Goal: Use online tool/utility: Utilize a website feature to perform a specific function

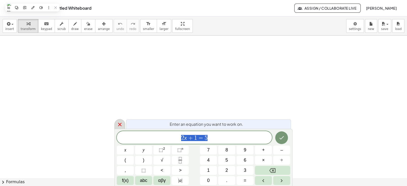
click at [121, 124] on icon at bounding box center [120, 125] width 6 height 6
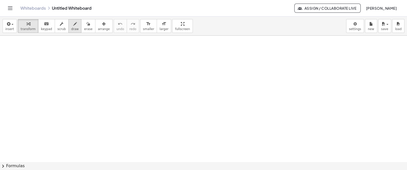
click at [71, 28] on span "draw" at bounding box center [75, 29] width 8 height 4
drag, startPoint x: 52, startPoint y: 46, endPoint x: 52, endPoint y: 109, distance: 62.6
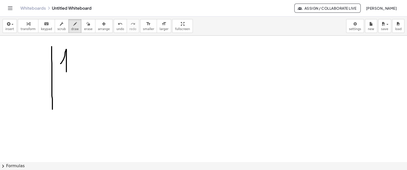
drag, startPoint x: 61, startPoint y: 63, endPoint x: 72, endPoint y: 68, distance: 12.1
drag, startPoint x: 66, startPoint y: 85, endPoint x: 74, endPoint y: 85, distance: 7.9
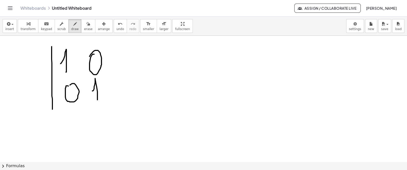
drag, startPoint x: 95, startPoint y: 84, endPoint x: 97, endPoint y: 96, distance: 12.6
drag, startPoint x: 116, startPoint y: 43, endPoint x: 119, endPoint y: 100, distance: 56.8
drag, startPoint x: 132, startPoint y: 52, endPoint x: 133, endPoint y: 49, distance: 3.1
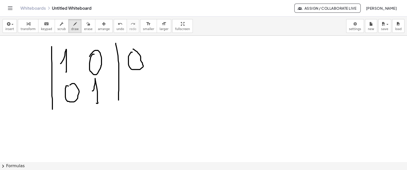
drag, startPoint x: 134, startPoint y: 90, endPoint x: 138, endPoint y: 80, distance: 10.4
drag, startPoint x: 138, startPoint y: 82, endPoint x: 134, endPoint y: 88, distance: 6.8
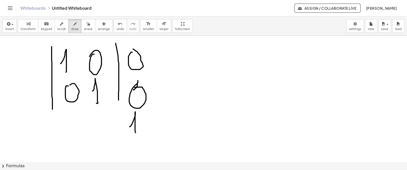
drag, startPoint x: 130, startPoint y: 126, endPoint x: 136, endPoint y: 138, distance: 13.5
drag, startPoint x: 104, startPoint y: 122, endPoint x: 98, endPoint y: 121, distance: 5.3
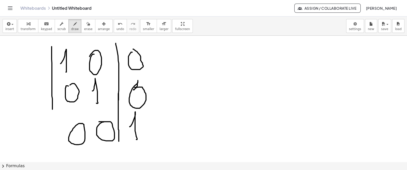
drag, startPoint x: 118, startPoint y: 103, endPoint x: 117, endPoint y: 142, distance: 38.7
drag, startPoint x: 51, startPoint y: 120, endPoint x: 51, endPoint y: 148, distance: 27.7
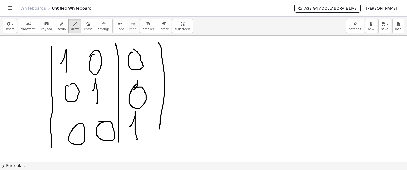
drag, startPoint x: 159, startPoint y: 42, endPoint x: 157, endPoint y: 142, distance: 99.5
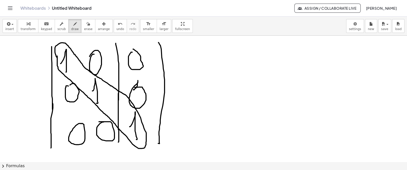
drag, startPoint x: 57, startPoint y: 55, endPoint x: 58, endPoint y: 58, distance: 2.9
click at [84, 29] on span "erase" at bounding box center [88, 29] width 8 height 4
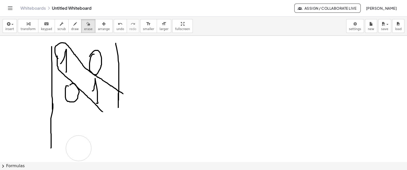
drag, startPoint x: 207, startPoint y: 91, endPoint x: 140, endPoint y: 114, distance: 71.5
click at [73, 23] on icon "button" at bounding box center [75, 24] width 4 height 6
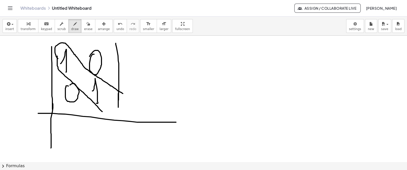
drag, startPoint x: 38, startPoint y: 113, endPoint x: 98, endPoint y: 82, distance: 67.4
drag, startPoint x: 110, startPoint y: 26, endPoint x: 109, endPoint y: 33, distance: 6.7
click at [117, 27] on span "undo" at bounding box center [121, 29] width 8 height 4
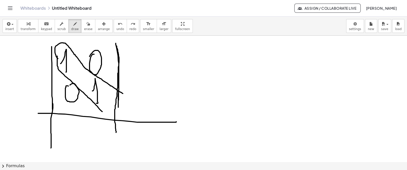
drag, startPoint x: 117, startPoint y: 46, endPoint x: 111, endPoint y: 131, distance: 85.7
drag, startPoint x: 127, startPoint y: 67, endPoint x: 144, endPoint y: 69, distance: 17.2
drag, startPoint x: 129, startPoint y: 107, endPoint x: 146, endPoint y: 105, distance: 16.4
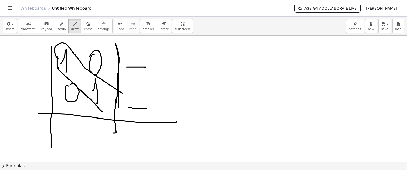
drag, startPoint x: 159, startPoint y: 49, endPoint x: 151, endPoint y: 121, distance: 72.7
drag, startPoint x: 138, startPoint y: 54, endPoint x: 151, endPoint y: 37, distance: 21.6
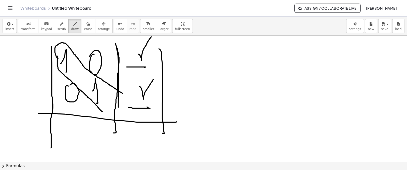
drag, startPoint x: 141, startPoint y: 88, endPoint x: 155, endPoint y: 77, distance: 17.6
drag, startPoint x: 162, startPoint y: 60, endPoint x: 174, endPoint y: 60, distance: 12.2
drag, startPoint x: 164, startPoint y: 96, endPoint x: 170, endPoint y: 96, distance: 6.1
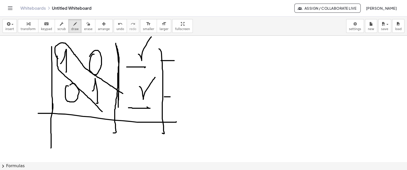
drag, startPoint x: 177, startPoint y: 93, endPoint x: 172, endPoint y: 78, distance: 16.0
drag, startPoint x: 175, startPoint y: 53, endPoint x: 185, endPoint y: 83, distance: 31.9
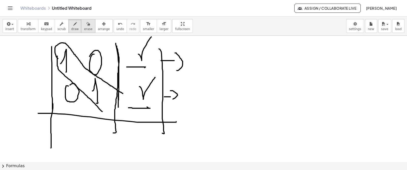
click at [84, 28] on span "erase" at bounding box center [88, 29] width 8 height 4
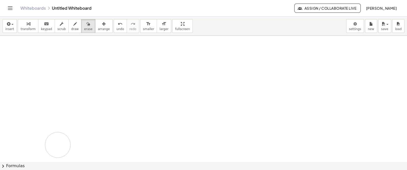
drag, startPoint x: 185, startPoint y: 52, endPoint x: 69, endPoint y: 41, distance: 116.6
click at [73, 26] on icon "button" at bounding box center [75, 24] width 4 height 6
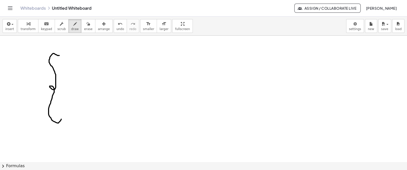
drag, startPoint x: 59, startPoint y: 55, endPoint x: 61, endPoint y: 100, distance: 44.6
drag, startPoint x: 65, startPoint y: 61, endPoint x: 74, endPoint y: 70, distance: 13.1
drag, startPoint x: 69, startPoint y: 72, endPoint x: 81, endPoint y: 35, distance: 38.6
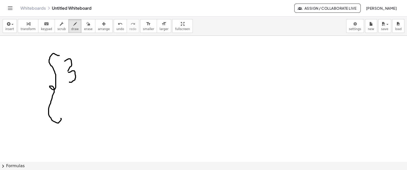
click at [117, 27] on span "undo" at bounding box center [121, 29] width 8 height 4
drag, startPoint x: 67, startPoint y: 61, endPoint x: 66, endPoint y: 74, distance: 13.5
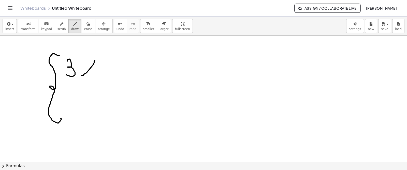
drag, startPoint x: 81, startPoint y: 75, endPoint x: 84, endPoint y: 60, distance: 15.0
drag, startPoint x: 93, startPoint y: 78, endPoint x: 139, endPoint y: 81, distance: 45.6
drag, startPoint x: 113, startPoint y: 66, endPoint x: 117, endPoint y: 52, distance: 14.3
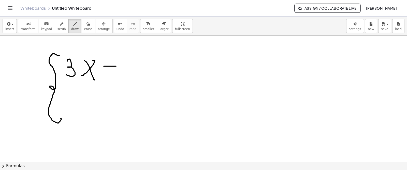
drag, startPoint x: 117, startPoint y: 51, endPoint x: 131, endPoint y: 62, distance: 16.7
drag, startPoint x: 134, startPoint y: 57, endPoint x: 129, endPoint y: 77, distance: 19.9
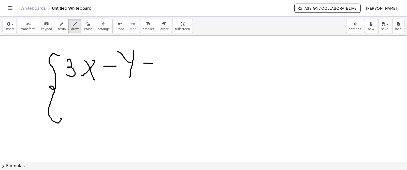
drag, startPoint x: 148, startPoint y: 63, endPoint x: 154, endPoint y: 64, distance: 6.7
drag, startPoint x: 146, startPoint y: 68, endPoint x: 155, endPoint y: 69, distance: 9.7
drag, startPoint x: 167, startPoint y: 68, endPoint x: 205, endPoint y: 110, distance: 56.7
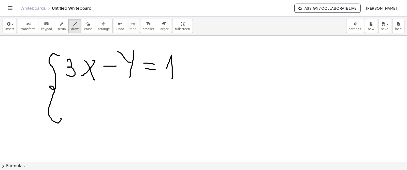
drag, startPoint x: 74, startPoint y: 108, endPoint x: 85, endPoint y: 92, distance: 19.7
drag, startPoint x: 77, startPoint y: 94, endPoint x: 97, endPoint y: 95, distance: 19.9
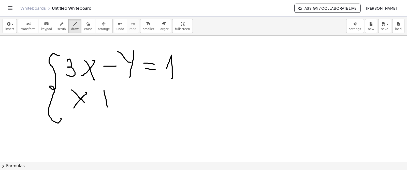
drag, startPoint x: 104, startPoint y: 90, endPoint x: 106, endPoint y: 105, distance: 15.4
drag, startPoint x: 100, startPoint y: 97, endPoint x: 110, endPoint y: 97, distance: 9.9
drag, startPoint x: 115, startPoint y: 91, endPoint x: 120, endPoint y: 103, distance: 13.6
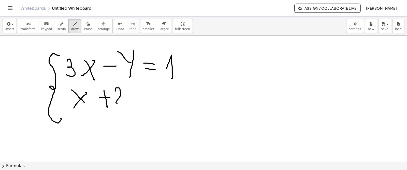
drag, startPoint x: 124, startPoint y: 88, endPoint x: 132, endPoint y: 92, distance: 8.8
drag, startPoint x: 134, startPoint y: 86, endPoint x: 128, endPoint y: 105, distance: 19.6
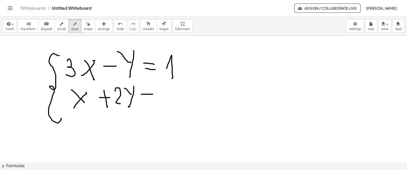
drag, startPoint x: 141, startPoint y: 94, endPoint x: 145, endPoint y: 96, distance: 4.1
drag, startPoint x: 141, startPoint y: 100, endPoint x: 154, endPoint y: 100, distance: 12.7
drag, startPoint x: 165, startPoint y: 90, endPoint x: 172, endPoint y: 90, distance: 6.4
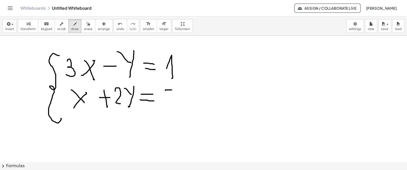
drag, startPoint x: 165, startPoint y: 90, endPoint x: 164, endPoint y: 106, distance: 15.8
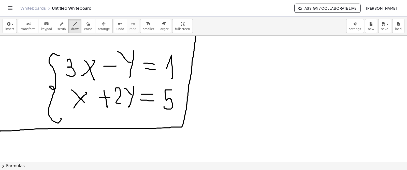
drag, startPoint x: 0, startPoint y: 131, endPoint x: 196, endPoint y: 33, distance: 219.4
click at [196, 33] on div "insert select one: Math Expression Function Text Youtube Video Graphing Geometr…" at bounding box center [203, 93] width 407 height 153
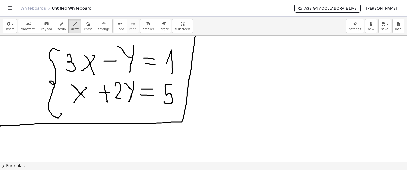
scroll to position [4, 0]
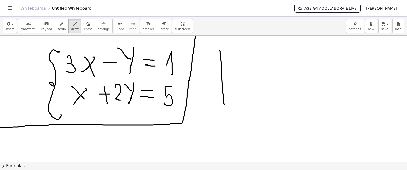
drag, startPoint x: 219, startPoint y: 50, endPoint x: 224, endPoint y: 104, distance: 53.7
drag, startPoint x: 235, startPoint y: 56, endPoint x: 267, endPoint y: 60, distance: 32.8
drag, startPoint x: 265, startPoint y: 61, endPoint x: 271, endPoint y: 70, distance: 11.9
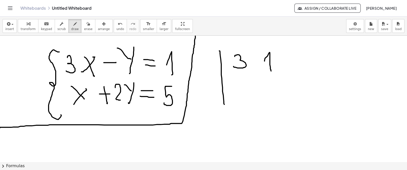
drag, startPoint x: 237, startPoint y: 92, endPoint x: 242, endPoint y: 95, distance: 5.8
drag, startPoint x: 268, startPoint y: 84, endPoint x: 278, endPoint y: 90, distance: 11.6
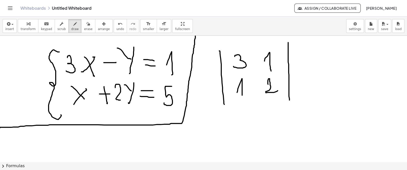
drag, startPoint x: 288, startPoint y: 42, endPoint x: 289, endPoint y: 104, distance: 62.1
drag, startPoint x: 304, startPoint y: 62, endPoint x: 306, endPoint y: 68, distance: 6.4
drag, startPoint x: 302, startPoint y: 79, endPoint x: 306, endPoint y: 90, distance: 11.2
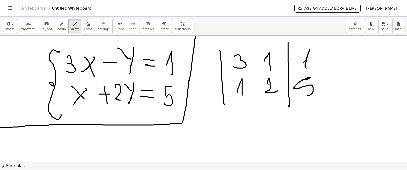
drag, startPoint x: 327, startPoint y: 44, endPoint x: 332, endPoint y: 94, distance: 50.3
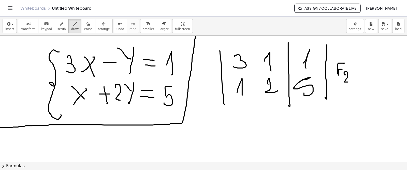
drag, startPoint x: 346, startPoint y: 74, endPoint x: 349, endPoint y: 79, distance: 5.9
drag, startPoint x: 354, startPoint y: 71, endPoint x: 363, endPoint y: 67, distance: 10.3
drag, startPoint x: 363, startPoint y: 67, endPoint x: 363, endPoint y: 74, distance: 6.9
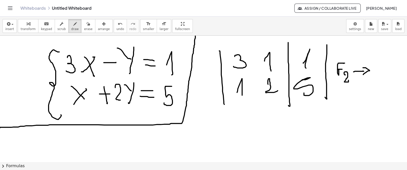
drag, startPoint x: 355, startPoint y: 66, endPoint x: 356, endPoint y: 73, distance: 7.0
drag, startPoint x: 372, startPoint y: 64, endPoint x: 379, endPoint y: 62, distance: 7.2
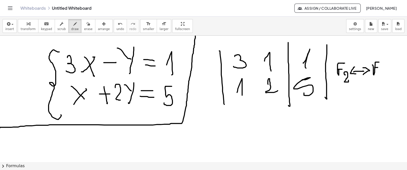
drag, startPoint x: 376, startPoint y: 67, endPoint x: 380, endPoint y: 67, distance: 3.6
drag, startPoint x: 379, startPoint y: 72, endPoint x: 381, endPoint y: 79, distance: 7.3
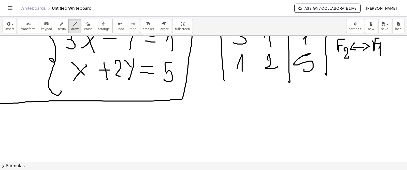
scroll to position [36, 0]
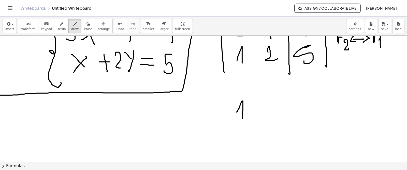
drag, startPoint x: 236, startPoint y: 112, endPoint x: 250, endPoint y: 115, distance: 13.8
click at [242, 120] on div at bounding box center [203, 159] width 407 height 318
drag, startPoint x: 268, startPoint y: 104, endPoint x: 285, endPoint y: 112, distance: 19.0
click at [275, 118] on div at bounding box center [203, 159] width 407 height 318
drag, startPoint x: 300, startPoint y: 97, endPoint x: 296, endPoint y: 113, distance: 16.2
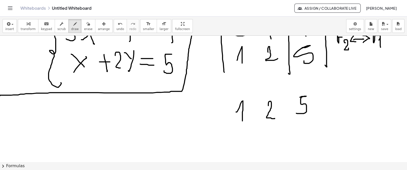
click at [296, 113] on div at bounding box center [203, 159] width 407 height 318
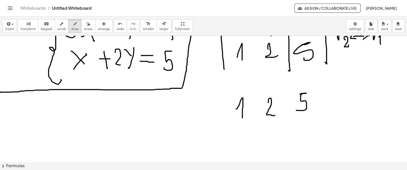
scroll to position [54, 0]
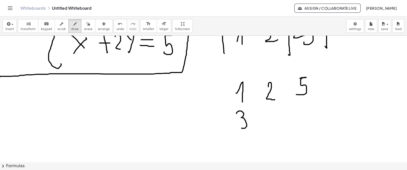
drag, startPoint x: 237, startPoint y: 112, endPoint x: 256, endPoint y: 120, distance: 20.6
click at [240, 125] on div at bounding box center [203, 140] width 407 height 318
drag, startPoint x: 266, startPoint y: 114, endPoint x: 284, endPoint y: 119, distance: 18.0
click at [272, 122] on div at bounding box center [203, 140] width 407 height 318
drag, startPoint x: 301, startPoint y: 111, endPoint x: 303, endPoint y: 123, distance: 11.9
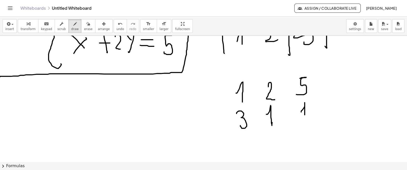
click at [304, 125] on div at bounding box center [203, 140] width 407 height 318
drag, startPoint x: 285, startPoint y: 75, endPoint x: 283, endPoint y: 122, distance: 47.1
click at [281, 126] on div at bounding box center [203, 140] width 407 height 318
drag, startPoint x: 313, startPoint y: 73, endPoint x: 177, endPoint y: 65, distance: 136.6
click at [313, 130] on div at bounding box center [203, 140] width 407 height 318
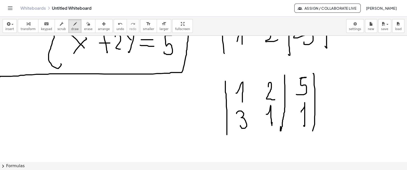
drag, startPoint x: 225, startPoint y: 81, endPoint x: 244, endPoint y: 119, distance: 42.9
click at [226, 132] on div at bounding box center [203, 140] width 407 height 318
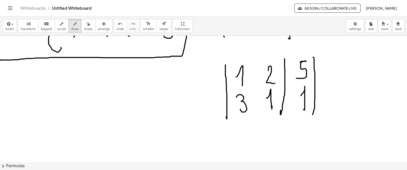
scroll to position [71, 0]
drag, startPoint x: 324, startPoint y: 83, endPoint x: 330, endPoint y: 77, distance: 9.5
click at [330, 76] on div at bounding box center [203, 123] width 407 height 318
drag, startPoint x: 326, startPoint y: 83, endPoint x: 329, endPoint y: 84, distance: 3.1
click at [329, 84] on div at bounding box center [203, 123] width 407 height 318
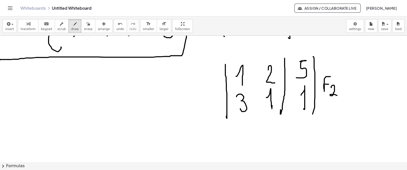
drag, startPoint x: 332, startPoint y: 87, endPoint x: 345, endPoint y: 84, distance: 13.5
click at [337, 94] on div at bounding box center [203, 123] width 407 height 318
drag, startPoint x: 340, startPoint y: 82, endPoint x: 351, endPoint y: 81, distance: 10.8
click at [351, 82] on div at bounding box center [203, 123] width 407 height 318
drag, startPoint x: 351, startPoint y: 78, endPoint x: 347, endPoint y: 83, distance: 6.7
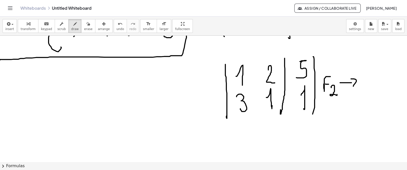
click at [353, 86] on div at bounding box center [203, 123] width 407 height 318
drag, startPoint x: 343, startPoint y: 77, endPoint x: 346, endPoint y: 86, distance: 9.4
click at [346, 86] on div at bounding box center [203, 123] width 407 height 318
drag, startPoint x: 361, startPoint y: 80, endPoint x: 367, endPoint y: 80, distance: 5.3
click at [367, 80] on div at bounding box center [203, 123] width 407 height 318
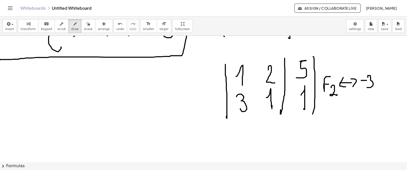
drag, startPoint x: 368, startPoint y: 77, endPoint x: 377, endPoint y: 82, distance: 10.1
click at [367, 87] on div at bounding box center [203, 123] width 407 height 318
drag, startPoint x: 376, startPoint y: 82, endPoint x: 380, endPoint y: 71, distance: 11.0
click at [380, 71] on div at bounding box center [203, 123] width 407 height 318
drag, startPoint x: 376, startPoint y: 79, endPoint x: 379, endPoint y: 80, distance: 3.5
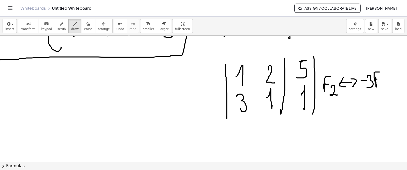
click at [380, 79] on div at bounding box center [203, 123] width 407 height 318
drag, startPoint x: 380, startPoint y: 83, endPoint x: 387, endPoint y: 91, distance: 10.3
click at [387, 92] on div at bounding box center [203, 123] width 407 height 318
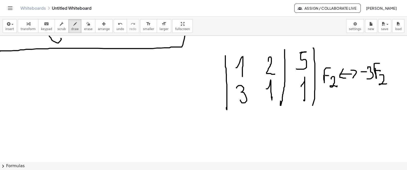
scroll to position [92, 0]
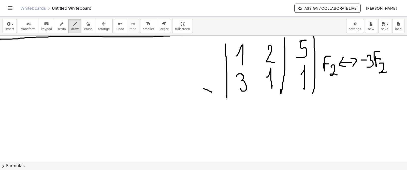
drag, startPoint x: 211, startPoint y: 92, endPoint x: 166, endPoint y: 83, distance: 45.9
click at [166, 83] on div at bounding box center [203, 103] width 407 height 318
drag, startPoint x: 168, startPoint y: 80, endPoint x: 171, endPoint y: 88, distance: 9.1
click at [171, 88] on div at bounding box center [203, 103] width 407 height 318
drag, startPoint x: 37, startPoint y: 78, endPoint x: 44, endPoint y: 78, distance: 6.6
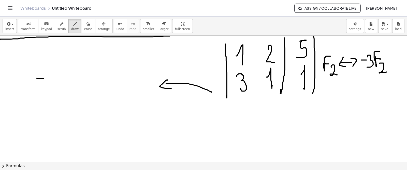
click at [44, 78] on div at bounding box center [203, 103] width 407 height 318
drag, startPoint x: 47, startPoint y: 71, endPoint x: 62, endPoint y: 80, distance: 16.4
click at [53, 84] on div at bounding box center [203, 103] width 407 height 318
drag, startPoint x: 62, startPoint y: 83, endPoint x: 60, endPoint y: 78, distance: 6.3
click at [62, 82] on div at bounding box center [203, 103] width 407 height 318
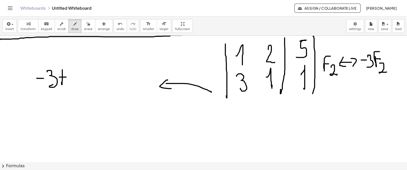
drag, startPoint x: 59, startPoint y: 77, endPoint x: 66, endPoint y: 77, distance: 6.9
click at [66, 77] on div at bounding box center [203, 103] width 407 height 318
drag, startPoint x: 73, startPoint y: 70, endPoint x: 90, endPoint y: 79, distance: 18.2
click at [76, 83] on div at bounding box center [203, 103] width 407 height 318
drag, startPoint x: 90, startPoint y: 72, endPoint x: 99, endPoint y: 72, distance: 9.2
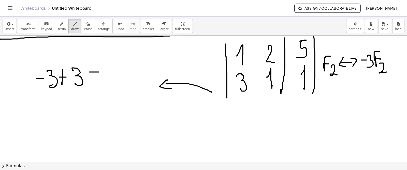
click at [99, 72] on div at bounding box center [203, 103] width 407 height 318
click at [99, 75] on div at bounding box center [203, 103] width 407 height 318
click at [106, 67] on div at bounding box center [203, 103] width 407 height 318
drag, startPoint x: 30, startPoint y: 105, endPoint x: 42, endPoint y: 105, distance: 12.2
click at [42, 105] on div at bounding box center [203, 103] width 407 height 318
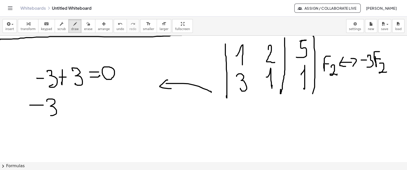
drag, startPoint x: 47, startPoint y: 101, endPoint x: 50, endPoint y: 109, distance: 9.0
click at [48, 112] on div at bounding box center [203, 103] width 407 height 318
drag, startPoint x: 65, startPoint y: 101, endPoint x: 65, endPoint y: 110, distance: 8.7
click at [65, 112] on div at bounding box center [203, 103] width 407 height 318
drag, startPoint x: 61, startPoint y: 107, endPoint x: 67, endPoint y: 107, distance: 6.4
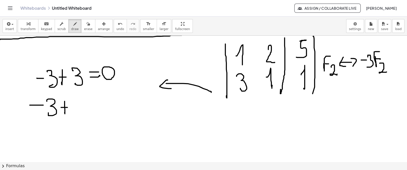
click at [67, 107] on div at bounding box center [203, 103] width 407 height 318
drag, startPoint x: 75, startPoint y: 107, endPoint x: 88, endPoint y: 102, distance: 13.3
click at [79, 113] on div at bounding box center [203, 103] width 407 height 318
drag, startPoint x: 89, startPoint y: 100, endPoint x: 96, endPoint y: 100, distance: 6.9
click at [96, 100] on div at bounding box center [203, 103] width 407 height 318
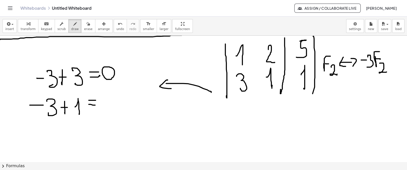
drag, startPoint x: 89, startPoint y: 104, endPoint x: 95, endPoint y: 105, distance: 6.4
click at [95, 105] on div at bounding box center [203, 103] width 407 height 318
drag, startPoint x: 103, startPoint y: 100, endPoint x: 108, endPoint y: 100, distance: 5.1
click at [108, 100] on div at bounding box center [203, 103] width 407 height 318
drag, startPoint x: 112, startPoint y: 96, endPoint x: 117, endPoint y: 109, distance: 14.3
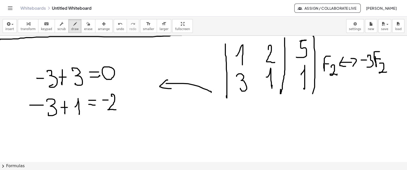
click at [116, 109] on div at bounding box center [203, 103] width 407 height 318
drag, startPoint x: 242, startPoint y: 122, endPoint x: 250, endPoint y: 120, distance: 8.8
click at [246, 128] on div at bounding box center [203, 103] width 407 height 318
drag, startPoint x: 269, startPoint y: 110, endPoint x: 277, endPoint y: 122, distance: 13.8
click at [277, 122] on div at bounding box center [203, 103] width 407 height 318
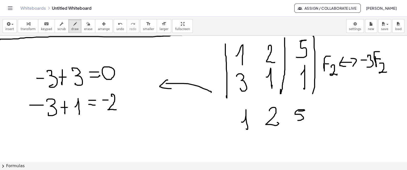
drag, startPoint x: 299, startPoint y: 111, endPoint x: 296, endPoint y: 121, distance: 10.4
click at [296, 121] on div at bounding box center [203, 103] width 407 height 318
click at [249, 139] on div at bounding box center [203, 103] width 407 height 318
drag, startPoint x: 272, startPoint y: 138, endPoint x: 276, endPoint y: 138, distance: 4.3
click at [276, 138] on div at bounding box center [203, 103] width 407 height 318
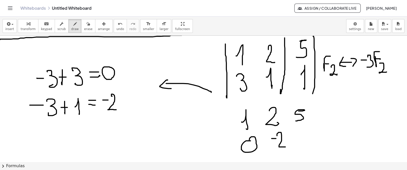
drag, startPoint x: 277, startPoint y: 135, endPoint x: 284, endPoint y: 144, distance: 11.1
click at [284, 145] on div at bounding box center [203, 103] width 407 height 318
drag, startPoint x: 303, startPoint y: 135, endPoint x: 306, endPoint y: 135, distance: 3.6
click at [306, 135] on div at bounding box center [203, 103] width 407 height 318
drag, startPoint x: 307, startPoint y: 132, endPoint x: 303, endPoint y: 124, distance: 9.1
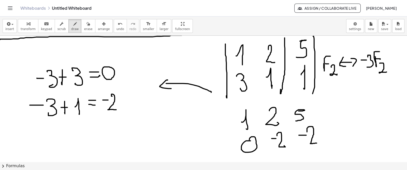
click at [315, 142] on div at bounding box center [203, 103] width 407 height 318
drag, startPoint x: 285, startPoint y: 103, endPoint x: 298, endPoint y: 139, distance: 38.1
click at [290, 146] on div at bounding box center [203, 103] width 407 height 318
drag, startPoint x: 316, startPoint y: 102, endPoint x: 261, endPoint y: 125, distance: 60.1
click at [316, 147] on div at bounding box center [203, 103] width 407 height 318
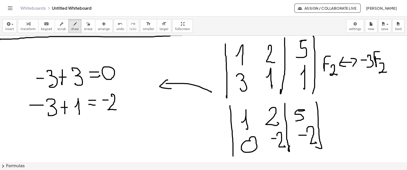
drag, startPoint x: 230, startPoint y: 105, endPoint x: 233, endPoint y: 123, distance: 17.5
click at [230, 154] on div at bounding box center [203, 103] width 407 height 318
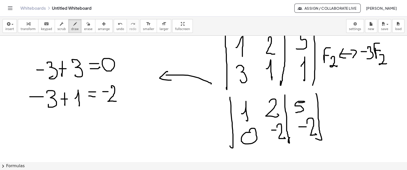
scroll to position [100, 0]
click at [87, 23] on icon "button" at bounding box center [89, 24] width 4 height 6
drag, startPoint x: 377, startPoint y: 52, endPoint x: 376, endPoint y: 57, distance: 5.1
click at [370, 49] on div at bounding box center [203, 94] width 407 height 318
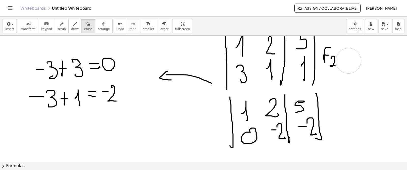
click at [356, 53] on div at bounding box center [203, 94] width 407 height 318
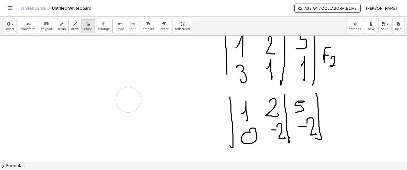
drag, startPoint x: 176, startPoint y: 89, endPoint x: 287, endPoint y: 131, distance: 119.1
click at [130, 95] on div at bounding box center [203, 94] width 407 height 318
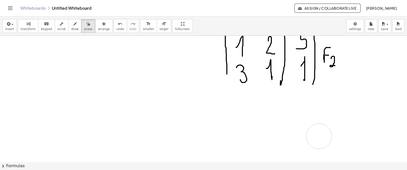
drag, startPoint x: 287, startPoint y: 131, endPoint x: 313, endPoint y: 106, distance: 35.8
click at [319, 135] on div at bounding box center [203, 94] width 407 height 318
click at [71, 26] on div "button" at bounding box center [75, 24] width 8 height 6
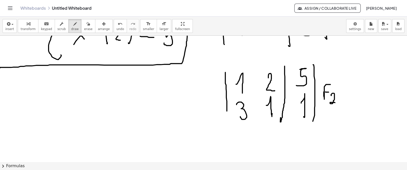
scroll to position [66, 0]
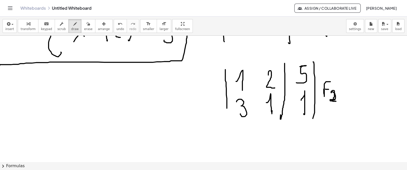
drag, startPoint x: 332, startPoint y: 92, endPoint x: 337, endPoint y: 101, distance: 10.5
click at [337, 101] on div at bounding box center [203, 128] width 407 height 318
drag, startPoint x: 345, startPoint y: 90, endPoint x: 354, endPoint y: 90, distance: 8.9
click at [354, 90] on div at bounding box center [203, 128] width 407 height 318
drag, startPoint x: 346, startPoint y: 83, endPoint x: 352, endPoint y: 94, distance: 12.1
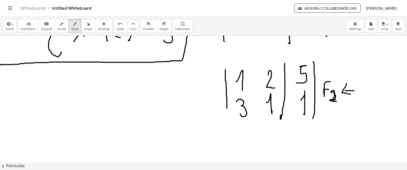
click at [352, 94] on div at bounding box center [203, 128] width 407 height 318
drag, startPoint x: 360, startPoint y: 85, endPoint x: 364, endPoint y: 81, distance: 5.9
click at [364, 81] on div at bounding box center [203, 128] width 407 height 318
click at [363, 89] on div at bounding box center [203, 128] width 407 height 318
drag, startPoint x: 366, startPoint y: 95, endPoint x: 366, endPoint y: 101, distance: 6.4
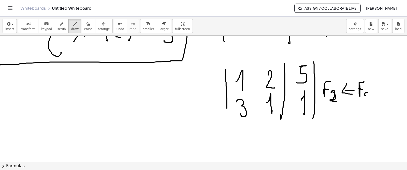
click at [369, 105] on div at bounding box center [203, 128] width 407 height 318
drag, startPoint x: 367, startPoint y: 103, endPoint x: 369, endPoint y: 103, distance: 2.8
click at [369, 103] on div at bounding box center [203, 128] width 407 height 318
drag, startPoint x: 372, startPoint y: 89, endPoint x: 378, endPoint y: 89, distance: 5.6
click at [378, 89] on div at bounding box center [203, 128] width 407 height 318
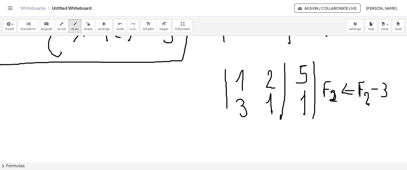
drag, startPoint x: 383, startPoint y: 83, endPoint x: 388, endPoint y: 83, distance: 4.9
click at [382, 94] on div at bounding box center [203, 128] width 407 height 318
drag, startPoint x: 388, startPoint y: 81, endPoint x: 393, endPoint y: 79, distance: 6.0
click at [393, 79] on div at bounding box center [203, 128] width 407 height 318
drag, startPoint x: 390, startPoint y: 87, endPoint x: 394, endPoint y: 88, distance: 4.6
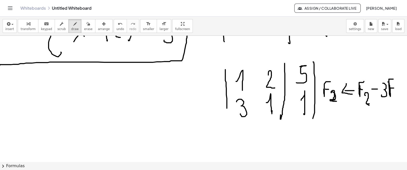
click at [394, 88] on div at bounding box center [203, 128] width 407 height 318
drag, startPoint x: 394, startPoint y: 93, endPoint x: 394, endPoint y: 103, distance: 9.9
click at [396, 100] on div at bounding box center [203, 128] width 407 height 318
drag, startPoint x: 19, startPoint y: 79, endPoint x: 34, endPoint y: 82, distance: 15.0
click at [25, 87] on div at bounding box center [203, 128] width 407 height 318
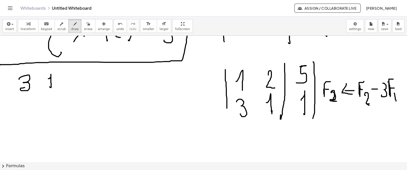
drag, startPoint x: 48, startPoint y: 78, endPoint x: 39, endPoint y: 80, distance: 9.4
click at [49, 86] on div at bounding box center [203, 128] width 407 height 318
drag, startPoint x: 38, startPoint y: 78, endPoint x: 34, endPoint y: 82, distance: 6.2
click at [38, 87] on div at bounding box center [203, 128] width 407 height 318
drag, startPoint x: 37, startPoint y: 81, endPoint x: 42, endPoint y: 79, distance: 5.3
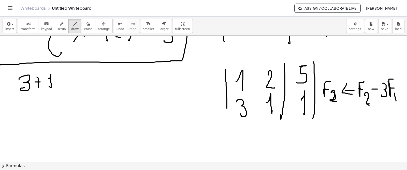
click at [43, 80] on div at bounding box center [203, 128] width 407 height 318
drag, startPoint x: 61, startPoint y: 74, endPoint x: 60, endPoint y: 84, distance: 9.4
click at [61, 84] on div at bounding box center [203, 128] width 407 height 318
click at [63, 79] on div at bounding box center [203, 128] width 407 height 318
drag, startPoint x: 67, startPoint y: 79, endPoint x: 71, endPoint y: 85, distance: 7.6
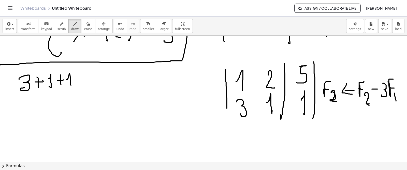
click at [71, 86] on div at bounding box center [203, 128] width 407 height 318
drag, startPoint x: 83, startPoint y: 78, endPoint x: 89, endPoint y: 78, distance: 5.9
click at [89, 78] on div at bounding box center [203, 128] width 407 height 318
drag, startPoint x: 103, startPoint y: 73, endPoint x: 142, endPoint y: 82, distance: 39.6
click at [96, 84] on div at bounding box center [203, 128] width 407 height 318
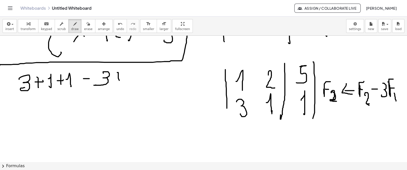
drag, startPoint x: 117, startPoint y: 72, endPoint x: 117, endPoint y: 81, distance: 8.7
click at [118, 81] on div at bounding box center [203, 128] width 407 height 318
drag, startPoint x: 116, startPoint y: 76, endPoint x: 123, endPoint y: 75, distance: 7.5
click at [123, 75] on div at bounding box center [203, 128] width 407 height 318
drag, startPoint x: 132, startPoint y: 69, endPoint x: 407, endPoint y: 99, distance: 276.1
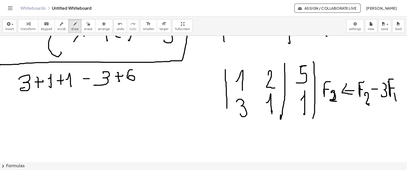
click at [137, 75] on div at bounding box center [203, 128] width 407 height 318
drag, startPoint x: 149, startPoint y: 69, endPoint x: 142, endPoint y: 76, distance: 9.0
click at [147, 81] on div at bounding box center [203, 128] width 407 height 318
drag, startPoint x: 149, startPoint y: 74, endPoint x: 159, endPoint y: 68, distance: 11.3
click at [151, 73] on div at bounding box center [203, 128] width 407 height 318
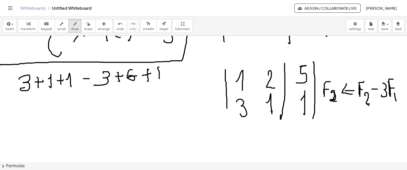
drag, startPoint x: 159, startPoint y: 67, endPoint x: 163, endPoint y: 71, distance: 6.2
click at [159, 78] on div at bounding box center [203, 128] width 407 height 318
drag, startPoint x: 164, startPoint y: 68, endPoint x: 163, endPoint y: 76, distance: 8.4
click at [163, 76] on div at bounding box center [203, 128] width 407 height 318
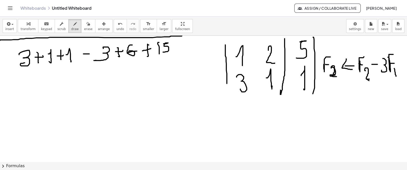
scroll to position [98, 0]
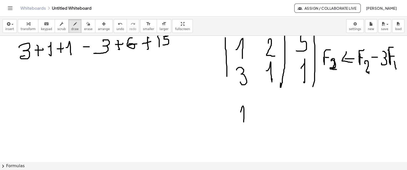
drag, startPoint x: 241, startPoint y: 111, endPoint x: 250, endPoint y: 118, distance: 11.2
click at [243, 123] on div at bounding box center [203, 97] width 407 height 318
drag, startPoint x: 265, startPoint y: 107, endPoint x: 272, endPoint y: 118, distance: 12.1
click at [272, 120] on div at bounding box center [203, 97] width 407 height 318
drag, startPoint x: 292, startPoint y: 106, endPoint x: 291, endPoint y: 118, distance: 11.7
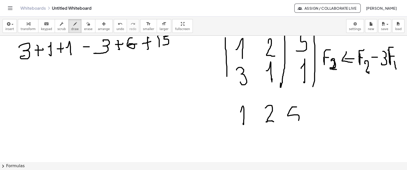
click at [291, 119] on div at bounding box center [203, 97] width 407 height 318
click at [240, 136] on div at bounding box center [203, 97] width 407 height 318
drag, startPoint x: 7, startPoint y: 60, endPoint x: 36, endPoint y: 40, distance: 35.5
click at [36, 40] on div at bounding box center [203, 97] width 407 height 318
drag, startPoint x: 79, startPoint y: 57, endPoint x: 108, endPoint y: 38, distance: 35.1
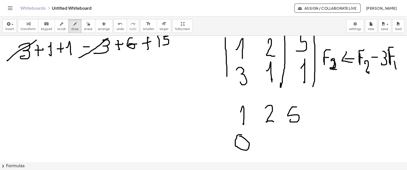
click at [108, 38] on div at bounding box center [203, 97] width 407 height 318
drag, startPoint x: 265, startPoint y: 134, endPoint x: 268, endPoint y: 142, distance: 9.0
click at [271, 146] on div at bounding box center [203, 97] width 407 height 318
drag, startPoint x: 272, startPoint y: 139, endPoint x: 277, endPoint y: 137, distance: 5.2
click at [278, 138] on div at bounding box center [203, 97] width 407 height 318
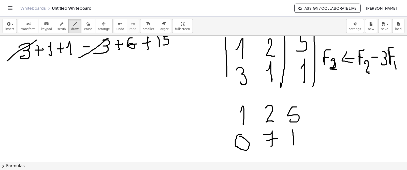
drag, startPoint x: 293, startPoint y: 129, endPoint x: 297, endPoint y: 137, distance: 8.8
click at [294, 143] on div at bounding box center [203, 97] width 407 height 318
drag, startPoint x: 301, startPoint y: 128, endPoint x: 297, endPoint y: 138, distance: 11.3
click at [297, 139] on div at bounding box center [203, 97] width 407 height 318
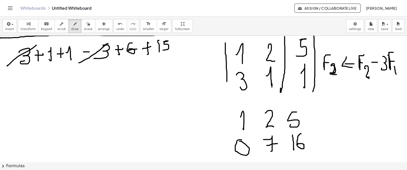
scroll to position [93, 0]
drag, startPoint x: 80, startPoint y: 26, endPoint x: 127, endPoint y: 35, distance: 47.6
click at [87, 26] on icon "button" at bounding box center [89, 24] width 4 height 6
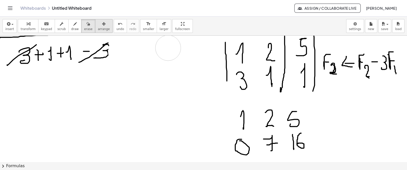
drag, startPoint x: 122, startPoint y: 53, endPoint x: 91, endPoint y: 25, distance: 42.4
click at [166, 45] on div at bounding box center [203, 101] width 407 height 318
drag, startPoint x: 71, startPoint y: 24, endPoint x: 84, endPoint y: 29, distance: 13.5
click at [71, 25] on div "button" at bounding box center [75, 24] width 8 height 6
drag, startPoint x: 99, startPoint y: 43, endPoint x: 97, endPoint y: 55, distance: 12.4
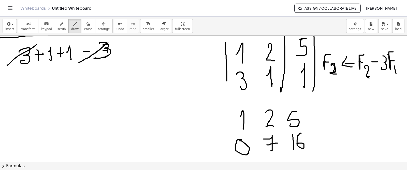
click at [99, 57] on div at bounding box center [203, 101] width 407 height 318
drag, startPoint x: 122, startPoint y: 50, endPoint x: 126, endPoint y: 50, distance: 4.1
click at [126, 50] on div at bounding box center [203, 101] width 407 height 318
drag, startPoint x: 135, startPoint y: 45, endPoint x: 125, endPoint y: 54, distance: 14.1
click at [125, 54] on div at bounding box center [203, 101] width 407 height 318
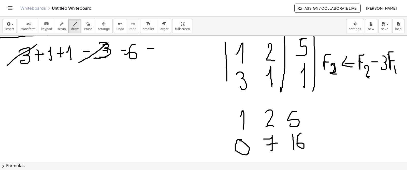
drag, startPoint x: 148, startPoint y: 48, endPoint x: 154, endPoint y: 48, distance: 6.4
click at [154, 48] on div at bounding box center [203, 101] width 407 height 318
drag, startPoint x: 162, startPoint y: 40, endPoint x: 165, endPoint y: 42, distance: 4.1
click at [162, 53] on div at bounding box center [203, 101] width 407 height 318
drag, startPoint x: 165, startPoint y: 41, endPoint x: 167, endPoint y: 46, distance: 5.5
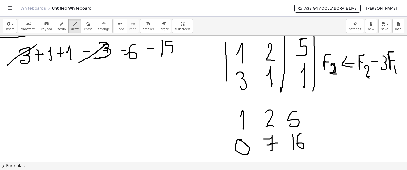
click at [166, 50] on div at bounding box center [203, 101] width 407 height 318
drag, startPoint x: 260, startPoint y: 143, endPoint x: 264, endPoint y: 143, distance: 3.3
click at [264, 143] on div at bounding box center [203, 101] width 407 height 318
drag, startPoint x: 80, startPoint y: 26, endPoint x: 187, endPoint y: 55, distance: 110.7
click at [87, 26] on icon "button" at bounding box center [89, 24] width 4 height 6
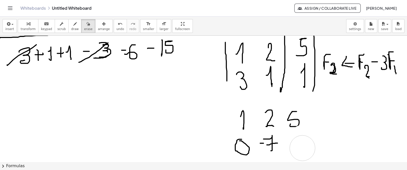
drag, startPoint x: 305, startPoint y: 137, endPoint x: 304, endPoint y: 148, distance: 10.7
click at [303, 148] on div at bounding box center [203, 101] width 407 height 318
click at [72, 27] on button "draw" at bounding box center [74, 26] width 13 height 14
drag, startPoint x: 290, startPoint y: 139, endPoint x: 294, endPoint y: 139, distance: 3.8
click at [294, 139] on div at bounding box center [203, 101] width 407 height 318
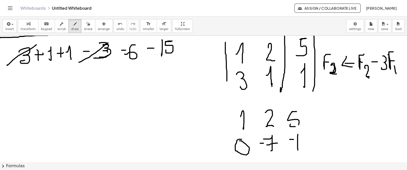
drag, startPoint x: 298, startPoint y: 134, endPoint x: 298, endPoint y: 150, distance: 15.5
click at [298, 150] on div at bounding box center [203, 101] width 407 height 318
drag, startPoint x: 302, startPoint y: 133, endPoint x: 308, endPoint y: 144, distance: 12.4
click at [308, 151] on div at bounding box center [203, 101] width 407 height 318
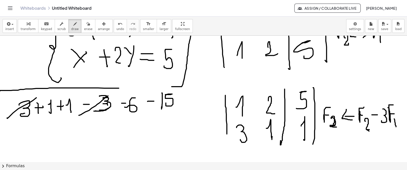
scroll to position [0, 0]
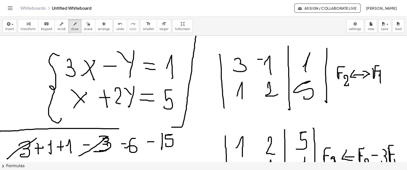
drag, startPoint x: 258, startPoint y: 59, endPoint x: 263, endPoint y: 59, distance: 5.1
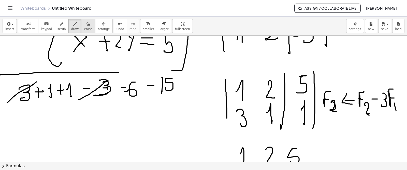
scroll to position [56, 0]
click at [84, 28] on span "erase" at bounding box center [88, 29] width 8 height 4
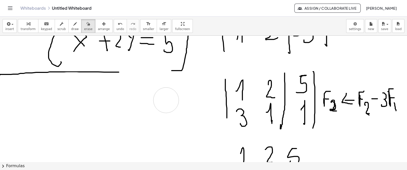
drag, startPoint x: 16, startPoint y: 98, endPoint x: 255, endPoint y: 156, distance: 246.5
click at [165, 94] on div at bounding box center [203, 138] width 407 height 318
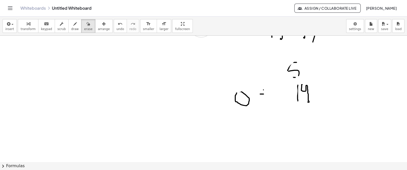
scroll to position [143, 0]
drag, startPoint x: 239, startPoint y: 149, endPoint x: 240, endPoint y: 88, distance: 61.6
click at [244, 106] on div at bounding box center [203, 52] width 407 height 318
drag, startPoint x: 240, startPoint y: 88, endPoint x: 310, endPoint y: 82, distance: 70.0
click at [304, 79] on div at bounding box center [203, 52] width 407 height 318
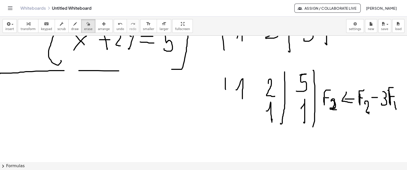
scroll to position [57, 0]
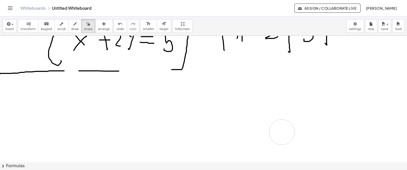
drag, startPoint x: 242, startPoint y: 95, endPoint x: 309, endPoint y: 111, distance: 69.3
click at [284, 122] on div at bounding box center [203, 137] width 407 height 318
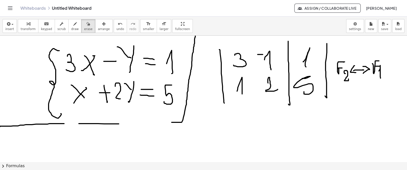
scroll to position [5, 0]
click at [71, 28] on span "draw" at bounding box center [75, 29] width 8 height 4
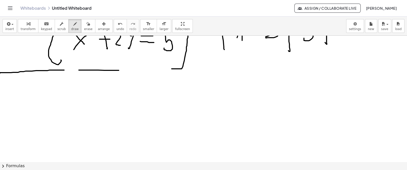
scroll to position [69, 0]
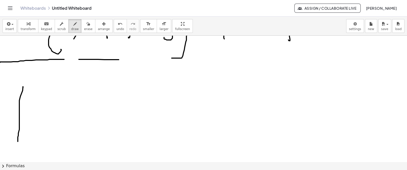
drag, startPoint x: 23, startPoint y: 87, endPoint x: 18, endPoint y: 136, distance: 49.8
click at [17, 143] on div at bounding box center [203, 126] width 407 height 318
drag, startPoint x: 35, startPoint y: 96, endPoint x: 57, endPoint y: 89, distance: 22.6
click at [36, 104] on div at bounding box center [203, 126] width 407 height 318
drag, startPoint x: 62, startPoint y: 88, endPoint x: 79, endPoint y: 96, distance: 19.2
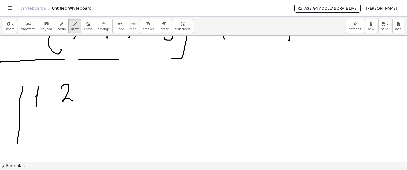
click at [74, 101] on div at bounding box center [203, 126] width 407 height 318
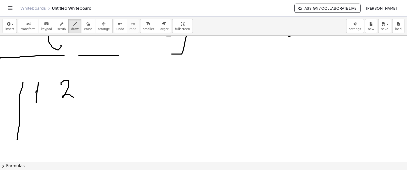
scroll to position [85, 0]
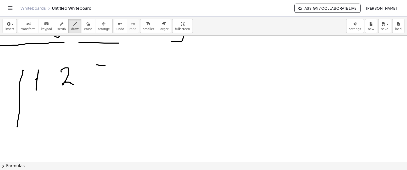
click at [103, 65] on div at bounding box center [203, 109] width 407 height 318
drag, startPoint x: 97, startPoint y: 65, endPoint x: 98, endPoint y: 81, distance: 15.8
click at [94, 82] on div at bounding box center [203, 109] width 407 height 318
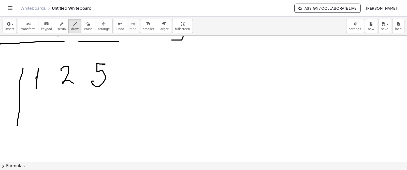
scroll to position [88, 0]
drag, startPoint x: 32, startPoint y: 104, endPoint x: 48, endPoint y: 105, distance: 16.6
click at [31, 112] on div at bounding box center [203, 107] width 407 height 318
drag, startPoint x: 57, startPoint y: 103, endPoint x: 66, endPoint y: 103, distance: 9.4
click at [67, 103] on div at bounding box center [203, 107] width 407 height 318
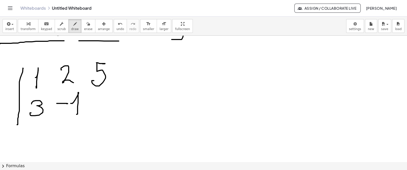
drag, startPoint x: 71, startPoint y: 103, endPoint x: 77, endPoint y: 114, distance: 12.1
click at [77, 114] on div at bounding box center [203, 107] width 407 height 318
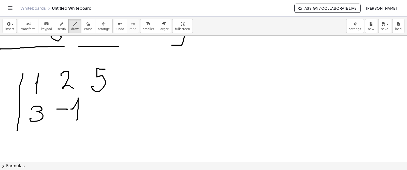
scroll to position [118, 0]
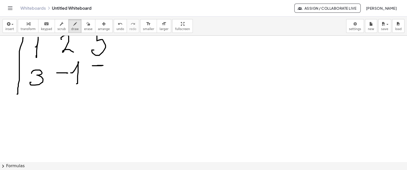
drag, startPoint x: 93, startPoint y: 65, endPoint x: 96, endPoint y: 65, distance: 3.3
click at [96, 65] on div at bounding box center [203, 77] width 407 height 318
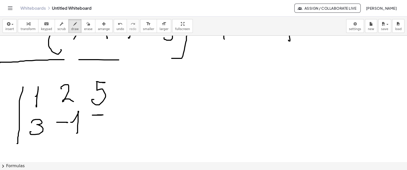
scroll to position [68, 0]
click at [115, 27] on button "undo undo" at bounding box center [120, 26] width 13 height 14
drag, startPoint x: 94, startPoint y: 123, endPoint x: 103, endPoint y: 133, distance: 13.3
click at [103, 133] on div at bounding box center [203, 126] width 407 height 318
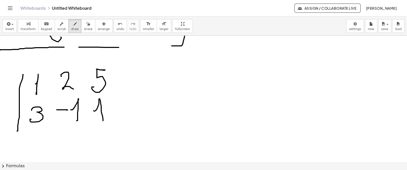
scroll to position [81, 0]
drag, startPoint x: 120, startPoint y: 63, endPoint x: 119, endPoint y: 123, distance: 59.6
click at [119, 123] on div at bounding box center [203, 114] width 407 height 318
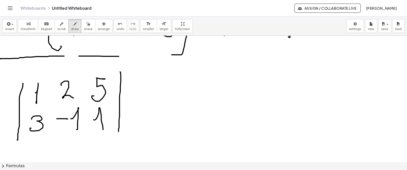
scroll to position [77, 0]
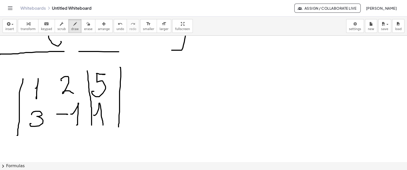
drag, startPoint x: 87, startPoint y: 70, endPoint x: 92, endPoint y: 128, distance: 57.4
click at [92, 128] on div at bounding box center [203, 118] width 407 height 318
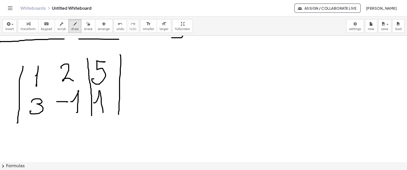
scroll to position [90, 0]
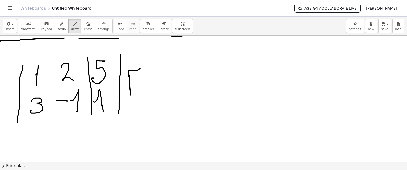
drag, startPoint x: 130, startPoint y: 75, endPoint x: 140, endPoint y: 68, distance: 12.7
click at [140, 68] on div at bounding box center [203, 105] width 407 height 318
drag, startPoint x: 128, startPoint y: 81, endPoint x: 135, endPoint y: 83, distance: 6.5
click at [135, 83] on div at bounding box center [203, 105] width 407 height 318
drag, startPoint x: 135, startPoint y: 86, endPoint x: 143, endPoint y: 98, distance: 14.9
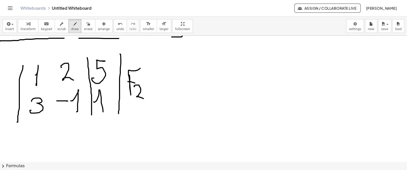
click at [143, 98] on div at bounding box center [203, 105] width 407 height 318
drag, startPoint x: 152, startPoint y: 80, endPoint x: 162, endPoint y: 79, distance: 9.7
click at [162, 80] on div at bounding box center [203, 105] width 407 height 318
drag, startPoint x: 162, startPoint y: 77, endPoint x: 160, endPoint y: 87, distance: 10.1
click at [160, 87] on div at bounding box center [203, 105] width 407 height 318
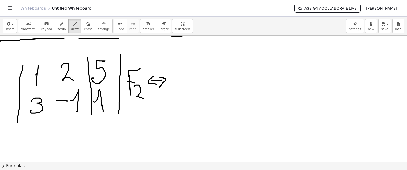
drag, startPoint x: 154, startPoint y: 76, endPoint x: 157, endPoint y: 84, distance: 8.9
click at [157, 84] on div at bounding box center [203, 105] width 407 height 318
click at [183, 69] on div at bounding box center [203, 105] width 407 height 318
drag, startPoint x: 175, startPoint y: 81, endPoint x: 179, endPoint y: 81, distance: 4.3
click at [179, 81] on div at bounding box center [203, 105] width 407 height 318
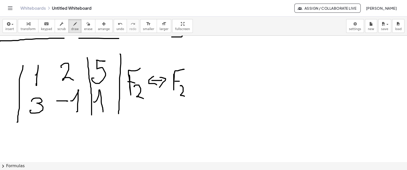
drag, startPoint x: 181, startPoint y: 85, endPoint x: 186, endPoint y: 95, distance: 10.8
click at [186, 95] on div at bounding box center [203, 105] width 407 height 318
drag, startPoint x: 192, startPoint y: 79, endPoint x: 200, endPoint y: 79, distance: 7.9
click at [200, 79] on div at bounding box center [203, 105] width 407 height 318
drag, startPoint x: 206, startPoint y: 73, endPoint x: 214, endPoint y: 79, distance: 9.9
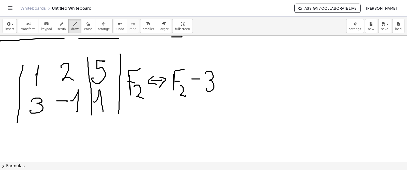
click at [209, 88] on div at bounding box center [203, 105] width 407 height 318
drag, startPoint x: 215, startPoint y: 77, endPoint x: 222, endPoint y: 72, distance: 8.5
click at [223, 70] on div at bounding box center [203, 105] width 407 height 318
drag, startPoint x: 216, startPoint y: 82, endPoint x: 221, endPoint y: 83, distance: 4.3
click at [221, 83] on div at bounding box center [203, 105] width 407 height 318
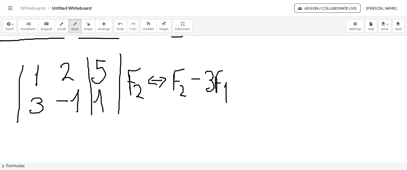
drag, startPoint x: 225, startPoint y: 87, endPoint x: 227, endPoint y: 102, distance: 15.1
click at [227, 102] on div at bounding box center [203, 105] width 407 height 318
drag, startPoint x: 268, startPoint y: 78, endPoint x: 274, endPoint y: 78, distance: 5.1
click at [274, 78] on div at bounding box center [203, 105] width 407 height 318
drag, startPoint x: 277, startPoint y: 75, endPoint x: 279, endPoint y: 84, distance: 9.0
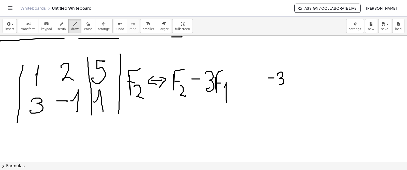
click at [279, 84] on div at bounding box center [203, 105] width 407 height 318
drag, startPoint x: 298, startPoint y: 75, endPoint x: 305, endPoint y: 74, distance: 6.4
click at [305, 74] on div at bounding box center [203, 105] width 407 height 318
drag, startPoint x: 314, startPoint y: 69, endPoint x: 309, endPoint y: 79, distance: 11.3
click at [309, 79] on div at bounding box center [203, 105] width 407 height 318
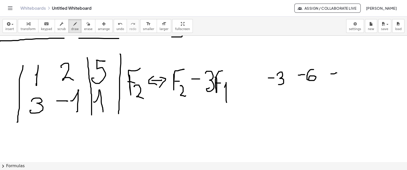
drag, startPoint x: 331, startPoint y: 74, endPoint x: 337, endPoint y: 73, distance: 5.9
click at [337, 73] on div at bounding box center [203, 105] width 407 height 318
drag, startPoint x: 341, startPoint y: 65, endPoint x: 343, endPoint y: 74, distance: 8.9
click at [341, 80] on div at bounding box center [203, 105] width 407 height 318
drag, startPoint x: 345, startPoint y: 67, endPoint x: 351, endPoint y: 67, distance: 5.9
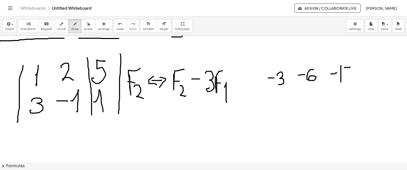
click at [351, 67] on div at bounding box center [203, 105] width 407 height 318
drag, startPoint x: 345, startPoint y: 71, endPoint x: 345, endPoint y: 77, distance: 6.1
click at [345, 77] on div at bounding box center [203, 105] width 407 height 318
drag, startPoint x: 276, startPoint y: 49, endPoint x: 275, endPoint y: 62, distance: 12.5
click at [275, 62] on div at bounding box center [203, 105] width 407 height 318
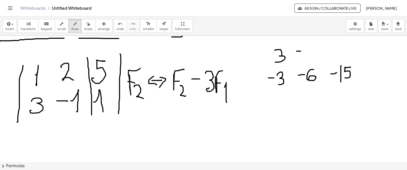
click at [301, 51] on div at bounding box center [203, 105] width 407 height 318
drag, startPoint x: 306, startPoint y: 48, endPoint x: 306, endPoint y: 57, distance: 9.4
click at [306, 57] on div at bounding box center [203, 105] width 407 height 318
drag, startPoint x: 336, startPoint y: 52, endPoint x: 353, endPoint y: 51, distance: 16.8
click at [342, 57] on div at bounding box center [203, 105] width 407 height 318
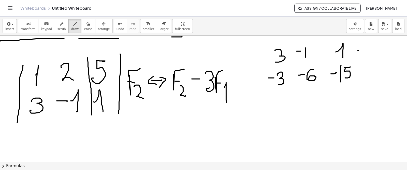
drag, startPoint x: 358, startPoint y: 50, endPoint x: 368, endPoint y: 50, distance: 9.7
click at [368, 50] on div at bounding box center [203, 105] width 407 height 318
drag, startPoint x: 268, startPoint y: 87, endPoint x: 356, endPoint y: 87, distance: 88.3
click at [356, 87] on div at bounding box center [203, 105] width 407 height 318
drag, startPoint x: 282, startPoint y: 91, endPoint x: 279, endPoint y: 93, distance: 3.1
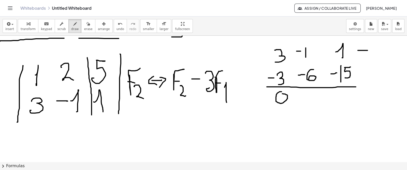
click at [279, 93] on div at bounding box center [203, 105] width 407 height 318
drag, startPoint x: 84, startPoint y: 27, endPoint x: 106, endPoint y: 26, distance: 21.9
click at [84, 26] on button "erase" at bounding box center [88, 26] width 14 height 14
drag, startPoint x: 364, startPoint y: 50, endPoint x: 368, endPoint y: 51, distance: 4.6
click at [368, 51] on div at bounding box center [203, 105] width 407 height 318
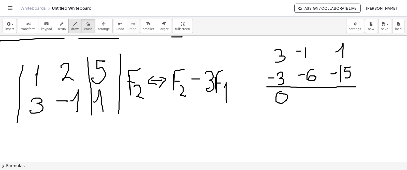
click at [71, 23] on div "button" at bounding box center [75, 24] width 8 height 6
drag, startPoint x: 299, startPoint y: 97, endPoint x: 306, endPoint y: 96, distance: 6.9
click at [306, 96] on div at bounding box center [203, 105] width 407 height 318
drag, startPoint x: 308, startPoint y: 91, endPoint x: 310, endPoint y: 102, distance: 10.6
click at [312, 105] on div at bounding box center [203, 105] width 407 height 318
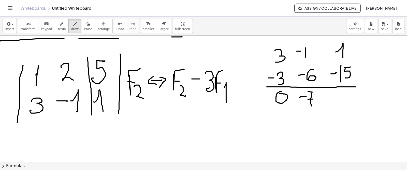
drag, startPoint x: 308, startPoint y: 99, endPoint x: 317, endPoint y: 98, distance: 9.0
click at [313, 99] on div at bounding box center [203, 105] width 407 height 318
drag, startPoint x: 331, startPoint y: 95, endPoint x: 337, endPoint y: 95, distance: 5.9
click at [337, 95] on div at bounding box center [203, 105] width 407 height 318
drag, startPoint x: 343, startPoint y: 98, endPoint x: 344, endPoint y: 105, distance: 7.2
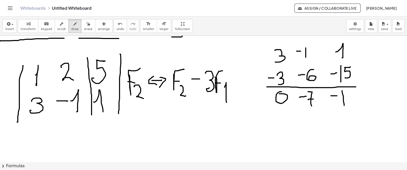
click at [344, 105] on div at bounding box center [203, 105] width 407 height 318
drag, startPoint x: 347, startPoint y: 90, endPoint x: 354, endPoint y: 105, distance: 16.4
click at [354, 105] on div at bounding box center [203, 105] width 407 height 318
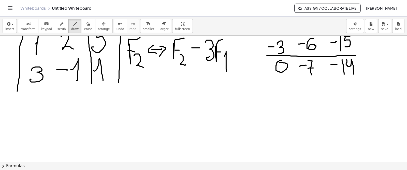
scroll to position [119, 0]
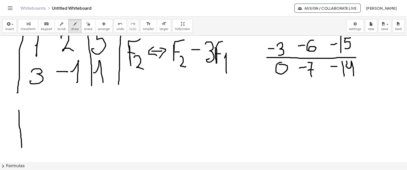
drag, startPoint x: 19, startPoint y: 110, endPoint x: 27, endPoint y: 114, distance: 9.3
click at [22, 147] on div at bounding box center [203, 75] width 407 height 318
drag, startPoint x: 30, startPoint y: 118, endPoint x: 34, endPoint y: 126, distance: 9.1
click at [34, 126] on div at bounding box center [203, 75] width 407 height 318
drag, startPoint x: 56, startPoint y: 108, endPoint x: 63, endPoint y: 121, distance: 14.3
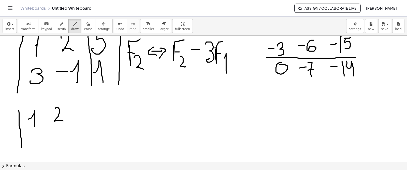
click at [63, 121] on div at bounding box center [203, 75] width 407 height 318
click at [87, 107] on div at bounding box center [203, 75] width 407 height 318
drag, startPoint x: 83, startPoint y: 108, endPoint x: 214, endPoint y: 65, distance: 137.8
click at [84, 118] on div at bounding box center [203, 75] width 407 height 318
drag, startPoint x: 33, startPoint y: 132, endPoint x: 36, endPoint y: 131, distance: 2.8
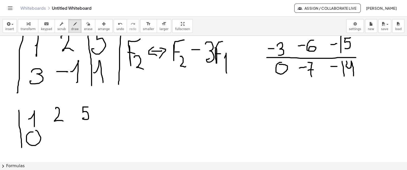
click at [32, 131] on div at bounding box center [203, 75] width 407 height 318
click at [57, 132] on div at bounding box center [203, 75] width 407 height 318
drag, startPoint x: 63, startPoint y: 128, endPoint x: 62, endPoint y: 138, distance: 10.3
click at [63, 142] on div at bounding box center [203, 75] width 407 height 318
drag, startPoint x: 60, startPoint y: 137, endPoint x: 65, endPoint y: 136, distance: 5.7
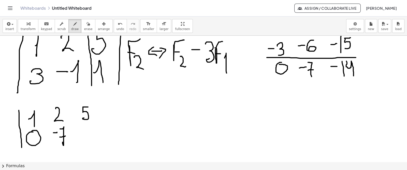
click at [65, 136] on div at bounding box center [203, 75] width 407 height 318
drag, startPoint x: 79, startPoint y: 129, endPoint x: 84, endPoint y: 129, distance: 5.6
click at [84, 129] on div at bounding box center [203, 75] width 407 height 318
drag, startPoint x: 87, startPoint y: 124, endPoint x: 88, endPoint y: 143, distance: 18.6
click at [88, 143] on div at bounding box center [203, 75] width 407 height 318
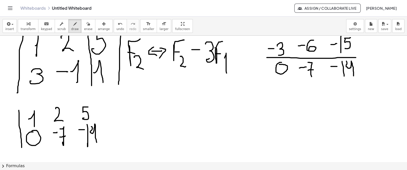
drag, startPoint x: 92, startPoint y: 128, endPoint x: 93, endPoint y: 139, distance: 10.7
click at [97, 143] on div at bounding box center [203, 75] width 407 height 318
drag, startPoint x: 70, startPoint y: 105, endPoint x: 89, endPoint y: 122, distance: 26.3
click at [70, 150] on div at bounding box center [203, 75] width 407 height 318
drag, startPoint x: 99, startPoint y: 103, endPoint x: 112, endPoint y: 106, distance: 13.0
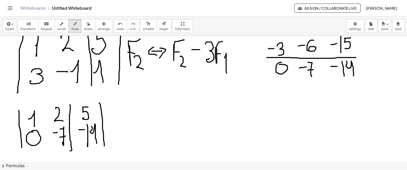
click at [103, 147] on div at bounding box center [203, 75] width 407 height 318
click at [87, 24] on icon "button" at bounding box center [89, 24] width 4 height 6
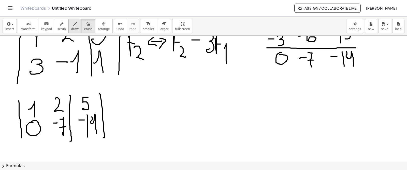
scroll to position [130, 0]
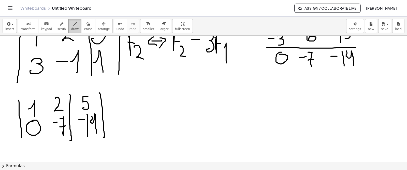
click at [71, 31] on button "draw" at bounding box center [74, 26] width 13 height 14
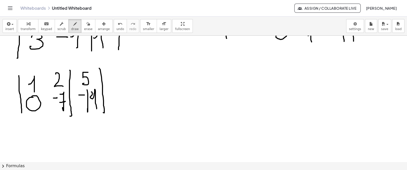
scroll to position [154, 0]
drag, startPoint x: 117, startPoint y: 85, endPoint x: 127, endPoint y: 81, distance: 11.5
click at [131, 79] on div at bounding box center [203, 40] width 407 height 318
click at [122, 88] on div at bounding box center [203, 40] width 407 height 318
drag, startPoint x: 124, startPoint y: 95, endPoint x: 139, endPoint y: 103, distance: 16.6
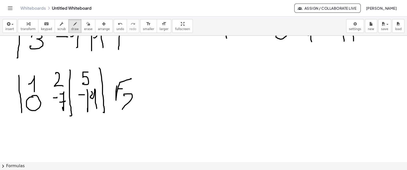
click at [139, 104] on div at bounding box center [203, 40] width 407 height 318
drag, startPoint x: 143, startPoint y: 90, endPoint x: 159, endPoint y: 88, distance: 15.7
click at [159, 88] on div at bounding box center [203, 40] width 407 height 318
drag, startPoint x: 158, startPoint y: 83, endPoint x: 155, endPoint y: 93, distance: 10.2
click at [158, 93] on div at bounding box center [203, 40] width 407 height 318
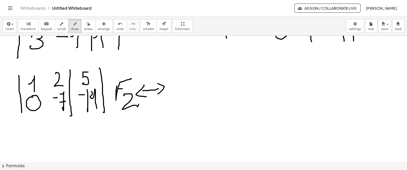
drag, startPoint x: 144, startPoint y: 84, endPoint x: 152, endPoint y: 13, distance: 71.7
click at [149, 95] on div at bounding box center [203, 40] width 407 height 318
drag, startPoint x: 172, startPoint y: 81, endPoint x: 176, endPoint y: 88, distance: 7.8
click at [176, 88] on div at bounding box center [203, 40] width 407 height 318
drag, startPoint x: 169, startPoint y: 90, endPoint x: 183, endPoint y: 90, distance: 13.7
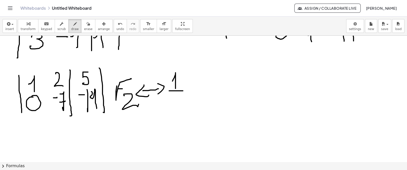
click at [183, 90] on div at bounding box center [203, 40] width 407 height 318
drag, startPoint x: 170, startPoint y: 98, endPoint x: 175, endPoint y: 98, distance: 4.8
click at [175, 98] on div at bounding box center [203, 40] width 407 height 318
drag, startPoint x: 180, startPoint y: 93, endPoint x: 179, endPoint y: 104, distance: 10.5
click at [180, 105] on div at bounding box center [203, 40] width 407 height 318
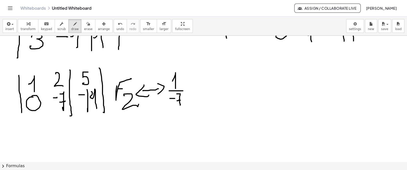
drag, startPoint x: 177, startPoint y: 100, endPoint x: 182, endPoint y: 96, distance: 6.7
click at [182, 98] on div at bounding box center [203, 40] width 407 height 318
drag, startPoint x: 192, startPoint y: 83, endPoint x: 201, endPoint y: 77, distance: 10.9
click at [201, 77] on div at bounding box center [203, 40] width 407 height 318
drag, startPoint x: 193, startPoint y: 85, endPoint x: 197, endPoint y: 84, distance: 3.3
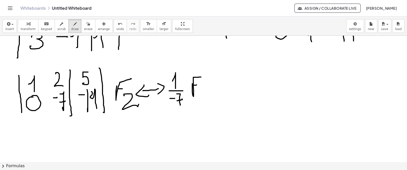
click at [197, 84] on div at bounding box center [203, 40] width 407 height 318
drag, startPoint x: 201, startPoint y: 90, endPoint x: 209, endPoint y: 100, distance: 13.0
click at [209, 101] on div at bounding box center [203, 40] width 407 height 318
drag, startPoint x: 262, startPoint y: 74, endPoint x: 266, endPoint y: 77, distance: 4.9
click at [263, 75] on div at bounding box center [203, 40] width 407 height 318
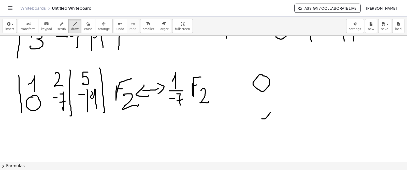
drag, startPoint x: 262, startPoint y: 118, endPoint x: 271, endPoint y: 120, distance: 9.4
click at [271, 120] on div at bounding box center [203, 40] width 407 height 318
click at [281, 126] on div at bounding box center [203, 40] width 407 height 318
drag, startPoint x: 264, startPoint y: 133, endPoint x: 270, endPoint y: 133, distance: 6.4
click at [270, 133] on div at bounding box center [203, 40] width 407 height 318
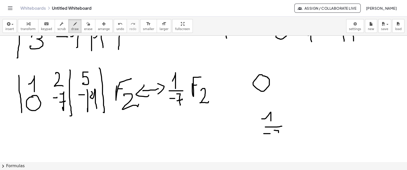
drag, startPoint x: 275, startPoint y: 130, endPoint x: 277, endPoint y: 139, distance: 9.6
click at [277, 140] on div at bounding box center [203, 40] width 407 height 318
drag, startPoint x: 277, startPoint y: 135, endPoint x: 281, endPoint y: 134, distance: 4.6
click at [281, 135] on div at bounding box center [203, 40] width 407 height 318
drag, startPoint x: 290, startPoint y: 123, endPoint x: 303, endPoint y: 114, distance: 15.3
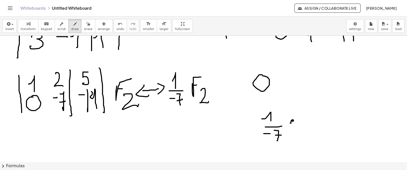
click at [294, 120] on div at bounding box center [203, 40] width 407 height 318
drag, startPoint x: 301, startPoint y: 112, endPoint x: 310, endPoint y: 111, distance: 8.2
click at [306, 111] on div at bounding box center [203, 40] width 407 height 318
drag, startPoint x: 310, startPoint y: 109, endPoint x: 314, endPoint y: 120, distance: 11.4
click at [315, 122] on div at bounding box center [203, 40] width 407 height 318
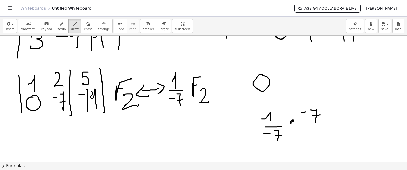
drag, startPoint x: 313, startPoint y: 115, endPoint x: 320, endPoint y: 114, distance: 7.6
click at [320, 114] on div at bounding box center [203, 40] width 407 height 318
drag, startPoint x: 308, startPoint y: 124, endPoint x: 323, endPoint y: 124, distance: 15.0
click at [323, 124] on div at bounding box center [203, 40] width 407 height 318
drag, startPoint x: 332, startPoint y: 118, endPoint x: 337, endPoint y: 118, distance: 5.3
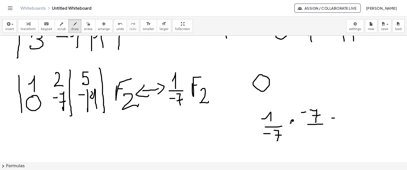
click at [337, 118] on div at bounding box center [203, 40] width 407 height 318
drag, startPoint x: 334, startPoint y: 122, endPoint x: 339, endPoint y: 122, distance: 5.6
click at [339, 122] on div at bounding box center [203, 40] width 407 height 318
drag, startPoint x: 343, startPoint y: 111, endPoint x: 348, endPoint y: 111, distance: 5.1
click at [348, 111] on div at bounding box center [203, 40] width 407 height 318
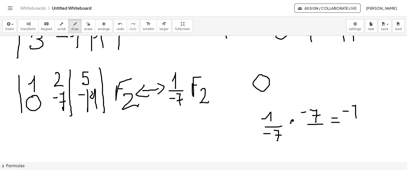
drag, startPoint x: 352, startPoint y: 105, endPoint x: 355, endPoint y: 114, distance: 9.2
click at [356, 117] on div at bounding box center [203, 40] width 407 height 318
drag, startPoint x: 355, startPoint y: 112, endPoint x: 358, endPoint y: 112, distance: 3.1
click at [359, 112] on div at bounding box center [203, 40] width 407 height 318
drag, startPoint x: 315, startPoint y: 133, endPoint x: 322, endPoint y: 139, distance: 8.8
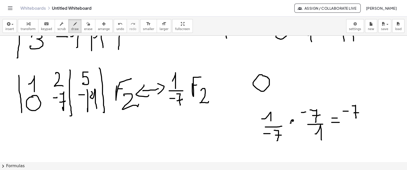
click at [322, 139] on div at bounding box center [203, 40] width 407 height 318
drag, startPoint x: 361, startPoint y: 123, endPoint x: 324, endPoint y: 140, distance: 40.6
click at [365, 122] on div at bounding box center [203, 40] width 407 height 318
drag, startPoint x: 349, startPoint y: 130, endPoint x: 354, endPoint y: 130, distance: 4.6
click at [354, 130] on div at bounding box center [203, 40] width 407 height 318
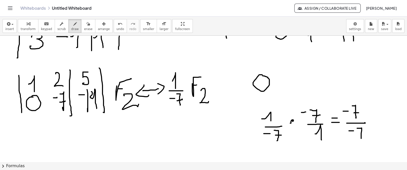
drag, startPoint x: 357, startPoint y: 128, endPoint x: 360, endPoint y: 136, distance: 8.3
click at [361, 139] on div at bounding box center [203, 40] width 407 height 318
drag, startPoint x: 358, startPoint y: 133, endPoint x: 369, endPoint y: 121, distance: 16.6
click at [364, 130] on div at bounding box center [203, 40] width 407 height 318
drag, startPoint x: 369, startPoint y: 116, endPoint x: 372, endPoint y: 117, distance: 3.1
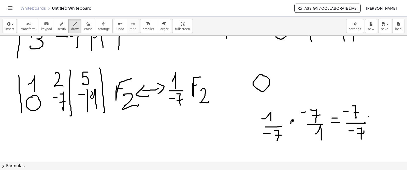
click at [372, 116] on div at bounding box center [203, 40] width 407 height 318
drag, startPoint x: 368, startPoint y: 121, endPoint x: 355, endPoint y: 112, distance: 16.2
click at [373, 122] on div at bounding box center [203, 40] width 407 height 318
drag, startPoint x: 385, startPoint y: 118, endPoint x: 390, endPoint y: 130, distance: 12.6
click at [390, 130] on div at bounding box center [203, 40] width 407 height 318
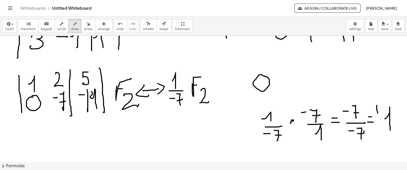
drag, startPoint x: 377, startPoint y: 106, endPoint x: 378, endPoint y: 116, distance: 9.8
click at [378, 116] on div at bounding box center [203, 40] width 407 height 318
drag, startPoint x: 373, startPoint y: 109, endPoint x: 380, endPoint y: 109, distance: 6.4
click at [380, 109] on div at bounding box center [203, 40] width 407 height 318
drag, startPoint x: 319, startPoint y: 80, endPoint x: 321, endPoint y: 73, distance: 6.9
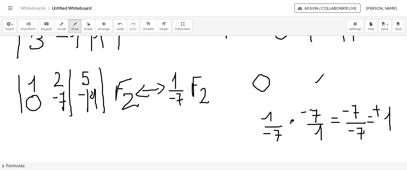
click at [323, 74] on div at bounding box center [203, 40] width 407 height 318
drag, startPoint x: 321, startPoint y: 73, endPoint x: 326, endPoint y: 81, distance: 9.5
click at [326, 81] on div at bounding box center [203, 40] width 407 height 318
drag, startPoint x: 335, startPoint y: 66, endPoint x: 335, endPoint y: 80, distance: 14.0
click at [335, 81] on div at bounding box center [203, 40] width 407 height 318
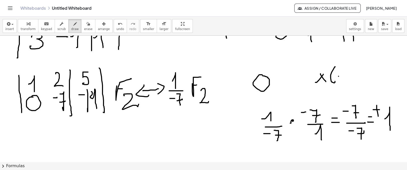
drag, startPoint x: 339, startPoint y: 76, endPoint x: 343, endPoint y: 75, distance: 4.1
click at [342, 75] on div at bounding box center [203, 40] width 407 height 318
drag, startPoint x: 346, startPoint y: 69, endPoint x: 346, endPoint y: 80, distance: 11.0
click at [346, 81] on div at bounding box center [203, 40] width 407 height 318
drag
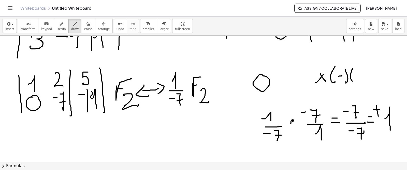
click at [354, 81] on div at bounding box center [203, 40] width 407 height 318
click at [356, 74] on div at bounding box center [203, 40] width 407 height 318
click at [362, 82] on div at bounding box center [203, 40] width 407 height 318
click at [373, 73] on div at bounding box center [203, 40] width 407 height 318
click at [371, 76] on div at bounding box center [203, 40] width 407 height 318
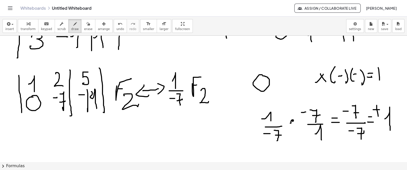
click at [380, 80] on div at bounding box center [203, 40] width 407 height 318
click at [382, 73] on div at bounding box center [203, 40] width 407 height 318
click at [321, 92] on div at bounding box center [203, 40] width 407 height 318
click at [319, 89] on div at bounding box center [203, 40] width 407 height 318
click at [318, 96] on div at bounding box center [203, 40] width 407 height 318
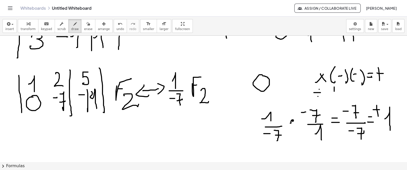
click at [338, 96] on div at bounding box center [203, 40] width 407 height 318
click at [342, 92] on div at bounding box center [203, 40] width 407 height 318
click at [346, 95] on div at bounding box center [203, 40] width 407 height 318
click at [354, 96] on div at bounding box center [203, 40] width 407 height 318
click at [357, 91] on div at bounding box center [203, 40] width 407 height 318
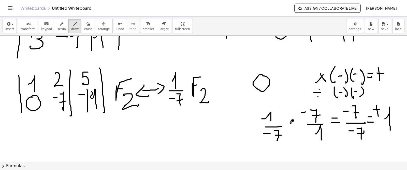
click at [360, 96] on div at bounding box center [203, 40] width 407 height 318
click at [371, 90] on div at bounding box center [203, 40] width 407 height 318
click at [370, 93] on div at bounding box center [203, 40] width 407 height 318
click at [379, 94] on div at bounding box center [203, 40] width 407 height 318
click at [381, 90] on div at bounding box center [203, 40] width 407 height 318
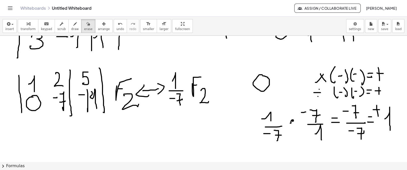
click at [84, 22] on div "button" at bounding box center [88, 24] width 8 height 6
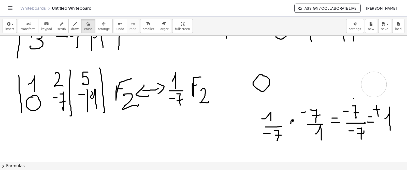
click at [373, 84] on div at bounding box center [203, 40] width 407 height 318
click at [71, 29] on span "draw" at bounding box center [75, 29] width 8 height 4
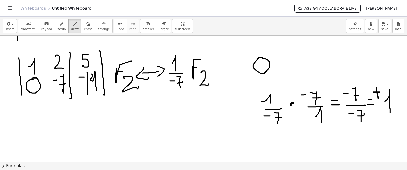
scroll to position [166, 0]
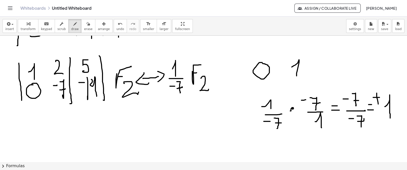
click at [297, 77] on div at bounding box center [203, 121] width 407 height 504
click at [84, 22] on div "button" at bounding box center [88, 24] width 8 height 6
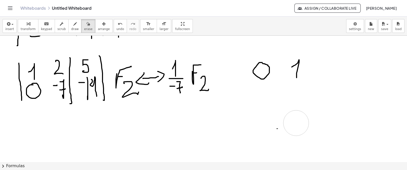
click at [249, 130] on div at bounding box center [203, 121] width 407 height 504
click at [74, 27] on button "draw" at bounding box center [74, 26] width 13 height 14
click at [260, 111] on div at bounding box center [203, 121] width 407 height 504
click at [269, 118] on div at bounding box center [203, 121] width 407 height 504
click at [258, 124] on div at bounding box center [203, 121] width 407 height 504
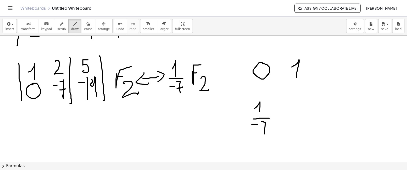
click at [264, 134] on div at bounding box center [203, 121] width 407 height 504
click at [268, 127] on div at bounding box center [203, 121] width 407 height 504
click at [276, 116] on div at bounding box center [203, 121] width 407 height 504
click at [288, 106] on div at bounding box center [203, 121] width 407 height 504
click at [294, 111] on div at bounding box center [203, 121] width 407 height 504
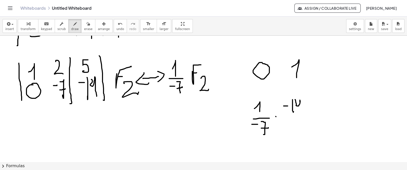
click at [300, 115] on div at bounding box center [203, 121] width 407 height 504
click at [305, 115] on div at bounding box center [203, 121] width 407 height 504
click at [299, 129] on div at bounding box center [203, 121] width 407 height 504
click at [315, 111] on div at bounding box center [203, 121] width 407 height 504
click at [314, 118] on div at bounding box center [203, 121] width 407 height 504
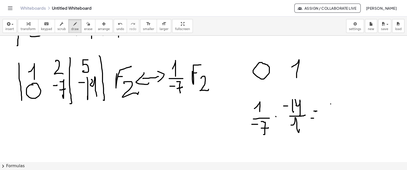
click at [336, 104] on div at bounding box center [203, 121] width 407 height 504
click at [341, 113] on div at bounding box center [203, 121] width 407 height 504
click at [347, 113] on div at bounding box center [203, 121] width 407 height 504
click at [357, 117] on div at bounding box center [203, 121] width 407 height 504
click at [345, 132] on div at bounding box center [203, 121] width 407 height 504
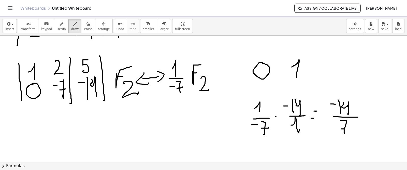
click at [351, 128] on div at bounding box center [203, 121] width 407 height 504
click at [339, 125] on div at bounding box center [203, 121] width 407 height 504
click at [367, 111] on div at bounding box center [203, 121] width 407 height 504
click at [368, 114] on div at bounding box center [203, 121] width 407 height 504
click at [377, 116] on div at bounding box center [203, 121] width 407 height 504
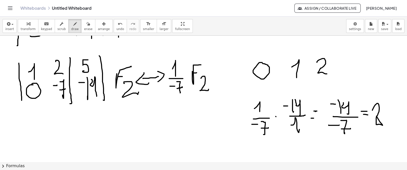
click at [328, 74] on div at bounding box center [203, 121] width 407 height 504
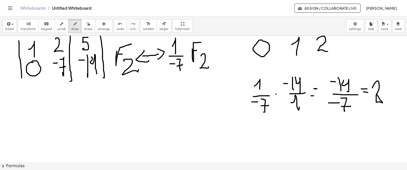
scroll to position [193, 0]
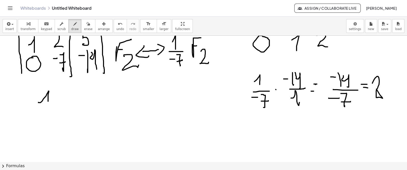
click at [48, 109] on div at bounding box center [203, 94] width 407 height 504
click at [74, 108] on div at bounding box center [203, 94] width 407 height 504
click at [92, 104] on div at bounding box center [203, 94] width 407 height 504
click at [46, 119] on div at bounding box center [203, 94] width 407 height 504
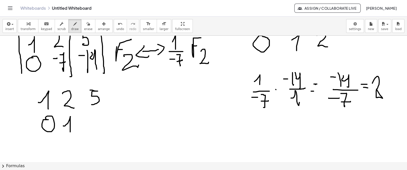
click at [69, 134] on div at bounding box center [203, 94] width 407 height 504
click at [98, 129] on div at bounding box center [203, 94] width 407 height 504
click at [104, 131] on div at bounding box center [203, 94] width 407 height 504
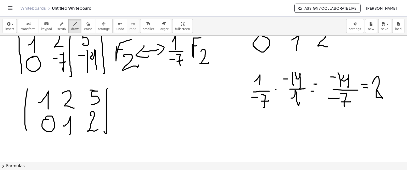
click at [28, 148] on div at bounding box center [203, 94] width 407 height 504
click at [82, 129] on div at bounding box center [203, 94] width 407 height 504
click at [84, 27] on span "erase" at bounding box center [88, 29] width 8 height 4
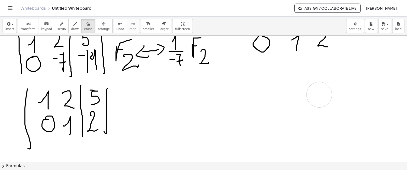
click at [319, 86] on div at bounding box center [203, 94] width 407 height 504
click at [73, 26] on icon "button" at bounding box center [75, 24] width 4 height 6
drag, startPoint x: 119, startPoint y: 102, endPoint x: 124, endPoint y: 103, distance: 5.5
click at [125, 102] on div at bounding box center [203, 94] width 407 height 504
drag, startPoint x: 117, startPoint y: 109, endPoint x: 124, endPoint y: 109, distance: 6.6
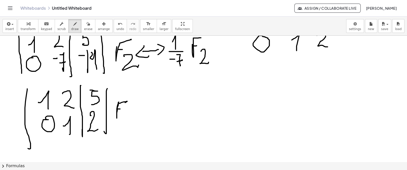
click at [124, 109] on div at bounding box center [203, 94] width 407 height 504
drag, startPoint x: 130, startPoint y: 115, endPoint x: 136, endPoint y: 119, distance: 7.9
click at [133, 125] on div at bounding box center [203, 94] width 407 height 504
drag, startPoint x: 143, startPoint y: 108, endPoint x: 153, endPoint y: 103, distance: 11.2
click at [153, 108] on div at bounding box center [203, 94] width 407 height 504
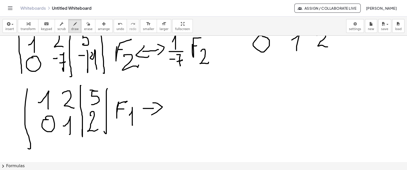
drag, startPoint x: 153, startPoint y: 103, endPoint x: 152, endPoint y: 114, distance: 12.0
click at [152, 114] on div at bounding box center [203, 94] width 407 height 504
drag, startPoint x: 145, startPoint y: 104, endPoint x: 145, endPoint y: 111, distance: 7.9
click at [145, 111] on div at bounding box center [203, 94] width 407 height 504
click at [177, 100] on div at bounding box center [203, 94] width 407 height 504
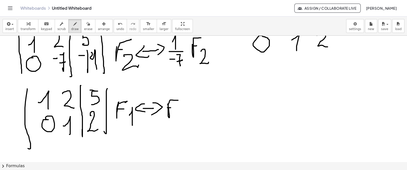
click at [172, 107] on div at bounding box center [203, 94] width 407 height 504
drag, startPoint x: 177, startPoint y: 109, endPoint x: 177, endPoint y: 122, distance: 13.0
click at [177, 122] on div at bounding box center [203, 94] width 407 height 504
drag, startPoint x: 184, startPoint y: 108, endPoint x: 187, endPoint y: 107, distance: 3.0
click at [187, 108] on div at bounding box center [203, 94] width 407 height 504
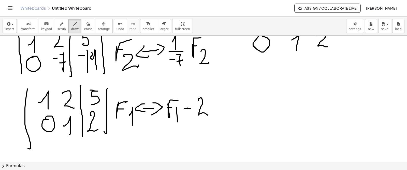
drag, startPoint x: 199, startPoint y: 100, endPoint x: 211, endPoint y: 97, distance: 12.7
click at [208, 113] on div at bounding box center [203, 94] width 407 height 504
drag, startPoint x: 211, startPoint y: 97, endPoint x: 214, endPoint y: 101, distance: 5.1
click at [220, 96] on div at bounding box center [203, 94] width 407 height 504
click at [216, 106] on div at bounding box center [203, 94] width 407 height 504
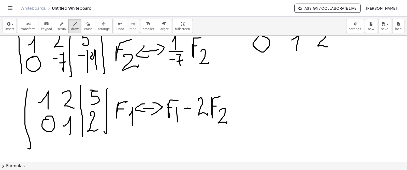
drag, startPoint x: 219, startPoint y: 111, endPoint x: 226, endPoint y: 114, distance: 7.2
click at [226, 117] on div at bounding box center [203, 94] width 407 height 504
click at [276, 90] on div at bounding box center [203, 94] width 407 height 504
drag, startPoint x: 300, startPoint y: 91, endPoint x: 306, endPoint y: 91, distance: 6.1
click at [306, 91] on div at bounding box center [203, 94] width 407 height 504
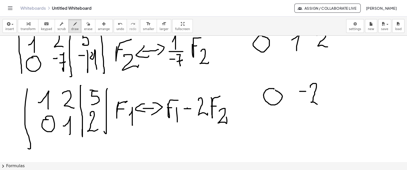
drag, startPoint x: 310, startPoint y: 87, endPoint x: 319, endPoint y: 103, distance: 18.3
click at [319, 104] on div at bounding box center [203, 94] width 407 height 504
drag, startPoint x: 329, startPoint y: 92, endPoint x: 337, endPoint y: 92, distance: 8.7
click at [337, 92] on div at bounding box center [203, 94] width 407 height 504
drag, startPoint x: 340, startPoint y: 84, endPoint x: 348, endPoint y: 108, distance: 25.8
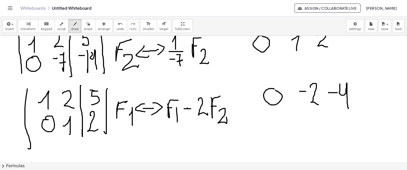
click at [348, 108] on div at bounding box center [203, 94] width 407 height 504
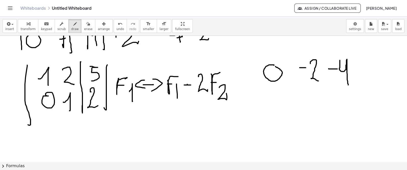
scroll to position [215, 0]
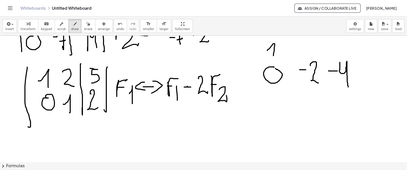
drag, startPoint x: 267, startPoint y: 50, endPoint x: 283, endPoint y: 49, distance: 15.6
click at [273, 59] on div at bounding box center [203, 73] width 407 height 504
drag, startPoint x: 305, startPoint y: 45, endPoint x: 316, endPoint y: 56, distance: 16.0
click at [316, 56] on div at bounding box center [203, 73] width 407 height 504
drag, startPoint x: 341, startPoint y: 38, endPoint x: 331, endPoint y: 52, distance: 17.1
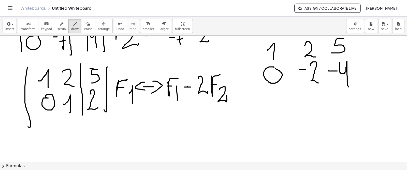
click at [331, 52] on div at bounding box center [203, 73] width 407 height 504
drag, startPoint x: 263, startPoint y: 89, endPoint x: 369, endPoint y: 90, distance: 106.1
click at [369, 90] on div at bounding box center [203, 73] width 407 height 504
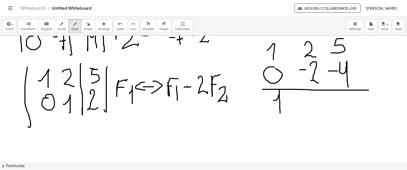
drag, startPoint x: 274, startPoint y: 100, endPoint x: 279, endPoint y: 112, distance: 13.7
click at [280, 113] on div at bounding box center [203, 73] width 407 height 504
drag, startPoint x: 309, startPoint y: 97, endPoint x: 304, endPoint y: 96, distance: 5.0
click at [304, 96] on div at bounding box center [203, 73] width 407 height 504
drag, startPoint x: 343, startPoint y: 105, endPoint x: 348, endPoint y: 119, distance: 14.5
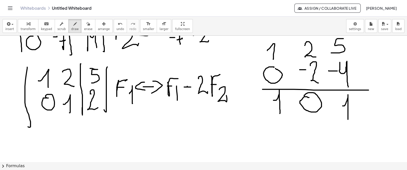
click at [348, 119] on div at bounding box center [203, 73] width 407 height 504
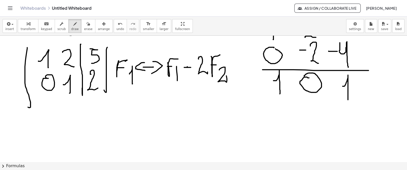
scroll to position [247, 0]
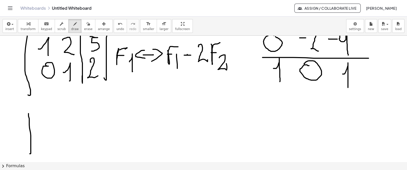
drag, startPoint x: 28, startPoint y: 113, endPoint x: 40, endPoint y: 129, distance: 19.7
click at [29, 153] on div at bounding box center [203, 41] width 407 height 504
drag, startPoint x: 42, startPoint y: 123, endPoint x: 49, endPoint y: 129, distance: 9.4
click at [49, 129] on div at bounding box center [203, 41] width 407 height 504
click at [61, 110] on div at bounding box center [203, 41] width 407 height 504
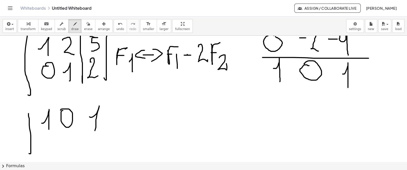
drag, startPoint x: 90, startPoint y: 116, endPoint x: 90, endPoint y: 131, distance: 14.5
click at [94, 131] on div at bounding box center [203, 41] width 407 height 504
drag, startPoint x: 47, startPoint y: 138, endPoint x: 52, endPoint y: 138, distance: 4.4
click at [47, 136] on div at bounding box center [203, 41] width 407 height 504
drag, startPoint x: 63, startPoint y: 144, endPoint x: 67, endPoint y: 156, distance: 12.5
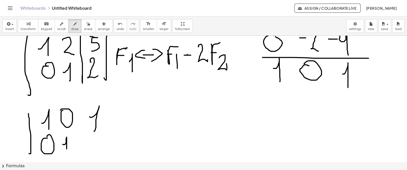
click at [67, 157] on div at bounding box center [203, 41] width 407 height 504
drag, startPoint x: 88, startPoint y: 143, endPoint x: 94, endPoint y: 149, distance: 9.0
click at [95, 153] on div at bounding box center [203, 41] width 407 height 504
drag, startPoint x: 113, startPoint y: 100, endPoint x: 99, endPoint y: 158, distance: 60.2
click at [103, 162] on div "insert select one: Math Expression Function Text Youtube Video Graphing Geometr…" at bounding box center [203, 93] width 407 height 153
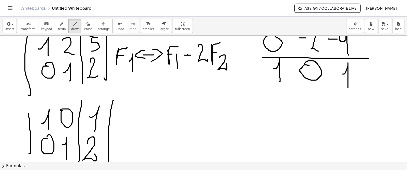
drag, startPoint x: 81, startPoint y: 100, endPoint x: 107, endPoint y: 132, distance: 41.0
click at [76, 166] on div "insert select one: Math Expression Function Text Youtube Video Graphing Geometr…" at bounding box center [203, 93] width 407 height 153
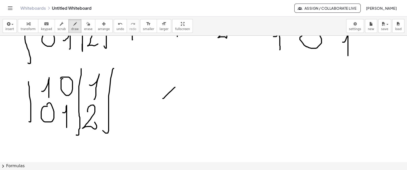
drag, startPoint x: 163, startPoint y: 98, endPoint x: 175, endPoint y: 87, distance: 16.6
click at [175, 87] on div at bounding box center [203, 9] width 407 height 504
drag, startPoint x: 167, startPoint y: 90, endPoint x: 176, endPoint y: 99, distance: 13.1
click at [176, 100] on div at bounding box center [203, 9] width 407 height 504
drag, startPoint x: 182, startPoint y: 90, endPoint x: 188, endPoint y: 90, distance: 5.6
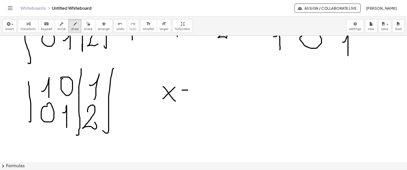
click at [188, 90] on div at bounding box center [203, 9] width 407 height 504
drag, startPoint x: 181, startPoint y: 95, endPoint x: 186, endPoint y: 95, distance: 4.8
click at [186, 95] on div at bounding box center [203, 9] width 407 height 504
drag, startPoint x: 192, startPoint y: 93, endPoint x: 200, endPoint y: 101, distance: 10.6
click at [200, 101] on div at bounding box center [203, 9] width 407 height 504
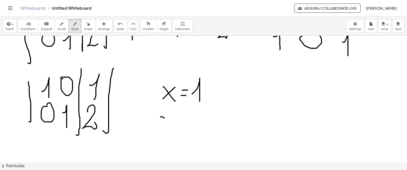
drag, startPoint x: 162, startPoint y: 116, endPoint x: 177, endPoint y: 121, distance: 15.8
click at [177, 127] on div at bounding box center [203, 9] width 407 height 504
drag, startPoint x: 178, startPoint y: 119, endPoint x: 178, endPoint y: 133, distance: 14.2
click at [170, 140] on div at bounding box center [203, 9] width 407 height 504
drag, startPoint x: 183, startPoint y: 126, endPoint x: 181, endPoint y: 132, distance: 5.8
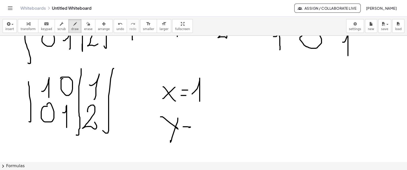
click at [188, 128] on div at bounding box center [203, 9] width 407 height 504
drag, startPoint x: 186, startPoint y: 133, endPoint x: 210, endPoint y: 131, distance: 23.8
click at [190, 134] on div at bounding box center [203, 9] width 407 height 504
drag, startPoint x: 197, startPoint y: 124, endPoint x: 216, endPoint y: 139, distance: 23.7
click at [216, 139] on div at bounding box center [203, 9] width 407 height 504
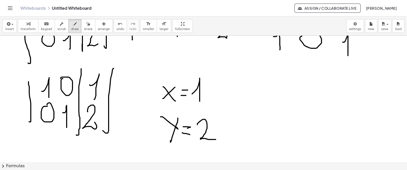
drag, startPoint x: 117, startPoint y: 87, endPoint x: 123, endPoint y: 82, distance: 8.0
click at [123, 82] on div at bounding box center [203, 9] width 407 height 504
drag, startPoint x: 121, startPoint y: 82, endPoint x: 116, endPoint y: 99, distance: 17.7
click at [125, 90] on div at bounding box center [203, 9] width 407 height 504
click at [122, 117] on div at bounding box center [203, 9] width 407 height 504
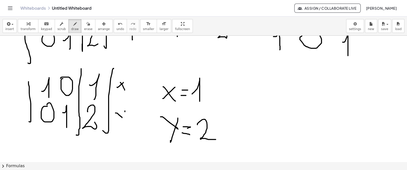
drag, startPoint x: 125, startPoint y: 110, endPoint x: 121, endPoint y: 128, distance: 17.8
click at [121, 128] on div at bounding box center [203, 9] width 407 height 504
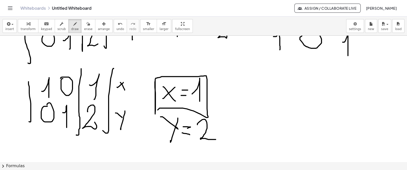
click at [157, 109] on div at bounding box center [203, 9] width 407 height 504
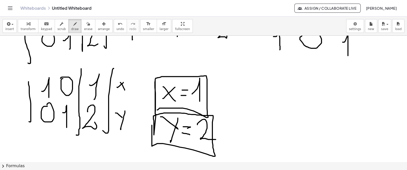
click at [152, 124] on div at bounding box center [203, 9] width 407 height 504
click at [204, 115] on div at bounding box center [203, 9] width 407 height 504
click at [211, 116] on div at bounding box center [203, 9] width 407 height 504
click at [200, 155] on div at bounding box center [203, 9] width 407 height 504
click at [209, 157] on div at bounding box center [203, 9] width 407 height 504
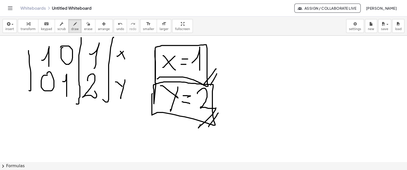
scroll to position [308, 0]
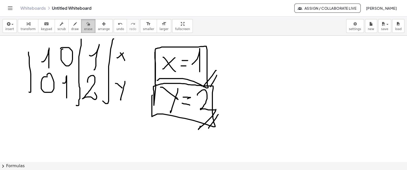
click at [87, 22] on icon "button" at bounding box center [89, 24] width 4 height 6
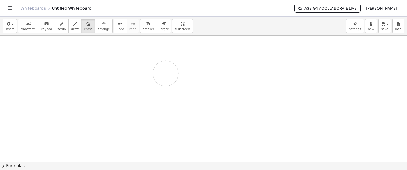
drag, startPoint x: 0, startPoint y: 56, endPoint x: 208, endPoint y: 81, distance: 209.4
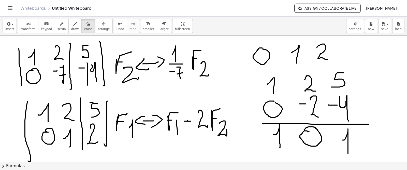
scroll to position [181, 0]
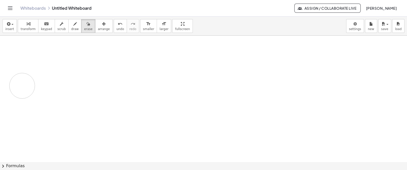
drag, startPoint x: 158, startPoint y: 86, endPoint x: 111, endPoint y: 88, distance: 47.1
click at [73, 82] on div at bounding box center [203, 107] width 407 height 504
drag, startPoint x: 128, startPoint y: 90, endPoint x: 338, endPoint y: 52, distance: 213.0
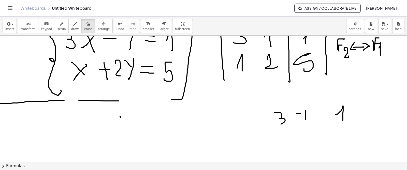
scroll to position [27, 0]
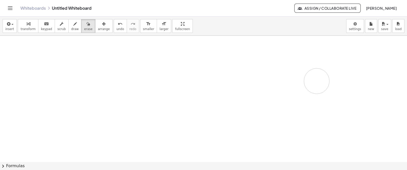
drag, startPoint x: 190, startPoint y: 104, endPoint x: 290, endPoint y: 75, distance: 104.3
drag, startPoint x: 191, startPoint y: 43, endPoint x: 211, endPoint y: 105, distance: 64.8
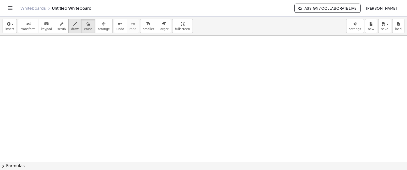
click at [71, 29] on span "draw" at bounding box center [75, 29] width 8 height 4
drag, startPoint x: 53, startPoint y: 52, endPoint x: 57, endPoint y: 57, distance: 6.8
click at [57, 57] on div at bounding box center [203, 162] width 407 height 252
click at [56, 55] on div at bounding box center [203, 162] width 407 height 252
drag, startPoint x: 75, startPoint y: 48, endPoint x: 81, endPoint y: 60, distance: 13.4
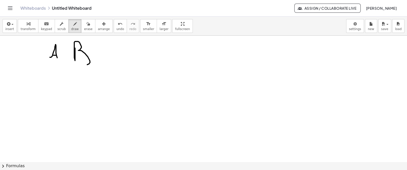
click at [80, 60] on div at bounding box center [203, 162] width 407 height 252
click at [117, 25] on div "undo" at bounding box center [121, 24] width 8 height 6
click at [118, 22] on icon "undo" at bounding box center [120, 24] width 5 height 6
drag, startPoint x: 44, startPoint y: 67, endPoint x: 69, endPoint y: 64, distance: 25.6
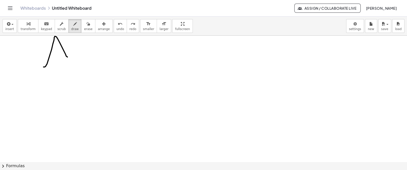
click at [69, 64] on div at bounding box center [203, 162] width 407 height 252
drag, startPoint x: 59, startPoint y: 55, endPoint x: 67, endPoint y: 54, distance: 8.4
click at [67, 54] on div at bounding box center [203, 162] width 407 height 252
drag, startPoint x: 136, startPoint y: 37, endPoint x: 139, endPoint y: 60, distance: 22.6
click at [139, 60] on div at bounding box center [203, 162] width 407 height 252
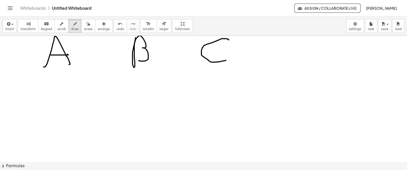
drag, startPoint x: 229, startPoint y: 40, endPoint x: 207, endPoint y: 53, distance: 25.2
click at [226, 59] on div at bounding box center [203, 162] width 407 height 252
drag, startPoint x: 8, startPoint y: 74, endPoint x: 14, endPoint y: 73, distance: 5.6
click at [14, 73] on div at bounding box center [203, 162] width 407 height 252
click at [17, 87] on div at bounding box center [203, 162] width 407 height 252
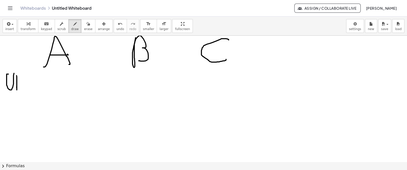
drag, startPoint x: 17, startPoint y: 75, endPoint x: 17, endPoint y: 78, distance: 2.8
click at [17, 90] on div at bounding box center [203, 162] width 407 height 252
drag, startPoint x: 16, startPoint y: 76, endPoint x: 22, endPoint y: 75, distance: 5.9
click at [22, 75] on div at bounding box center [203, 162] width 407 height 252
click at [20, 87] on div at bounding box center [203, 162] width 407 height 252
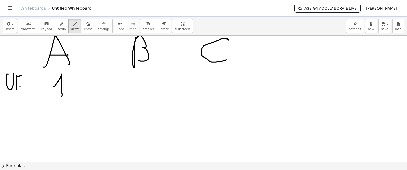
drag, startPoint x: 53, startPoint y: 86, endPoint x: 61, endPoint y: 96, distance: 12.5
click at [61, 97] on div at bounding box center [203, 162] width 407 height 252
drag, startPoint x: 133, startPoint y: 78, endPoint x: 150, endPoint y: 88, distance: 19.3
click at [150, 88] on div at bounding box center [203, 162] width 407 height 252
drag, startPoint x: 208, startPoint y: 72, endPoint x: 212, endPoint y: 90, distance: 18.3
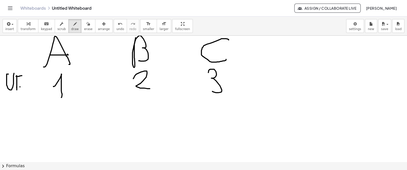
click at [212, 91] on div at bounding box center [203, 162] width 407 height 252
drag, startPoint x: 11, startPoint y: 110, endPoint x: 11, endPoint y: 116, distance: 6.6
click at [13, 118] on div at bounding box center [203, 162] width 407 height 252
drag, startPoint x: 16, startPoint y: 108, endPoint x: 20, endPoint y: 113, distance: 6.7
click at [20, 113] on div at bounding box center [203, 162] width 407 height 252
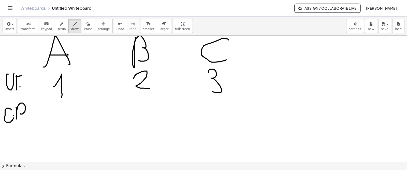
click at [14, 115] on div at bounding box center [203, 162] width 407 height 252
drag, startPoint x: 16, startPoint y: 118, endPoint x: 15, endPoint y: 123, distance: 5.1
click at [15, 123] on div at bounding box center [203, 162] width 407 height 252
drag, startPoint x: 54, startPoint y: 104, endPoint x: 63, endPoint y: 127, distance: 24.6
click at [63, 127] on div at bounding box center [203, 162] width 407 height 252
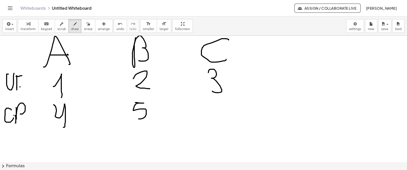
drag, startPoint x: 136, startPoint y: 102, endPoint x: 147, endPoint y: 115, distance: 16.6
click at [139, 117] on div at bounding box center [203, 162] width 407 height 252
drag, startPoint x: 209, startPoint y: 105, endPoint x: 220, endPoint y: 128, distance: 25.6
click at [220, 128] on div at bounding box center [203, 162] width 407 height 252
drag, startPoint x: 214, startPoint y: 121, endPoint x: 227, endPoint y: 119, distance: 12.8
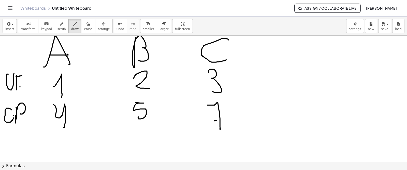
click at [227, 119] on div at bounding box center [203, 162] width 407 height 252
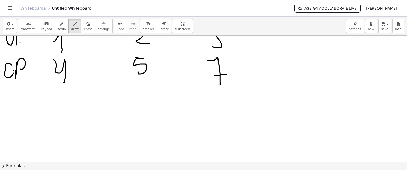
scroll to position [44, 0]
drag, startPoint x: 60, startPoint y: 114, endPoint x: 67, endPoint y: 103, distance: 13.3
click at [67, 103] on div at bounding box center [203, 118] width 407 height 252
click at [70, 114] on div at bounding box center [203, 118] width 407 height 252
drag, startPoint x: 130, startPoint y: 97, endPoint x: 142, endPoint y: 104, distance: 14.1
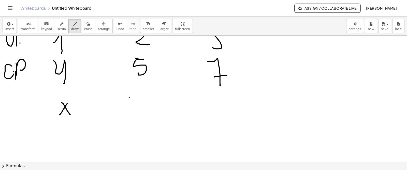
click at [142, 104] on div at bounding box center [203, 118] width 407 height 252
drag, startPoint x: 145, startPoint y: 95, endPoint x: 139, endPoint y: 118, distance: 23.5
click at [140, 119] on div at bounding box center [203, 118] width 407 height 252
drag, startPoint x: 211, startPoint y: 100, endPoint x: 225, endPoint y: 115, distance: 20.5
click at [225, 115] on div at bounding box center [203, 118] width 407 height 252
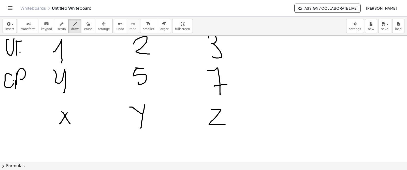
scroll to position [35, 0]
click at [6, 112] on div at bounding box center [203, 127] width 407 height 252
drag, startPoint x: 13, startPoint y: 115, endPoint x: 20, endPoint y: 119, distance: 7.9
click at [19, 121] on div at bounding box center [203, 127] width 407 height 252
drag, startPoint x: 18, startPoint y: 125, endPoint x: 23, endPoint y: 108, distance: 18.2
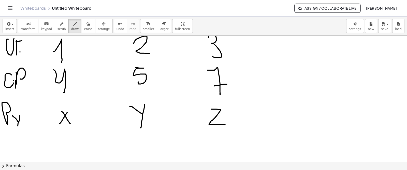
click at [17, 129] on div at bounding box center [203, 127] width 407 height 252
drag, startPoint x: 25, startPoint y: 106, endPoint x: 36, endPoint y: 101, distance: 11.7
click at [36, 101] on div at bounding box center [203, 127] width 407 height 252
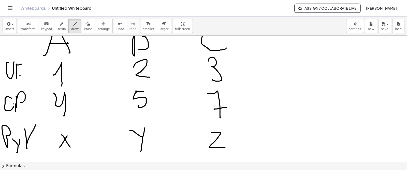
scroll to position [8, 0]
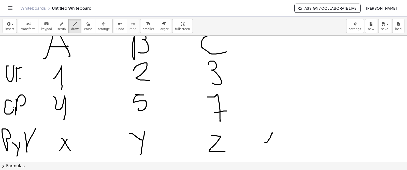
drag, startPoint x: 268, startPoint y: 141, endPoint x: 274, endPoint y: 148, distance: 9.5
click at [274, 148] on div at bounding box center [203, 153] width 407 height 252
drag, startPoint x: 277, startPoint y: 140, endPoint x: 282, endPoint y: 147, distance: 8.3
click at [282, 147] on div at bounding box center [203, 153] width 407 height 252
drag, startPoint x: 298, startPoint y: 133, endPoint x: 301, endPoint y: 135, distance: 3.0
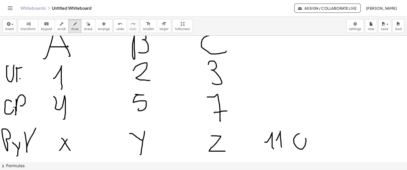
click at [301, 135] on div at bounding box center [203, 153] width 407 height 252
drag, startPoint x: 310, startPoint y: 141, endPoint x: 316, endPoint y: 138, distance: 6.9
click at [316, 138] on div at bounding box center [203, 153] width 407 height 252
drag, startPoint x: 326, startPoint y: 135, endPoint x: 321, endPoint y: 141, distance: 8.3
click at [324, 135] on div at bounding box center [203, 153] width 407 height 252
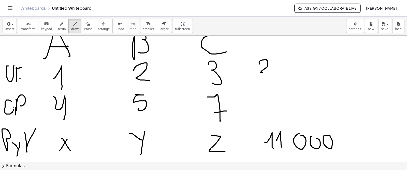
drag, startPoint x: 260, startPoint y: 64, endPoint x: 270, endPoint y: 72, distance: 13.7
click at [270, 72] on div at bounding box center [203, 153] width 407 height 252
drag, startPoint x: 272, startPoint y: 60, endPoint x: 288, endPoint y: 65, distance: 16.8
click at [270, 71] on div at bounding box center [203, 153] width 407 height 252
drag, startPoint x: 291, startPoint y: 61, endPoint x: 294, endPoint y: 63, distance: 3.3
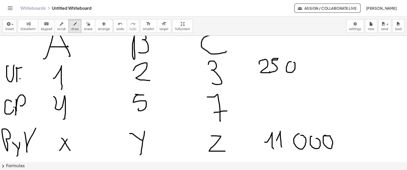
click at [292, 62] on div at bounding box center [203, 153] width 407 height 252
click at [300, 60] on div at bounding box center [203, 153] width 407 height 252
click at [311, 60] on div at bounding box center [203, 153] width 407 height 252
drag, startPoint x: 264, startPoint y: 93, endPoint x: 261, endPoint y: 96, distance: 4.0
click at [265, 95] on div at bounding box center [203, 153] width 407 height 252
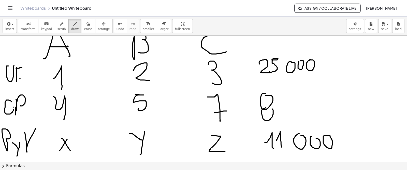
click at [264, 108] on div at bounding box center [203, 153] width 407 height 252
drag, startPoint x: 281, startPoint y: 101, endPoint x: 284, endPoint y: 100, distance: 3.0
click at [284, 100] on div at bounding box center [203, 153] width 407 height 252
drag, startPoint x: 298, startPoint y: 97, endPoint x: 305, endPoint y: 98, distance: 6.7
click at [297, 97] on div at bounding box center [203, 153] width 407 height 252
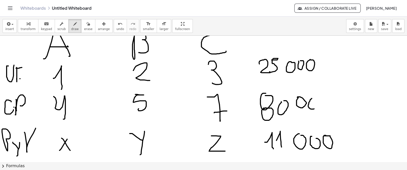
click at [312, 100] on div at bounding box center [203, 153] width 407 height 252
drag, startPoint x: 326, startPoint y: 99, endPoint x: 318, endPoint y: 100, distance: 8.0
click at [318, 100] on div at bounding box center [203, 153] width 407 height 252
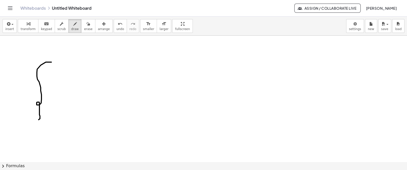
scroll to position [130, 0]
drag, startPoint x: 51, startPoint y: 80, endPoint x: 53, endPoint y: 141, distance: 60.6
click at [50, 148] on div at bounding box center [203, 95] width 407 height 378
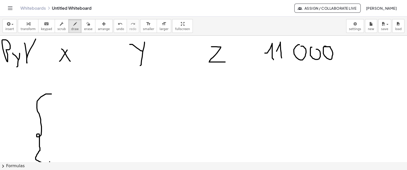
scroll to position [98, 0]
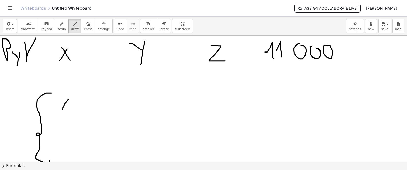
drag, startPoint x: 62, startPoint y: 109, endPoint x: 71, endPoint y: 96, distance: 15.1
click at [71, 96] on div at bounding box center [203, 126] width 407 height 378
drag, startPoint x: 60, startPoint y: 97, endPoint x: 73, endPoint y: 111, distance: 18.0
click at [73, 111] on div at bounding box center [203, 126] width 407 height 378
drag, startPoint x: 80, startPoint y: 97, endPoint x: 79, endPoint y: 112, distance: 15.0
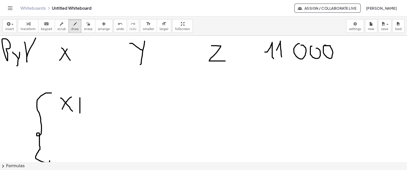
click at [79, 112] on div at bounding box center [203, 126] width 407 height 378
drag, startPoint x: 76, startPoint y: 105, endPoint x: 84, endPoint y: 105, distance: 8.4
click at [84, 105] on div at bounding box center [203, 126] width 407 height 378
drag, startPoint x: 90, startPoint y: 97, endPoint x: 96, endPoint y: 104, distance: 8.7
click at [96, 104] on div at bounding box center [203, 126] width 407 height 378
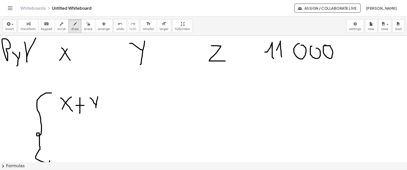
drag, startPoint x: 98, startPoint y: 96, endPoint x: 96, endPoint y: 113, distance: 16.6
click at [96, 113] on div at bounding box center [203, 126] width 407 height 378
drag, startPoint x: 104, startPoint y: 103, endPoint x: 105, endPoint y: 112, distance: 9.4
click at [105, 112] on div at bounding box center [203, 126] width 407 height 378
click at [104, 105] on div at bounding box center [203, 126] width 407 height 378
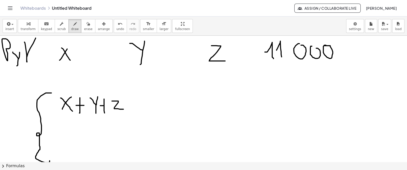
drag, startPoint x: 112, startPoint y: 100, endPoint x: 123, endPoint y: 109, distance: 14.0
click at [123, 109] on div at bounding box center [203, 126] width 407 height 378
click at [132, 101] on div at bounding box center [203, 126] width 407 height 378
drag, startPoint x: 128, startPoint y: 106, endPoint x: 133, endPoint y: 106, distance: 4.3
click at [133, 106] on div at bounding box center [203, 126] width 407 height 378
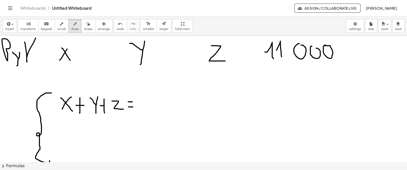
drag, startPoint x: 128, startPoint y: 101, endPoint x: 134, endPoint y: 101, distance: 5.6
click at [134, 101] on div at bounding box center [203, 126] width 407 height 378
drag, startPoint x: 143, startPoint y: 105, endPoint x: 148, endPoint y: 111, distance: 7.9
click at [148, 111] on div at bounding box center [203, 126] width 407 height 378
drag, startPoint x: 152, startPoint y: 104, endPoint x: 156, endPoint y: 112, distance: 9.4
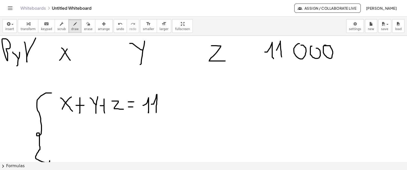
click at [156, 112] on div at bounding box center [203, 126] width 407 height 378
click at [170, 98] on div at bounding box center [203, 126] width 407 height 378
click at [177, 99] on div at bounding box center [203, 126] width 407 height 378
drag, startPoint x: 192, startPoint y: 98, endPoint x: 191, endPoint y: 101, distance: 2.6
click at [191, 101] on div at bounding box center [203, 126] width 407 height 378
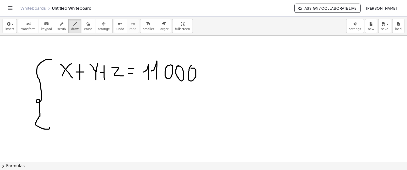
scroll to position [132, 0]
drag, startPoint x: 62, startPoint y: 98, endPoint x: 69, endPoint y: 86, distance: 14.1
click at [69, 86] on div at bounding box center [203, 93] width 407 height 378
drag, startPoint x: 62, startPoint y: 85, endPoint x: 68, endPoint y: 98, distance: 14.0
click at [68, 99] on div at bounding box center [203, 93] width 407 height 378
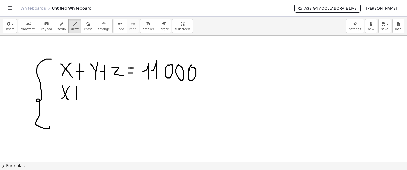
drag, startPoint x: 76, startPoint y: 86, endPoint x: 73, endPoint y: 95, distance: 10.2
click at [75, 100] on div at bounding box center [203, 93] width 407 height 378
click at [80, 92] on div at bounding box center [203, 93] width 407 height 378
drag, startPoint x: 88, startPoint y: 90, endPoint x: 90, endPoint y: 98, distance: 8.3
click at [90, 100] on div at bounding box center [203, 93] width 407 height 378
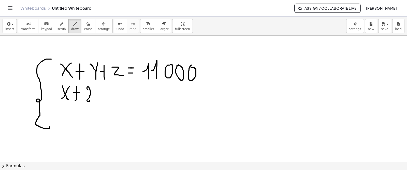
click at [98, 92] on div at bounding box center [203, 93] width 407 height 378
drag, startPoint x: 100, startPoint y: 88, endPoint x: 97, endPoint y: 104, distance: 16.6
click at [97, 104] on div at bounding box center [203, 93] width 407 height 378
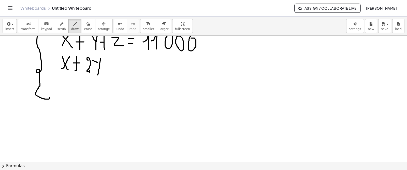
scroll to position [154, 0]
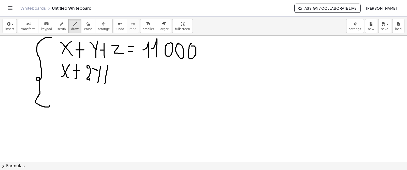
drag, startPoint x: 106, startPoint y: 74, endPoint x: 103, endPoint y: 78, distance: 4.9
click at [104, 84] on div at bounding box center [203, 71] width 407 height 378
click at [108, 76] on div at bounding box center [203, 71] width 407 height 378
drag, startPoint x: 115, startPoint y: 69, endPoint x: 116, endPoint y: 80, distance: 11.0
click at [115, 81] on div at bounding box center [203, 71] width 407 height 378
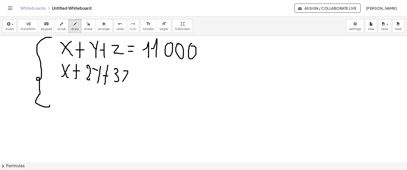
drag, startPoint x: 124, startPoint y: 70, endPoint x: 129, endPoint y: 80, distance: 11.3
click at [129, 81] on div at bounding box center [203, 71] width 407 height 378
click at [141, 75] on div at bounding box center [203, 71] width 407 height 378
click at [143, 81] on div at bounding box center [203, 71] width 407 height 378
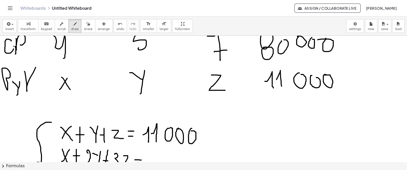
scroll to position [103, 0]
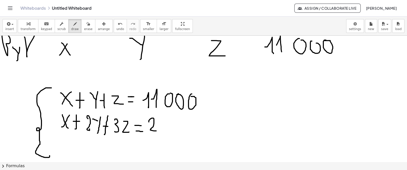
drag, startPoint x: 149, startPoint y: 120, endPoint x: 157, endPoint y: 126, distance: 10.5
click at [156, 130] on div at bounding box center [203, 121] width 407 height 378
drag, startPoint x: 164, startPoint y: 121, endPoint x: 163, endPoint y: 127, distance: 6.9
click at [157, 131] on div at bounding box center [203, 121] width 407 height 378
click at [171, 121] on div at bounding box center [203, 121] width 407 height 378
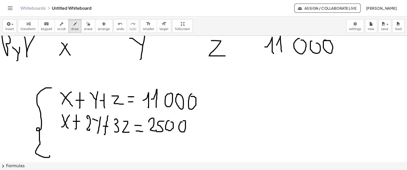
click at [183, 120] on div at bounding box center [203, 121] width 407 height 378
click at [191, 120] on div at bounding box center [203, 121] width 407 height 378
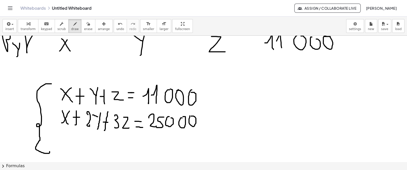
scroll to position [108, 0]
drag, startPoint x: 55, startPoint y: 132, endPoint x: 58, endPoint y: 148, distance: 16.3
click at [58, 148] on div at bounding box center [203, 117] width 407 height 378
drag, startPoint x: 64, startPoint y: 147, endPoint x: 63, endPoint y: 138, distance: 9.0
click at [70, 138] on div at bounding box center [203, 117] width 407 height 378
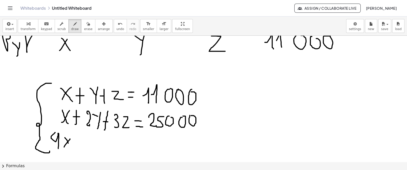
drag, startPoint x: 68, startPoint y: 143, endPoint x: 72, endPoint y: 145, distance: 4.2
click at [71, 146] on div at bounding box center [203, 117] width 407 height 378
click at [78, 146] on div at bounding box center [203, 117] width 407 height 378
drag, startPoint x: 75, startPoint y: 141, endPoint x: 84, endPoint y: 140, distance: 9.2
click at [83, 140] on div at bounding box center [203, 117] width 407 height 378
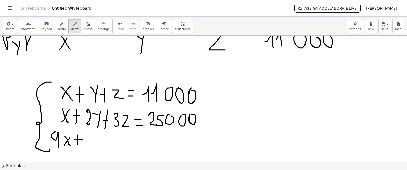
scroll to position [109, 0]
drag, startPoint x: 87, startPoint y: 136, endPoint x: 87, endPoint y: 148, distance: 12.5
click at [87, 148] on div at bounding box center [203, 115] width 407 height 378
drag, startPoint x: 94, startPoint y: 136, endPoint x: 99, endPoint y: 140, distance: 5.8
click at [99, 140] on div at bounding box center [203, 115] width 407 height 378
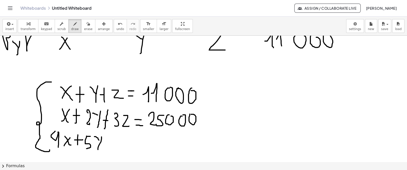
click at [98, 149] on div at bounding box center [203, 115] width 407 height 378
click at [107, 148] on div at bounding box center [203, 115] width 407 height 378
click at [112, 143] on div at bounding box center [203, 115] width 407 height 378
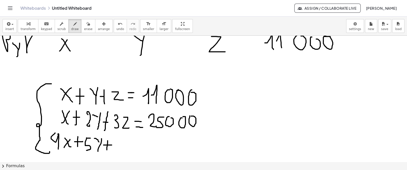
scroll to position [113, 0]
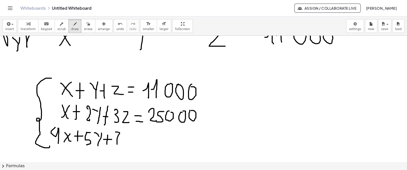
click at [117, 144] on div at bounding box center [203, 112] width 407 height 378
click at [119, 138] on div at bounding box center [203, 112] width 407 height 378
click at [127, 143] on div at bounding box center [203, 112] width 407 height 378
click at [140, 138] on div at bounding box center [203, 112] width 407 height 378
click at [141, 144] on div at bounding box center [203, 112] width 407 height 378
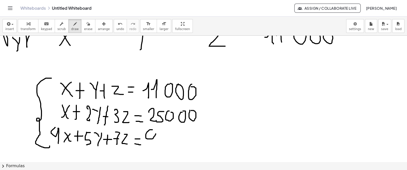
click at [151, 132] on div at bounding box center [203, 112] width 407 height 378
click at [152, 142] on div at bounding box center [203, 112] width 407 height 378
click at [163, 138] on div at bounding box center [203, 112] width 407 height 378
click at [170, 137] on div at bounding box center [203, 112] width 407 height 378
click at [179, 138] on div at bounding box center [203, 112] width 407 height 378
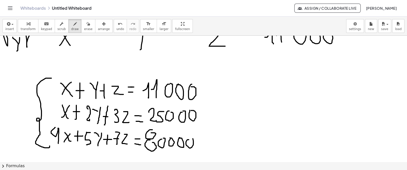
click at [188, 138] on div at bounding box center [203, 112] width 407 height 378
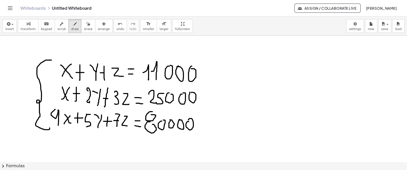
scroll to position [132, 0]
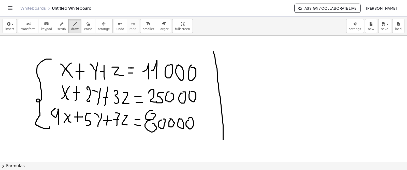
drag, startPoint x: 213, startPoint y: 51, endPoint x: 231, endPoint y: 93, distance: 45.2
click at [222, 138] on div at bounding box center [203, 93] width 407 height 378
drag, startPoint x: 230, startPoint y: 66, endPoint x: 234, endPoint y: 72, distance: 6.9
click at [234, 72] on div at bounding box center [203, 93] width 407 height 378
drag, startPoint x: 256, startPoint y: 64, endPoint x: 276, endPoint y: 63, distance: 19.9
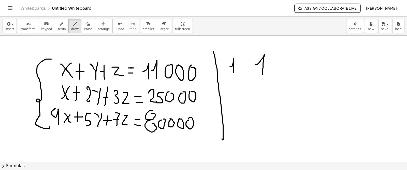
click at [263, 74] on div at bounding box center [203, 93] width 407 height 378
drag, startPoint x: 287, startPoint y: 62, endPoint x: 293, endPoint y: 72, distance: 11.6
click at [293, 72] on div at bounding box center [203, 93] width 407 height 378
drag, startPoint x: 319, startPoint y: 60, endPoint x: 324, endPoint y: 67, distance: 8.0
click at [321, 69] on div at bounding box center [203, 93] width 407 height 378
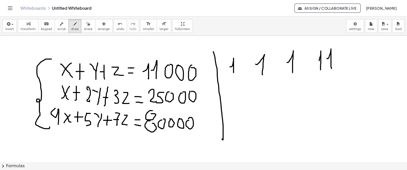
drag, startPoint x: 328, startPoint y: 58, endPoint x: 332, endPoint y: 69, distance: 11.8
click at [332, 69] on div at bounding box center [203, 93] width 407 height 378
click at [342, 52] on div at bounding box center [203, 93] width 407 height 378
drag, startPoint x: 349, startPoint y: 58, endPoint x: 350, endPoint y: 53, distance: 4.8
click at [350, 53] on div at bounding box center [203, 93] width 407 height 378
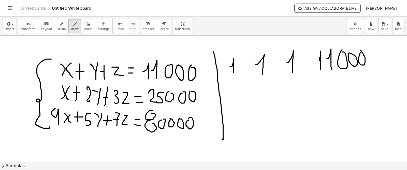
drag, startPoint x: 361, startPoint y: 52, endPoint x: 357, endPoint y: 51, distance: 4.1
click at [359, 50] on div at bounding box center [203, 93] width 407 height 378
drag, startPoint x: 232, startPoint y: 98, endPoint x: 255, endPoint y: 96, distance: 23.8
click at [233, 108] on div at bounding box center [203, 93] width 407 height 378
drag, startPoint x: 258, startPoint y: 90, endPoint x: 268, endPoint y: 101, distance: 15.0
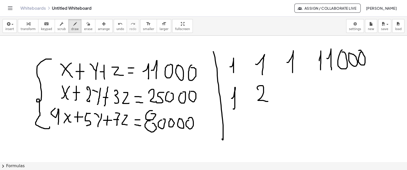
click at [268, 101] on div at bounding box center [203, 93] width 407 height 378
drag, startPoint x: 291, startPoint y: 83, endPoint x: 293, endPoint y: 98, distance: 15.4
click at [293, 98] on div at bounding box center [203, 93] width 407 height 378
drag, startPoint x: 321, startPoint y: 83, endPoint x: 336, endPoint y: 82, distance: 14.5
click at [328, 93] on div at bounding box center [203, 93] width 407 height 378
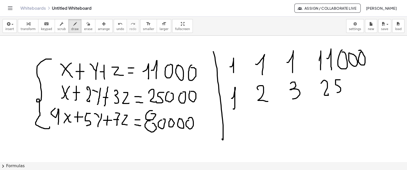
drag, startPoint x: 336, startPoint y: 79, endPoint x: 336, endPoint y: 91, distance: 12.0
click at [335, 92] on div at bounding box center [203, 93] width 407 height 378
click at [349, 80] on div at bounding box center [203, 93] width 407 height 378
drag, startPoint x: 358, startPoint y: 82, endPoint x: 360, endPoint y: 80, distance: 2.7
click at [360, 80] on div at bounding box center [203, 93] width 407 height 378
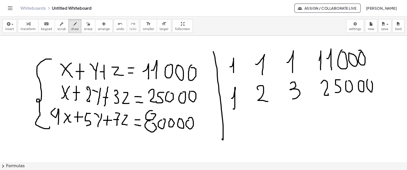
click at [367, 79] on div at bounding box center [203, 93] width 407 height 378
drag, startPoint x: 233, startPoint y: 124, endPoint x: 241, endPoint y: 134, distance: 13.0
click at [241, 134] on div at bounding box center [203, 93] width 407 height 378
drag, startPoint x: 268, startPoint y: 118, endPoint x: 291, endPoint y: 120, distance: 22.8
click at [264, 130] on div at bounding box center [203, 93] width 407 height 378
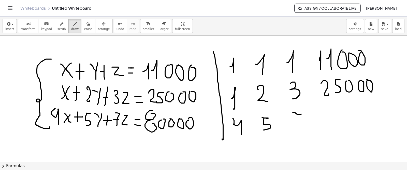
drag, startPoint x: 300, startPoint y: 114, endPoint x: 304, endPoint y: 122, distance: 8.9
click at [298, 130] on div at bounding box center [203, 93] width 407 height 378
drag, startPoint x: 304, startPoint y: 122, endPoint x: 306, endPoint y: 120, distance: 2.7
click at [308, 121] on div at bounding box center [203, 93] width 407 height 378
click at [114, 27] on button "undo undo" at bounding box center [120, 26] width 13 height 14
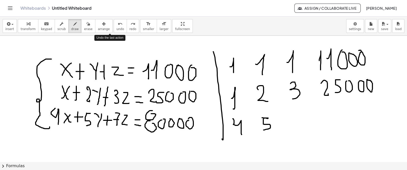
drag, startPoint x: 112, startPoint y: 28, endPoint x: 217, endPoint y: 67, distance: 111.6
click at [117, 28] on span "undo" at bounding box center [121, 29] width 8 height 4
drag, startPoint x: 297, startPoint y: 116, endPoint x: 302, endPoint y: 127, distance: 12.2
click at [302, 127] on div at bounding box center [203, 93] width 407 height 378
drag, startPoint x: 297, startPoint y: 121, endPoint x: 307, endPoint y: 121, distance: 9.2
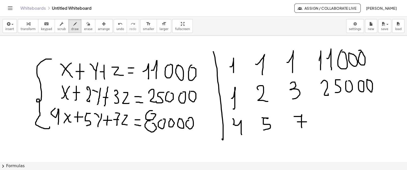
click at [307, 121] on div at bounding box center [203, 93] width 407 height 378
drag, startPoint x: 328, startPoint y: 104, endPoint x: 331, endPoint y: 113, distance: 9.6
click at [330, 105] on div at bounding box center [203, 93] width 407 height 378
drag, startPoint x: 332, startPoint y: 113, endPoint x: 333, endPoint y: 116, distance: 2.7
click at [333, 116] on div at bounding box center [203, 93] width 407 height 378
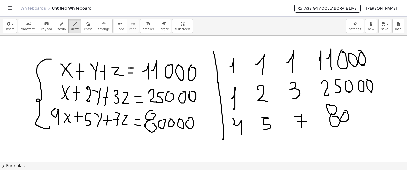
click at [343, 112] on div at bounding box center [203, 93] width 407 height 378
click at [354, 110] on div at bounding box center [203, 93] width 407 height 378
drag, startPoint x: 363, startPoint y: 108, endPoint x: 370, endPoint y: 110, distance: 7.2
click at [364, 110] on div at bounding box center [203, 93] width 407 height 378
click at [372, 109] on div at bounding box center [203, 93] width 407 height 378
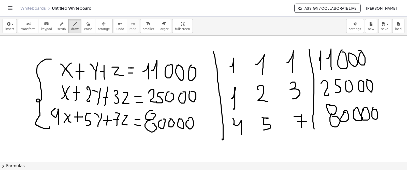
drag, startPoint x: 309, startPoint y: 49, endPoint x: 314, endPoint y: 132, distance: 82.9
click at [314, 132] on div at bounding box center [203, 93] width 407 height 378
drag, startPoint x: 381, startPoint y: 43, endPoint x: 244, endPoint y: 118, distance: 155.5
click at [385, 125] on div at bounding box center [203, 93] width 407 height 378
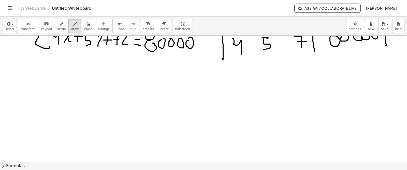
scroll to position [212, 0]
drag, startPoint x: 21, startPoint y: 94, endPoint x: 29, endPoint y: 107, distance: 14.8
click at [29, 107] on div at bounding box center [203, 12] width 407 height 378
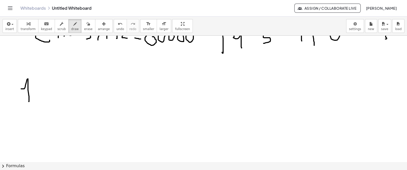
scroll to position [219, 0]
drag, startPoint x: 51, startPoint y: 86, endPoint x: 81, endPoint y: 85, distance: 29.3
click at [57, 99] on div at bounding box center [203, 6] width 407 height 378
drag, startPoint x: 84, startPoint y: 85, endPoint x: 88, endPoint y: 100, distance: 15.2
click at [88, 100] on div at bounding box center [203, 6] width 407 height 378
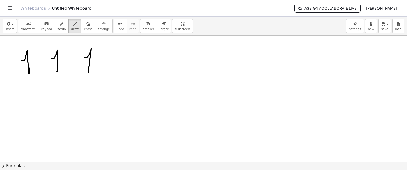
scroll to position [247, 0]
drag, startPoint x: 27, startPoint y: 90, endPoint x: 31, endPoint y: 100, distance: 11.6
drag, startPoint x: 55, startPoint y: 84, endPoint x: 60, endPoint y: 97, distance: 14.1
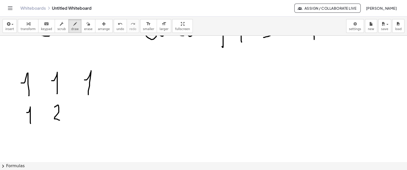
scroll to position [225, 0]
drag, startPoint x: 87, startPoint y: 101, endPoint x: 84, endPoint y: 114, distance: 13.3
click at [82, 114] on div at bounding box center [203, 0] width 407 height 378
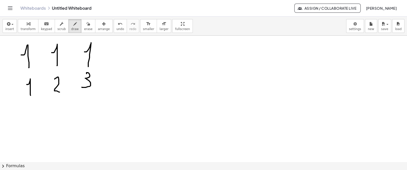
scroll to position [253, 0]
drag, startPoint x: 24, startPoint y: 104, endPoint x: 42, endPoint y: 113, distance: 20.2
click at [31, 119] on div at bounding box center [203, 35] width 407 height 504
drag, startPoint x: 55, startPoint y: 103, endPoint x: 50, endPoint y: 116, distance: 14.3
click at [50, 116] on div at bounding box center [203, 35] width 407 height 504
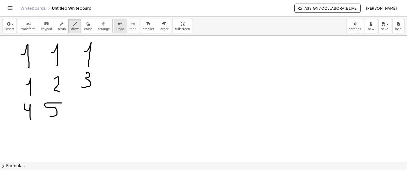
click at [114, 26] on button "undo undo" at bounding box center [120, 26] width 13 height 14
drag, startPoint x: 55, startPoint y: 100, endPoint x: 55, endPoint y: 111, distance: 10.9
click at [55, 112] on div at bounding box center [203, 35] width 407 height 504
drag, startPoint x: 84, startPoint y: 96, endPoint x: 89, endPoint y: 110, distance: 14.6
click at [88, 110] on div at bounding box center [203, 35] width 407 height 504
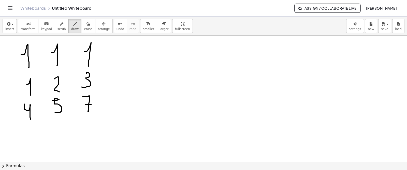
click at [91, 104] on div at bounding box center [203, 35] width 407 height 504
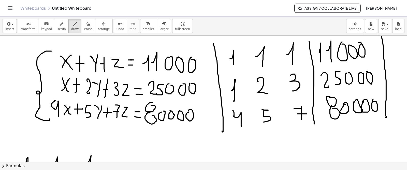
scroll to position [211, 0]
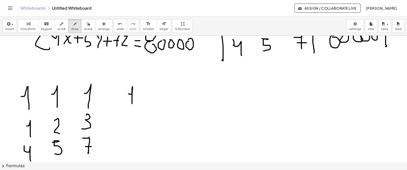
drag, startPoint x: 128, startPoint y: 93, endPoint x: 136, endPoint y: 96, distance: 7.5
click at [132, 103] on div at bounding box center [203, 77] width 407 height 504
drag, startPoint x: 135, startPoint y: 95, endPoint x: 137, endPoint y: 105, distance: 9.6
click at [139, 105] on div at bounding box center [203, 77] width 407 height 504
drag, startPoint x: 127, startPoint y: 117, endPoint x: 134, endPoint y: 125, distance: 10.5
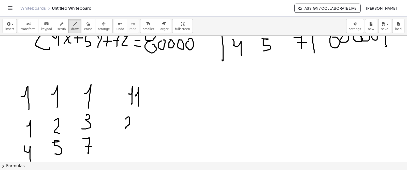
click at [134, 126] on div at bounding box center [203, 77] width 407 height 504
drag, startPoint x: 137, startPoint y: 115, endPoint x: 138, endPoint y: 128, distance: 12.5
click at [138, 128] on div at bounding box center [203, 77] width 407 height 504
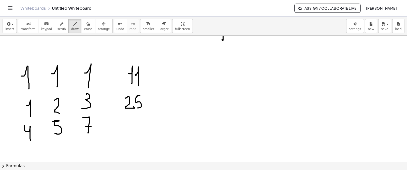
scroll to position [233, 0]
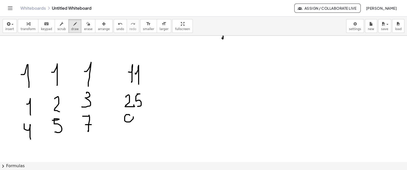
drag, startPoint x: 125, startPoint y: 116, endPoint x: 126, endPoint y: 120, distance: 4.4
click at [126, 118] on div at bounding box center [203, 55] width 407 height 504
click at [128, 123] on div at bounding box center [203, 55] width 407 height 504
drag, startPoint x: 137, startPoint y: 119, endPoint x: 140, endPoint y: 116, distance: 4.5
click at [140, 116] on div at bounding box center [203, 55] width 407 height 504
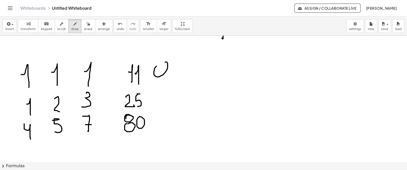
drag, startPoint x: 154, startPoint y: 74, endPoint x: 161, endPoint y: 66, distance: 10.5
click at [161, 64] on div at bounding box center [203, 55] width 407 height 504
drag, startPoint x: 171, startPoint y: 65, endPoint x: 175, endPoint y: 64, distance: 3.3
click at [172, 63] on div at bounding box center [203, 55] width 407 height 504
drag, startPoint x: 183, startPoint y: 69, endPoint x: 174, endPoint y: 68, distance: 9.8
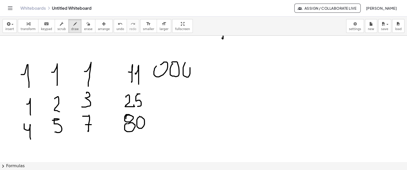
click at [184, 64] on div at bounding box center [203, 55] width 407 height 504
click at [156, 90] on div at bounding box center [203, 55] width 407 height 504
drag, startPoint x: 169, startPoint y: 96, endPoint x: 170, endPoint y: 91, distance: 4.8
click at [170, 91] on div at bounding box center [203, 55] width 407 height 504
click at [183, 90] on div at bounding box center [203, 55] width 407 height 504
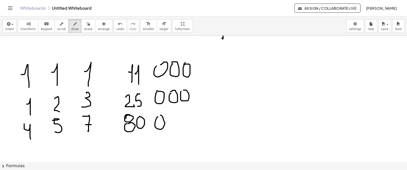
click at [157, 116] on div at bounding box center [203, 55] width 407 height 504
drag, startPoint x: 171, startPoint y: 118, endPoint x: 174, endPoint y: 115, distance: 4.0
click at [174, 115] on div at bounding box center [203, 55] width 407 height 504
drag, startPoint x: 183, startPoint y: 115, endPoint x: 184, endPoint y: 108, distance: 7.4
click at [183, 118] on div at bounding box center [203, 55] width 407 height 504
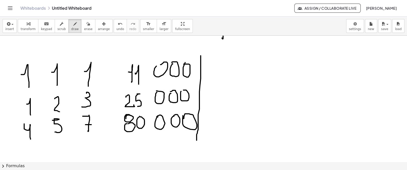
drag, startPoint x: 201, startPoint y: 55, endPoint x: 195, endPoint y: 140, distance: 84.9
click at [196, 140] on div at bounding box center [203, 55] width 407 height 504
drag, startPoint x: 112, startPoint y: 61, endPoint x: 12, endPoint y: 48, distance: 101.1
click at [106, 137] on div at bounding box center [203, 55] width 407 height 504
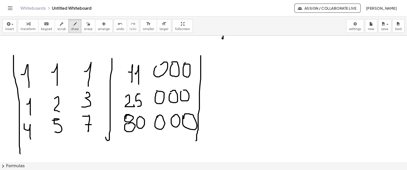
drag, startPoint x: 13, startPoint y: 59, endPoint x: 27, endPoint y: 138, distance: 79.7
click at [20, 153] on div at bounding box center [203, 55] width 407 height 504
drag, startPoint x: 211, startPoint y: 85, endPoint x: 216, endPoint y: 89, distance: 6.0
click at [222, 82] on div at bounding box center [203, 55] width 407 height 504
drag, startPoint x: 210, startPoint y: 91, endPoint x: 219, endPoint y: 93, distance: 9.3
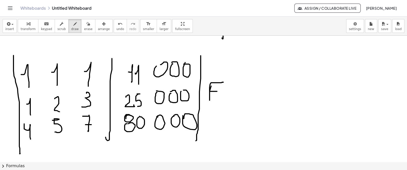
click at [217, 91] on div at bounding box center [203, 55] width 407 height 504
drag, startPoint x: 220, startPoint y: 94, endPoint x: 236, endPoint y: 94, distance: 16.5
click at [227, 104] on div at bounding box center [203, 55] width 407 height 504
drag, startPoint x: 234, startPoint y: 93, endPoint x: 244, endPoint y: 88, distance: 11.4
click at [244, 91] on div at bounding box center [203, 55] width 407 height 504
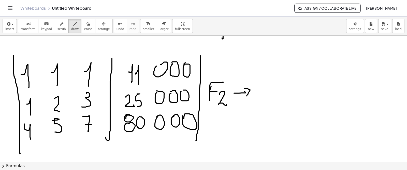
drag, startPoint x: 244, startPoint y: 88, endPoint x: 247, endPoint y: 95, distance: 7.7
click at [247, 95] on div at bounding box center [203, 55] width 407 height 504
click at [237, 96] on div at bounding box center [203, 55] width 407 height 504
click at [263, 80] on div at bounding box center [203, 55] width 407 height 504
click at [260, 90] on div at bounding box center [203, 55] width 407 height 504
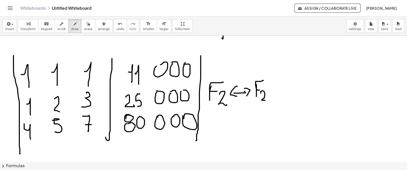
click at [266, 99] on div at bounding box center [203, 55] width 407 height 504
click at [275, 88] on div at bounding box center [203, 55] width 407 height 504
click at [287, 83] on div at bounding box center [203, 55] width 407 height 504
click at [285, 88] on div at bounding box center [203, 55] width 407 height 504
click at [287, 95] on div at bounding box center [203, 55] width 407 height 504
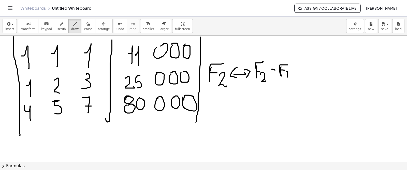
scroll to position [252, 0]
drag, startPoint x: 205, startPoint y: 103, endPoint x: 211, endPoint y: 101, distance: 6.1
click at [211, 101] on div at bounding box center [203, 36] width 407 height 504
drag, startPoint x: 205, startPoint y: 106, endPoint x: 211, endPoint y: 106, distance: 5.9
click at [211, 106] on div at bounding box center [203, 36] width 407 height 504
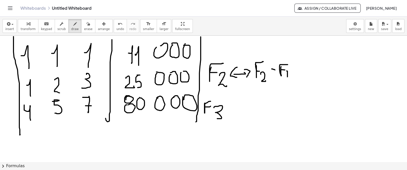
drag, startPoint x: 214, startPoint y: 107, endPoint x: 217, endPoint y: 118, distance: 11.2
click at [217, 118] on div at bounding box center [203, 36] width 407 height 504
drag, startPoint x: 233, startPoint y: 106, endPoint x: 238, endPoint y: 106, distance: 5.4
click at [238, 106] on div at bounding box center [203, 36] width 407 height 504
drag, startPoint x: 247, startPoint y: 104, endPoint x: 232, endPoint y: 106, distance: 15.2
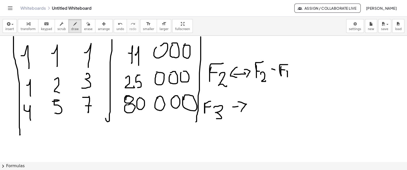
click at [240, 112] on div at bounding box center [203, 36] width 407 height 504
drag, startPoint x: 232, startPoint y: 102, endPoint x: 234, endPoint y: 109, distance: 7.5
click at [234, 109] on div at bounding box center [203, 36] width 407 height 504
drag, startPoint x: 253, startPoint y: 99, endPoint x: 257, endPoint y: 97, distance: 4.1
click at [257, 97] on div at bounding box center [203, 36] width 407 height 504
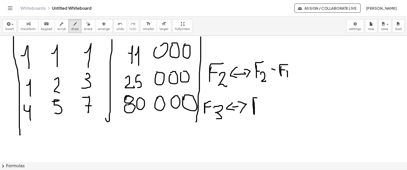
click at [256, 104] on div at bounding box center [203, 36] width 407 height 504
drag, startPoint x: 261, startPoint y: 108, endPoint x: 263, endPoint y: 118, distance: 10.2
click at [263, 118] on div at bounding box center [203, 36] width 407 height 504
drag, startPoint x: 272, startPoint y: 106, endPoint x: 269, endPoint y: 86, distance: 20.5
click at [278, 105] on div at bounding box center [203, 36] width 407 height 504
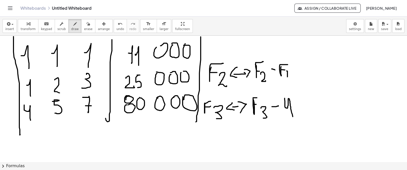
drag, startPoint x: 285, startPoint y: 98, endPoint x: 295, endPoint y: 101, distance: 10.9
click at [294, 116] on div at bounding box center [203, 36] width 407 height 504
drag, startPoint x: 295, startPoint y: 99, endPoint x: 299, endPoint y: 98, distance: 4.4
click at [299, 98] on div at bounding box center [203, 36] width 407 height 504
drag, startPoint x: 296, startPoint y: 104, endPoint x: 301, endPoint y: 104, distance: 4.8
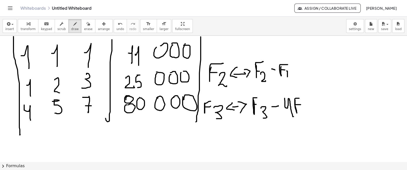
click at [301, 104] on div at bounding box center [203, 36] width 407 height 504
drag, startPoint x: 302, startPoint y: 109, endPoint x: 303, endPoint y: 119, distance: 9.7
click at [303, 119] on div at bounding box center [203, 36] width 407 height 504
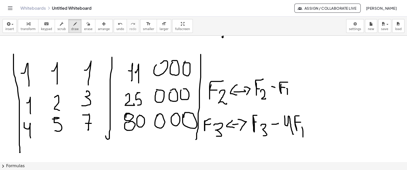
scroll to position [235, 0]
click at [300, 86] on div at bounding box center [203, 53] width 407 height 504
drag, startPoint x: 305, startPoint y: 83, endPoint x: 304, endPoint y: 89, distance: 5.6
click at [304, 89] on div at bounding box center [203, 53] width 407 height 504
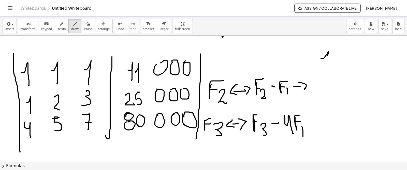
drag, startPoint x: 321, startPoint y: 58, endPoint x: 327, endPoint y: 63, distance: 7.8
click at [327, 63] on div at bounding box center [203, 53] width 407 height 504
drag, startPoint x: 342, startPoint y: 54, endPoint x: 348, endPoint y: 60, distance: 8.6
click at [348, 60] on div at bounding box center [203, 53] width 407 height 504
drag, startPoint x: 361, startPoint y: 51, endPoint x: 370, endPoint y: 58, distance: 11.4
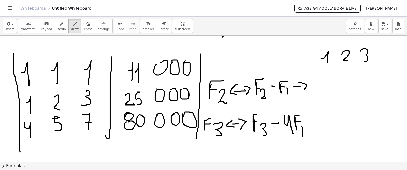
click at [364, 61] on div at bounding box center [203, 53] width 407 height 504
drag, startPoint x: 384, startPoint y: 50, endPoint x: 391, endPoint y: 55, distance: 8.9
click at [391, 57] on div at bounding box center [203, 53] width 407 height 504
drag, startPoint x: 393, startPoint y: 48, endPoint x: 395, endPoint y: 57, distance: 9.1
click at [395, 57] on div at bounding box center [203, 53] width 407 height 504
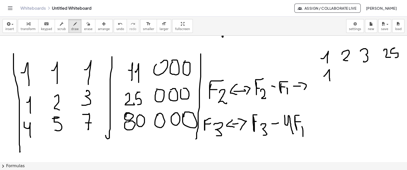
drag, startPoint x: 324, startPoint y: 76, endPoint x: 330, endPoint y: 80, distance: 7.6
click at [330, 80] on div at bounding box center [203, 53] width 407 height 504
drag, startPoint x: 343, startPoint y: 76, endPoint x: 349, endPoint y: 79, distance: 6.6
click at [349, 79] on div at bounding box center [203, 53] width 407 height 504
drag, startPoint x: 360, startPoint y: 73, endPoint x: 364, endPoint y: 78, distance: 6.3
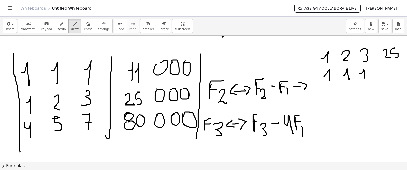
click at [364, 78] on div at bounding box center [203, 53] width 407 height 504
drag, startPoint x: 386, startPoint y: 74, endPoint x: 393, endPoint y: 74, distance: 7.6
click at [391, 76] on div at bounding box center [203, 53] width 407 height 504
drag, startPoint x: 397, startPoint y: 72, endPoint x: 404, endPoint y: 62, distance: 12.2
click at [399, 73] on div at bounding box center [203, 53] width 407 height 504
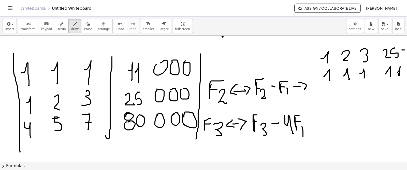
click at [405, 50] on div "×" at bounding box center [203, 99] width 407 height 126
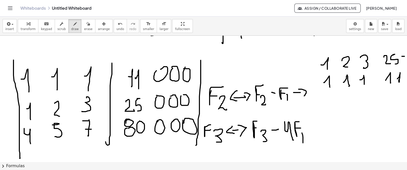
scroll to position [230, 4]
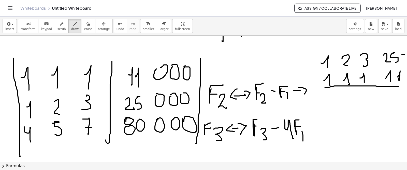
drag, startPoint x: 321, startPoint y: 87, endPoint x: 396, endPoint y: 86, distance: 75.3
click at [396, 86] on div at bounding box center [203, 58] width 407 height 504
drag, startPoint x: 328, startPoint y: 91, endPoint x: 326, endPoint y: 92, distance: 2.7
click at [326, 92] on div at bounding box center [203, 58] width 407 height 504
drag, startPoint x: 343, startPoint y: 94, endPoint x: 351, endPoint y: 97, distance: 8.7
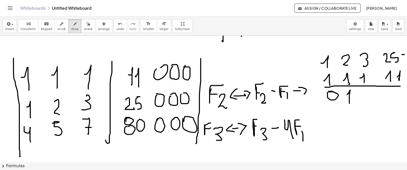
click at [345, 102] on div at bounding box center [203, 58] width 407 height 504
drag, startPoint x: 357, startPoint y: 92, endPoint x: 373, endPoint y: 81, distance: 19.1
click at [363, 99] on div at bounding box center [203, 58] width 407 height 504
drag, startPoint x: 382, startPoint y: 90, endPoint x: 384, endPoint y: 102, distance: 12.8
click at [384, 102] on div at bounding box center [203, 58] width 407 height 504
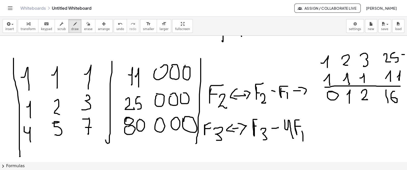
drag, startPoint x: 391, startPoint y: 91, endPoint x: 387, endPoint y: 99, distance: 8.8
click at [387, 99] on div at bounding box center [203, 58] width 407 height 504
click at [117, 29] on span "undo" at bounding box center [121, 29] width 8 height 4
drag, startPoint x: 386, startPoint y: 91, endPoint x: 389, endPoint y: 104, distance: 13.0
click at [389, 104] on div at bounding box center [203, 58] width 407 height 504
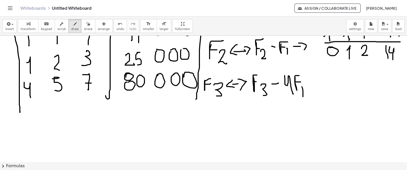
scroll to position [275, 2]
drag, startPoint x: 294, startPoint y: 82, endPoint x: 282, endPoint y: 91, distance: 14.9
click at [282, 91] on div at bounding box center [203, 13] width 407 height 504
drag, startPoint x: 111, startPoint y: 26, endPoint x: 248, endPoint y: 34, distance: 136.8
click at [117, 27] on span "undo" at bounding box center [121, 29] width 8 height 4
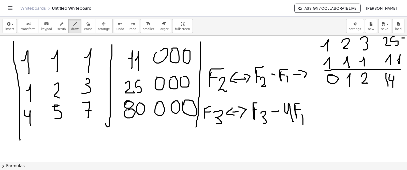
scroll to position [247, 4]
drag, startPoint x: 317, startPoint y: 114, endPoint x: 323, endPoint y: 114, distance: 6.1
click at [323, 114] on div at bounding box center [203, 41] width 407 height 504
drag, startPoint x: 323, startPoint y: 108, endPoint x: 328, endPoint y: 124, distance: 16.3
click at [328, 124] on div at bounding box center [203, 41] width 407 height 504
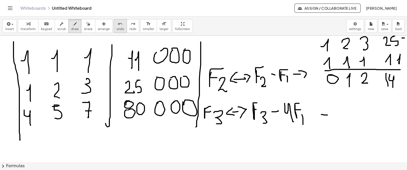
click at [117, 27] on span "undo" at bounding box center [121, 29] width 8 height 4
drag, startPoint x: 324, startPoint y: 108, endPoint x: 329, endPoint y: 121, distance: 13.8
click at [329, 121] on div at bounding box center [203, 41] width 407 height 504
drag, startPoint x: 339, startPoint y: 113, endPoint x: 344, endPoint y: 113, distance: 5.9
click at [344, 113] on div at bounding box center [203, 41] width 407 height 504
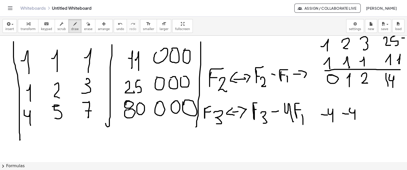
drag, startPoint x: 346, startPoint y: 108, endPoint x: 351, endPoint y: 119, distance: 11.7
click at [351, 119] on div at bounding box center [203, 41] width 407 height 504
drag, startPoint x: 366, startPoint y: 114, endPoint x: 372, endPoint y: 109, distance: 8.0
click at [370, 113] on div at bounding box center [203, 41] width 407 height 504
drag, startPoint x: 374, startPoint y: 108, endPoint x: 377, endPoint y: 121, distance: 14.1
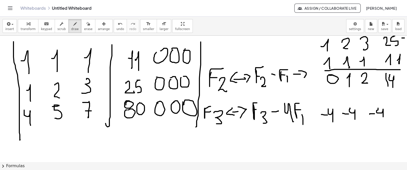
click at [378, 122] on div at bounding box center [203, 41] width 407 height 504
click at [393, 116] on div at bounding box center [203, 41] width 407 height 504
drag, startPoint x: 394, startPoint y: 112, endPoint x: 399, endPoint y: 118, distance: 8.5
click at [399, 124] on div at bounding box center [203, 41] width 407 height 504
drag, startPoint x: 401, startPoint y: 114, endPoint x: 404, endPoint y: 126, distance: 12.5
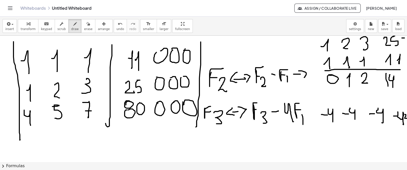
click at [405, 126] on div "×" at bounding box center [203, 99] width 407 height 126
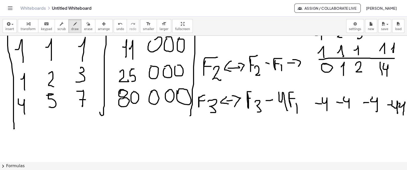
scroll to position [258, 10]
drag, startPoint x: 315, startPoint y: 86, endPoint x: 324, endPoint y: 92, distance: 11.0
click at [320, 93] on div at bounding box center [200, 30] width 413 height 504
drag, startPoint x: 339, startPoint y: 86, endPoint x: 364, endPoint y: 90, distance: 24.8
click at [340, 92] on div at bounding box center [200, 30] width 413 height 504
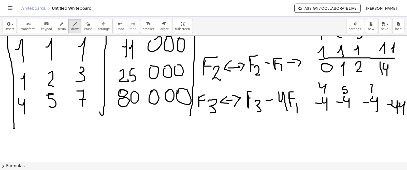
drag, startPoint x: 368, startPoint y: 84, endPoint x: 366, endPoint y: 93, distance: 8.5
click at [367, 93] on div at bounding box center [200, 30] width 413 height 504
drag, startPoint x: 365, startPoint y: 89, endPoint x: 371, endPoint y: 88, distance: 6.2
click at [371, 88] on div at bounding box center [200, 30] width 413 height 504
click at [388, 85] on div at bounding box center [200, 30] width 413 height 504
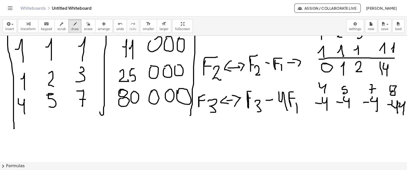
click at [388, 91] on div at bounding box center [200, 30] width 413 height 504
click at [397, 88] on div at bounding box center [200, 30] width 413 height 504
drag, startPoint x: 310, startPoint y: 118, endPoint x: 406, endPoint y: 118, distance: 95.7
click at [406, 118] on div "×" at bounding box center [203, 99] width 407 height 126
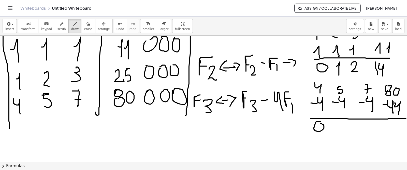
click at [320, 123] on div at bounding box center [199, 30] width 418 height 504
drag, startPoint x: 340, startPoint y: 125, endPoint x: 364, endPoint y: 108, distance: 30.1
click at [343, 134] on div at bounding box center [199, 30] width 418 height 504
drag, startPoint x: 363, startPoint y: 123, endPoint x: 364, endPoint y: 131, distance: 8.2
click at [364, 131] on div at bounding box center [199, 30] width 418 height 504
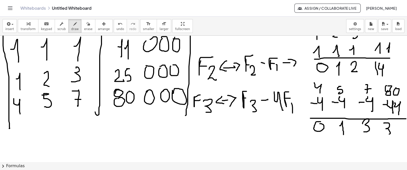
drag, startPoint x: 384, startPoint y: 123, endPoint x: 387, endPoint y: 132, distance: 9.3
click at [387, 133] on div at bounding box center [199, 30] width 418 height 504
drag, startPoint x: 396, startPoint y: 123, endPoint x: 407, endPoint y: 118, distance: 11.7
click at [395, 131] on div at bounding box center [199, 30] width 418 height 504
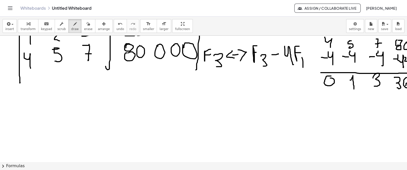
scroll to position [304, 0]
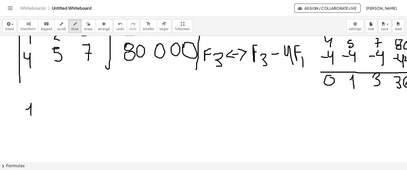
drag, startPoint x: 26, startPoint y: 109, endPoint x: 32, endPoint y: 114, distance: 7.6
drag, startPoint x: 41, startPoint y: 109, endPoint x: 45, endPoint y: 115, distance: 7.2
drag, startPoint x: 65, startPoint y: 106, endPoint x: 91, endPoint y: 111, distance: 26.1
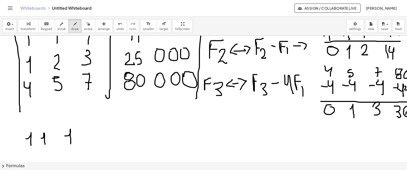
scroll to position [275, 0]
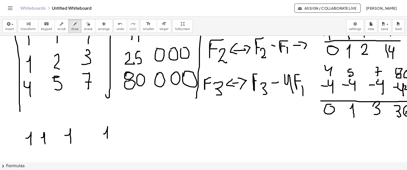
drag, startPoint x: 104, startPoint y: 133, endPoint x: 107, endPoint y: 138, distance: 5.8
click at [107, 138] on div at bounding box center [209, 12] width 418 height 504
drag, startPoint x: 111, startPoint y: 133, endPoint x: 117, endPoint y: 139, distance: 8.3
click at [116, 139] on div at bounding box center [209, 12] width 418 height 504
drag, startPoint x: 123, startPoint y: 128, endPoint x: 122, endPoint y: 132, distance: 3.5
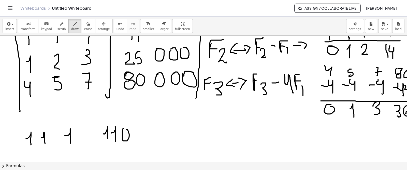
click at [122, 132] on div at bounding box center [209, 12] width 418 height 504
drag, startPoint x: 131, startPoint y: 134, endPoint x: 140, endPoint y: 132, distance: 9.2
click at [132, 132] on div at bounding box center [209, 12] width 418 height 504
click at [142, 127] on div at bounding box center [209, 12] width 418 height 504
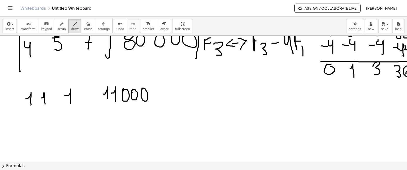
scroll to position [316, 0]
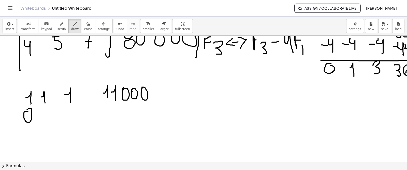
drag, startPoint x: 28, startPoint y: 111, endPoint x: 46, endPoint y: 103, distance: 19.9
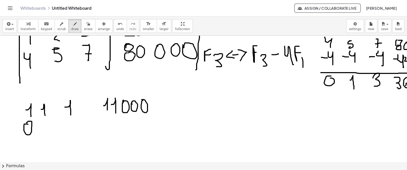
scroll to position [310, 0]
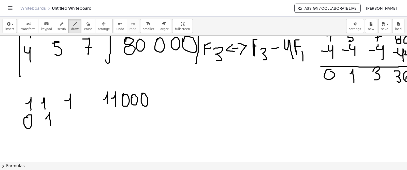
drag, startPoint x: 46, startPoint y: 119, endPoint x: 63, endPoint y: 117, distance: 17.6
drag, startPoint x: 66, startPoint y: 116, endPoint x: 74, endPoint y: 122, distance: 9.8
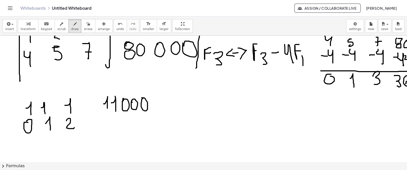
scroll to position [305, 0]
drag, startPoint x: 110, startPoint y: 121, endPoint x: 121, endPoint y: 122, distance: 10.2
drag, startPoint x: 120, startPoint y: 123, endPoint x: 129, endPoint y: 123, distance: 8.9
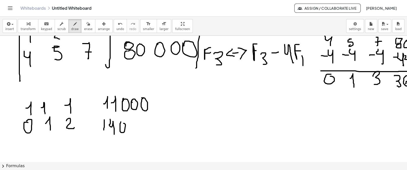
drag, startPoint x: 133, startPoint y: 121, endPoint x: 132, endPoint y: 124, distance: 2.6
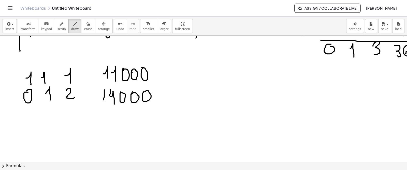
scroll to position [336, 0]
drag, startPoint x: 45, startPoint y: 115, endPoint x: 49, endPoint y: 121, distance: 7.1
drag, startPoint x: 65, startPoint y: 109, endPoint x: 75, endPoint y: 117, distance: 12.6
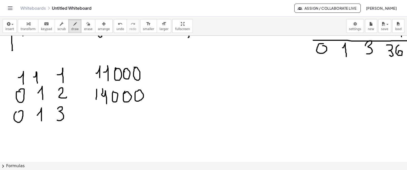
scroll to position [336, 7]
drag, startPoint x: 93, startPoint y: 110, endPoint x: 106, endPoint y: 110, distance: 13.0
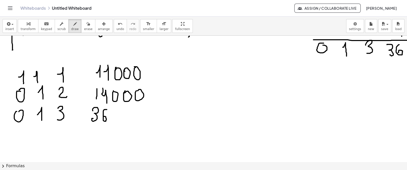
drag, startPoint x: 107, startPoint y: 109, endPoint x: 116, endPoint y: 114, distance: 10.8
drag, startPoint x: 114, startPoint y: 112, endPoint x: 121, endPoint y: 112, distance: 6.6
drag, startPoint x: 122, startPoint y: 112, endPoint x: 152, endPoint y: 118, distance: 30.6
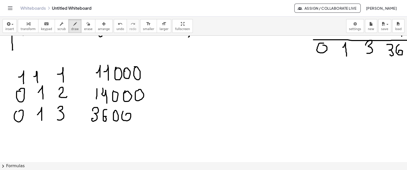
drag, startPoint x: 153, startPoint y: 62, endPoint x: 73, endPoint y: 83, distance: 82.3
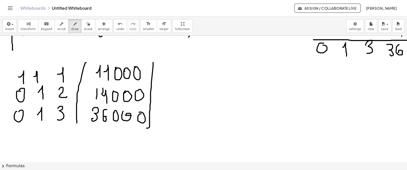
drag, startPoint x: 86, startPoint y: 62, endPoint x: 69, endPoint y: 121, distance: 60.6
drag, startPoint x: 10, startPoint y: 69, endPoint x: 6, endPoint y: 123, distance: 54.1
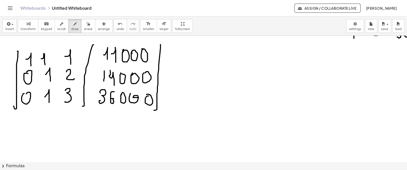
scroll to position [354, 0]
drag, startPoint x: 170, startPoint y: 70, endPoint x: 173, endPoint y: 71, distance: 3.1
drag, startPoint x: 172, startPoint y: 76, endPoint x: 182, endPoint y: 79, distance: 10.9
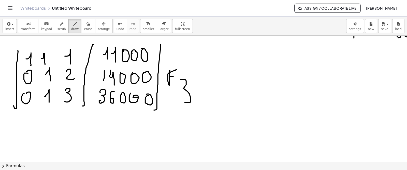
drag, startPoint x: 181, startPoint y: 79, endPoint x: 188, endPoint y: 98, distance: 20.3
drag, startPoint x: 195, startPoint y: 77, endPoint x: 203, endPoint y: 76, distance: 8.1
drag, startPoint x: 206, startPoint y: 72, endPoint x: 206, endPoint y: 82, distance: 10.2
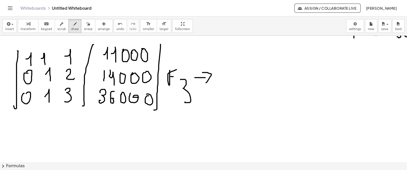
drag, startPoint x: 192, startPoint y: 71, endPoint x: 207, endPoint y: 81, distance: 17.6
drag, startPoint x: 217, startPoint y: 79, endPoint x: 220, endPoint y: 74, distance: 6.5
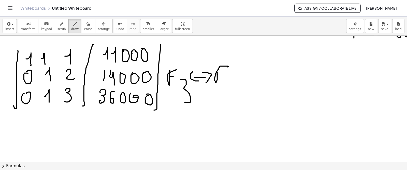
drag, startPoint x: 217, startPoint y: 74, endPoint x: 225, endPoint y: 74, distance: 7.4
drag, startPoint x: 227, startPoint y: 78, endPoint x: 234, endPoint y: 87, distance: 11.3
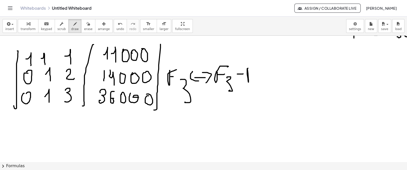
drag, startPoint x: 249, startPoint y: 82, endPoint x: 252, endPoint y: 69, distance: 13.1
drag, startPoint x: 256, startPoint y: 77, endPoint x: 260, endPoint y: 86, distance: 10.0
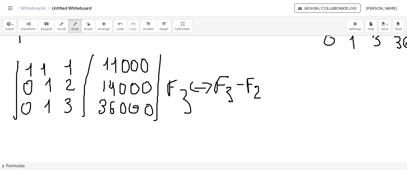
scroll to position [342, 0]
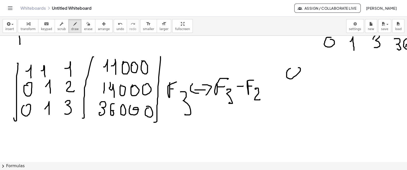
drag, startPoint x: 288, startPoint y: 70, endPoint x: 292, endPoint y: 71, distance: 4.4
click at [292, 71] on div at bounding box center [209, 8] width 418 height 630
drag, startPoint x: 318, startPoint y: 74, endPoint x: 325, endPoint y: 79, distance: 8.7
click at [325, 81] on div at bounding box center [209, 8] width 418 height 630
drag, startPoint x: 335, startPoint y: 66, endPoint x: 343, endPoint y: 78, distance: 14.6
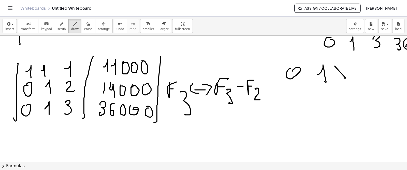
click at [343, 78] on div at bounding box center [209, 8] width 418 height 630
click at [114, 23] on button "undo undo" at bounding box center [120, 26] width 13 height 14
drag, startPoint x: 334, startPoint y: 66, endPoint x: 372, endPoint y: 69, distance: 38.1
click at [341, 78] on div at bounding box center [209, 8] width 418 height 630
drag, startPoint x: 365, startPoint y: 65, endPoint x: 375, endPoint y: 75, distance: 13.3
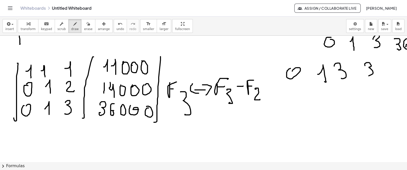
click at [369, 76] on div at bounding box center [209, 8] width 418 height 630
drag, startPoint x: 381, startPoint y: 63, endPoint x: 378, endPoint y: 72, distance: 9.4
click at [378, 72] on div at bounding box center [209, 8] width 418 height 630
drag, startPoint x: 389, startPoint y: 68, endPoint x: 393, endPoint y: 68, distance: 4.6
click at [393, 68] on div at bounding box center [209, 8] width 418 height 630
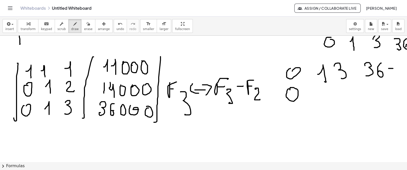
click at [290, 90] on div at bounding box center [209, 8] width 418 height 630
drag, startPoint x: 321, startPoint y: 97, endPoint x: 326, endPoint y: 103, distance: 7.3
click at [325, 103] on div at bounding box center [209, 8] width 418 height 630
drag, startPoint x: 343, startPoint y: 93, endPoint x: 351, endPoint y: 101, distance: 11.7
click at [351, 101] on div at bounding box center [209, 8] width 418 height 630
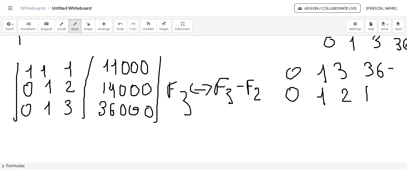
click at [367, 101] on div at bounding box center [209, 8] width 418 height 630
drag, startPoint x: 377, startPoint y: 90, endPoint x: 382, endPoint y: 100, distance: 11.5
click at [382, 100] on div at bounding box center [209, 8] width 418 height 630
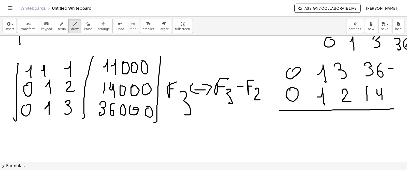
drag, startPoint x: 322, startPoint y: 110, endPoint x: 394, endPoint y: 109, distance: 72.0
click at [394, 109] on div at bounding box center [209, 8] width 418 height 630
click at [290, 116] on div at bounding box center [209, 8] width 418 height 630
drag, startPoint x: 322, startPoint y: 114, endPoint x: 321, endPoint y: 117, distance: 3.3
click at [321, 117] on div at bounding box center [209, 8] width 418 height 630
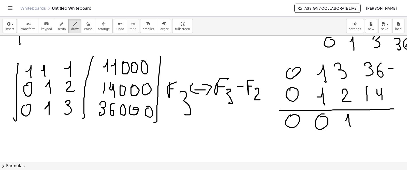
drag, startPoint x: 345, startPoint y: 120, endPoint x: 350, endPoint y: 126, distance: 7.9
click at [350, 126] on div at bounding box center [209, 8] width 418 height 630
drag, startPoint x: 384, startPoint y: 117, endPoint x: 388, endPoint y: 126, distance: 9.9
click at [389, 128] on div at bounding box center [209, 8] width 418 height 630
drag, startPoint x: 369, startPoint y: 118, endPoint x: 380, endPoint y: 128, distance: 14.4
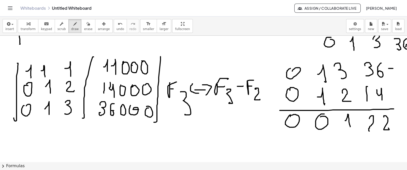
click at [382, 130] on div at bounding box center [209, 8] width 418 height 630
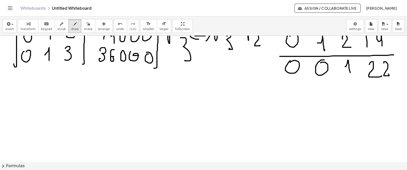
scroll to position [396, 0]
drag, startPoint x: 24, startPoint y: 97, endPoint x: 30, endPoint y: 104, distance: 8.6
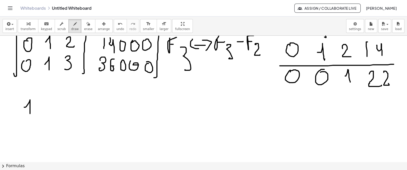
scroll to position [386, 0]
drag, startPoint x: 43, startPoint y: 107, endPoint x: 48, endPoint y: 111, distance: 6.3
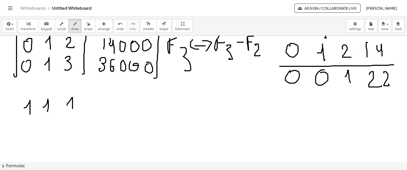
drag, startPoint x: 67, startPoint y: 105, endPoint x: 71, endPoint y: 111, distance: 7.3
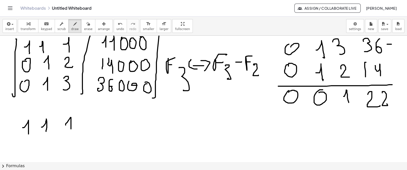
scroll to position [366, 2]
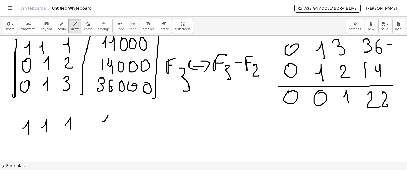
drag, startPoint x: 102, startPoint y: 121, endPoint x: 108, endPoint y: 126, distance: 7.4
drag, startPoint x: 113, startPoint y: 122, endPoint x: 116, endPoint y: 126, distance: 5.4
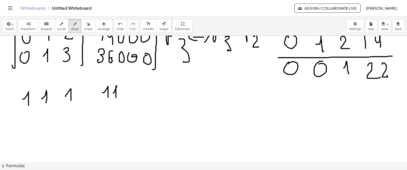
scroll to position [395, 2]
drag, startPoint x: 25, startPoint y: 113, endPoint x: 30, endPoint y: 113, distance: 4.6
drag, startPoint x: 43, startPoint y: 116, endPoint x: 53, endPoint y: 122, distance: 12.1
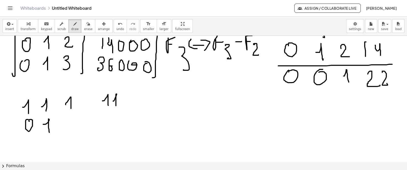
scroll to position [388, 2]
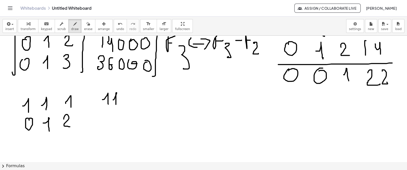
drag, startPoint x: 64, startPoint y: 119, endPoint x: 70, endPoint y: 126, distance: 9.8
drag, startPoint x: 103, startPoint y: 117, endPoint x: 105, endPoint y: 127, distance: 10.3
drag, startPoint x: 113, startPoint y: 118, endPoint x: 120, endPoint y: 128, distance: 12.0
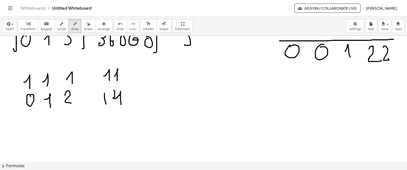
scroll to position [412, 0]
drag, startPoint x: 29, startPoint y: 113, endPoint x: 44, endPoint y: 117, distance: 14.6
drag, startPoint x: 64, startPoint y: 115, endPoint x: 77, endPoint y: 122, distance: 15.2
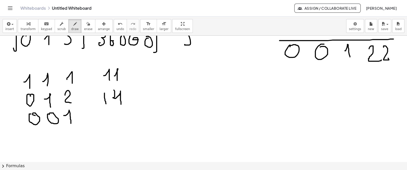
drag, startPoint x: 102, startPoint y: 110, endPoint x: 112, endPoint y: 119, distance: 13.2
drag, startPoint x: 116, startPoint y: 112, endPoint x: 123, endPoint y: 118, distance: 9.6
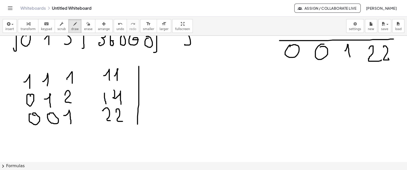
drag, startPoint x: 139, startPoint y: 66, endPoint x: 136, endPoint y: 124, distance: 58.6
drag, startPoint x: 15, startPoint y: 70, endPoint x: 51, endPoint y: 119, distance: 60.5
drag, startPoint x: 90, startPoint y: 67, endPoint x: 88, endPoint y: 128, distance: 61.1
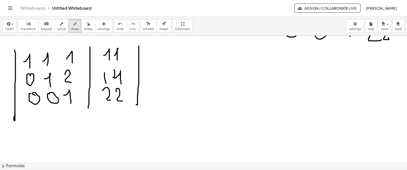
scroll to position [435, 0]
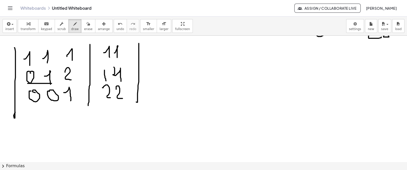
drag, startPoint x: 27, startPoint y: 83, endPoint x: 52, endPoint y: 83, distance: 24.7
click at [114, 28] on button "undo undo" at bounding box center [120, 26] width 13 height 14
drag, startPoint x: 148, startPoint y: 68, endPoint x: 153, endPoint y: 66, distance: 5.4
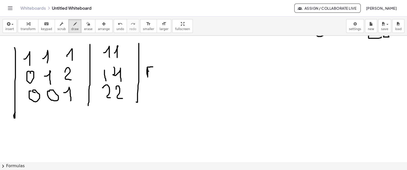
drag, startPoint x: 149, startPoint y: 71, endPoint x: 152, endPoint y: 74, distance: 4.5
drag, startPoint x: 155, startPoint y: 73, endPoint x: 155, endPoint y: 78, distance: 4.6
drag, startPoint x: 151, startPoint y: 73, endPoint x: 161, endPoint y: 75, distance: 10.1
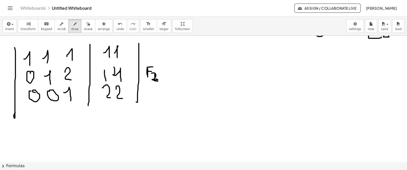
drag, startPoint x: 165, startPoint y: 73, endPoint x: 169, endPoint y: 71, distance: 4.4
drag, startPoint x: 176, startPoint y: 71, endPoint x: 168, endPoint y: 77, distance: 9.9
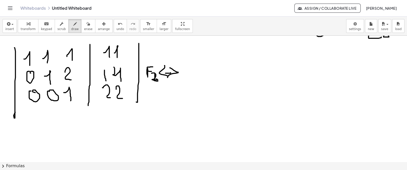
drag, startPoint x: 164, startPoint y: 65, endPoint x: 167, endPoint y: 76, distance: 10.6
drag, startPoint x: 186, startPoint y: 62, endPoint x: 190, endPoint y: 62, distance: 3.6
drag, startPoint x: 187, startPoint y: 68, endPoint x: 192, endPoint y: 68, distance: 5.1
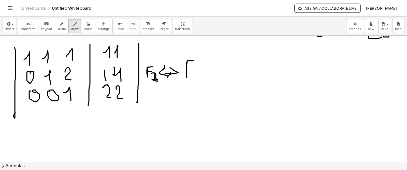
drag, startPoint x: 193, startPoint y: 70, endPoint x: 197, endPoint y: 79, distance: 9.8
drag, startPoint x: 201, startPoint y: 70, endPoint x: 205, endPoint y: 70, distance: 4.1
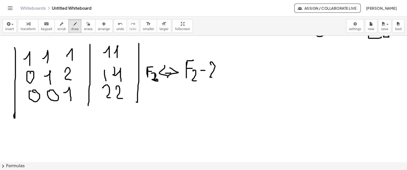
drag, startPoint x: 211, startPoint y: 64, endPoint x: 219, endPoint y: 70, distance: 10.0
drag, startPoint x: 221, startPoint y: 65, endPoint x: 226, endPoint y: 64, distance: 5.1
drag, startPoint x: 221, startPoint y: 69, endPoint x: 226, endPoint y: 70, distance: 4.6
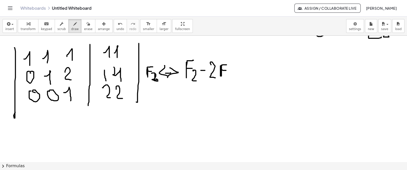
drag, startPoint x: 225, startPoint y: 75, endPoint x: 223, endPoint y: 82, distance: 8.0
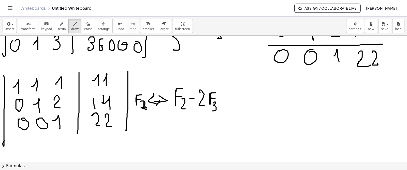
scroll to position [407, 16]
drag, startPoint x: 271, startPoint y: 109, endPoint x: 263, endPoint y: 108, distance: 8.2
drag, startPoint x: 299, startPoint y: 110, endPoint x: 302, endPoint y: 110, distance: 3.3
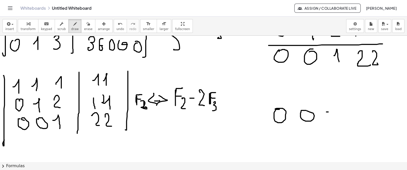
drag, startPoint x: 324, startPoint y: 111, endPoint x: 328, endPoint y: 111, distance: 4.6
drag, startPoint x: 330, startPoint y: 110, endPoint x: 338, endPoint y: 120, distance: 12.4
drag, startPoint x: 355, startPoint y: 110, endPoint x: 359, endPoint y: 110, distance: 3.8
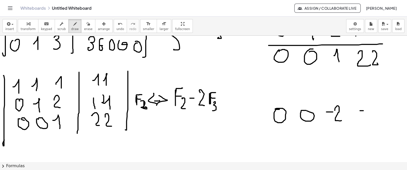
drag, startPoint x: 363, startPoint y: 104, endPoint x: 375, endPoint y: 107, distance: 13.2
drag, startPoint x: 372, startPoint y: 105, endPoint x: 372, endPoint y: 118, distance: 13.2
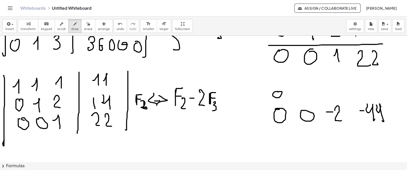
drag, startPoint x: 294, startPoint y: 95, endPoint x: 299, endPoint y: 102, distance: 8.9
drag, startPoint x: 326, startPoint y: 89, endPoint x: 337, endPoint y: 98, distance: 14.8
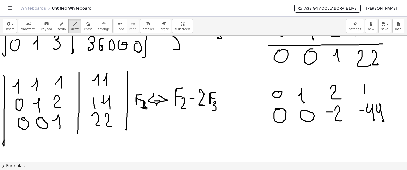
drag, startPoint x: 359, startPoint y: 84, endPoint x: 360, endPoint y: 96, distance: 11.5
drag, startPoint x: 368, startPoint y: 84, endPoint x: 372, endPoint y: 98, distance: 14.2
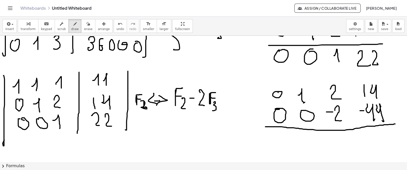
drag, startPoint x: 261, startPoint y: 126, endPoint x: 391, endPoint y: 123, distance: 129.8
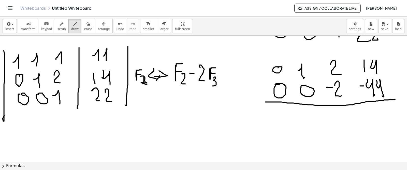
scroll to position [433, 16]
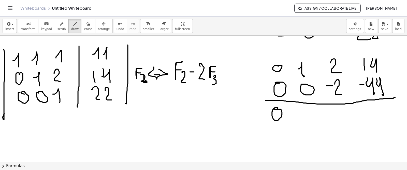
drag, startPoint x: 273, startPoint y: 108, endPoint x: 269, endPoint y: 109, distance: 3.4
drag, startPoint x: 297, startPoint y: 118, endPoint x: 305, endPoint y: 126, distance: 11.2
drag, startPoint x: 328, startPoint y: 109, endPoint x: 325, endPoint y: 111, distance: 4.2
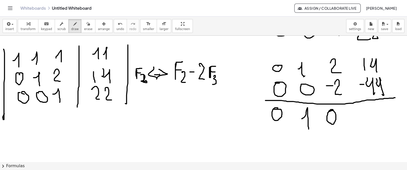
drag, startPoint x: 367, startPoint y: 111, endPoint x: 371, endPoint y: 124, distance: 13.1
drag, startPoint x: 377, startPoint y: 112, endPoint x: 379, endPoint y: 112, distance: 2.7
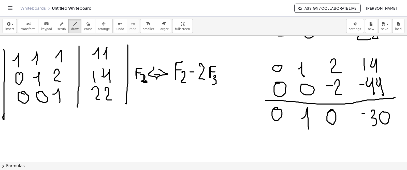
drag, startPoint x: 357, startPoint y: 113, endPoint x: 363, endPoint y: 112, distance: 5.1
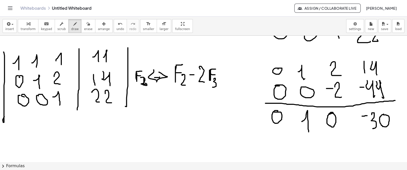
scroll to position [429, 16]
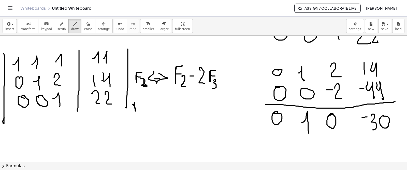
drag, startPoint x: 128, startPoint y: 104, endPoint x: 136, endPoint y: 101, distance: 8.9
drag, startPoint x: 130, startPoint y: 105, endPoint x: 136, endPoint y: 106, distance: 5.9
drag, startPoint x: 139, startPoint y: 107, endPoint x: 140, endPoint y: 113, distance: 6.4
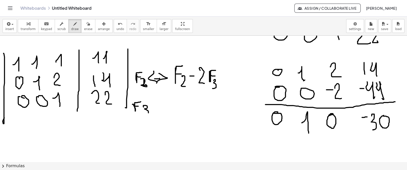
drag, startPoint x: 148, startPoint y: 105, endPoint x: 156, endPoint y: 101, distance: 8.7
drag, startPoint x: 156, startPoint y: 100, endPoint x: 159, endPoint y: 107, distance: 7.4
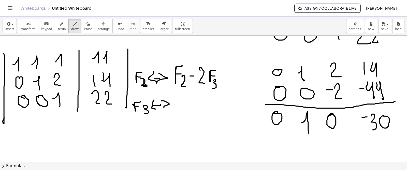
drag, startPoint x: 149, startPoint y: 100, endPoint x: 152, endPoint y: 109, distance: 9.3
click at [118, 24] on icon "undo" at bounding box center [120, 24] width 5 height 6
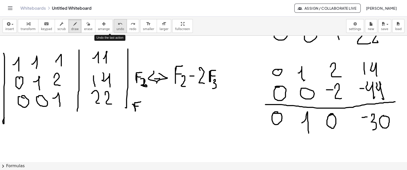
click at [118, 24] on icon "undo" at bounding box center [120, 24] width 5 height 6
click at [117, 26] on div "undo" at bounding box center [121, 24] width 8 height 6
drag, startPoint x: 131, startPoint y: 50, endPoint x: 135, endPoint y: 48, distance: 5.4
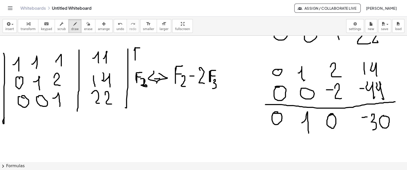
drag, startPoint x: 131, startPoint y: 52, endPoint x: 136, endPoint y: 53, distance: 4.6
drag, startPoint x: 136, startPoint y: 55, endPoint x: 141, endPoint y: 55, distance: 5.6
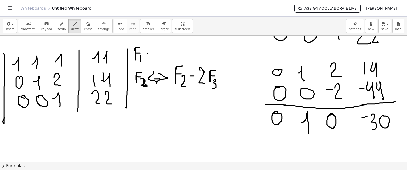
drag, startPoint x: 142, startPoint y: 53, endPoint x: 150, endPoint y: 52, distance: 7.7
drag, startPoint x: 150, startPoint y: 48, endPoint x: 152, endPoint y: 58, distance: 10.6
drag, startPoint x: 143, startPoint y: 46, endPoint x: 146, endPoint y: 56, distance: 10.4
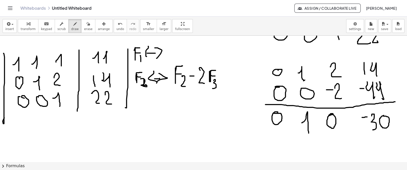
drag, startPoint x: 164, startPoint y: 48, endPoint x: 171, endPoint y: 45, distance: 7.1
drag, startPoint x: 171, startPoint y: 52, endPoint x: 172, endPoint y: 58, distance: 6.2
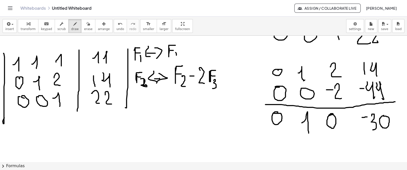
drag, startPoint x: 178, startPoint y: 53, endPoint x: 183, endPoint y: 53, distance: 5.1
drag, startPoint x: 191, startPoint y: 45, endPoint x: 197, endPoint y: 45, distance: 6.4
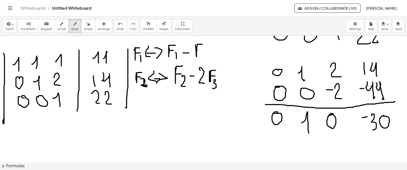
drag, startPoint x: 192, startPoint y: 50, endPoint x: 197, endPoint y: 50, distance: 4.8
drag, startPoint x: 199, startPoint y: 52, endPoint x: 207, endPoint y: 59, distance: 10.6
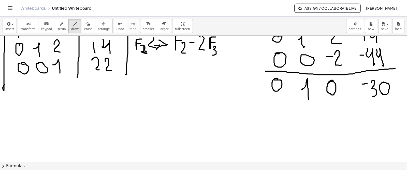
scroll to position [475, 16]
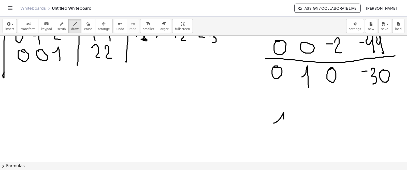
drag, startPoint x: 269, startPoint y: 123, endPoint x: 287, endPoint y: 126, distance: 18.8
drag, startPoint x: 301, startPoint y: 124, endPoint x: 310, endPoint y: 128, distance: 9.9
drag, startPoint x: 324, startPoint y: 124, endPoint x: 329, endPoint y: 127, distance: 6.9
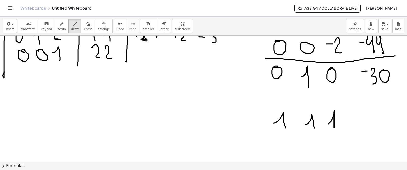
drag, startPoint x: 357, startPoint y: 123, endPoint x: 366, endPoint y: 125, distance: 9.0
drag, startPoint x: 370, startPoint y: 119, endPoint x: 380, endPoint y: 123, distance: 10.4
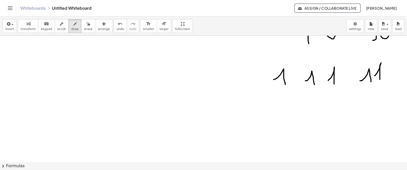
scroll to position [519, 16]
drag, startPoint x: 278, startPoint y: 91, endPoint x: 280, endPoint y: 95, distance: 5.2
drag, startPoint x: 306, startPoint y: 93, endPoint x: 310, endPoint y: 92, distance: 4.3
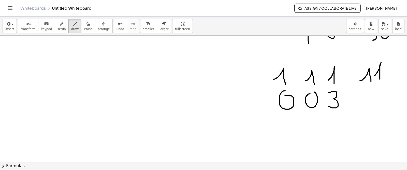
drag, startPoint x: 324, startPoint y: 92, endPoint x: 324, endPoint y: 106, distance: 14.0
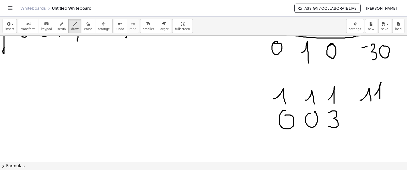
scroll to position [499, 16]
click at [117, 24] on div "undo" at bounding box center [121, 24] width 8 height 6
drag, startPoint x: 324, startPoint y: 120, endPoint x: 332, endPoint y: 129, distance: 11.7
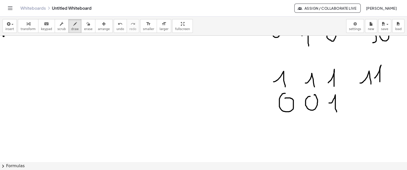
scroll to position [516, 14]
drag, startPoint x: 361, startPoint y: 99, endPoint x: 375, endPoint y: 100, distance: 13.8
drag, startPoint x: 376, startPoint y: 97, endPoint x: 383, endPoint y: 106, distance: 11.6
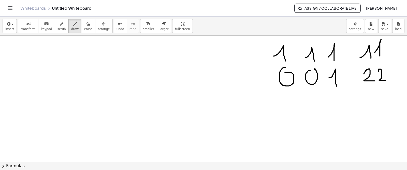
scroll to position [544, 14]
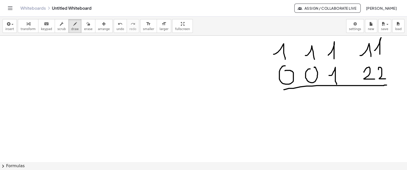
drag, startPoint x: 281, startPoint y: 89, endPoint x: 384, endPoint y: 85, distance: 102.9
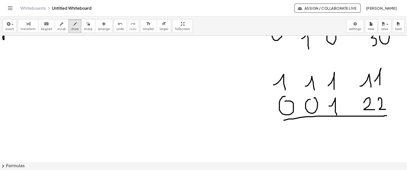
scroll to position [517, 16]
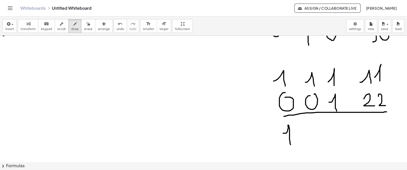
drag, startPoint x: 279, startPoint y: 133, endPoint x: 286, endPoint y: 144, distance: 13.6
drag, startPoint x: 311, startPoint y: 125, endPoint x: 328, endPoint y: 98, distance: 31.5
drag, startPoint x: 329, startPoint y: 123, endPoint x: 347, endPoint y: 113, distance: 20.7
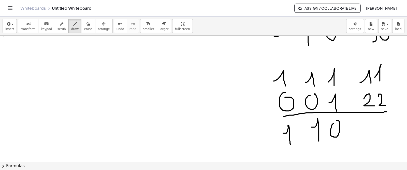
drag, startPoint x: 383, startPoint y: 74, endPoint x: 391, endPoint y: 73, distance: 7.8
drag, startPoint x: 359, startPoint y: 134, endPoint x: 367, endPoint y: 137, distance: 7.6
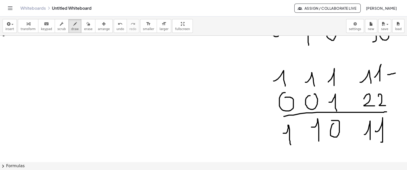
drag, startPoint x: 371, startPoint y: 131, endPoint x: 377, endPoint y: 139, distance: 9.8
drag, startPoint x: 349, startPoint y: 128, endPoint x: 359, endPoint y: 128, distance: 9.7
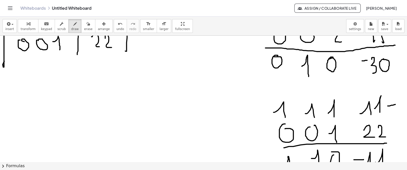
scroll to position [490, 16]
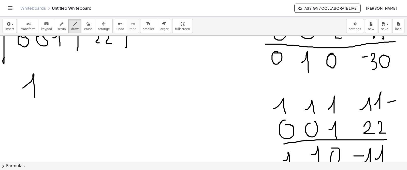
drag, startPoint x: 18, startPoint y: 88, endPoint x: 33, endPoint y: 95, distance: 17.1
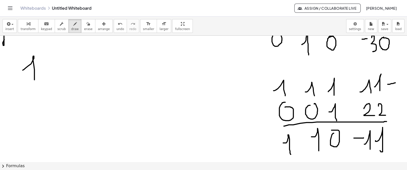
scroll to position [500, 16]
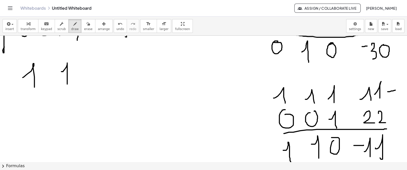
drag, startPoint x: 56, startPoint y: 71, endPoint x: 78, endPoint y: 71, distance: 21.1
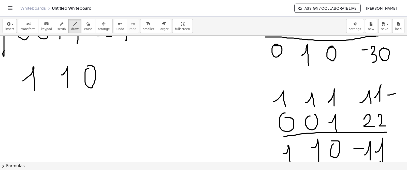
scroll to position [495, 16]
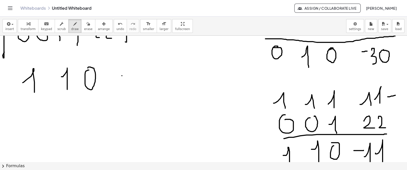
drag, startPoint x: 117, startPoint y: 75, endPoint x: 124, endPoint y: 75, distance: 6.6
drag, startPoint x: 130, startPoint y: 75, endPoint x: 132, endPoint y: 85, distance: 9.8
drag, startPoint x: 136, startPoint y: 76, endPoint x: 140, endPoint y: 84, distance: 8.4
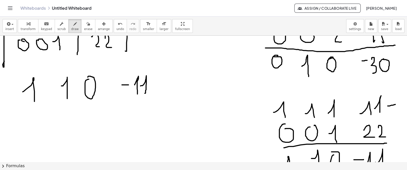
scroll to position [486, 16]
drag, startPoint x: 28, startPoint y: 113, endPoint x: 47, endPoint y: 114, distance: 18.6
drag, startPoint x: 59, startPoint y: 117, endPoint x: 64, endPoint y: 126, distance: 10.8
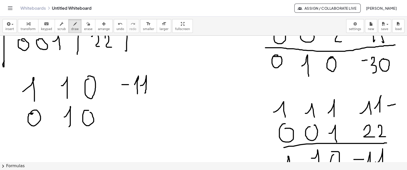
drag, startPoint x: 119, startPoint y: 112, endPoint x: 123, endPoint y: 112, distance: 3.8
drag, startPoint x: 128, startPoint y: 109, endPoint x: 128, endPoint y: 119, distance: 9.7
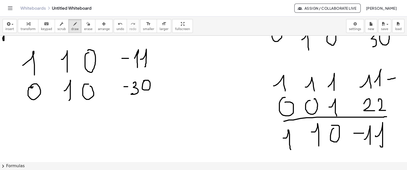
scroll to position [551, 16]
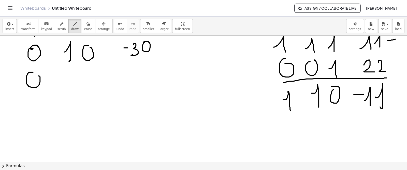
drag, startPoint x: 28, startPoint y: 72, endPoint x: 31, endPoint y: 76, distance: 4.2
drag, startPoint x: 59, startPoint y: 72, endPoint x: 73, endPoint y: 72, distance: 13.5
drag, startPoint x: 79, startPoint y: 77, endPoint x: 86, endPoint y: 89, distance: 13.8
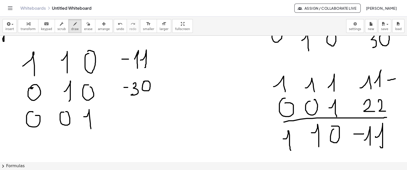
scroll to position [520, 16]
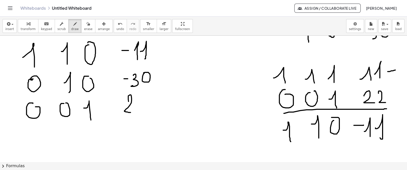
drag, startPoint x: 124, startPoint y: 101, endPoint x: 127, endPoint y: 110, distance: 9.7
drag, startPoint x: 132, startPoint y: 100, endPoint x: 137, endPoint y: 110, distance: 11.0
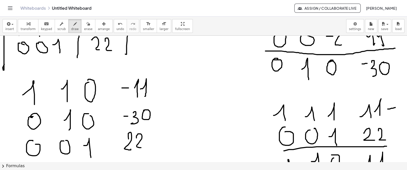
scroll to position [478, 16]
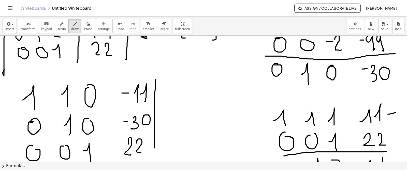
drag, startPoint x: 151, startPoint y: 79, endPoint x: 135, endPoint y: 136, distance: 59.1
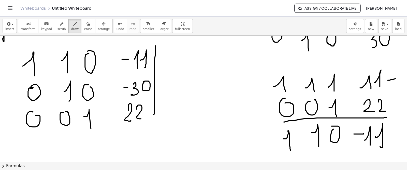
scroll to position [513, 16]
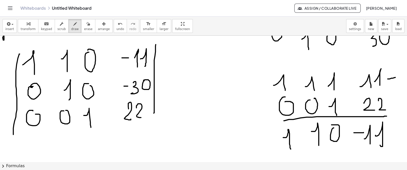
drag, startPoint x: 15, startPoint y: 54, endPoint x: 74, endPoint y: 105, distance: 78.1
drag, startPoint x: 97, startPoint y: 126, endPoint x: 107, endPoint y: 117, distance: 13.1
drag, startPoint x: 149, startPoint y: 107, endPoint x: 147, endPoint y: 117, distance: 10.3
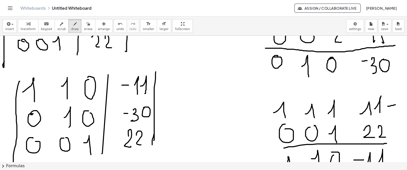
scroll to position [505, 16]
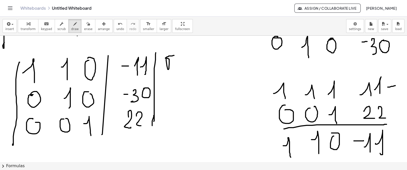
drag, startPoint x: 161, startPoint y: 58, endPoint x: 169, endPoint y: 55, distance: 8.5
drag, startPoint x: 163, startPoint y: 63, endPoint x: 169, endPoint y: 62, distance: 6.4
drag, startPoint x: 173, startPoint y: 72, endPoint x: 176, endPoint y: 65, distance: 8.0
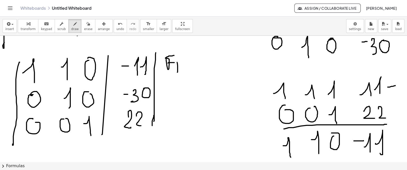
drag, startPoint x: 178, startPoint y: 63, endPoint x: 185, endPoint y: 59, distance: 8.9
drag, startPoint x: 185, startPoint y: 59, endPoint x: 185, endPoint y: 70, distance: 11.4
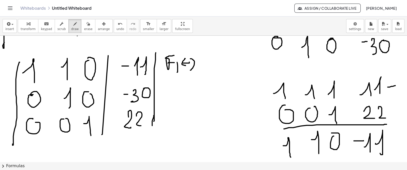
drag, startPoint x: 180, startPoint y: 58, endPoint x: 181, endPoint y: 65, distance: 7.1
drag, startPoint x: 197, startPoint y: 59, endPoint x: 201, endPoint y: 53, distance: 7.3
drag, startPoint x: 197, startPoint y: 60, endPoint x: 201, endPoint y: 59, distance: 4.4
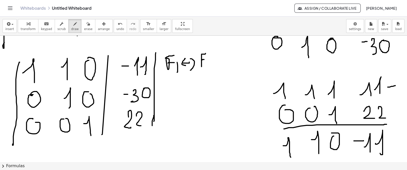
drag, startPoint x: 203, startPoint y: 62, endPoint x: 203, endPoint y: 67, distance: 4.4
drag, startPoint x: 207, startPoint y: 60, endPoint x: 214, endPoint y: 60, distance: 6.4
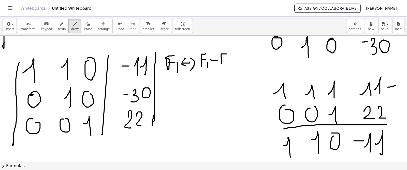
drag, startPoint x: 217, startPoint y: 62, endPoint x: 219, endPoint y: 58, distance: 4.3
drag, startPoint x: 219, startPoint y: 58, endPoint x: 222, endPoint y: 59, distance: 2.9
drag, startPoint x: 223, startPoint y: 62, endPoint x: 229, endPoint y: 65, distance: 7.4
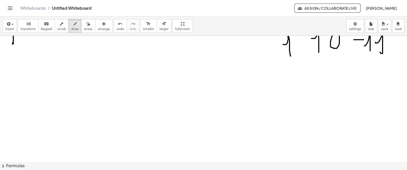
scroll to position [606, 16]
drag, startPoint x: 63, startPoint y: 108, endPoint x: 70, endPoint y: 120, distance: 13.4
click at [117, 29] on span "undo" at bounding box center [121, 29] width 8 height 4
drag, startPoint x: 272, startPoint y: 110, endPoint x: 281, endPoint y: 119, distance: 12.6
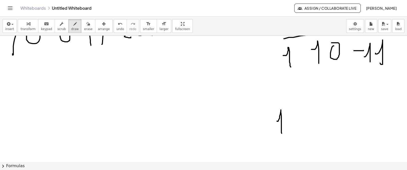
scroll to position [595, 16]
drag, startPoint x: 301, startPoint y: 119, endPoint x: 308, endPoint y: 129, distance: 11.4
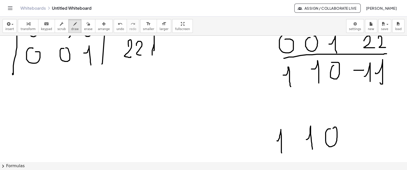
scroll to position [575, 16]
drag, startPoint x: 347, startPoint y: 131, endPoint x: 358, endPoint y: 132, distance: 11.2
drag, startPoint x: 361, startPoint y: 131, endPoint x: 361, endPoint y: 139, distance: 7.6
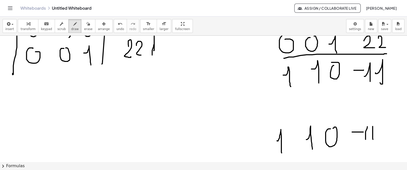
drag, startPoint x: 368, startPoint y: 126, endPoint x: 368, endPoint y: 142, distance: 15.8
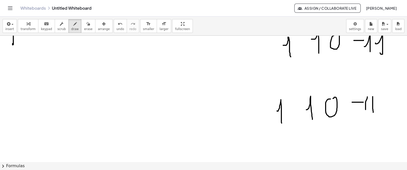
scroll to position [605, 16]
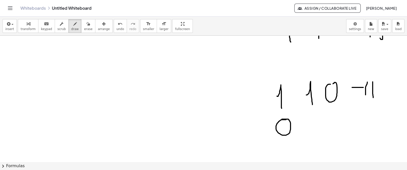
scroll to position [620, 16]
drag, startPoint x: 306, startPoint y: 125, endPoint x: 312, endPoint y: 131, distance: 8.3
drag, startPoint x: 327, startPoint y: 116, endPoint x: 328, endPoint y: 113, distance: 3.4
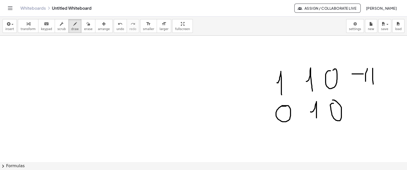
scroll to position [634, 16]
drag, startPoint x: 352, startPoint y: 104, endPoint x: 358, endPoint y: 103, distance: 5.4
drag, startPoint x: 360, startPoint y: 102, endPoint x: 362, endPoint y: 110, distance: 8.0
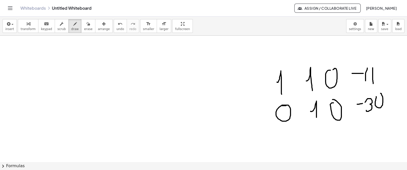
drag, startPoint x: 371, startPoint y: 96, endPoint x: 372, endPoint y: 93, distance: 3.1
drag, startPoint x: 378, startPoint y: 76, endPoint x: 383, endPoint y: 74, distance: 5.2
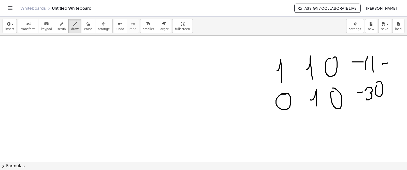
scroll to position [645, 16]
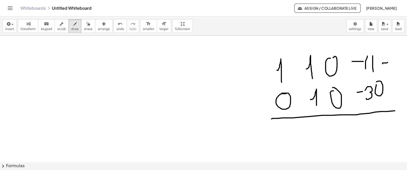
drag, startPoint x: 268, startPoint y: 118, endPoint x: 401, endPoint y: 110, distance: 133.3
drag, startPoint x: 278, startPoint y: 134, endPoint x: 283, endPoint y: 139, distance: 7.0
drag, startPoint x: 314, startPoint y: 125, endPoint x: 312, endPoint y: 127, distance: 3.1
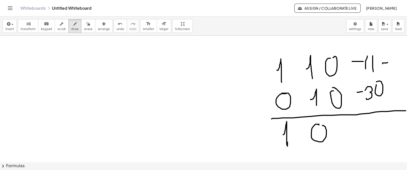
drag, startPoint x: 338, startPoint y: 124, endPoint x: 332, endPoint y: 123, distance: 6.4
drag, startPoint x: 85, startPoint y: 76, endPoint x: 97, endPoint y: 73, distance: 12.7
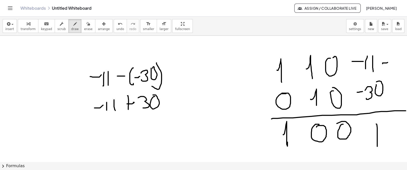
click at [84, 28] on span "erase" at bounding box center [88, 29] width 8 height 4
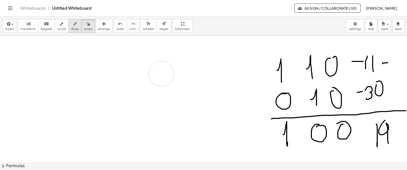
click at [71, 27] on span "draw" at bounding box center [75, 29] width 8 height 4
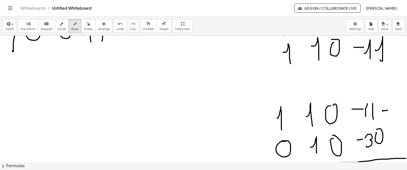
scroll to position [599, 16]
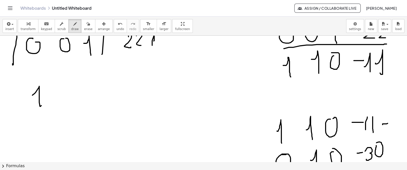
scroll to position [584, 16]
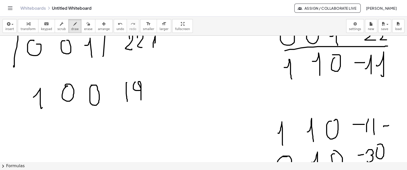
scroll to position [583, 10]
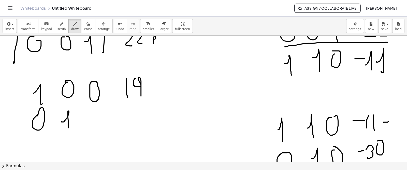
scroll to position [587, 10]
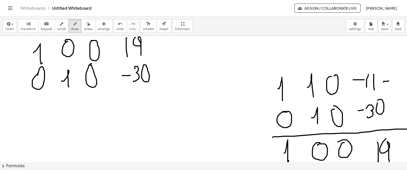
scroll to position [627, 10]
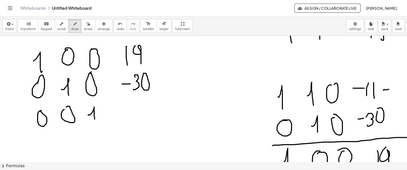
scroll to position [620, 10]
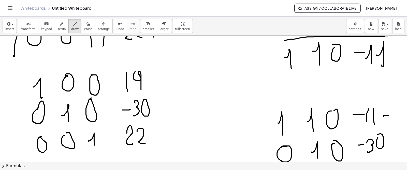
scroll to position [594, 10]
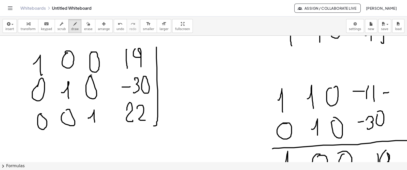
scroll to position [616, 10]
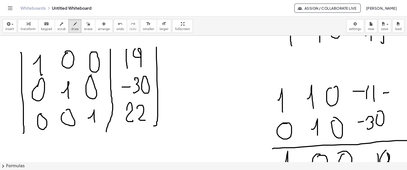
drag, startPoint x: 110, startPoint y: 49, endPoint x: 112, endPoint y: 126, distance: 77.1
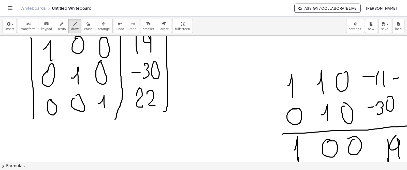
scroll to position [615, 0]
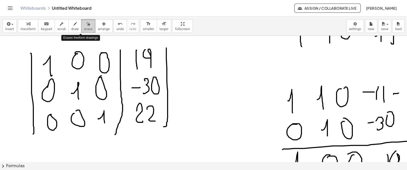
click at [84, 27] on span "erase" at bounding box center [88, 29] width 8 height 4
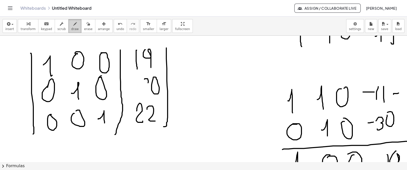
click at [71, 26] on div "button" at bounding box center [75, 24] width 8 height 6
drag, startPoint x: 138, startPoint y: 81, endPoint x: 147, endPoint y: 90, distance: 13.1
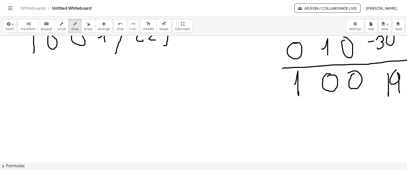
scroll to position [699, 0]
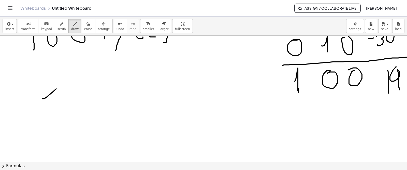
drag, startPoint x: 42, startPoint y: 98, endPoint x: 62, endPoint y: 84, distance: 24.5
drag, startPoint x: 44, startPoint y: 83, endPoint x: 55, endPoint y: 96, distance: 17.5
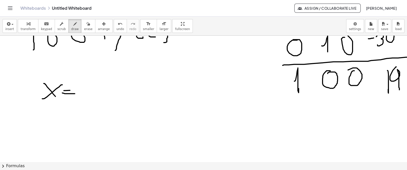
drag, startPoint x: 62, startPoint y: 93, endPoint x: 75, endPoint y: 93, distance: 12.5
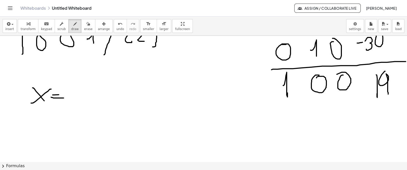
scroll to position [695, 14]
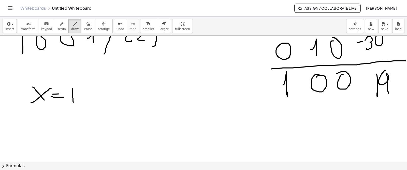
drag, startPoint x: 70, startPoint y: 88, endPoint x: 71, endPoint y: 102, distance: 13.8
drag, startPoint x: 75, startPoint y: 89, endPoint x: 80, endPoint y: 103, distance: 15.4
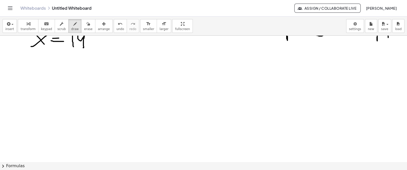
scroll to position [751, 14]
drag, startPoint x: 36, startPoint y: 60, endPoint x: 42, endPoint y: 66, distance: 8.5
drag, startPoint x: 47, startPoint y: 61, endPoint x: 40, endPoint y: 78, distance: 18.8
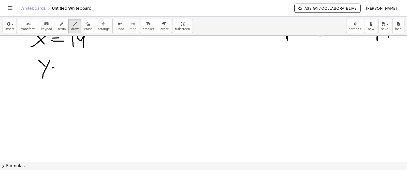
drag, startPoint x: 50, startPoint y: 68, endPoint x: 55, endPoint y: 67, distance: 5.9
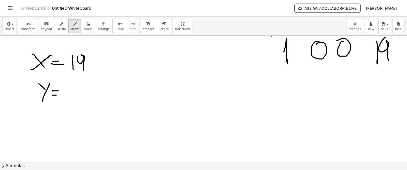
scroll to position [730, 14]
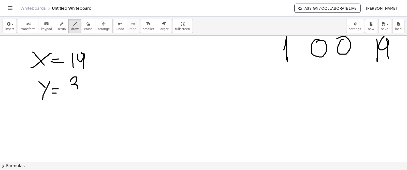
drag, startPoint x: 68, startPoint y: 81, endPoint x: 70, endPoint y: 87, distance: 6.4
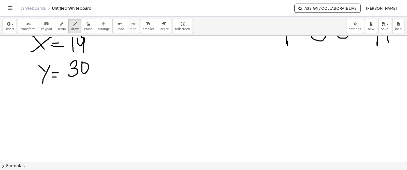
scroll to position [747, 14]
drag, startPoint x: 43, startPoint y: 94, endPoint x: 48, endPoint y: 102, distance: 9.6
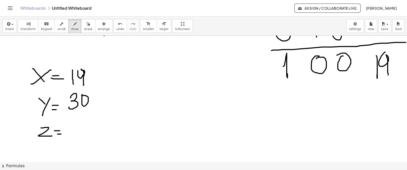
scroll to position [714, 14]
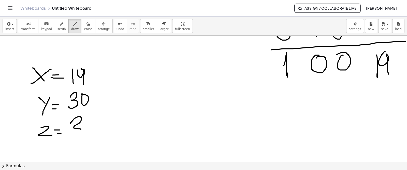
drag, startPoint x: 76, startPoint y: 116, endPoint x: 82, endPoint y: 123, distance: 8.8
drag, startPoint x: 81, startPoint y: 121, endPoint x: 87, endPoint y: 125, distance: 6.9
drag, startPoint x: 99, startPoint y: 70, endPoint x: 96, endPoint y: 71, distance: 3.0
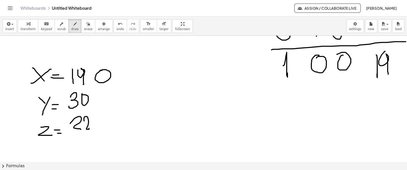
drag, startPoint x: 123, startPoint y: 71, endPoint x: 120, endPoint y: 72, distance: 3.1
drag, startPoint x: 98, startPoint y: 92, endPoint x: 104, endPoint y: 91, distance: 5.1
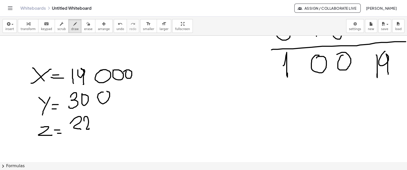
drag, startPoint x: 122, startPoint y: 91, endPoint x: 113, endPoint y: 100, distance: 12.4
drag, startPoint x: 101, startPoint y: 115, endPoint x: 99, endPoint y: 117, distance: 2.7
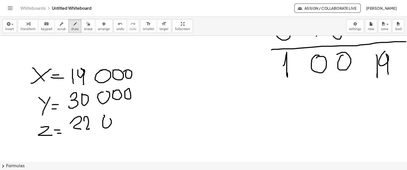
drag, startPoint x: 116, startPoint y: 118, endPoint x: 121, endPoint y: 116, distance: 5.0
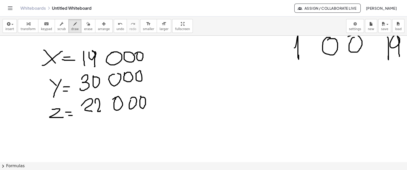
scroll to position [733, 0]
click at [84, 28] on span "erase" at bounding box center [88, 29] width 8 height 4
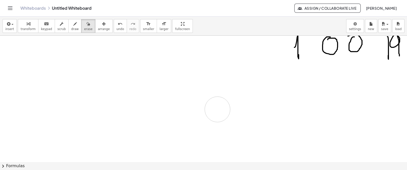
drag, startPoint x: 193, startPoint y: 59, endPoint x: 333, endPoint y: 95, distance: 144.6
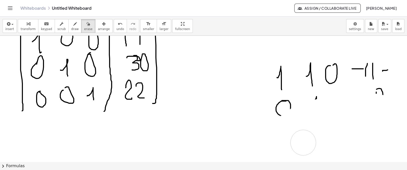
scroll to position [635, 16]
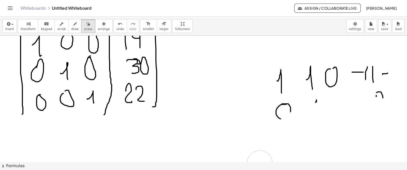
drag, startPoint x: 331, startPoint y: 91, endPoint x: 273, endPoint y: 102, distance: 59.1
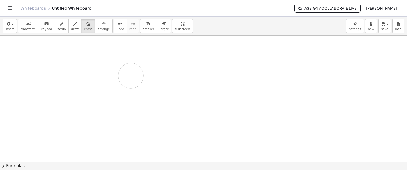
drag, startPoint x: 275, startPoint y: 96, endPoint x: 330, endPoint y: 89, distance: 55.5
click at [357, 96] on html "Graspable Math Activities Get Started Activity Bank Assigned Work Classes White…" at bounding box center [203, 85] width 407 height 170
drag, startPoint x: 318, startPoint y: 85, endPoint x: 103, endPoint y: 114, distance: 216.6
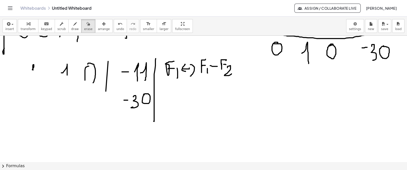
scroll to position [498, 16]
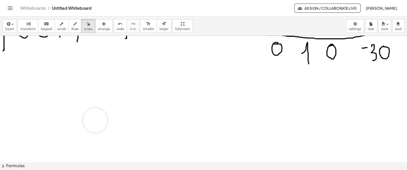
drag, startPoint x: 114, startPoint y: 90, endPoint x: 356, endPoint y: 104, distance: 242.4
click at [132, 103] on div at bounding box center [198, 41] width 418 height 1008
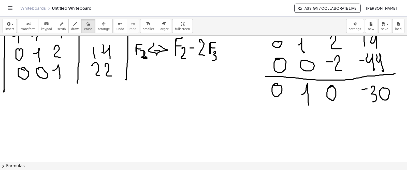
scroll to position [457, 16]
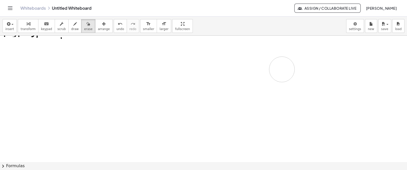
drag, startPoint x: 359, startPoint y: 100, endPoint x: 278, endPoint y: 109, distance: 82.4
click at [229, 68] on div at bounding box center [198, 83] width 418 height 1008
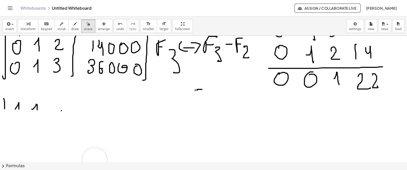
drag, startPoint x: 278, startPoint y: 109, endPoint x: 79, endPoint y: 78, distance: 201.3
click at [7, 81] on div at bounding box center [198, 155] width 418 height 1008
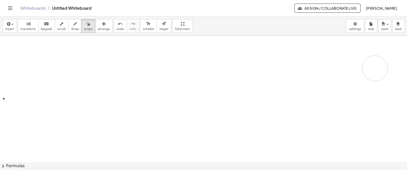
drag, startPoint x: 59, startPoint y: 99, endPoint x: 370, endPoint y: 68, distance: 313.2
click at [370, 68] on div at bounding box center [198, 155] width 418 height 1008
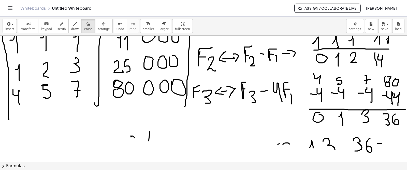
scroll to position [267, 16]
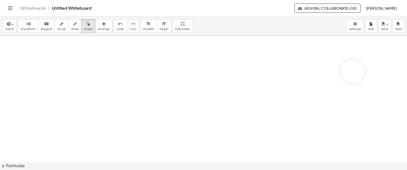
drag, startPoint x: 354, startPoint y: 102, endPoint x: 92, endPoint y: 95, distance: 261.4
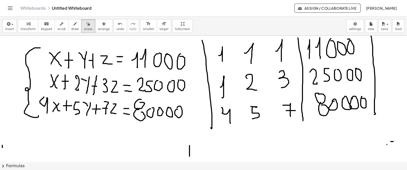
drag, startPoint x: 92, startPoint y: 95, endPoint x: 150, endPoint y: 127, distance: 65.2
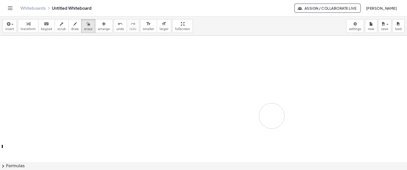
drag, startPoint x: 189, startPoint y: 148, endPoint x: 260, endPoint y: 104, distance: 83.7
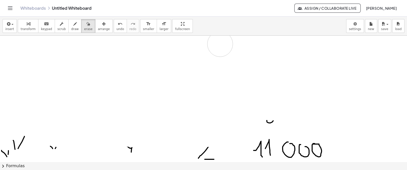
drag, startPoint x: 195, startPoint y: 97, endPoint x: 145, endPoint y: 70, distance: 57.3
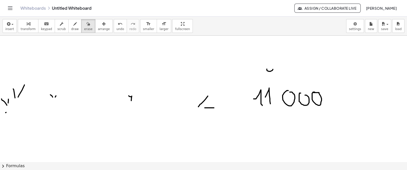
scroll to position [65, 16]
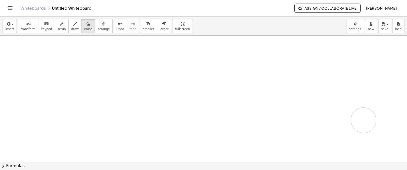
drag, startPoint x: 6, startPoint y: 68, endPoint x: 243, endPoint y: 97, distance: 238.9
click at [73, 25] on icon "button" at bounding box center [75, 24] width 4 height 6
drag, startPoint x: 54, startPoint y: 50, endPoint x: 60, endPoint y: 50, distance: 6.1
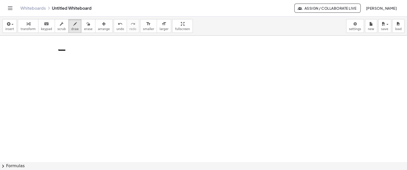
drag, startPoint x: 62, startPoint y: 46, endPoint x: 75, endPoint y: 53, distance: 14.5
drag, startPoint x: 78, startPoint y: 56, endPoint x: 86, endPoint y: 46, distance: 12.8
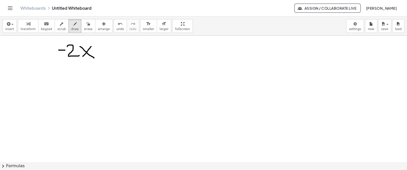
drag, startPoint x: 75, startPoint y: 46, endPoint x: 89, endPoint y: 58, distance: 18.1
drag, startPoint x: 100, startPoint y: 44, endPoint x: 99, endPoint y: 59, distance: 14.8
drag, startPoint x: 95, startPoint y: 50, endPoint x: 111, endPoint y: 47, distance: 15.8
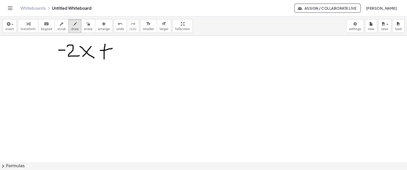
drag, startPoint x: 115, startPoint y: 45, endPoint x: 125, endPoint y: 51, distance: 12.6
drag, startPoint x: 128, startPoint y: 43, endPoint x: 135, endPoint y: 49, distance: 8.8
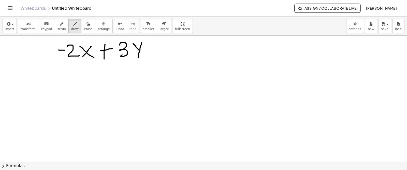
drag, startPoint x: 134, startPoint y: 55, endPoint x: 133, endPoint y: 59, distance: 4.1
drag, startPoint x: 150, startPoint y: 44, endPoint x: 148, endPoint y: 59, distance: 14.4
drag, startPoint x: 145, startPoint y: 53, endPoint x: 152, endPoint y: 52, distance: 7.4
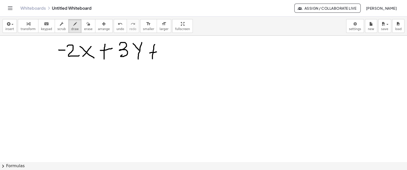
drag, startPoint x: 162, startPoint y: 42, endPoint x: 174, endPoint y: 47, distance: 13.5
drag, startPoint x: 177, startPoint y: 44, endPoint x: 186, endPoint y: 57, distance: 15.2
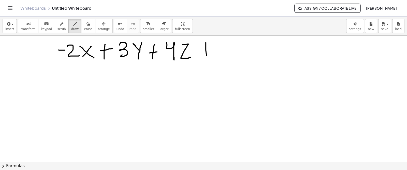
drag, startPoint x: 201, startPoint y: 42, endPoint x: 202, endPoint y: 53, distance: 10.8
drag, startPoint x: 219, startPoint y: 43, endPoint x: 230, endPoint y: 48, distance: 11.8
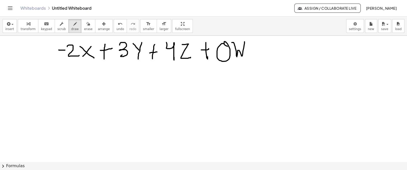
drag, startPoint x: 227, startPoint y: 42, endPoint x: 240, endPoint y: 41, distance: 12.7
drag, startPoint x: 246, startPoint y: 49, endPoint x: 251, endPoint y: 48, distance: 5.2
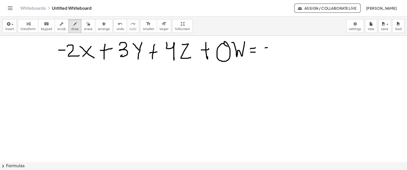
drag, startPoint x: 260, startPoint y: 48, endPoint x: 264, endPoint y: 47, distance: 4.1
drag, startPoint x: 267, startPoint y: 48, endPoint x: 273, endPoint y: 60, distance: 13.2
drag, startPoint x: 70, startPoint y: 84, endPoint x: 75, endPoint y: 72, distance: 13.3
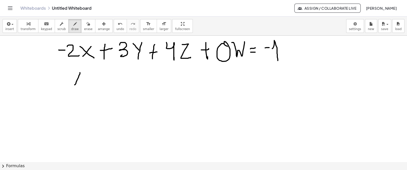
drag, startPoint x: 69, startPoint y: 72, endPoint x: 77, endPoint y: 85, distance: 15.0
drag, startPoint x: 99, startPoint y: 72, endPoint x: 100, endPoint y: 86, distance: 13.7
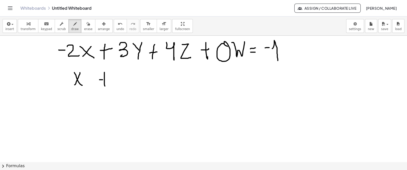
drag, startPoint x: 98, startPoint y: 79, endPoint x: 106, endPoint y: 79, distance: 8.1
drag, startPoint x: 129, startPoint y: 72, endPoint x: 137, endPoint y: 69, distance: 8.2
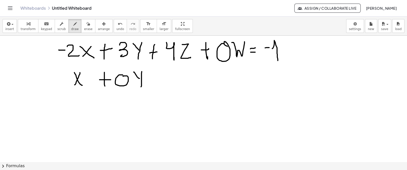
drag, startPoint x: 147, startPoint y: 80, endPoint x: 154, endPoint y: 80, distance: 6.9
drag, startPoint x: 161, startPoint y: 74, endPoint x: 174, endPoint y: 76, distance: 12.6
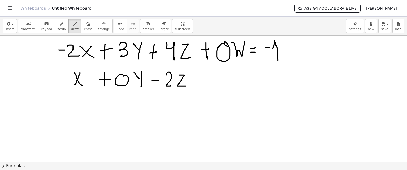
drag, startPoint x: 174, startPoint y: 75, endPoint x: 196, endPoint y: 85, distance: 23.6
drag, startPoint x: 199, startPoint y: 72, endPoint x: 203, endPoint y: 86, distance: 14.7
drag, startPoint x: 198, startPoint y: 79, endPoint x: 205, endPoint y: 77, distance: 7.2
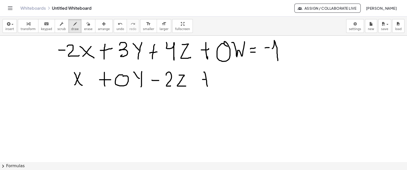
drag, startPoint x: 211, startPoint y: 76, endPoint x: 219, endPoint y: 83, distance: 10.6
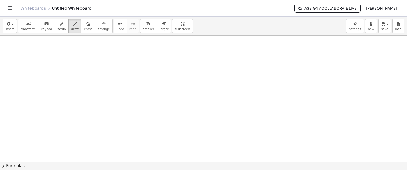
scroll to position [123, 7]
drag, startPoint x: 14, startPoint y: 45, endPoint x: 10, endPoint y: 112, distance: 67.8
drag, startPoint x: 25, startPoint y: 55, endPoint x: 30, endPoint y: 55, distance: 4.4
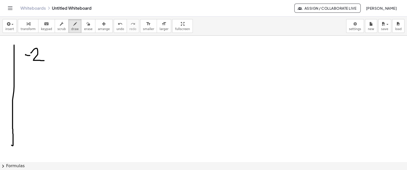
drag, startPoint x: 31, startPoint y: 52, endPoint x: 44, endPoint y: 60, distance: 15.4
drag, startPoint x: 69, startPoint y: 48, endPoint x: 90, endPoint y: 47, distance: 20.6
drag, startPoint x: 105, startPoint y: 45, endPoint x: 110, endPoint y: 62, distance: 18.4
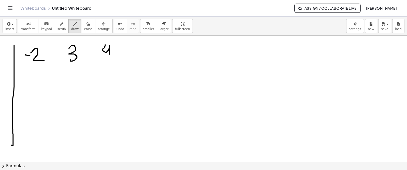
drag, startPoint x: 179, startPoint y: 51, endPoint x: 186, endPoint y: 51, distance: 6.4
drag, startPoint x: 190, startPoint y: 46, endPoint x: 189, endPoint y: 59, distance: 12.8
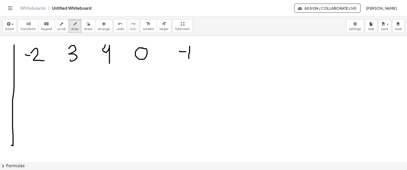
drag, startPoint x: 32, startPoint y: 80, endPoint x: 38, endPoint y: 89, distance: 11.3
drag, startPoint x: 101, startPoint y: 78, endPoint x: 106, endPoint y: 77, distance: 5.2
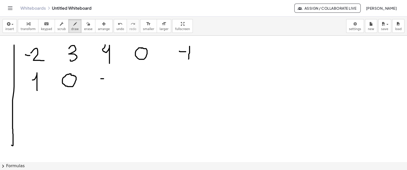
drag, startPoint x: 109, startPoint y: 74, endPoint x: 114, endPoint y: 86, distance: 12.8
drag, startPoint x: 139, startPoint y: 77, endPoint x: 158, endPoint y: 75, distance: 19.2
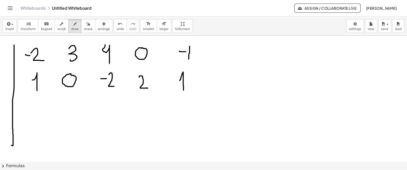
drag, startPoint x: 180, startPoint y: 80, endPoint x: 184, endPoint y: 90, distance: 11.1
drag, startPoint x: 36, startPoint y: 102, endPoint x: 53, endPoint y: 100, distance: 17.5
drag, startPoint x: 65, startPoint y: 110, endPoint x: 74, endPoint y: 119, distance: 12.4
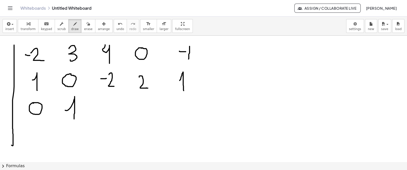
drag, startPoint x: 105, startPoint y: 106, endPoint x: 109, endPoint y: 119, distance: 13.4
drag, startPoint x: 145, startPoint y: 104, endPoint x: 147, endPoint y: 117, distance: 13.3
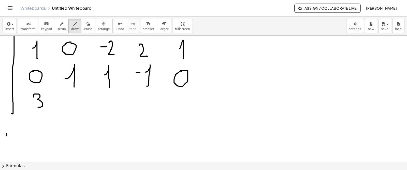
drag, startPoint x: 33, startPoint y: 96, endPoint x: 37, endPoint y: 107, distance: 11.4
drag, startPoint x: 74, startPoint y: 102, endPoint x: 87, endPoint y: 102, distance: 13.0
drag, startPoint x: 103, startPoint y: 99, endPoint x: 112, endPoint y: 95, distance: 9.9
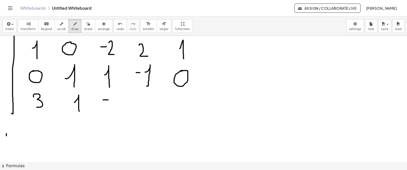
drag, startPoint x: 114, startPoint y: 92, endPoint x: 116, endPoint y: 104, distance: 11.8
drag, startPoint x: 112, startPoint y: 94, endPoint x: 117, endPoint y: 107, distance: 14.3
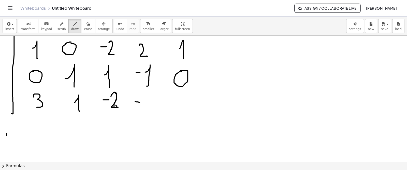
drag, startPoint x: 135, startPoint y: 101, endPoint x: 141, endPoint y: 102, distance: 5.9
drag, startPoint x: 146, startPoint y: 94, endPoint x: 146, endPoint y: 113, distance: 18.8
drag, startPoint x: 178, startPoint y: 99, endPoint x: 178, endPoint y: 112, distance: 13.2
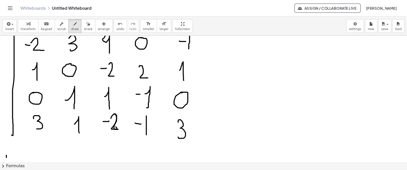
scroll to position [129, 7]
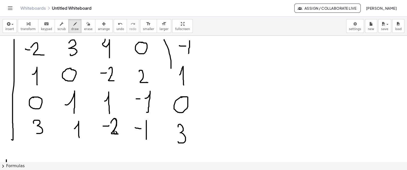
drag, startPoint x: 164, startPoint y: 39, endPoint x: 171, endPoint y: 68, distance: 29.6
click at [117, 28] on span "undo" at bounding box center [121, 29] width 8 height 4
drag, startPoint x: 160, startPoint y: 40, endPoint x: 166, endPoint y: 139, distance: 98.9
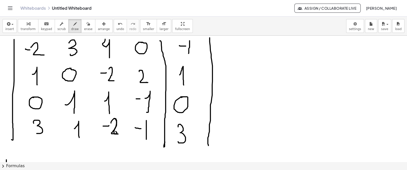
drag, startPoint x: 210, startPoint y: 37, endPoint x: 202, endPoint y: 139, distance: 102.3
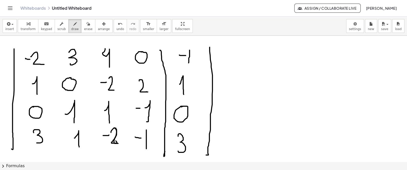
scroll to position [121, 7]
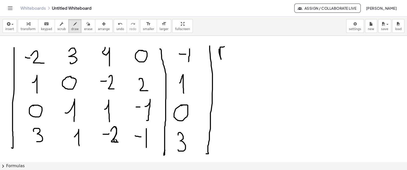
drag, startPoint x: 219, startPoint y: 49, endPoint x: 225, endPoint y: 46, distance: 6.6
drag, startPoint x: 221, startPoint y: 52, endPoint x: 228, endPoint y: 54, distance: 7.9
drag, startPoint x: 228, startPoint y: 54, endPoint x: 240, endPoint y: 54, distance: 12.5
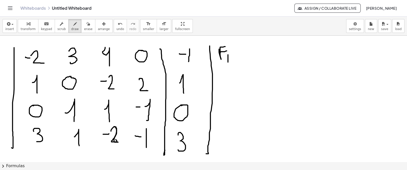
drag, startPoint x: 236, startPoint y: 53, endPoint x: 246, endPoint y: 48, distance: 11.8
drag, startPoint x: 246, startPoint y: 48, endPoint x: 247, endPoint y: 58, distance: 9.9
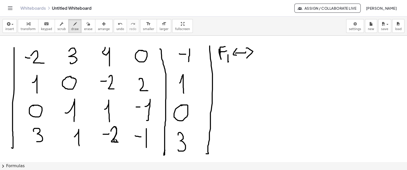
drag, startPoint x: 237, startPoint y: 48, endPoint x: 239, endPoint y: 55, distance: 7.2
drag, startPoint x: 261, startPoint y: 48, endPoint x: 272, endPoint y: 45, distance: 12.2
drag, startPoint x: 263, startPoint y: 50, endPoint x: 267, endPoint y: 50, distance: 4.8
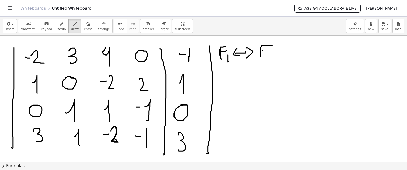
drag, startPoint x: 273, startPoint y: 52, endPoint x: 278, endPoint y: 60, distance: 9.3
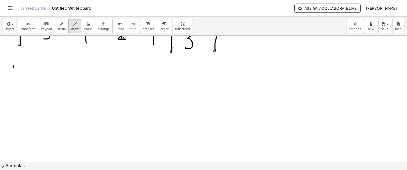
scroll to position [227, 0]
drag, startPoint x: 30, startPoint y: 85, endPoint x: 38, endPoint y: 88, distance: 8.6
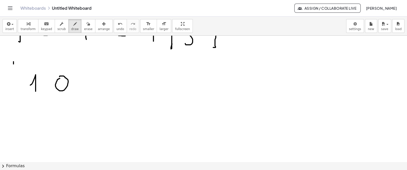
drag, startPoint x: 89, startPoint y: 81, endPoint x: 99, endPoint y: 77, distance: 10.7
drag, startPoint x: 98, startPoint y: 77, endPoint x: 105, endPoint y: 89, distance: 14.5
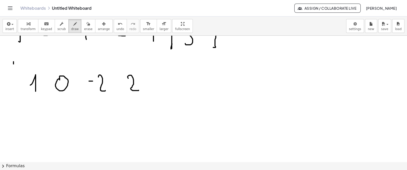
drag, startPoint x: 128, startPoint y: 78, endPoint x: 155, endPoint y: 86, distance: 28.1
drag, startPoint x: 159, startPoint y: 82, endPoint x: 167, endPoint y: 91, distance: 11.6
drag, startPoint x: 30, startPoint y: 109, endPoint x: 32, endPoint y: 109, distance: 2.8
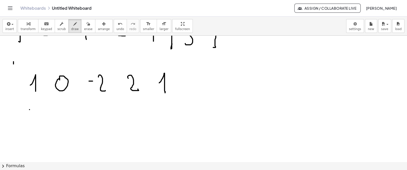
drag, startPoint x: 36, startPoint y: 104, endPoint x: 45, endPoint y: 116, distance: 14.6
drag, startPoint x: 58, startPoint y: 107, endPoint x: 78, endPoint y: 114, distance: 21.0
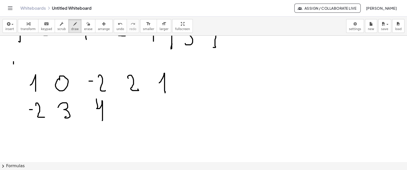
drag, startPoint x: 96, startPoint y: 98, endPoint x: 103, endPoint y: 116, distance: 19.0
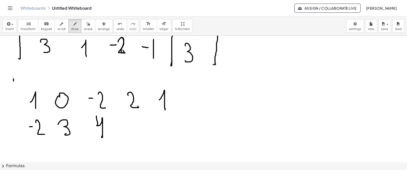
scroll to position [210, 0]
drag, startPoint x: 160, startPoint y: 125, endPoint x: 169, endPoint y: 120, distance: 10.7
drag, startPoint x: 169, startPoint y: 118, endPoint x: 171, endPoint y: 133, distance: 14.6
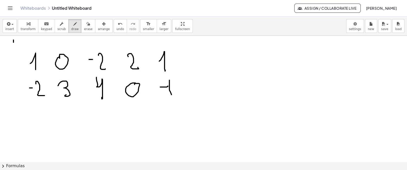
scroll to position [249, 0]
drag, startPoint x: 34, startPoint y: 121, endPoint x: 44, endPoint y: 112, distance: 13.5
drag, startPoint x: 60, startPoint y: 113, endPoint x: 69, endPoint y: 120, distance: 11.4
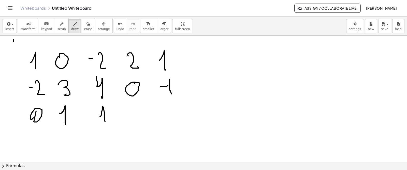
drag, startPoint x: 102, startPoint y: 109, endPoint x: 122, endPoint y: 115, distance: 20.6
drag, startPoint x: 128, startPoint y: 110, endPoint x: 135, endPoint y: 110, distance: 6.1
drag, startPoint x: 140, startPoint y: 109, endPoint x: 146, endPoint y: 118, distance: 11.0
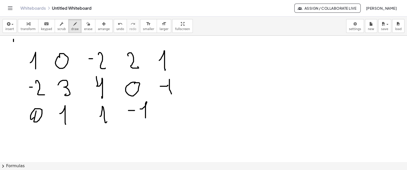
drag, startPoint x: 173, startPoint y: 104, endPoint x: 170, endPoint y: 106, distance: 4.0
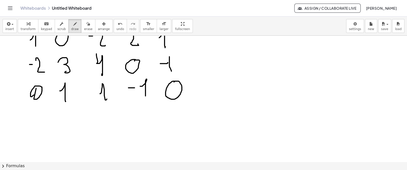
scroll to position [281, 0]
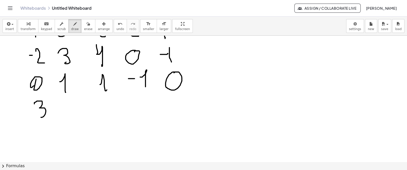
drag, startPoint x: 36, startPoint y: 102, endPoint x: 61, endPoint y: 110, distance: 26.9
drag, startPoint x: 66, startPoint y: 108, endPoint x: 76, endPoint y: 114, distance: 11.7
drag, startPoint x: 94, startPoint y: 107, endPoint x: 104, endPoint y: 107, distance: 9.7
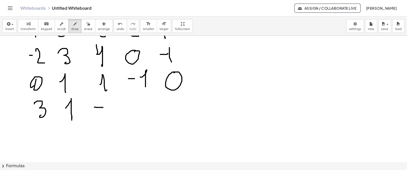
drag, startPoint x: 106, startPoint y: 104, endPoint x: 121, endPoint y: 112, distance: 16.3
drag, startPoint x: 133, startPoint y: 107, endPoint x: 141, endPoint y: 101, distance: 9.8
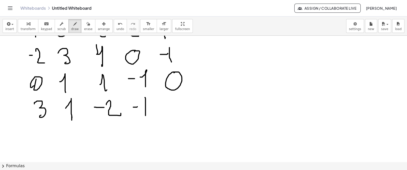
drag, startPoint x: 145, startPoint y: 97, endPoint x: 163, endPoint y: 115, distance: 25.0
drag, startPoint x: 169, startPoint y: 104, endPoint x: 169, endPoint y: 114, distance: 10.2
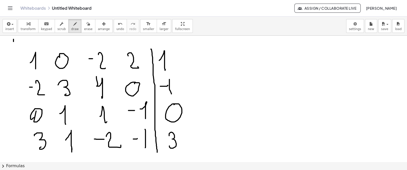
drag, startPoint x: 151, startPoint y: 49, endPoint x: 172, endPoint y: 120, distance: 74.2
drag, startPoint x: 187, startPoint y: 46, endPoint x: 178, endPoint y: 140, distance: 94.0
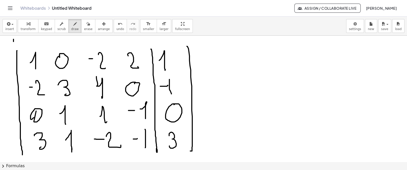
drag, startPoint x: 17, startPoint y: 50, endPoint x: 22, endPoint y: 155, distance: 104.4
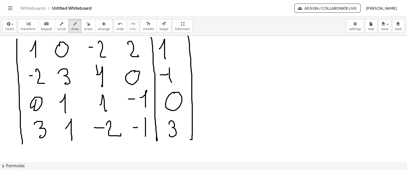
scroll to position [259, 0]
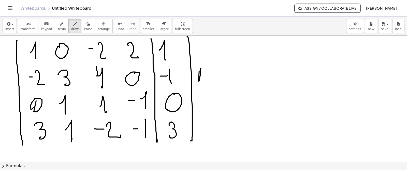
drag, startPoint x: 199, startPoint y: 80, endPoint x: 206, endPoint y: 70, distance: 12.5
drag, startPoint x: 202, startPoint y: 73, endPoint x: 206, endPoint y: 73, distance: 4.1
drag, startPoint x: 204, startPoint y: 78, endPoint x: 210, endPoint y: 84, distance: 9.4
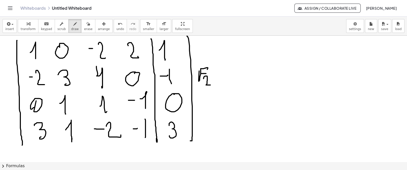
drag, startPoint x: 218, startPoint y: 73, endPoint x: 234, endPoint y: 73, distance: 15.8
drag, startPoint x: 232, startPoint y: 70, endPoint x: 233, endPoint y: 75, distance: 4.7
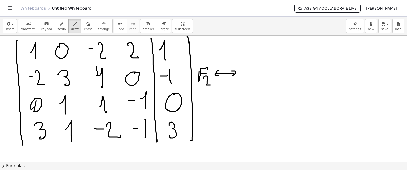
drag, startPoint x: 219, startPoint y: 70, endPoint x: 220, endPoint y: 76, distance: 6.0
drag, startPoint x: 238, startPoint y: 68, endPoint x: 247, endPoint y: 66, distance: 8.8
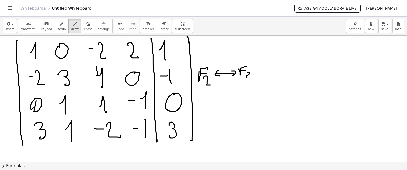
drag, startPoint x: 247, startPoint y: 72, endPoint x: 253, endPoint y: 75, distance: 6.6
drag, startPoint x: 260, startPoint y: 67, endPoint x: 260, endPoint y: 77, distance: 10.2
drag, startPoint x: 258, startPoint y: 72, endPoint x: 263, endPoint y: 71, distance: 5.6
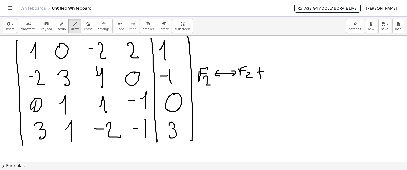
drag, startPoint x: 268, startPoint y: 69, endPoint x: 274, endPoint y: 73, distance: 6.9
drag, startPoint x: 276, startPoint y: 66, endPoint x: 281, endPoint y: 66, distance: 4.6
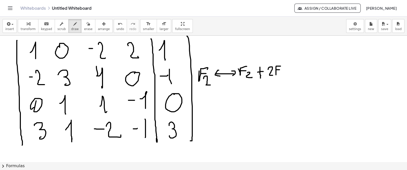
drag, startPoint x: 276, startPoint y: 69, endPoint x: 280, endPoint y: 69, distance: 3.3
drag, startPoint x: 281, startPoint y: 72, endPoint x: 281, endPoint y: 76, distance: 3.8
drag, startPoint x: 201, startPoint y: 125, endPoint x: 209, endPoint y: 123, distance: 7.5
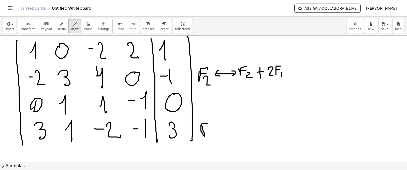
drag, startPoint x: 212, startPoint y: 126, endPoint x: 218, endPoint y: 136, distance: 11.3
drag, startPoint x: 227, startPoint y: 128, endPoint x: 235, endPoint y: 126, distance: 8.3
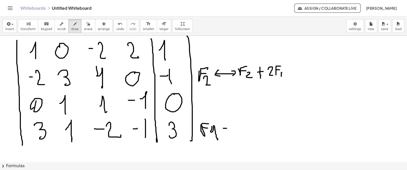
drag, startPoint x: 235, startPoint y: 123, endPoint x: 237, endPoint y: 129, distance: 6.3
drag, startPoint x: 226, startPoint y: 122, endPoint x: 228, endPoint y: 132, distance: 10.2
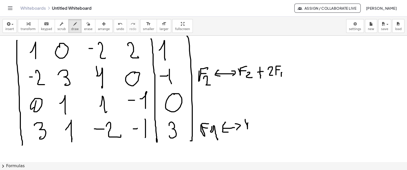
drag, startPoint x: 248, startPoint y: 122, endPoint x: 248, endPoint y: 118, distance: 4.3
drag, startPoint x: 250, startPoint y: 119, endPoint x: 250, endPoint y: 123, distance: 4.3
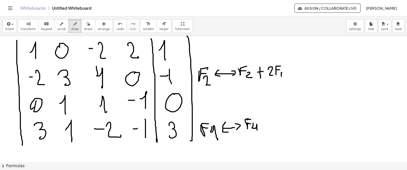
drag, startPoint x: 253, startPoint y: 123, endPoint x: 262, endPoint y: 128, distance: 10.5
drag, startPoint x: 264, startPoint y: 123, endPoint x: 268, endPoint y: 123, distance: 4.1
drag, startPoint x: 274, startPoint y: 120, endPoint x: 272, endPoint y: 129, distance: 9.6
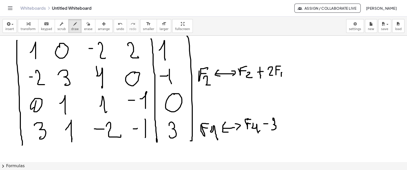
drag, startPoint x: 277, startPoint y: 118, endPoint x: 280, endPoint y: 119, distance: 3.6
drag, startPoint x: 277, startPoint y: 122, endPoint x: 281, endPoint y: 122, distance: 3.8
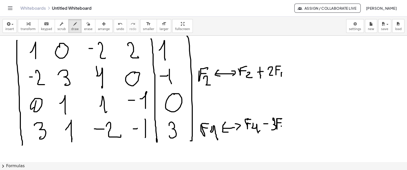
drag, startPoint x: 281, startPoint y: 126, endPoint x: 281, endPoint y: 131, distance: 4.8
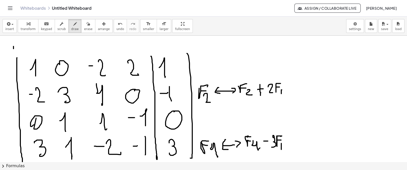
scroll to position [248, 0]
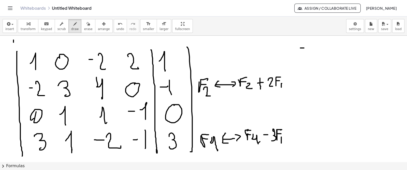
drag, startPoint x: 300, startPoint y: 48, endPoint x: 304, endPoint y: 48, distance: 3.6
drag, startPoint x: 308, startPoint y: 46, endPoint x: 314, endPoint y: 52, distance: 8.8
drag, startPoint x: 329, startPoint y: 45, endPoint x: 340, endPoint y: 47, distance: 10.9
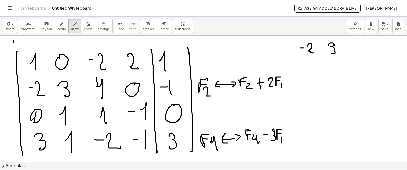
drag, startPoint x: 352, startPoint y: 46, endPoint x: 369, endPoint y: 47, distance: 17.6
drag, startPoint x: 367, startPoint y: 50, endPoint x: 369, endPoint y: 45, distance: 5.8
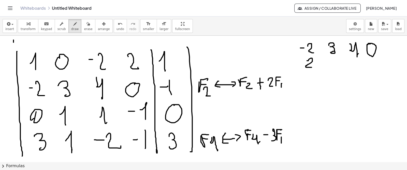
drag, startPoint x: 307, startPoint y: 60, endPoint x: 312, endPoint y: 67, distance: 8.2
drag, startPoint x: 350, startPoint y: 62, endPoint x: 353, endPoint y: 62, distance: 2.8
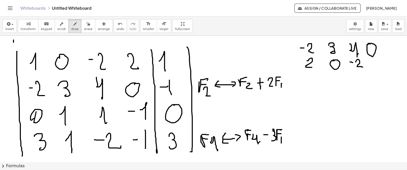
drag, startPoint x: 357, startPoint y: 59, endPoint x: 363, endPoint y: 67, distance: 9.3
drag, startPoint x: 369, startPoint y: 59, endPoint x: 363, endPoint y: 69, distance: 11.3
drag, startPoint x: 319, startPoint y: 74, endPoint x: 388, endPoint y: 74, distance: 69.0
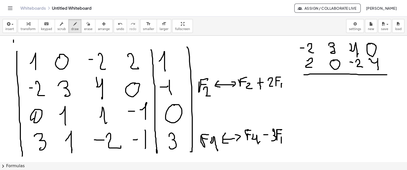
drag, startPoint x: 310, startPoint y: 77, endPoint x: 320, endPoint y: 79, distance: 9.4
drag, startPoint x: 333, startPoint y: 77, endPoint x: 333, endPoint y: 83, distance: 5.9
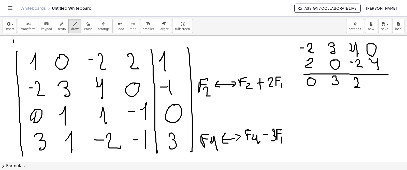
drag, startPoint x: 354, startPoint y: 79, endPoint x: 361, endPoint y: 87, distance: 10.3
drag, startPoint x: 372, startPoint y: 76, endPoint x: 379, endPoint y: 90, distance: 15.1
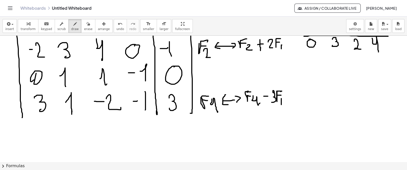
scroll to position [287, 0]
drag, startPoint x: 314, startPoint y: 83, endPoint x: 315, endPoint y: 92, distance: 8.7
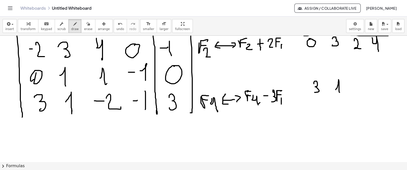
drag, startPoint x: 336, startPoint y: 89, endPoint x: 366, endPoint y: 81, distance: 31.5
drag, startPoint x: 351, startPoint y: 84, endPoint x: 358, endPoint y: 84, distance: 6.6
drag, startPoint x: 359, startPoint y: 82, endPoint x: 368, endPoint y: 86, distance: 9.6
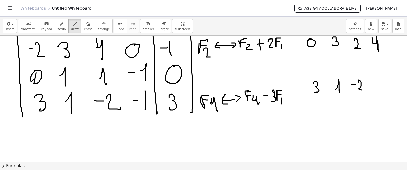
drag, startPoint x: 375, startPoint y: 83, endPoint x: 379, endPoint y: 83, distance: 3.8
drag, startPoint x: 382, startPoint y: 78, endPoint x: 382, endPoint y: 90, distance: 12.5
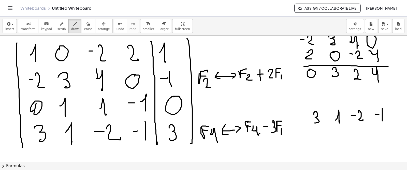
scroll to position [259, 0]
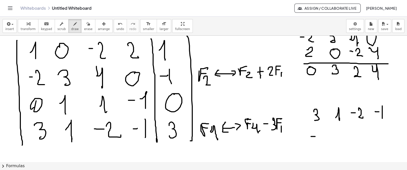
drag, startPoint x: 311, startPoint y: 136, endPoint x: 317, endPoint y: 134, distance: 6.1
drag, startPoint x: 317, startPoint y: 130, endPoint x: 319, endPoint y: 142, distance: 12.7
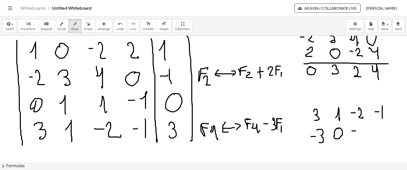
drag, startPoint x: 352, startPoint y: 130, endPoint x: 356, endPoint y: 130, distance: 3.6
drag, startPoint x: 364, startPoint y: 126, endPoint x: 362, endPoint y: 134, distance: 8.1
drag, startPoint x: 376, startPoint y: 130, endPoint x: 380, endPoint y: 130, distance: 4.1
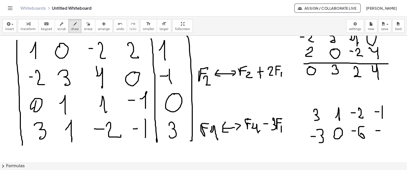
drag, startPoint x: 385, startPoint y: 126, endPoint x: 382, endPoint y: 136, distance: 10.5
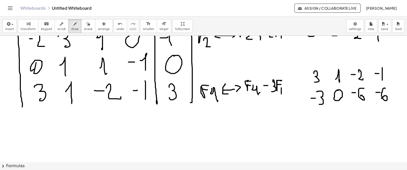
scroll to position [293, 0]
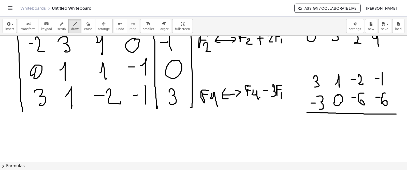
drag, startPoint x: 307, startPoint y: 112, endPoint x: 396, endPoint y: 114, distance: 89.3
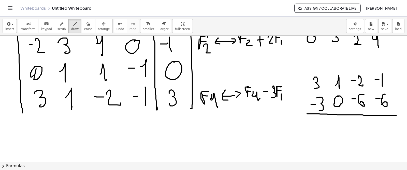
scroll to position [279, 0]
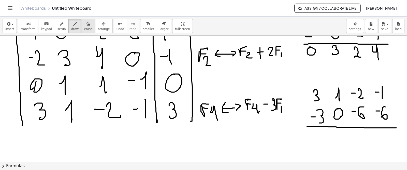
click at [84, 29] on span "erase" at bounding box center [88, 29] width 8 height 4
click at [71, 27] on span "draw" at bounding box center [75, 29] width 8 height 4
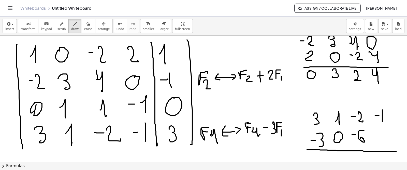
scroll to position [256, 0]
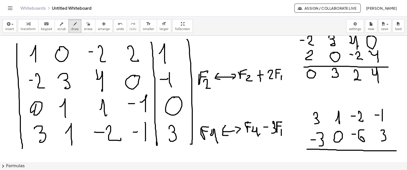
drag, startPoint x: 381, startPoint y: 130, endPoint x: 382, endPoint y: 139, distance: 8.9
drag, startPoint x: 375, startPoint y: 134, endPoint x: 379, endPoint y: 133, distance: 3.9
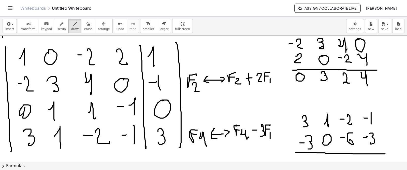
scroll to position [252, 16]
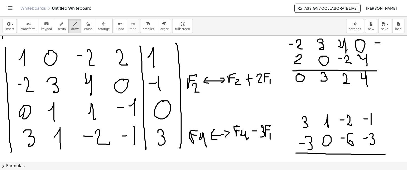
drag, startPoint x: 370, startPoint y: 42, endPoint x: 377, endPoint y: 42, distance: 6.4
drag, startPoint x: 380, startPoint y: 38, endPoint x: 381, endPoint y: 47, distance: 9.0
drag, startPoint x: 376, startPoint y: 59, endPoint x: 383, endPoint y: 64, distance: 8.5
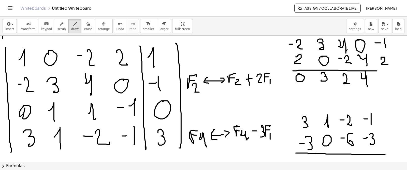
drag, startPoint x: 370, startPoint y: 70, endPoint x: 392, endPoint y: 70, distance: 21.9
drag, startPoint x: 379, startPoint y: 77, endPoint x: 383, endPoint y: 84, distance: 8.2
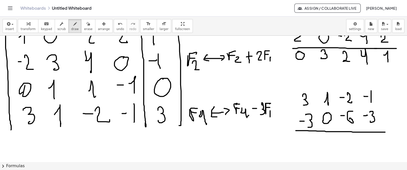
scroll to position [277, 16]
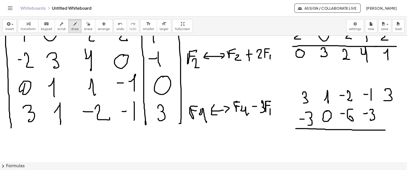
drag, startPoint x: 381, startPoint y: 90, endPoint x: 379, endPoint y: 100, distance: 10.0
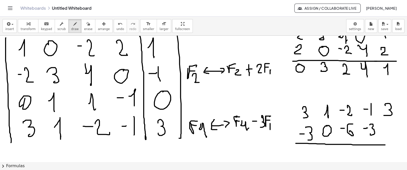
scroll to position [262, 16]
drag, startPoint x: 380, startPoint y: 128, endPoint x: 384, endPoint y: 128, distance: 4.1
drag, startPoint x: 386, startPoint y: 122, endPoint x: 389, endPoint y: 134, distance: 11.5
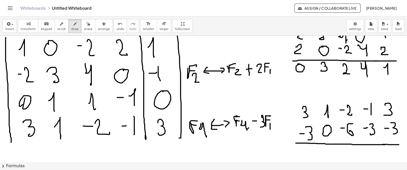
drag, startPoint x: 381, startPoint y: 144, endPoint x: 396, endPoint y: 144, distance: 15.5
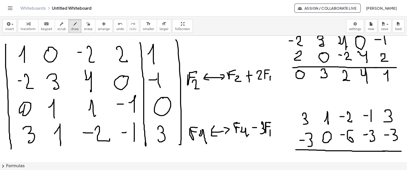
scroll to position [255, 16]
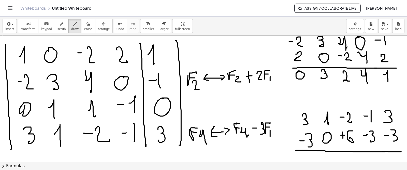
drag, startPoint x: 337, startPoint y: 132, endPoint x: 338, endPoint y: 138, distance: 6.4
drag, startPoint x: 367, startPoint y: 134, endPoint x: 342, endPoint y: 107, distance: 36.6
click at [84, 26] on div "button" at bounding box center [88, 24] width 8 height 6
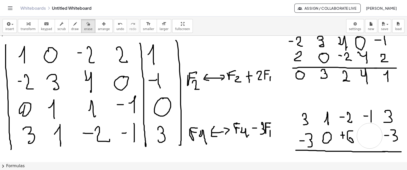
click at [71, 22] on div "button" at bounding box center [75, 24] width 8 height 6
drag, startPoint x: 359, startPoint y: 134, endPoint x: 363, endPoint y: 134, distance: 4.1
drag, startPoint x: 369, startPoint y: 130, endPoint x: 368, endPoint y: 138, distance: 7.7
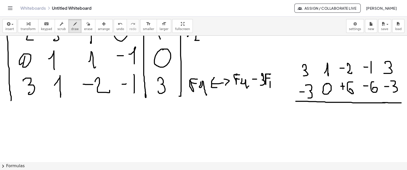
scroll to position [303, 16]
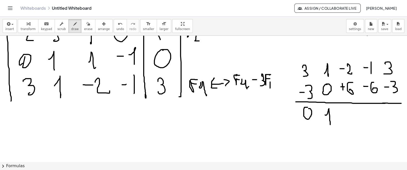
drag, startPoint x: 320, startPoint y: 114, endPoint x: 349, endPoint y: 95, distance: 35.1
drag, startPoint x: 341, startPoint y: 105, endPoint x: 350, endPoint y: 119, distance: 15.5
drag, startPoint x: 362, startPoint y: 111, endPoint x: 366, endPoint y: 111, distance: 4.6
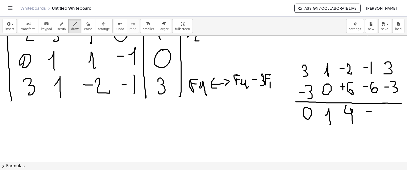
drag, startPoint x: 369, startPoint y: 107, endPoint x: 369, endPoint y: 118, distance: 11.2
drag, startPoint x: 369, startPoint y: 115, endPoint x: 373, endPoint y: 115, distance: 3.6
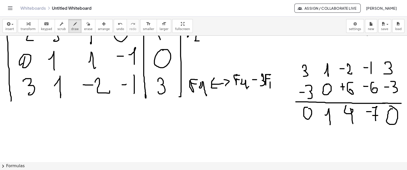
drag, startPoint x: 388, startPoint y: 108, endPoint x: 385, endPoint y: 106, distance: 4.1
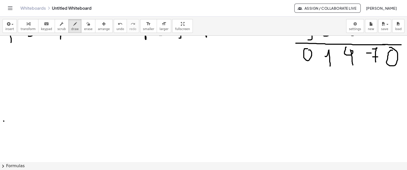
scroll to position [362, 16]
drag, startPoint x: 29, startPoint y: 84, endPoint x: 31, endPoint y: 95, distance: 11.2
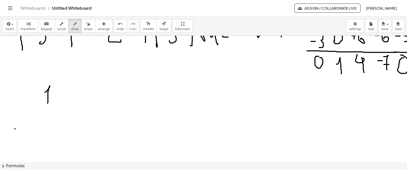
scroll to position [354, 0]
drag, startPoint x: 75, startPoint y: 86, endPoint x: 71, endPoint y: 84, distance: 3.6
drag, startPoint x: 97, startPoint y: 88, endPoint x: 106, endPoint y: 89, distance: 8.1
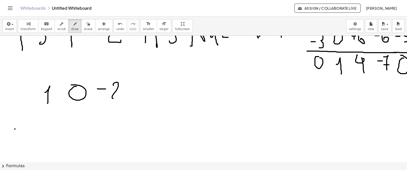
drag, startPoint x: 113, startPoint y: 84, endPoint x: 118, endPoint y: 98, distance: 13.9
drag, startPoint x: 141, startPoint y: 85, endPoint x: 151, endPoint y: 96, distance: 14.8
drag, startPoint x: 183, startPoint y: 88, endPoint x: 190, endPoint y: 98, distance: 11.4
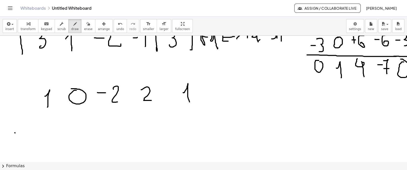
scroll to position [350, 0]
drag, startPoint x: 40, startPoint y: 122, endPoint x: 56, endPoint y: 120, distance: 15.4
drag, startPoint x: 73, startPoint y: 114, endPoint x: 105, endPoint y: 118, distance: 32.5
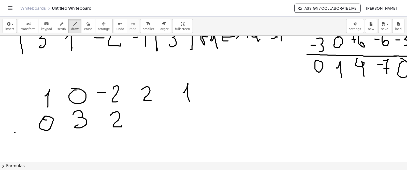
drag, startPoint x: 111, startPoint y: 115, endPoint x: 133, endPoint y: 117, distance: 22.0
drag, startPoint x: 145, startPoint y: 111, endPoint x: 158, endPoint y: 127, distance: 19.9
drag, startPoint x: 183, startPoint y: 116, endPoint x: 204, endPoint y: 127, distance: 23.3
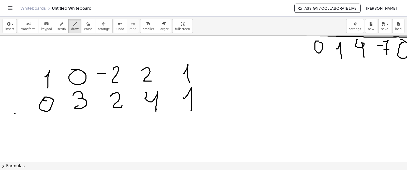
scroll to position [370, 0]
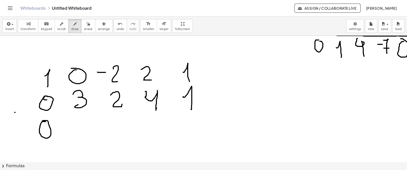
click at [41, 121] on div at bounding box center [209, 169] width 418 height 1008
drag, startPoint x: 80, startPoint y: 126, endPoint x: 125, endPoint y: 122, distance: 45.7
click at [90, 138] on div at bounding box center [209, 169] width 418 height 1008
drag, startPoint x: 114, startPoint y: 126, endPoint x: 122, endPoint y: 136, distance: 12.6
click at [122, 136] on div at bounding box center [209, 169] width 418 height 1008
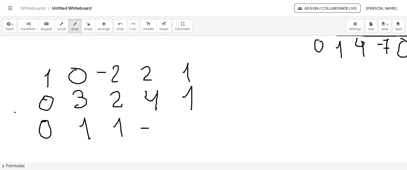
drag, startPoint x: 141, startPoint y: 128, endPoint x: 149, endPoint y: 128, distance: 7.6
click at [149, 128] on div at bounding box center [209, 169] width 418 height 1008
drag, startPoint x: 159, startPoint y: 118, endPoint x: 160, endPoint y: 135, distance: 17.3
click at [160, 136] on div at bounding box center [209, 169] width 418 height 1008
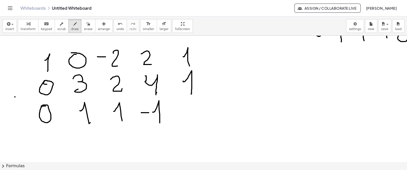
scroll to position [387, 0]
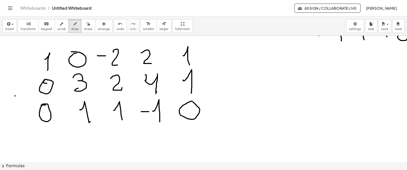
click at [192, 102] on div at bounding box center [209, 153] width 418 height 1008
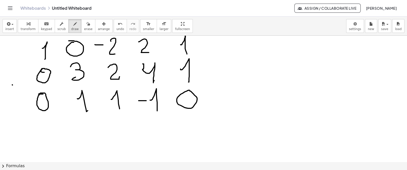
scroll to position [398, 2]
click at [43, 121] on div at bounding box center [207, 142] width 418 height 1008
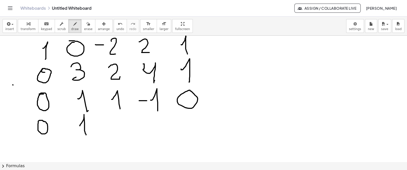
drag, startPoint x: 80, startPoint y: 125, endPoint x: 86, endPoint y: 134, distance: 11.2
click at [86, 134] on div at bounding box center [207, 142] width 418 height 1008
drag, startPoint x: 111, startPoint y: 120, endPoint x: 122, endPoint y: 130, distance: 14.6
click at [122, 130] on div at bounding box center [207, 142] width 418 height 1008
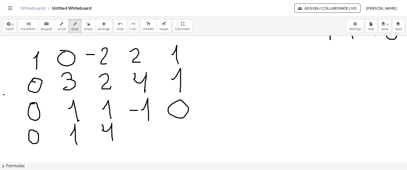
scroll to position [389, 16]
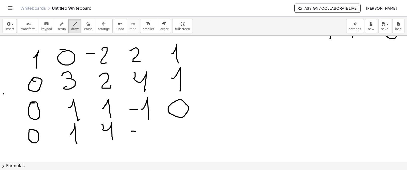
drag, startPoint x: 126, startPoint y: 131, endPoint x: 131, endPoint y: 131, distance: 4.1
click at [131, 131] on div at bounding box center [198, 151] width 418 height 1008
drag, startPoint x: 134, startPoint y: 128, endPoint x: 140, endPoint y: 143, distance: 15.8
click at [140, 143] on div at bounding box center [198, 151] width 418 height 1008
click at [142, 136] on div at bounding box center [198, 151] width 418 height 1008
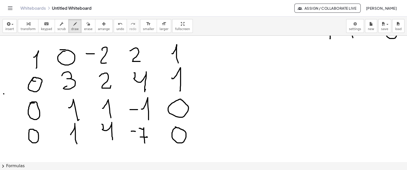
drag, startPoint x: 172, startPoint y: 127, endPoint x: 165, endPoint y: 128, distance: 7.0
click at [165, 128] on div at bounding box center [198, 151] width 418 height 1008
drag, startPoint x: 194, startPoint y: 40, endPoint x: 202, endPoint y: 163, distance: 122.9
click at [202, 163] on div "insert select one: Math Expression Function Text Youtube Video Graphing Geometr…" at bounding box center [203, 93] width 407 height 153
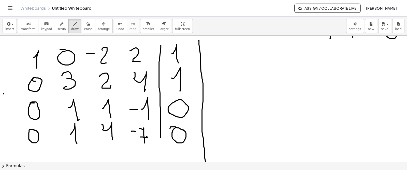
drag, startPoint x: 156, startPoint y: 45, endPoint x: 154, endPoint y: 147, distance: 102.0
click at [156, 148] on div at bounding box center [198, 151] width 418 height 1008
drag, startPoint x: 13, startPoint y: 49, endPoint x: 15, endPoint y: 152, distance: 103.1
click at [9, 155] on div at bounding box center [198, 151] width 418 height 1008
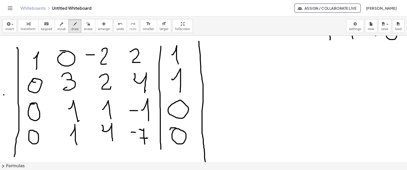
scroll to position [387, 16]
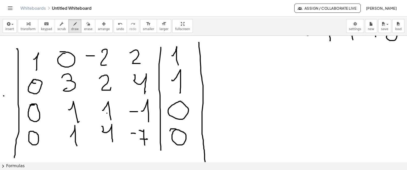
click at [102, 113] on div at bounding box center [198, 153] width 418 height 1008
click at [232, 95] on div at bounding box center [198, 153] width 418 height 1008
drag, startPoint x: 204, startPoint y: 77, endPoint x: 206, endPoint y: 71, distance: 6.2
click at [206, 71] on div at bounding box center [198, 153] width 418 height 1008
drag, startPoint x: 204, startPoint y: 77, endPoint x: 208, endPoint y: 77, distance: 4.1
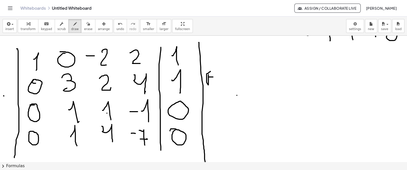
click at [208, 77] on div at bounding box center [198, 153] width 418 height 1008
drag, startPoint x: 211, startPoint y: 80, endPoint x: 216, endPoint y: 86, distance: 8.0
click at [216, 86] on div at bounding box center [198, 153] width 418 height 1008
drag, startPoint x: 229, startPoint y: 78, endPoint x: 234, endPoint y: 78, distance: 4.6
click at [234, 78] on div at bounding box center [198, 153] width 418 height 1008
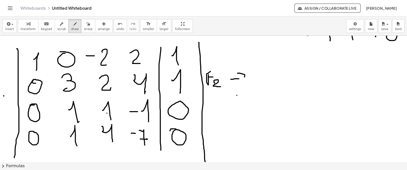
drag, startPoint x: 233, startPoint y: 73, endPoint x: 236, endPoint y: 81, distance: 8.9
click at [236, 81] on div at bounding box center [198, 153] width 418 height 1008
drag, startPoint x: 225, startPoint y: 75, endPoint x: 238, endPoint y: 75, distance: 13.2
click at [231, 85] on div at bounding box center [198, 153] width 418 height 1008
drag, startPoint x: 242, startPoint y: 71, endPoint x: 247, endPoint y: 74, distance: 5.4
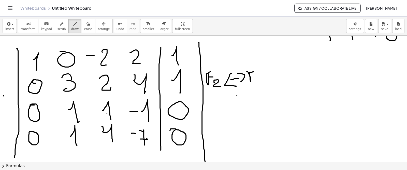
click at [249, 71] on div at bounding box center [198, 153] width 418 height 1008
drag, startPoint x: 246, startPoint y: 75, endPoint x: 250, endPoint y: 75, distance: 4.1
click at [250, 75] on div at bounding box center [198, 153] width 418 height 1008
drag, startPoint x: 252, startPoint y: 77, endPoint x: 257, endPoint y: 88, distance: 11.6
click at [257, 88] on div at bounding box center [198, 153] width 418 height 1008
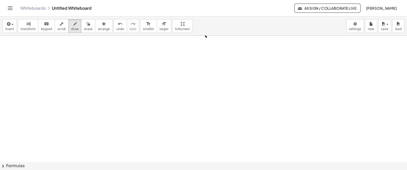
scroll to position [515, 15]
drag, startPoint x: 28, startPoint y: 53, endPoint x: 49, endPoint y: 56, distance: 20.8
click at [32, 66] on div at bounding box center [198, 24] width 418 height 1008
click at [54, 48] on div at bounding box center [198, 24] width 418 height 1008
drag, startPoint x: 87, startPoint y: 51, endPoint x: 92, endPoint y: 51, distance: 4.8
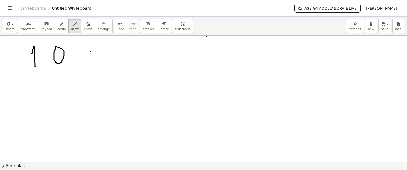
click at [91, 51] on div at bounding box center [198, 24] width 418 height 1008
drag, startPoint x: 97, startPoint y: 47, endPoint x: 126, endPoint y: 50, distance: 29.1
click at [103, 59] on div at bounding box center [198, 24] width 418 height 1008
drag, startPoint x: 127, startPoint y: 47, endPoint x: 148, endPoint y: 53, distance: 22.0
click at [137, 59] on div at bounding box center [198, 24] width 418 height 1008
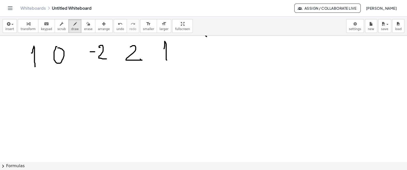
drag, startPoint x: 161, startPoint y: 48, endPoint x: 163, endPoint y: 60, distance: 11.8
click at [163, 60] on div at bounding box center [198, 24] width 418 height 1008
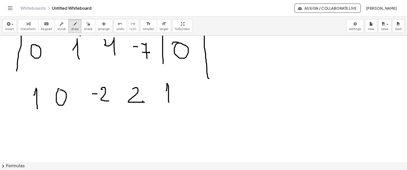
scroll to position [475, 9]
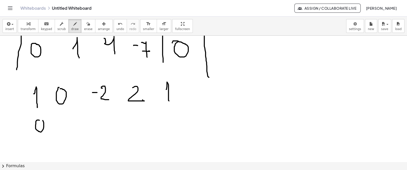
click at [37, 120] on div at bounding box center [200, 65] width 418 height 1008
drag, startPoint x: 60, startPoint y: 121, endPoint x: 92, endPoint y: 120, distance: 31.6
click at [68, 130] on div at bounding box center [200, 65] width 418 height 1008
drag, startPoint x: 94, startPoint y: 114, endPoint x: 122, endPoint y: 127, distance: 31.1
click at [102, 129] on div at bounding box center [200, 65] width 418 height 1008
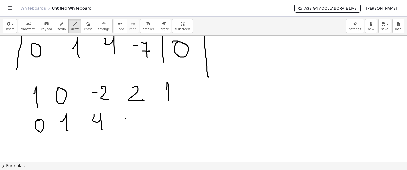
drag, startPoint x: 125, startPoint y: 118, endPoint x: 130, endPoint y: 118, distance: 4.6
click at [130, 118] on div at bounding box center [200, 65] width 418 height 1008
drag, startPoint x: 137, startPoint y: 114, endPoint x: 140, endPoint y: 123, distance: 9.5
click at [142, 127] on div at bounding box center [200, 65] width 418 height 1008
drag, startPoint x: 139, startPoint y: 122, endPoint x: 146, endPoint y: 122, distance: 6.6
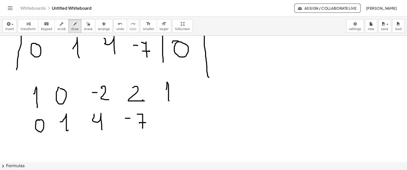
click at [146, 122] on div at bounding box center [200, 65] width 418 height 1008
click at [166, 112] on div at bounding box center [200, 65] width 418 height 1008
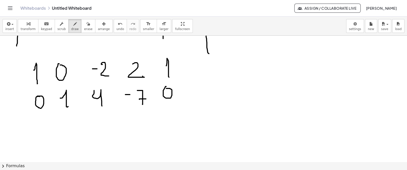
scroll to position [507, 9]
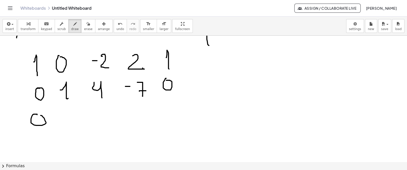
click at [37, 115] on div at bounding box center [200, 33] width 418 height 1008
drag, startPoint x: 64, startPoint y: 115, endPoint x: 68, endPoint y: 123, distance: 9.1
click at [68, 123] on div at bounding box center [200, 33] width 418 height 1008
drag, startPoint x: 97, startPoint y: 115, endPoint x: 118, endPoint y: 118, distance: 20.5
click at [106, 119] on div at bounding box center [200, 33] width 418 height 1008
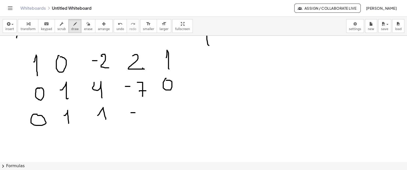
click at [135, 112] on div at bounding box center [200, 33] width 418 height 1008
drag, startPoint x: 140, startPoint y: 111, endPoint x: 146, endPoint y: 121, distance: 12.0
click at [145, 121] on div at bounding box center [200, 33] width 418 height 1008
drag, startPoint x: 171, startPoint y: 102, endPoint x: 168, endPoint y: 99, distance: 4.9
click at [168, 99] on div at bounding box center [200, 33] width 418 height 1008
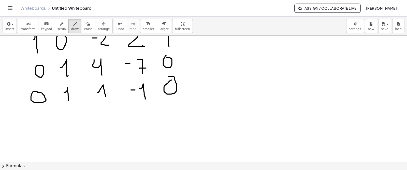
scroll to position [538, 9]
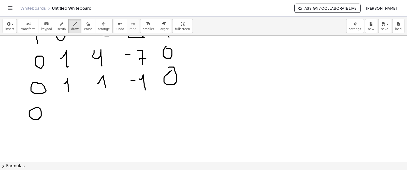
click at [37, 107] on div at bounding box center [200, 1] width 418 height 1008
drag, startPoint x: 67, startPoint y: 105, endPoint x: 85, endPoint y: 112, distance: 19.4
click at [69, 113] on div at bounding box center [200, 1] width 418 height 1008
drag, startPoint x: 104, startPoint y: 101, endPoint x: 112, endPoint y: 100, distance: 8.0
click at [107, 100] on div at bounding box center [200, 1] width 418 height 1008
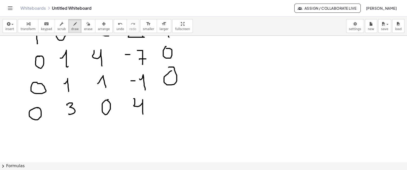
drag, startPoint x: 134, startPoint y: 98, endPoint x: 146, endPoint y: 114, distance: 19.8
click at [142, 115] on div at bounding box center [200, 1] width 418 height 1008
drag, startPoint x: 167, startPoint y: 99, endPoint x: 169, endPoint y: 113, distance: 14.3
click at [169, 113] on div at bounding box center [200, 1] width 418 height 1008
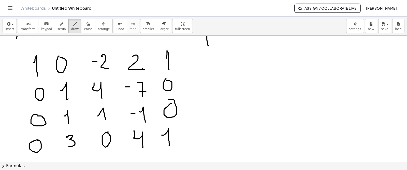
scroll to position [507, 9]
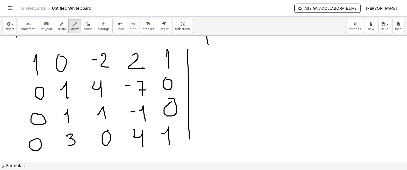
drag, startPoint x: 187, startPoint y: 49, endPoint x: 166, endPoint y: 144, distance: 97.8
click at [189, 143] on div at bounding box center [200, 32] width 418 height 1008
drag, startPoint x: 17, startPoint y: 48, endPoint x: 26, endPoint y: 145, distance: 97.1
click at [8, 159] on div "×" at bounding box center [203, 99] width 407 height 126
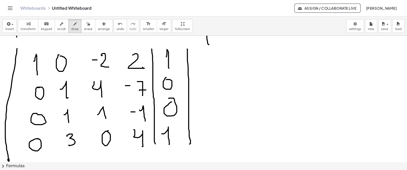
drag, startPoint x: 151, startPoint y: 49, endPoint x: 155, endPoint y: 143, distance: 95.0
click at [155, 144] on div at bounding box center [200, 32] width 418 height 1008
drag, startPoint x: 196, startPoint y: 100, endPoint x: 203, endPoint y: 98, distance: 7.0
click at [203, 98] on div at bounding box center [200, 32] width 418 height 1008
drag, startPoint x: 197, startPoint y: 104, endPoint x: 202, endPoint y: 104, distance: 4.6
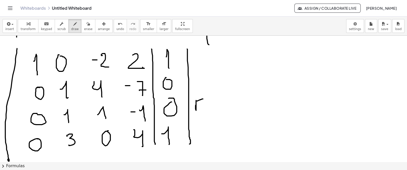
click at [202, 104] on div at bounding box center [200, 32] width 418 height 1008
drag, startPoint x: 206, startPoint y: 106, endPoint x: 209, endPoint y: 116, distance: 10.3
click at [209, 116] on div at bounding box center [200, 32] width 418 height 1008
drag, startPoint x: 221, startPoint y: 102, endPoint x: 227, endPoint y: 102, distance: 5.6
click at [227, 102] on div at bounding box center [200, 32] width 418 height 1008
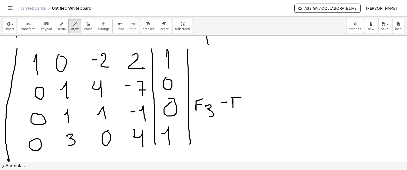
drag, startPoint x: 232, startPoint y: 97, endPoint x: 238, endPoint y: 98, distance: 6.4
click at [240, 97] on div at bounding box center [200, 32] width 418 height 1008
click at [118, 23] on icon "undo" at bounding box center [120, 24] width 5 height 6
drag, startPoint x: 221, startPoint y: 104, endPoint x: 229, endPoint y: 100, distance: 9.0
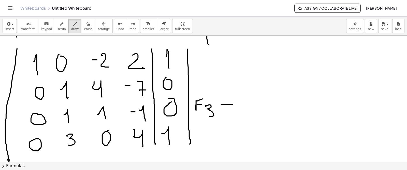
click at [232, 104] on div at bounding box center [200, 32] width 418 height 1008
drag, startPoint x: 229, startPoint y: 100, endPoint x: 234, endPoint y: 107, distance: 8.9
click at [234, 107] on div at bounding box center [200, 32] width 418 height 1008
drag, startPoint x: 221, startPoint y: 100, endPoint x: 225, endPoint y: 106, distance: 7.6
click at [225, 106] on div at bounding box center [200, 32] width 418 height 1008
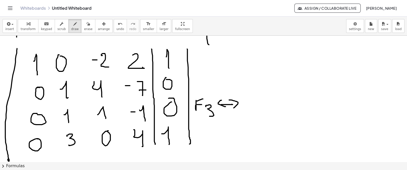
click at [252, 96] on div at bounding box center [200, 32] width 418 height 1008
click at [114, 26] on button "undo undo" at bounding box center [120, 26] width 13 height 14
click at [251, 95] on div at bounding box center [200, 32] width 418 height 1008
click at [251, 101] on div at bounding box center [200, 32] width 418 height 1008
drag, startPoint x: 252, startPoint y: 104, endPoint x: 266, endPoint y: 106, distance: 14.2
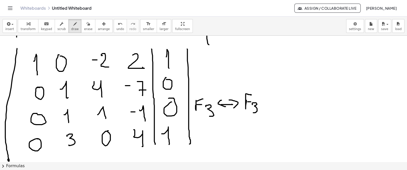
click at [253, 111] on div at bounding box center [200, 32] width 418 height 1008
drag, startPoint x: 266, startPoint y: 102, endPoint x: 270, endPoint y: 102, distance: 3.6
click at [270, 102] on div at bounding box center [200, 32] width 418 height 1008
drag, startPoint x: 277, startPoint y: 107, endPoint x: 280, endPoint y: 98, distance: 9.9
click at [280, 98] on div at bounding box center [200, 32] width 418 height 1008
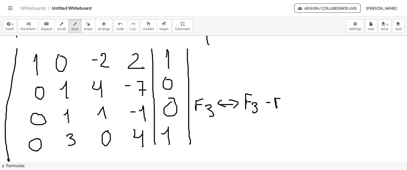
click at [281, 101] on div at bounding box center [200, 32] width 418 height 1008
drag, startPoint x: 284, startPoint y: 104, endPoint x: 288, endPoint y: 109, distance: 6.9
click at [288, 109] on div at bounding box center [200, 32] width 418 height 1008
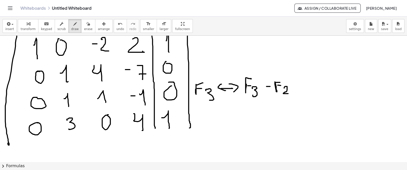
scroll to position [523, 9]
drag, startPoint x: 197, startPoint y: 118, endPoint x: 202, endPoint y: 114, distance: 6.3
click at [202, 114] on div at bounding box center [200, 17] width 418 height 1008
drag, startPoint x: 196, startPoint y: 119, endPoint x: 201, endPoint y: 119, distance: 4.3
click at [201, 119] on div at bounding box center [200, 17] width 418 height 1008
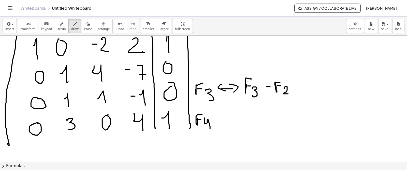
drag, startPoint x: 204, startPoint y: 118, endPoint x: 216, endPoint y: 116, distance: 11.8
click at [210, 129] on div at bounding box center [200, 17] width 418 height 1008
drag, startPoint x: 218, startPoint y: 118, endPoint x: 230, endPoint y: 118, distance: 12.5
click at [230, 118] on div at bounding box center [200, 17] width 418 height 1008
drag, startPoint x: 232, startPoint y: 113, endPoint x: 217, endPoint y: 116, distance: 15.1
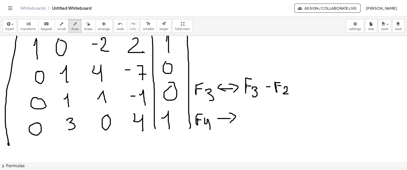
click at [230, 123] on div at bounding box center [200, 17] width 418 height 1008
drag, startPoint x: 220, startPoint y: 111, endPoint x: 220, endPoint y: 121, distance: 9.7
click at [220, 121] on div at bounding box center [200, 17] width 418 height 1008
drag, startPoint x: 243, startPoint y: 112, endPoint x: 251, endPoint y: 110, distance: 8.9
click at [251, 110] on div at bounding box center [200, 17] width 418 height 1008
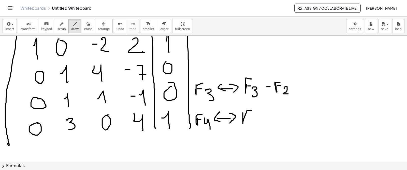
click at [248, 116] on div at bounding box center [200, 17] width 418 height 1008
drag, startPoint x: 249, startPoint y: 119, endPoint x: 254, endPoint y: 126, distance: 9.0
click at [254, 127] on div at bounding box center [200, 17] width 418 height 1008
drag, startPoint x: 266, startPoint y: 116, endPoint x: 275, endPoint y: 116, distance: 8.9
click at [275, 116] on div at bounding box center [200, 17] width 418 height 1008
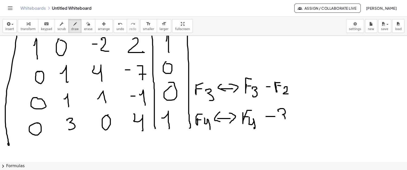
drag, startPoint x: 278, startPoint y: 111, endPoint x: 281, endPoint y: 121, distance: 9.9
click at [281, 121] on div at bounding box center [200, 17] width 418 height 1008
drag, startPoint x: 289, startPoint y: 120, endPoint x: 292, endPoint y: 108, distance: 12.5
click at [292, 108] on div at bounding box center [200, 17] width 418 height 1008
drag, startPoint x: 289, startPoint y: 115, endPoint x: 293, endPoint y: 115, distance: 3.8
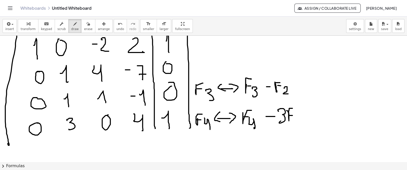
click at [293, 115] on div at bounding box center [200, 17] width 418 height 1008
drag, startPoint x: 291, startPoint y: 122, endPoint x: 298, endPoint y: 127, distance: 9.2
click at [298, 128] on div at bounding box center [200, 17] width 418 height 1008
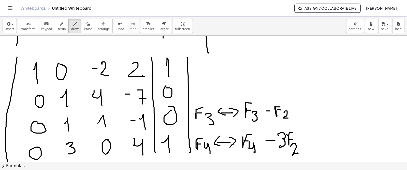
scroll to position [498, 9]
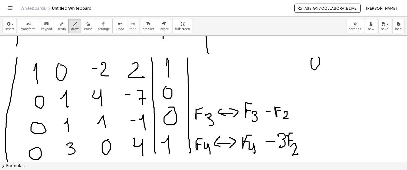
drag, startPoint x: 313, startPoint y: 58, endPoint x: 315, endPoint y: 60, distance: 3.8
click at [315, 60] on div at bounding box center [200, 41] width 418 height 1008
drag, startPoint x: 332, startPoint y: 60, endPoint x: 335, endPoint y: 68, distance: 8.7
click at [335, 68] on div at bounding box center [200, 41] width 418 height 1008
drag, startPoint x: 345, startPoint y: 61, endPoint x: 352, endPoint y: 67, distance: 8.8
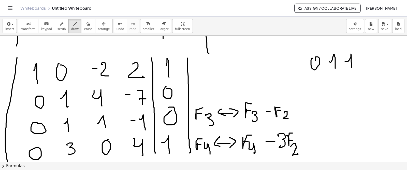
click at [352, 67] on div at bounding box center [200, 41] width 418 height 1008
drag, startPoint x: 364, startPoint y: 60, endPoint x: 372, endPoint y: 55, distance: 9.1
click at [369, 60] on div at bounding box center [200, 41] width 418 height 1008
drag, startPoint x: 373, startPoint y: 52, endPoint x: 387, endPoint y: 61, distance: 16.5
click at [374, 67] on div at bounding box center [200, 41] width 418 height 1008
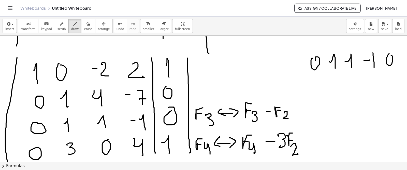
click at [390, 55] on div at bounding box center [200, 41] width 418 height 1008
drag, startPoint x: 398, startPoint y: 60, endPoint x: 402, endPoint y: 60, distance: 3.6
click at [402, 60] on div "×" at bounding box center [203, 99] width 407 height 126
drag, startPoint x: 312, startPoint y: 74, endPoint x: 327, endPoint y: 74, distance: 15.5
click at [315, 74] on div at bounding box center [200, 41] width 418 height 1008
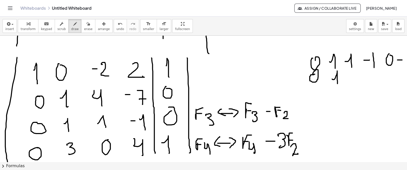
drag, startPoint x: 332, startPoint y: 78, endPoint x: 337, endPoint y: 83, distance: 7.0
click at [337, 83] on div at bounding box center [200, 41] width 418 height 1008
drag, startPoint x: 348, startPoint y: 74, endPoint x: 365, endPoint y: 79, distance: 18.5
click at [356, 85] on div at bounding box center [200, 41] width 418 height 1008
drag, startPoint x: 369, startPoint y: 76, endPoint x: 374, endPoint y: 77, distance: 5.4
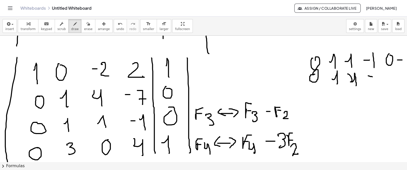
click at [374, 77] on div at bounding box center [200, 41] width 418 height 1008
drag, startPoint x: 377, startPoint y: 73, endPoint x: 377, endPoint y: 83, distance: 9.7
click at [378, 83] on div at bounding box center [200, 41] width 418 height 1008
drag, startPoint x: 375, startPoint y: 79, endPoint x: 379, endPoint y: 79, distance: 4.1
click at [379, 79] on div at bounding box center [200, 41] width 418 height 1008
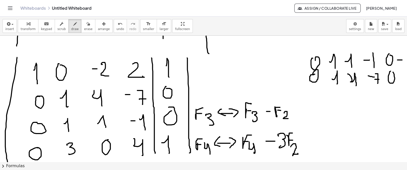
click at [391, 70] on div at bounding box center [200, 41] width 418 height 1008
drag, startPoint x: 307, startPoint y: 92, endPoint x: 390, endPoint y: 88, distance: 83.0
click at [398, 88] on div at bounding box center [200, 41] width 418 height 1008
click at [317, 95] on div at bounding box center [200, 41] width 418 height 1008
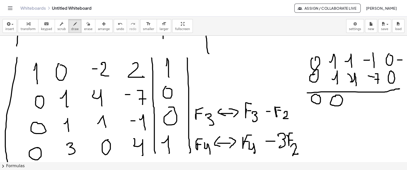
click at [335, 95] on div at bounding box center [200, 41] width 418 height 1008
drag, startPoint x: 357, startPoint y: 100, endPoint x: 359, endPoint y: 95, distance: 5.3
click at [358, 99] on div at bounding box center [200, 41] width 418 height 1008
drag, startPoint x: 360, startPoint y: 95, endPoint x: 360, endPoint y: 106, distance: 11.2
click at [360, 106] on div at bounding box center [200, 41] width 418 height 1008
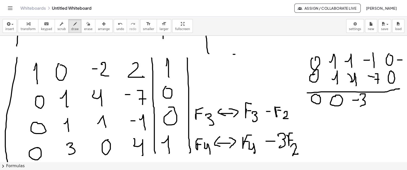
drag, startPoint x: 233, startPoint y: 54, endPoint x: 236, endPoint y: 54, distance: 3.3
click at [236, 54] on div at bounding box center [200, 41] width 418 height 1008
drag, startPoint x: 238, startPoint y: 51, endPoint x: 240, endPoint y: 60, distance: 9.4
click at [240, 60] on div at bounding box center [200, 41] width 418 height 1008
drag, startPoint x: 243, startPoint y: 54, endPoint x: 247, endPoint y: 53, distance: 4.2
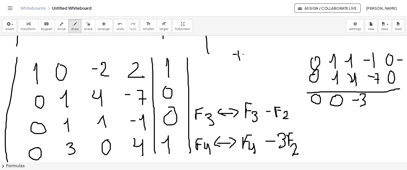
click at [247, 53] on div at bounding box center [200, 41] width 418 height 1008
drag, startPoint x: 251, startPoint y: 49, endPoint x: 252, endPoint y: 57, distance: 8.2
click at [252, 57] on div at bounding box center [200, 41] width 418 height 1008
drag, startPoint x: 255, startPoint y: 51, endPoint x: 259, endPoint y: 51, distance: 4.3
click at [259, 51] on div at bounding box center [200, 41] width 418 height 1008
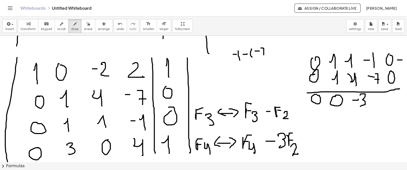
drag, startPoint x: 264, startPoint y: 48, endPoint x: 262, endPoint y: 53, distance: 5.7
click at [263, 55] on div at bounding box center [200, 41] width 418 height 1008
drag, startPoint x: 261, startPoint y: 52, endPoint x: 264, endPoint y: 52, distance: 3.6
click at [264, 52] on div at bounding box center [200, 41] width 418 height 1008
drag, startPoint x: 266, startPoint y: 46, endPoint x: 268, endPoint y: 57, distance: 11.1
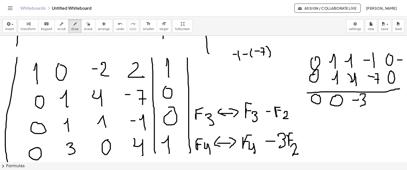
click at [268, 57] on div at bounding box center [200, 41] width 418 height 1008
drag, startPoint x: 250, startPoint y: 61, endPoint x: 251, endPoint y: 67, distance: 6.4
click at [251, 67] on div at bounding box center [200, 41] width 418 height 1008
drag, startPoint x: 251, startPoint y: 64, endPoint x: 254, endPoint y: 63, distance: 3.5
click at [254, 64] on div at bounding box center [200, 41] width 418 height 1008
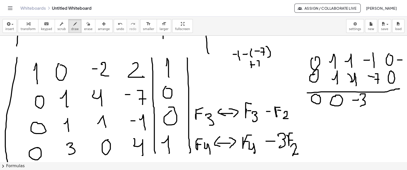
drag, startPoint x: 258, startPoint y: 60, endPoint x: 259, endPoint y: 66, distance: 5.4
click at [259, 66] on div at bounding box center [200, 41] width 418 height 1008
click at [261, 63] on div at bounding box center [200, 41] width 418 height 1008
drag, startPoint x: 237, startPoint y: 66, endPoint x: 242, endPoint y: 65, distance: 5.1
click at [242, 65] on div at bounding box center [200, 41] width 418 height 1008
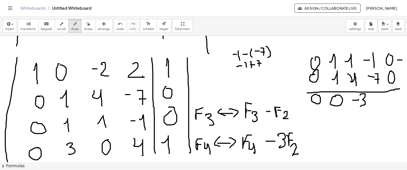
drag, startPoint x: 244, startPoint y: 62, endPoint x: 247, endPoint y: 68, distance: 6.4
click at [247, 68] on div at bounding box center [200, 41] width 418 height 1008
drag, startPoint x: 379, startPoint y: 93, endPoint x: 381, endPoint y: 75, distance: 18.2
click at [374, 101] on div at bounding box center [200, 41] width 418 height 1008
click at [390, 95] on div at bounding box center [200, 41] width 418 height 1008
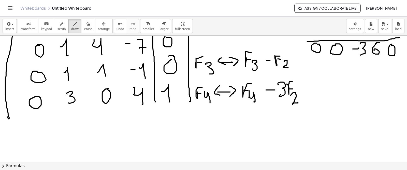
scroll to position [562, 9]
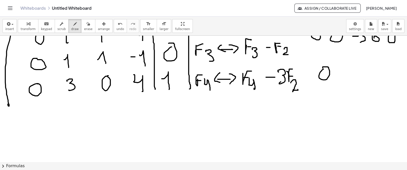
drag, startPoint x: 343, startPoint y: 70, endPoint x: 357, endPoint y: 71, distance: 14.3
drag, startPoint x: 364, startPoint y: 69, endPoint x: 366, endPoint y: 66, distance: 3.7
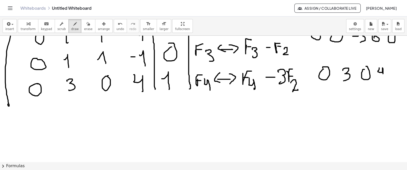
drag, startPoint x: 379, startPoint y: 68, endPoint x: 383, endPoint y: 79, distance: 11.8
drag, startPoint x: 396, startPoint y: 73, endPoint x: 397, endPoint y: 81, distance: 7.9
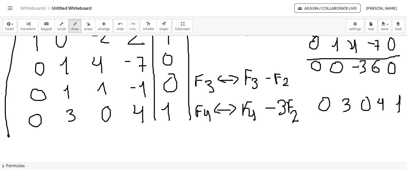
scroll to position [532, 9]
click at [320, 118] on div at bounding box center [200, 8] width 418 height 1008
drag, startPoint x: 340, startPoint y: 122, endPoint x: 344, endPoint y: 122, distance: 3.8
click at [344, 122] on div at bounding box center [200, 8] width 418 height 1008
drag, startPoint x: 346, startPoint y: 116, endPoint x: 349, endPoint y: 128, distance: 11.8
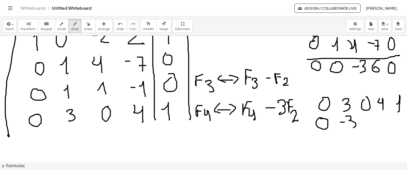
click at [349, 128] on div at bounding box center [200, 8] width 418 height 1008
drag, startPoint x: 361, startPoint y: 121, endPoint x: 365, endPoint y: 121, distance: 4.3
click at [365, 121] on div at bounding box center [200, 8] width 418 height 1008
drag, startPoint x: 369, startPoint y: 115, endPoint x: 370, endPoint y: 125, distance: 10.2
click at [370, 125] on div at bounding box center [200, 8] width 418 height 1008
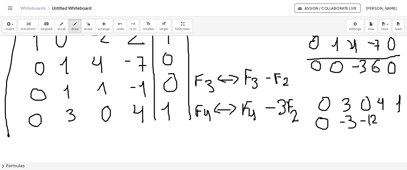
drag, startPoint x: 371, startPoint y: 117, endPoint x: 377, endPoint y: 123, distance: 7.9
click at [377, 123] on div at bounding box center [200, 8] width 418 height 1008
drag, startPoint x: 383, startPoint y: 115, endPoint x: 387, endPoint y: 121, distance: 7.2
click at [387, 121] on div at bounding box center [200, 8] width 418 height 1008
drag, startPoint x: 389, startPoint y: 111, endPoint x: 346, endPoint y: 120, distance: 43.4
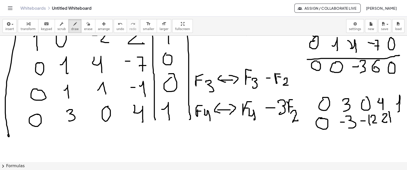
click at [390, 122] on div at bounding box center [200, 8] width 418 height 1008
click at [289, 155] on div at bounding box center [200, 8] width 418 height 1008
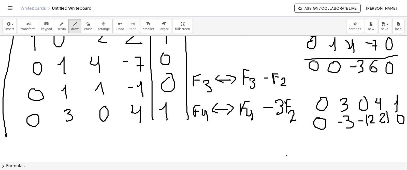
click at [393, 115] on div at bounding box center [198, 8] width 418 height 1008
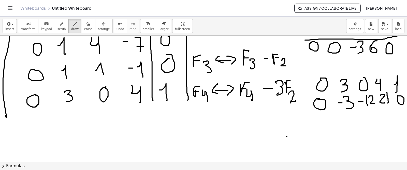
scroll to position [564, 16]
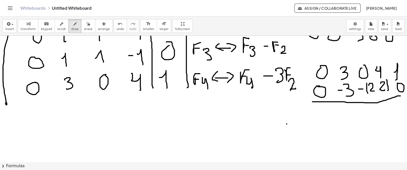
drag, startPoint x: 308, startPoint y: 102, endPoint x: 398, endPoint y: 95, distance: 91.1
drag, startPoint x: 312, startPoint y: 108, endPoint x: 318, endPoint y: 106, distance: 5.6
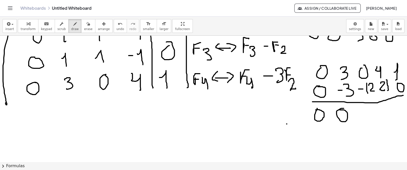
drag, startPoint x: 353, startPoint y: 112, endPoint x: 359, endPoint y: 111, distance: 5.9
drag, startPoint x: 361, startPoint y: 108, endPoint x: 361, endPoint y: 120, distance: 12.2
drag, startPoint x: 362, startPoint y: 111, endPoint x: 369, endPoint y: 120, distance: 11.0
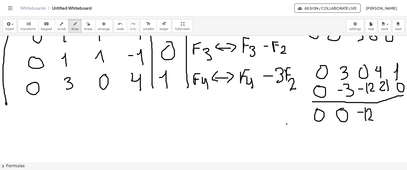
drag, startPoint x: 398, startPoint y: 67, endPoint x: 401, endPoint y: 70, distance: 4.9
click at [118, 24] on icon "undo" at bounding box center [120, 24] width 5 height 6
drag, startPoint x: 379, startPoint y: 109, endPoint x: 388, endPoint y: 111, distance: 8.6
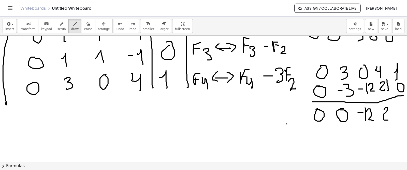
drag, startPoint x: 386, startPoint y: 106, endPoint x: 396, endPoint y: 83, distance: 25.4
drag, startPoint x: 398, startPoint y: 109, endPoint x: 401, endPoint y: 123, distance: 14.4
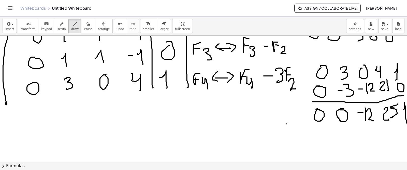
click at [403, 124] on div "×" at bounding box center [203, 99] width 407 height 126
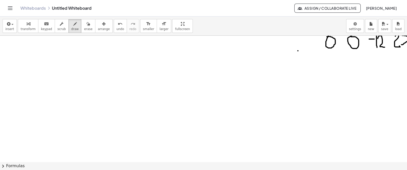
scroll to position [639, 0]
drag, startPoint x: 25, startPoint y: 74, endPoint x: 30, endPoint y: 87, distance: 14.3
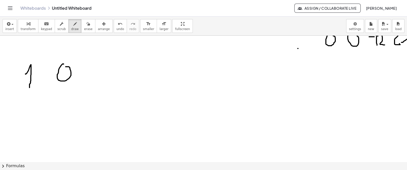
drag, startPoint x: 64, startPoint y: 64, endPoint x: 63, endPoint y: 68, distance: 4.2
drag, startPoint x: 92, startPoint y: 72, endPoint x: 99, endPoint y: 72, distance: 6.6
drag, startPoint x: 104, startPoint y: 70, endPoint x: 114, endPoint y: 79, distance: 13.4
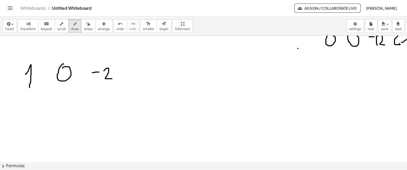
drag, startPoint x: 136, startPoint y: 68, endPoint x: 143, endPoint y: 76, distance: 10.3
drag, startPoint x: 162, startPoint y: 71, endPoint x: 168, endPoint y: 82, distance: 13.3
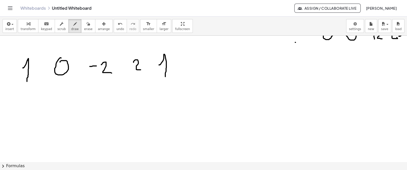
scroll to position [645, 3]
drag, startPoint x: 26, startPoint y: 92, endPoint x: 28, endPoint y: 97, distance: 4.8
drag, startPoint x: 60, startPoint y: 98, endPoint x: 65, endPoint y: 102, distance: 6.5
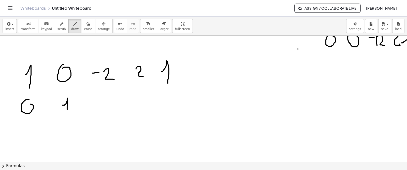
scroll to position [650, 0]
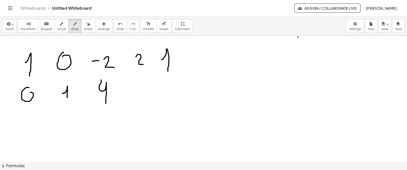
drag, startPoint x: 101, startPoint y: 80, endPoint x: 106, endPoint y: 104, distance: 24.4
drag, startPoint x: 131, startPoint y: 86, endPoint x: 139, endPoint y: 81, distance: 9.7
drag, startPoint x: 144, startPoint y: 79, endPoint x: 144, endPoint y: 97, distance: 17.6
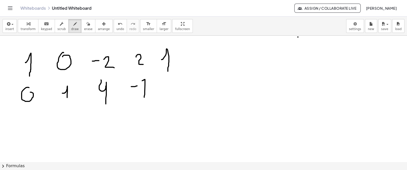
drag, startPoint x: 141, startPoint y: 90, endPoint x: 147, endPoint y: 90, distance: 5.9
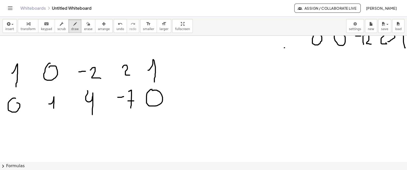
scroll to position [640, 18]
drag, startPoint x: 14, startPoint y: 122, endPoint x: 18, endPoint y: 123, distance: 4.2
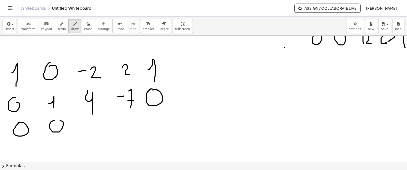
drag, startPoint x: 49, startPoint y: 120, endPoint x: 81, endPoint y: 128, distance: 32.8
drag, startPoint x: 84, startPoint y: 126, endPoint x: 87, endPoint y: 126, distance: 3.3
drag, startPoint x: 91, startPoint y: 123, endPoint x: 100, endPoint y: 130, distance: 10.9
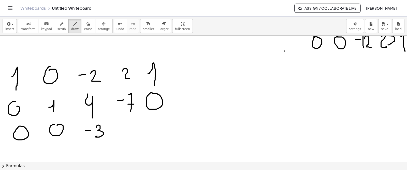
scroll to position [639, 18]
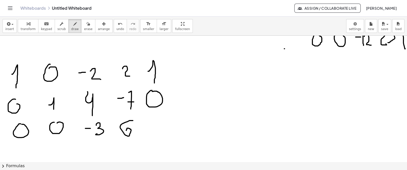
drag, startPoint x: 128, startPoint y: 120, endPoint x: 160, endPoint y: 126, distance: 32.8
drag, startPoint x: 152, startPoint y: 118, endPoint x: 156, endPoint y: 118, distance: 4.3
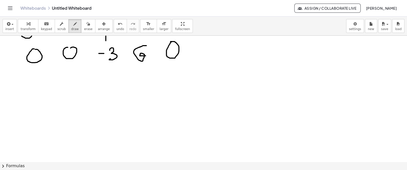
scroll to position [713, 0]
drag, startPoint x: 65, startPoint y: 78, endPoint x: 67, endPoint y: 77, distance: 2.8
drag, startPoint x: 101, startPoint y: 83, endPoint x: 109, endPoint y: 81, distance: 8.5
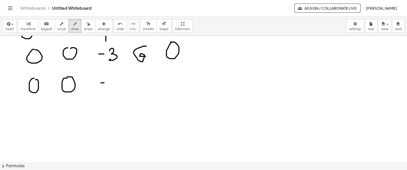
drag, startPoint x: 110, startPoint y: 88, endPoint x: 119, endPoint y: 84, distance: 10.4
drag, startPoint x: 114, startPoint y: 79, endPoint x: 118, endPoint y: 89, distance: 10.6
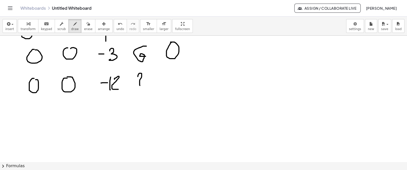
drag, startPoint x: 138, startPoint y: 76, endPoint x: 145, endPoint y: 83, distance: 9.4
drag, startPoint x: 147, startPoint y: 74, endPoint x: 167, endPoint y: 73, distance: 20.6
drag, startPoint x: 172, startPoint y: 75, endPoint x: 215, endPoint y: 84, distance: 44.2
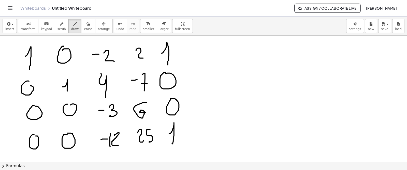
scroll to position [657, 0]
drag, startPoint x: 186, startPoint y: 40, endPoint x: 114, endPoint y: 127, distance: 112.5
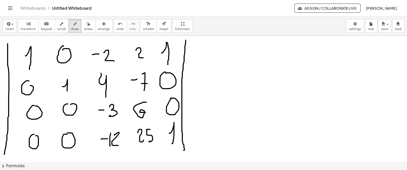
drag, startPoint x: 8, startPoint y: 44, endPoint x: 71, endPoint y: 132, distance: 109.1
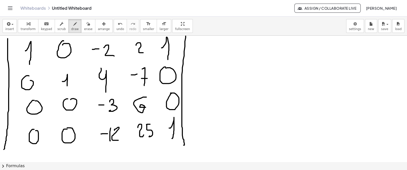
scroll to position [661, 0]
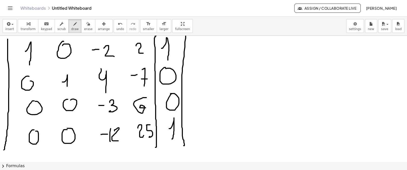
drag, startPoint x: 156, startPoint y: 35, endPoint x: 155, endPoint y: 147, distance: 111.7
drag, startPoint x: 187, startPoint y: 102, endPoint x: 195, endPoint y: 100, distance: 8.3
drag, startPoint x: 196, startPoint y: 96, endPoint x: 203, endPoint y: 107, distance: 13.5
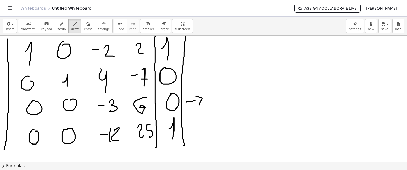
drag, startPoint x: 206, startPoint y: 105, endPoint x: 207, endPoint y: 101, distance: 3.4
drag, startPoint x: 214, startPoint y: 104, endPoint x: 215, endPoint y: 114, distance: 10.2
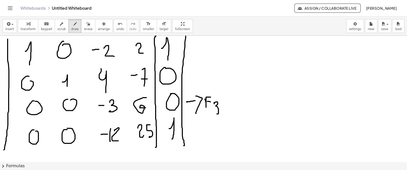
drag, startPoint x: 230, startPoint y: 99, endPoint x: 235, endPoint y: 96, distance: 6.4
drag, startPoint x: 235, startPoint y: 96, endPoint x: 228, endPoint y: 99, distance: 8.4
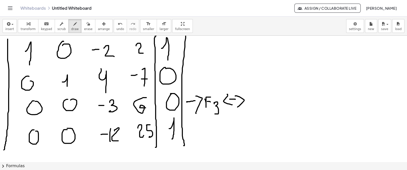
drag, startPoint x: 227, startPoint y: 94, endPoint x: 232, endPoint y: 105, distance: 11.6
drag, startPoint x: 249, startPoint y: 93, endPoint x: 256, endPoint y: 92, distance: 7.1
drag, startPoint x: 260, startPoint y: 89, endPoint x: 260, endPoint y: 100, distance: 11.2
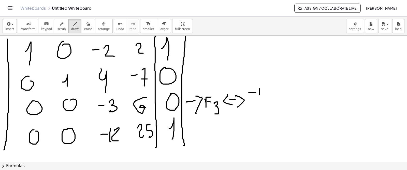
drag, startPoint x: 253, startPoint y: 100, endPoint x: 261, endPoint y: 101, distance: 7.5
drag, startPoint x: 257, startPoint y: 102, endPoint x: 256, endPoint y: 112, distance: 10.5
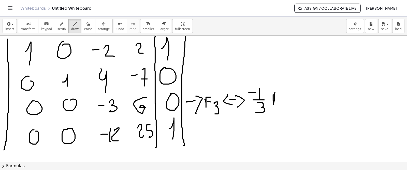
drag, startPoint x: 273, startPoint y: 94, endPoint x: 280, endPoint y: 92, distance: 7.2
drag, startPoint x: 276, startPoint y: 97, endPoint x: 280, endPoint y: 97, distance: 4.3
drag, startPoint x: 286, startPoint y: 99, endPoint x: 286, endPoint y: 108, distance: 9.4
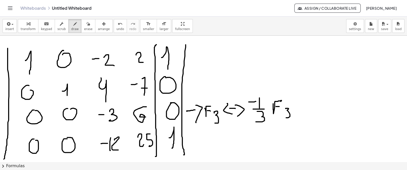
scroll to position [651, 0]
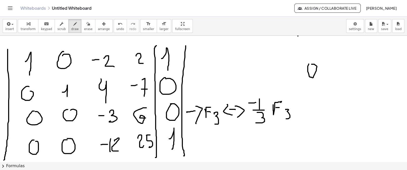
drag, startPoint x: 309, startPoint y: 64, endPoint x: 307, endPoint y: 89, distance: 25.3
drag, startPoint x: 329, startPoint y: 65, endPoint x: 338, endPoint y: 80, distance: 17.8
drag, startPoint x: 313, startPoint y: 112, endPoint x: 318, endPoint y: 111, distance: 4.8
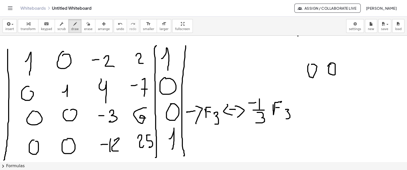
drag, startPoint x: 322, startPoint y: 103, endPoint x: 322, endPoint y: 116, distance: 13.2
drag, startPoint x: 324, startPoint y: 120, endPoint x: 324, endPoint y: 127, distance: 7.4
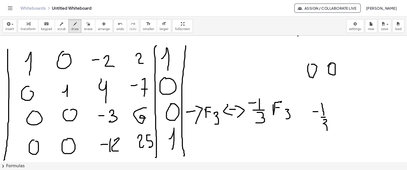
drag, startPoint x: 347, startPoint y: 103, endPoint x: 346, endPoint y: 113, distance: 10.3
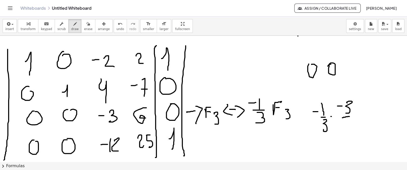
drag, startPoint x: 346, startPoint y: 117, endPoint x: 353, endPoint y: 116, distance: 6.9
drag, startPoint x: 349, startPoint y: 122, endPoint x: 350, endPoint y: 128, distance: 6.4
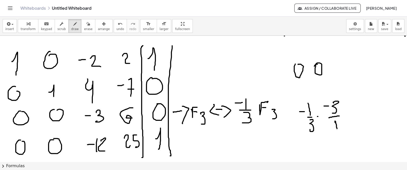
drag, startPoint x: 344, startPoint y: 111, endPoint x: 349, endPoint y: 111, distance: 5.1
drag, startPoint x: 362, startPoint y: 100, endPoint x: 362, endPoint y: 110, distance: 9.9
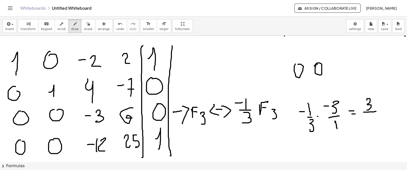
drag, startPoint x: 359, startPoint y: 112, endPoint x: 343, endPoint y: 125, distance: 21.2
drag, startPoint x: 368, startPoint y: 115, endPoint x: 363, endPoint y: 122, distance: 8.7
drag, startPoint x: 352, startPoint y: 99, endPoint x: 353, endPoint y: 107, distance: 8.7
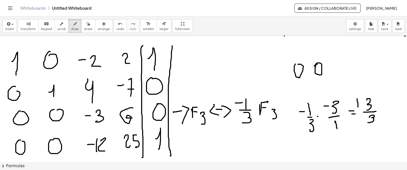
drag, startPoint x: 352, startPoint y: 105, endPoint x: 356, endPoint y: 105, distance: 3.3
drag, startPoint x: 380, startPoint y: 105, endPoint x: 385, endPoint y: 105, distance: 4.8
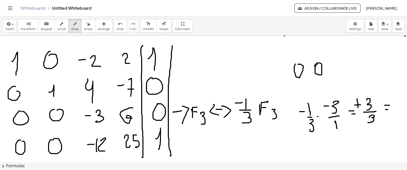
drag, startPoint x: 381, startPoint y: 109, endPoint x: 384, endPoint y: 109, distance: 2.8
drag, startPoint x: 389, startPoint y: 107, endPoint x: 393, endPoint y: 112, distance: 6.4
click at [114, 28] on button "undo undo" at bounding box center [120, 26] width 13 height 14
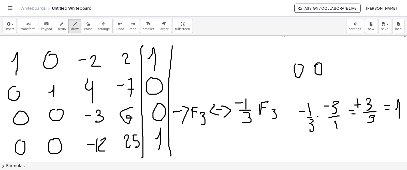
drag, startPoint x: 391, startPoint y: 109, endPoint x: 394, endPoint y: 118, distance: 9.8
drag, startPoint x: 330, startPoint y: 67, endPoint x: 333, endPoint y: 76, distance: 9.0
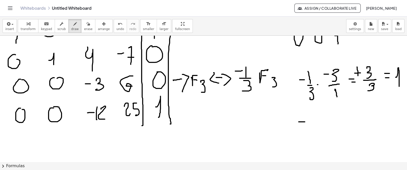
drag, startPoint x: 294, startPoint y: 122, endPoint x: 304, endPoint y: 114, distance: 12.7
drag, startPoint x: 304, startPoint y: 114, endPoint x: 303, endPoint y: 125, distance: 10.7
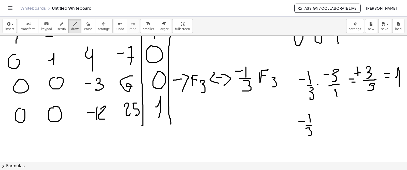
drag, startPoint x: 303, startPoint y: 128, endPoint x: 311, endPoint y: 132, distance: 9.5
drag, startPoint x: 337, startPoint y: 118, endPoint x: 335, endPoint y: 123, distance: 5.7
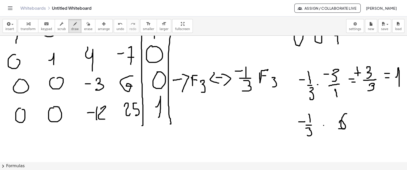
drag, startPoint x: 336, startPoint y: 133, endPoint x: 338, endPoint y: 136, distance: 3.6
drag, startPoint x: 349, startPoint y: 125, endPoint x: 354, endPoint y: 125, distance: 4.6
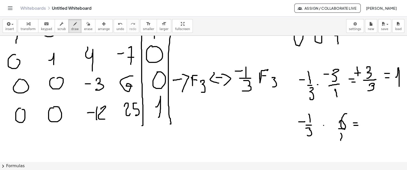
drag, startPoint x: 370, startPoint y: 113, endPoint x: 363, endPoint y: 118, distance: 8.7
drag, startPoint x: 365, startPoint y: 124, endPoint x: 373, endPoint y: 124, distance: 7.6
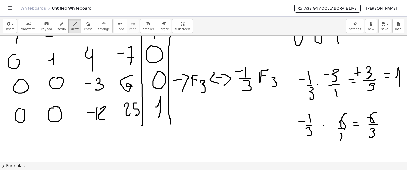
drag, startPoint x: 365, startPoint y: 129, endPoint x: 365, endPoint y: 136, distance: 7.4
drag, startPoint x: 355, startPoint y: 113, endPoint x: 360, endPoint y: 113, distance: 5.1
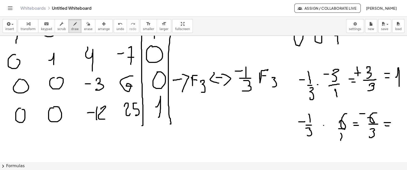
drag, startPoint x: 380, startPoint y: 125, endPoint x: 384, endPoint y: 126, distance: 3.9
drag, startPoint x: 395, startPoint y: 112, endPoint x: 399, endPoint y: 121, distance: 9.5
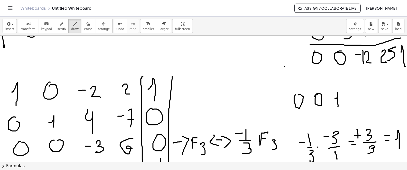
scroll to position [620, 18]
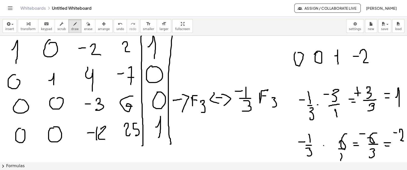
scroll to position [664, 18]
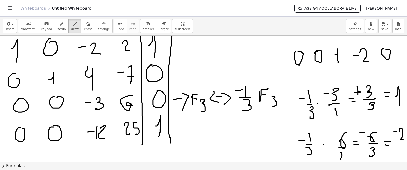
drag, startPoint x: 379, startPoint y: 48, endPoint x: 381, endPoint y: 50, distance: 2.8
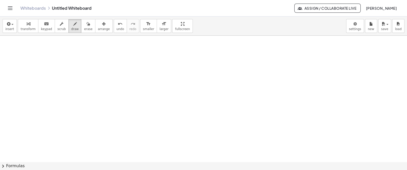
scroll to position [762, 0]
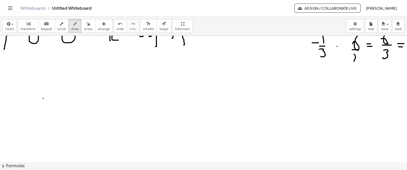
drag, startPoint x: 43, startPoint y: 98, endPoint x: 47, endPoint y: 108, distance: 10.5
drag, startPoint x: 65, startPoint y: 91, endPoint x: 63, endPoint y: 91, distance: 2.8
drag, startPoint x: 98, startPoint y: 93, endPoint x: 106, endPoint y: 92, distance: 8.0
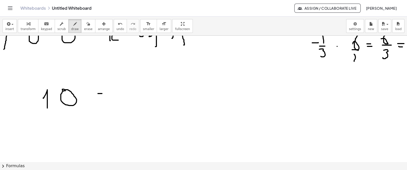
drag, startPoint x: 107, startPoint y: 88, endPoint x: 113, endPoint y: 100, distance: 13.0
drag, startPoint x: 132, startPoint y: 90, endPoint x: 141, endPoint y: 104, distance: 16.6
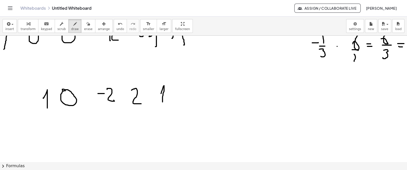
drag, startPoint x: 161, startPoint y: 93, endPoint x: 163, endPoint y: 102, distance: 8.5
drag, startPoint x: 70, startPoint y: 119, endPoint x: 83, endPoint y: 126, distance: 15.1
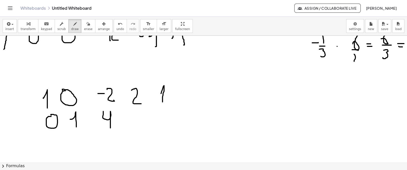
drag, startPoint x: 103, startPoint y: 111, endPoint x: 128, endPoint y: 127, distance: 30.0
drag, startPoint x: 129, startPoint y: 116, endPoint x: 135, endPoint y: 116, distance: 5.6
drag, startPoint x: 137, startPoint y: 112, endPoint x: 139, endPoint y: 125, distance: 13.1
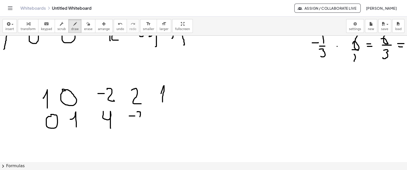
drag, startPoint x: 137, startPoint y: 119, endPoint x: 142, endPoint y: 119, distance: 4.8
drag, startPoint x: 162, startPoint y: 109, endPoint x: 151, endPoint y: 120, distance: 16.0
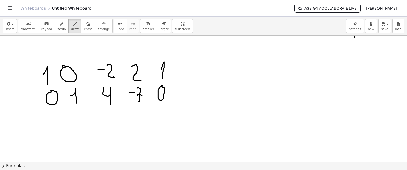
scroll to position [794, 0]
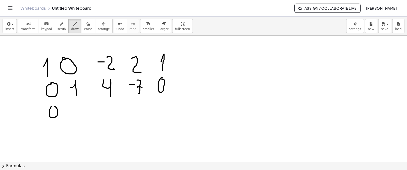
drag, startPoint x: 74, startPoint y: 106, endPoint x: 86, endPoint y: 109, distance: 12.2
drag, startPoint x: 108, startPoint y: 109, endPoint x: 113, endPoint y: 116, distance: 8.9
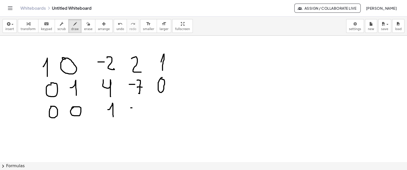
drag, startPoint x: 131, startPoint y: 107, endPoint x: 140, endPoint y: 107, distance: 9.4
drag, startPoint x: 143, startPoint y: 105, endPoint x: 151, endPoint y: 115, distance: 13.2
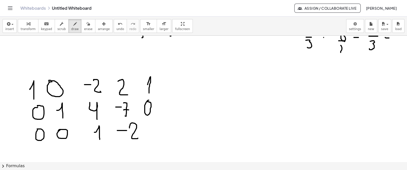
scroll to position [792, 18]
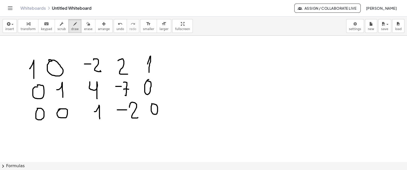
drag, startPoint x: 55, startPoint y: 127, endPoint x: 58, endPoint y: 131, distance: 4.7
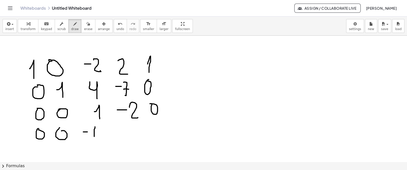
drag, startPoint x: 90, startPoint y: 127, endPoint x: 89, endPoint y: 136, distance: 9.2
drag, startPoint x: 95, startPoint y: 127, endPoint x: 101, endPoint y: 137, distance: 10.8
drag, startPoint x: 117, startPoint y: 129, endPoint x: 122, endPoint y: 135, distance: 7.9
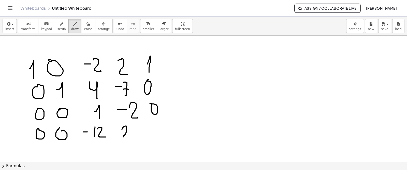
drag, startPoint x: 126, startPoint y: 129, endPoint x: 139, endPoint y: 132, distance: 13.1
drag, startPoint x: 145, startPoint y: 130, endPoint x: 159, endPoint y: 120, distance: 17.2
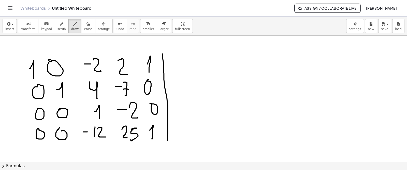
drag, startPoint x: 157, startPoint y: 54, endPoint x: 146, endPoint y: 137, distance: 84.2
drag, startPoint x: 14, startPoint y: 58, endPoint x: 92, endPoint y: 114, distance: 95.9
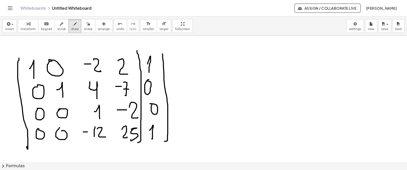
drag, startPoint x: 132, startPoint y: 50, endPoint x: 132, endPoint y: 143, distance: 92.6
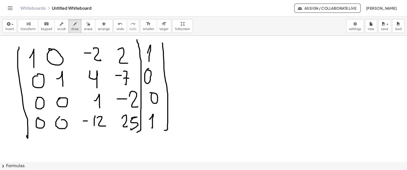
scroll to position [802, 18]
drag, startPoint x: 168, startPoint y: 52, endPoint x: 173, endPoint y: 52, distance: 4.6
drag, startPoint x: 172, startPoint y: 62, endPoint x: 176, endPoint y: 54, distance: 8.0
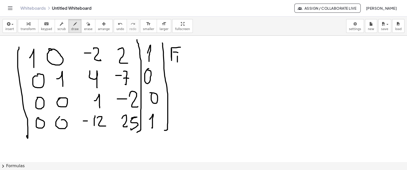
drag, startPoint x: 178, startPoint y: 53, endPoint x: 191, endPoint y: 55, distance: 13.1
drag, startPoint x: 188, startPoint y: 50, endPoint x: 190, endPoint y: 58, distance: 8.1
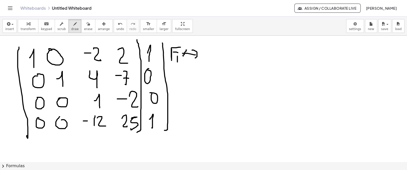
drag, startPoint x: 182, startPoint y: 50, endPoint x: 180, endPoint y: 56, distance: 6.5
drag, startPoint x: 199, startPoint y: 50, endPoint x: 204, endPoint y: 50, distance: 4.1
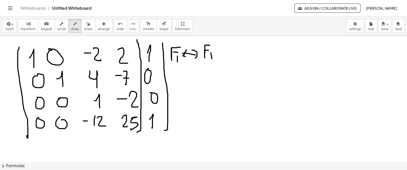
drag, startPoint x: 206, startPoint y: 53, endPoint x: 207, endPoint y: 59, distance: 5.9
drag, startPoint x: 216, startPoint y: 46, endPoint x: 218, endPoint y: 55, distance: 9.1
drag, startPoint x: 221, startPoint y: 51, endPoint x: 226, endPoint y: 49, distance: 6.2
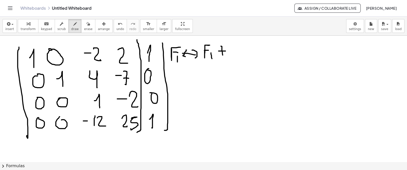
drag, startPoint x: 224, startPoint y: 48, endPoint x: 229, endPoint y: 54, distance: 8.1
drag, startPoint x: 235, startPoint y: 41, endPoint x: 240, endPoint y: 44, distance: 5.8
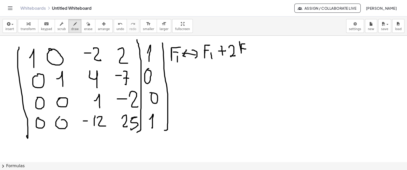
drag, startPoint x: 236, startPoint y: 48, endPoint x: 242, endPoint y: 52, distance: 6.9
drag, startPoint x: 243, startPoint y: 52, endPoint x: 248, endPoint y: 61, distance: 9.6
drag, startPoint x: 169, startPoint y: 73, endPoint x: 176, endPoint y: 74, distance: 6.6
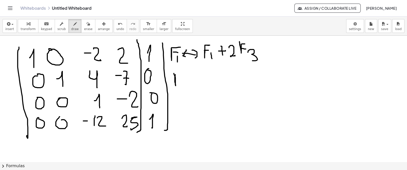
drag, startPoint x: 171, startPoint y: 78, endPoint x: 174, endPoint y: 78, distance: 3.3
drag, startPoint x: 176, startPoint y: 82, endPoint x: 181, endPoint y: 88, distance: 8.1
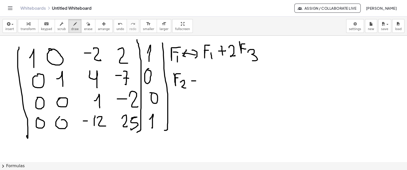
drag, startPoint x: 189, startPoint y: 81, endPoint x: 194, endPoint y: 80, distance: 5.4
drag, startPoint x: 199, startPoint y: 78, endPoint x: 191, endPoint y: 79, distance: 7.7
drag, startPoint x: 189, startPoint y: 77, endPoint x: 188, endPoint y: 83, distance: 6.7
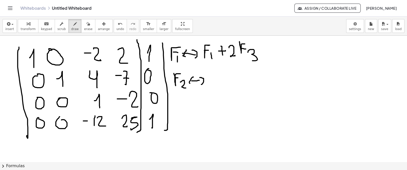
drag, startPoint x: 206, startPoint y: 82, endPoint x: 212, endPoint y: 74, distance: 9.6
drag, startPoint x: 216, startPoint y: 83, endPoint x: 219, endPoint y: 90, distance: 7.6
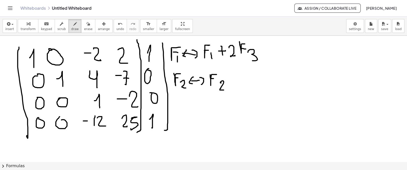
drag, startPoint x: 225, startPoint y: 78, endPoint x: 231, endPoint y: 77, distance: 5.9
drag, startPoint x: 235, startPoint y: 72, endPoint x: 247, endPoint y: 76, distance: 12.6
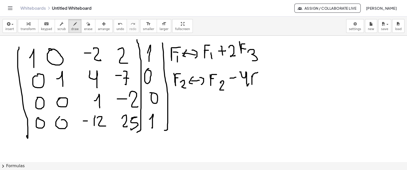
drag, startPoint x: 247, startPoint y: 80, endPoint x: 251, endPoint y: 79, distance: 3.6
drag, startPoint x: 253, startPoint y: 80, endPoint x: 257, endPoint y: 86, distance: 7.3
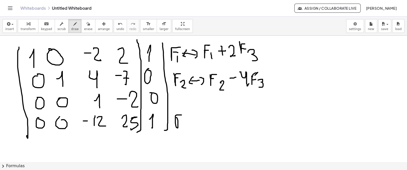
drag, startPoint x: 173, startPoint y: 125, endPoint x: 177, endPoint y: 115, distance: 11.0
drag, startPoint x: 179, startPoint y: 120, endPoint x: 188, endPoint y: 122, distance: 9.8
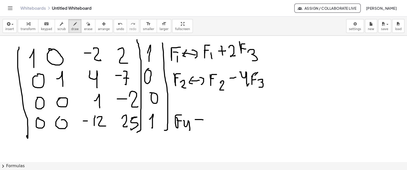
drag, startPoint x: 190, startPoint y: 119, endPoint x: 198, endPoint y: 120, distance: 7.9
drag, startPoint x: 204, startPoint y: 119, endPoint x: 195, endPoint y: 119, distance: 8.7
drag, startPoint x: 192, startPoint y: 116, endPoint x: 195, endPoint y: 123, distance: 6.9
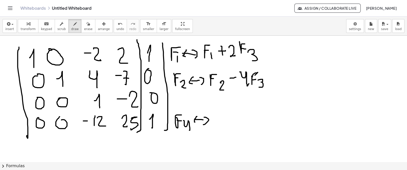
drag, startPoint x: 210, startPoint y: 124, endPoint x: 212, endPoint y: 117, distance: 8.0
drag, startPoint x: 212, startPoint y: 117, endPoint x: 215, endPoint y: 118, distance: 2.9
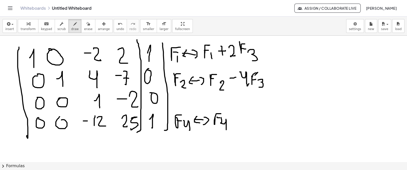
drag, startPoint x: 217, startPoint y: 121, endPoint x: 221, endPoint y: 130, distance: 9.6
drag, startPoint x: 229, startPoint y: 114, endPoint x: 227, endPoint y: 121, distance: 7.3
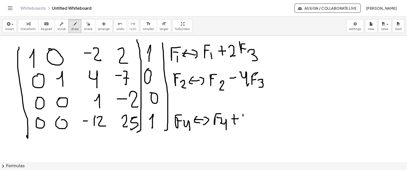
drag, startPoint x: 238, startPoint y: 114, endPoint x: 239, endPoint y: 125, distance: 10.4
drag, startPoint x: 242, startPoint y: 118, endPoint x: 248, endPoint y: 122, distance: 6.9
drag, startPoint x: 250, startPoint y: 111, endPoint x: 253, endPoint y: 111, distance: 3.6
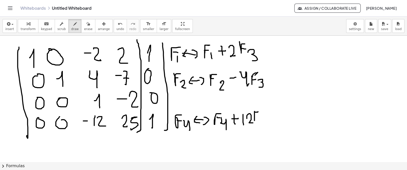
drag, startPoint x: 256, startPoint y: 118, endPoint x: 255, endPoint y: 126, distance: 8.2
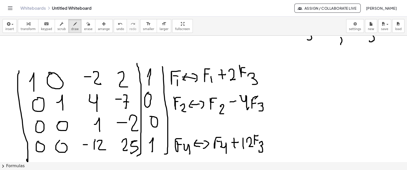
scroll to position [781, 18]
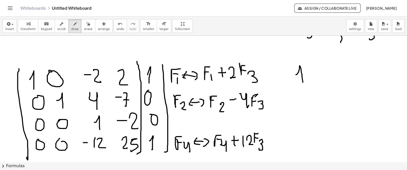
drag, startPoint x: 291, startPoint y: 75, endPoint x: 308, endPoint y: 75, distance: 16.8
drag, startPoint x: 334, startPoint y: 73, endPoint x: 341, endPoint y: 73, distance: 7.4
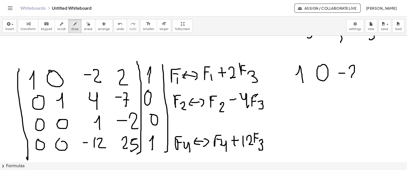
drag, startPoint x: 348, startPoint y: 65, endPoint x: 350, endPoint y: 76, distance: 11.2
drag, startPoint x: 362, startPoint y: 67, endPoint x: 384, endPoint y: 75, distance: 23.5
drag, startPoint x: 383, startPoint y: 71, endPoint x: 390, endPoint y: 79, distance: 9.7
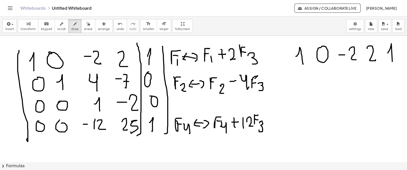
scroll to position [801, 18]
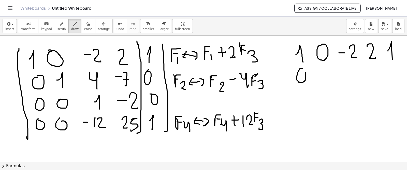
drag, startPoint x: 340, startPoint y: 72, endPoint x: 351, endPoint y: 80, distance: 13.6
drag, startPoint x: 362, startPoint y: 73, endPoint x: 368, endPoint y: 73, distance: 6.1
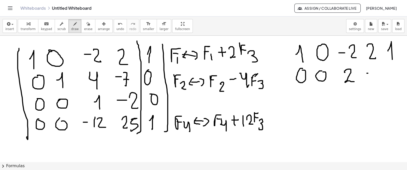
drag, startPoint x: 369, startPoint y: 69, endPoint x: 375, endPoint y: 80, distance: 12.4
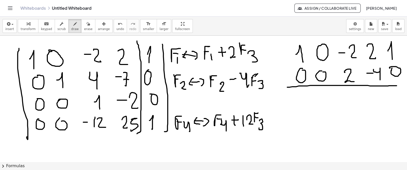
drag, startPoint x: 282, startPoint y: 87, endPoint x: 397, endPoint y: 85, distance: 114.5
drag, startPoint x: 293, startPoint y: 97, endPoint x: 298, endPoint y: 104, distance: 8.1
drag, startPoint x: 317, startPoint y: 92, endPoint x: 317, endPoint y: 89, distance: 3.3
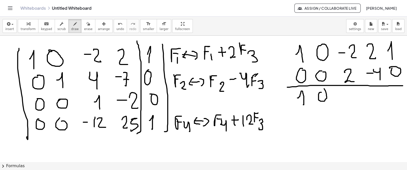
drag, startPoint x: 364, startPoint y: 93, endPoint x: 367, endPoint y: 93, distance: 2.8
drag, startPoint x: 371, startPoint y: 92, endPoint x: 378, endPoint y: 95, distance: 7.3
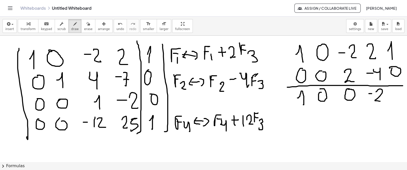
drag, startPoint x: 388, startPoint y: 97, endPoint x: 385, endPoint y: 106, distance: 9.5
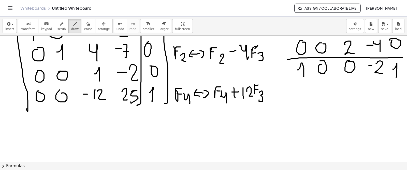
scroll to position [829, 18]
click at [117, 27] on span "undo" at bounding box center [121, 29] width 8 height 4
drag, startPoint x: 310, startPoint y: 107, endPoint x: 318, endPoint y: 121, distance: 16.3
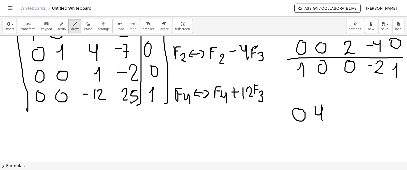
drag, startPoint x: 114, startPoint y: 25, endPoint x: 238, endPoint y: 67, distance: 131.4
click at [114, 25] on button "undo undo" at bounding box center [120, 26] width 13 height 14
drag, startPoint x: 311, startPoint y: 112, endPoint x: 317, endPoint y: 125, distance: 13.8
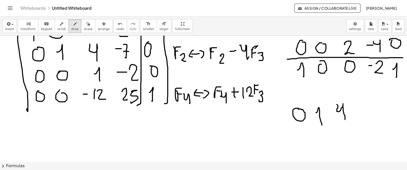
drag, startPoint x: 332, startPoint y: 104, endPoint x: 345, endPoint y: 120, distance: 20.2
drag, startPoint x: 349, startPoint y: 110, endPoint x: 358, endPoint y: 107, distance: 9.5
drag, startPoint x: 357, startPoint y: 105, endPoint x: 362, endPoint y: 118, distance: 13.4
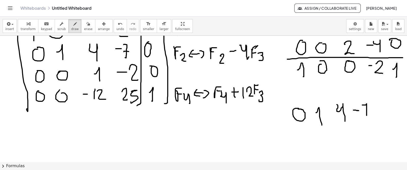
drag, startPoint x: 358, startPoint y: 111, endPoint x: 363, endPoint y: 108, distance: 5.7
drag, startPoint x: 385, startPoint y: 107, endPoint x: 382, endPoint y: 106, distance: 3.9
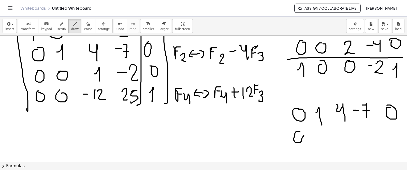
drag, startPoint x: 315, startPoint y: 132, endPoint x: 309, endPoint y: 127, distance: 7.6
drag, startPoint x: 330, startPoint y: 132, endPoint x: 336, endPoint y: 132, distance: 5.6
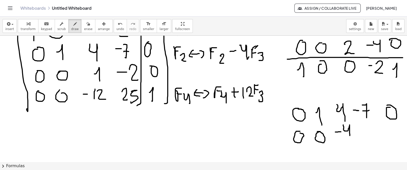
drag, startPoint x: 338, startPoint y: 125, endPoint x: 346, endPoint y: 140, distance: 17.5
drag, startPoint x: 354, startPoint y: 126, endPoint x: 356, endPoint y: 136, distance: 10.1
drag, startPoint x: 352, startPoint y: 132, endPoint x: 358, endPoint y: 131, distance: 6.7
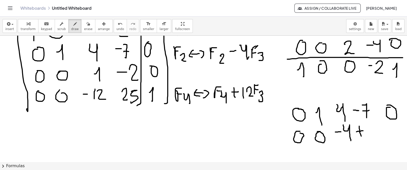
drag, startPoint x: 386, startPoint y: 127, endPoint x: 383, endPoint y: 127, distance: 3.6
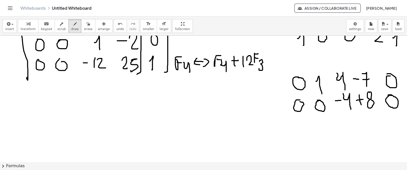
scroll to position [861, 18]
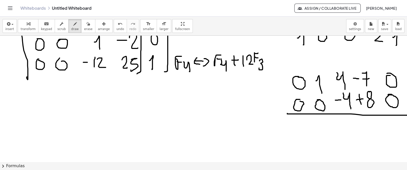
drag, startPoint x: 282, startPoint y: 113, endPoint x: 276, endPoint y: 122, distance: 11.0
click at [405, 115] on div "×" at bounding box center [203, 99] width 407 height 126
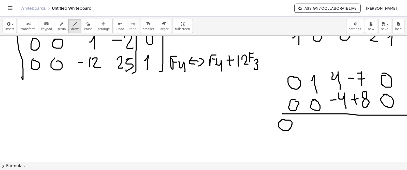
drag, startPoint x: 313, startPoint y: 123, endPoint x: 341, endPoint y: 116, distance: 28.9
drag, startPoint x: 339, startPoint y: 118, endPoint x: 343, endPoint y: 119, distance: 4.6
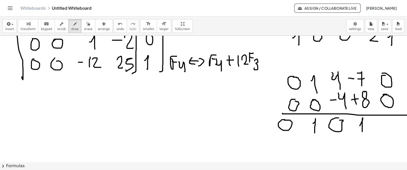
drag, startPoint x: 360, startPoint y: 126, endPoint x: 362, endPoint y: 134, distance: 8.7
drag, startPoint x: 382, startPoint y: 122, endPoint x: 390, endPoint y: 117, distance: 9.5
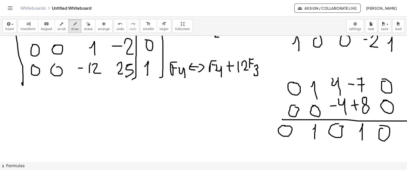
scroll to position [887, 18]
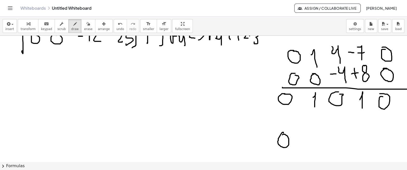
drag, startPoint x: 283, startPoint y: 132, endPoint x: 302, endPoint y: 137, distance: 19.3
drag, startPoint x: 304, startPoint y: 142, endPoint x: 304, endPoint y: 135, distance: 6.6
drag, startPoint x: 331, startPoint y: 139, endPoint x: 336, endPoint y: 139, distance: 5.6
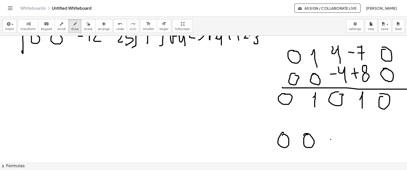
drag, startPoint x: 340, startPoint y: 133, endPoint x: 342, endPoint y: 144, distance: 10.8
drag, startPoint x: 345, startPoint y: 136, endPoint x: 349, endPoint y: 143, distance: 7.4
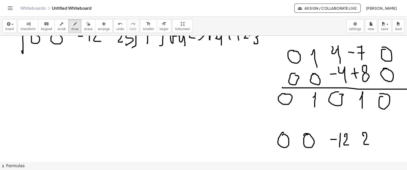
drag, startPoint x: 364, startPoint y: 136, endPoint x: 369, endPoint y: 142, distance: 8.3
drag, startPoint x: 371, startPoint y: 135, endPoint x: 369, endPoint y: 142, distance: 7.2
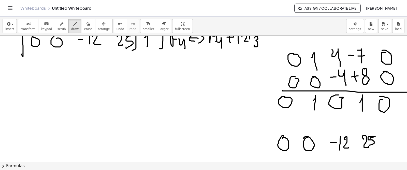
scroll to position [886, 18]
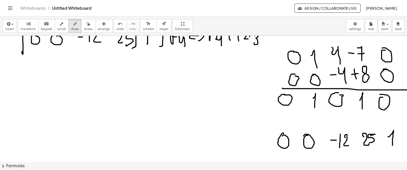
drag, startPoint x: 388, startPoint y: 137, endPoint x: 393, endPoint y: 146, distance: 10.0
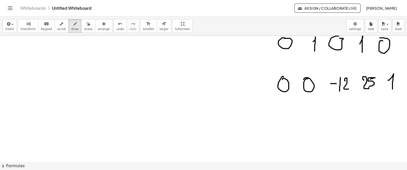
scroll to position [943, 18]
drag, startPoint x: 283, startPoint y: 102, endPoint x: 299, endPoint y: 106, distance: 16.2
drag, startPoint x: 303, startPoint y: 104, endPoint x: 312, endPoint y: 103, distance: 9.3
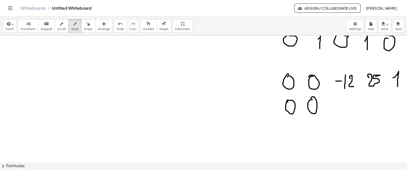
scroll to position [946, 13]
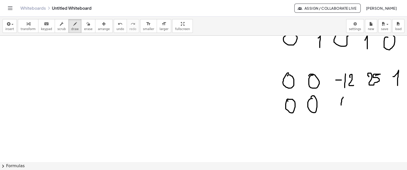
drag, startPoint x: 342, startPoint y: 102, endPoint x: 343, endPoint y: 109, distance: 7.5
drag, startPoint x: 346, startPoint y: 98, endPoint x: 355, endPoint y: 106, distance: 12.1
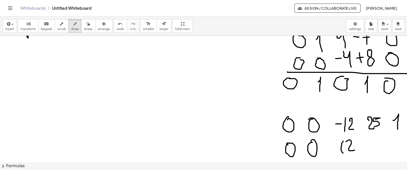
scroll to position [903, 13]
drag, startPoint x: 365, startPoint y: 143, endPoint x: 369, endPoint y: 143, distance: 4.6
drag, startPoint x: 372, startPoint y: 140, endPoint x: 378, endPoint y: 140, distance: 5.9
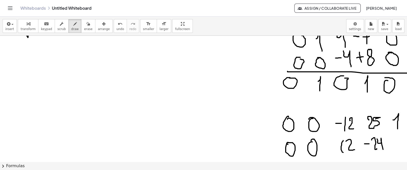
drag, startPoint x: 377, startPoint y: 139, endPoint x: 362, endPoint y: 116, distance: 27.1
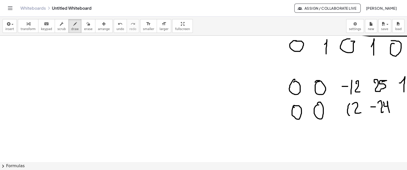
scroll to position [941, 7]
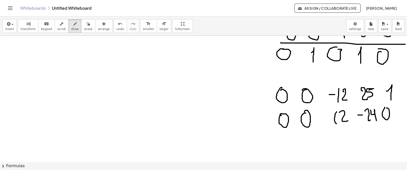
scroll to position [936, 24]
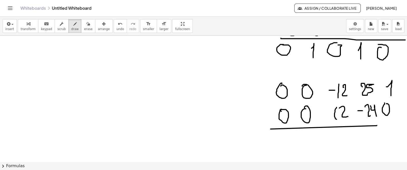
drag, startPoint x: 266, startPoint y: 129, endPoint x: 373, endPoint y: 125, distance: 106.4
drag, startPoint x: 371, startPoint y: 125, endPoint x: 396, endPoint y: 124, distance: 24.2
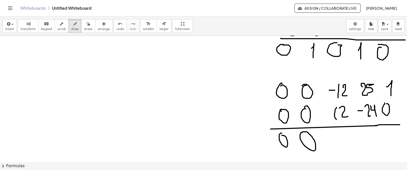
drag, startPoint x: 328, startPoint y: 137, endPoint x: 336, endPoint y: 134, distance: 8.1
drag, startPoint x: 362, startPoint y: 136, endPoint x: 367, endPoint y: 142, distance: 8.3
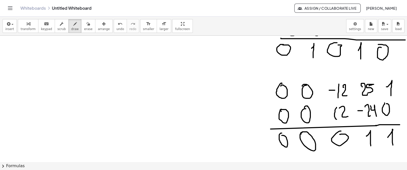
drag, startPoint x: 384, startPoint y: 137, endPoint x: 389, endPoint y: 145, distance: 9.2
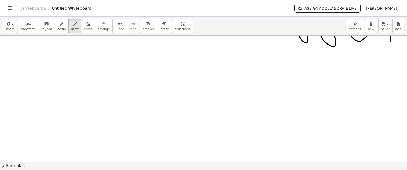
scroll to position [1044, 0]
drag, startPoint x: 31, startPoint y: 76, endPoint x: 39, endPoint y: 97, distance: 22.6
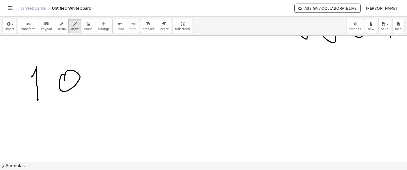
drag, startPoint x: 60, startPoint y: 78, endPoint x: 66, endPoint y: 79, distance: 5.9
drag, startPoint x: 94, startPoint y: 70, endPoint x: 94, endPoint y: 77, distance: 6.9
drag, startPoint x: 123, startPoint y: 78, endPoint x: 131, endPoint y: 77, distance: 8.0
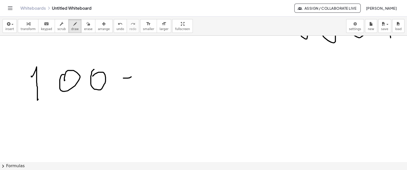
drag, startPoint x: 137, startPoint y: 76, endPoint x: 145, endPoint y: 85, distance: 11.9
drag, startPoint x: 177, startPoint y: 77, endPoint x: 184, endPoint y: 89, distance: 14.4
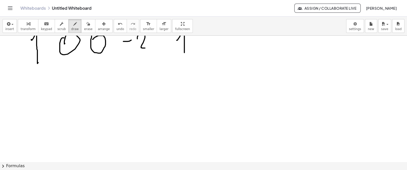
scroll to position [1080, 0]
drag, startPoint x: 35, startPoint y: 85, endPoint x: 72, endPoint y: 81, distance: 37.4
drag, startPoint x: 67, startPoint y: 84, endPoint x: 100, endPoint y: 87, distance: 32.9
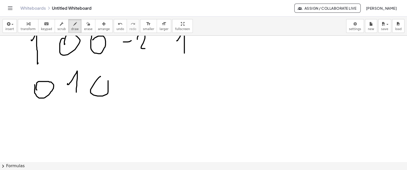
drag, startPoint x: 138, startPoint y: 81, endPoint x: 145, endPoint y: 89, distance: 11.0
drag, startPoint x: 184, startPoint y: 75, endPoint x: 173, endPoint y: 76, distance: 10.7
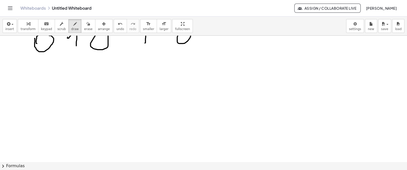
scroll to position [1127, 0]
drag, startPoint x: 35, startPoint y: 70, endPoint x: 39, endPoint y: 68, distance: 4.4
drag, startPoint x: 69, startPoint y: 65, endPoint x: 68, endPoint y: 69, distance: 4.3
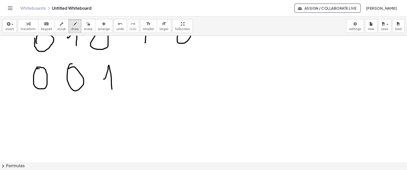
drag, startPoint x: 104, startPoint y: 79, endPoint x: 122, endPoint y: 79, distance: 18.6
drag, startPoint x: 136, startPoint y: 68, endPoint x: 142, endPoint y: 68, distance: 6.1
drag, startPoint x: 146, startPoint y: 67, endPoint x: 159, endPoint y: 80, distance: 17.6
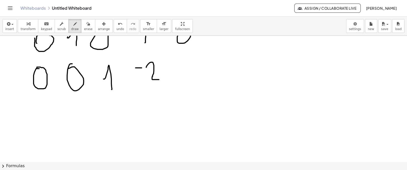
drag, startPoint x: 179, startPoint y: 63, endPoint x: 181, endPoint y: 65, distance: 3.2
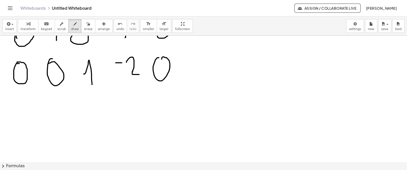
scroll to position [1132, 25]
drag, startPoint x: 18, startPoint y: 95, endPoint x: 27, endPoint y: 96, distance: 9.2
drag, startPoint x: 47, startPoint y: 93, endPoint x: 55, endPoint y: 93, distance: 7.9
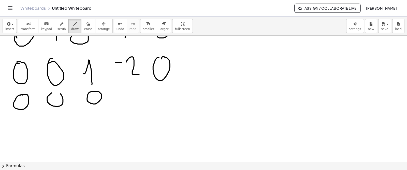
drag, startPoint x: 47, startPoint y: 93, endPoint x: 55, endPoint y: 95, distance: 7.8
drag, startPoint x: 125, startPoint y: 98, endPoint x: 129, endPoint y: 106, distance: 9.2
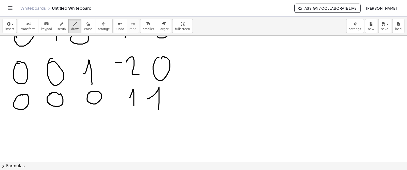
drag, startPoint x: 142, startPoint y: 99, endPoint x: 151, endPoint y: 106, distance: 11.2
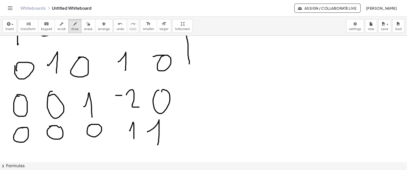
scroll to position [1099, 25]
drag, startPoint x: 177, startPoint y: 61, endPoint x: 182, endPoint y: 182, distance: 120.7
click at [182, 170] on html "Graspable Math Activities Get Started Activity Bank Assigned Work Classes White…" at bounding box center [203, 85] width 407 height 170
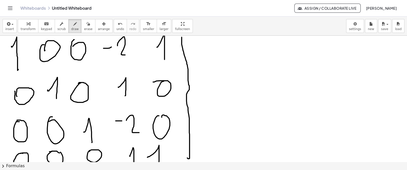
scroll to position [1073, 25]
drag, startPoint x: 2, startPoint y: 56, endPoint x: 4, endPoint y: 165, distance: 109.7
click at [4, 167] on div "insert select one: Math Expression Function Text Youtube Video Graphing Geometr…" at bounding box center [203, 93] width 407 height 153
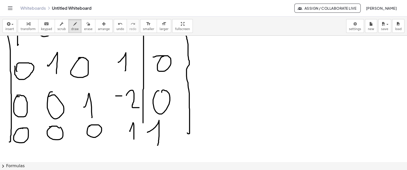
scroll to position [1103, 25]
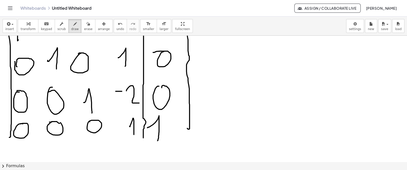
drag, startPoint x: 139, startPoint y: 39, endPoint x: 138, endPoint y: 168, distance: 129.0
click at [138, 168] on div "insert select one: Math Expression Function Text Youtube Video Graphing Geometr…" at bounding box center [203, 93] width 407 height 153
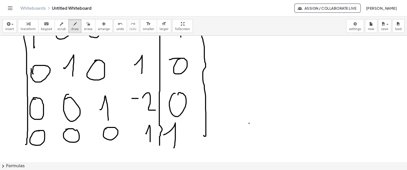
scroll to position [1096, 4]
drag, startPoint x: 30, startPoint y: 147, endPoint x: 151, endPoint y: 143, distance: 120.4
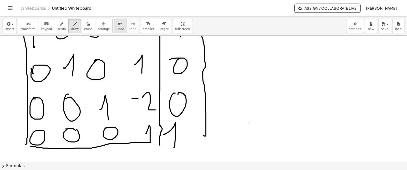
click at [114, 27] on button "undo undo" at bounding box center [120, 26] width 13 height 14
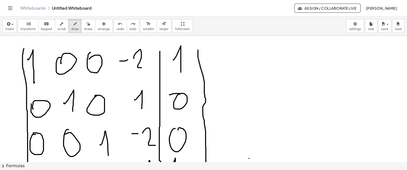
scroll to position [1061, 4]
drag, startPoint x: 211, startPoint y: 53, endPoint x: 224, endPoint y: 45, distance: 14.6
drag, startPoint x: 223, startPoint y: 59, endPoint x: 225, endPoint y: 69, distance: 9.9
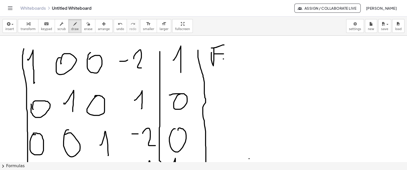
drag, startPoint x: 233, startPoint y: 57, endPoint x: 250, endPoint y: 57, distance: 17.0
drag, startPoint x: 251, startPoint y: 53, endPoint x: 238, endPoint y: 54, distance: 12.6
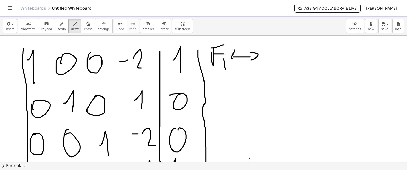
drag, startPoint x: 234, startPoint y: 50, endPoint x: 248, endPoint y: 57, distance: 16.3
drag, startPoint x: 265, startPoint y: 61, endPoint x: 275, endPoint y: 42, distance: 21.4
drag, startPoint x: 269, startPoint y: 53, endPoint x: 276, endPoint y: 54, distance: 7.2
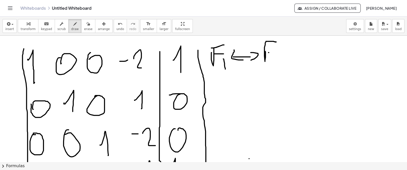
drag, startPoint x: 278, startPoint y: 55, endPoint x: 280, endPoint y: 66, distance: 11.0
drag, startPoint x: 291, startPoint y: 44, endPoint x: 293, endPoint y: 59, distance: 15.4
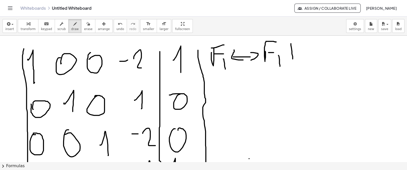
drag, startPoint x: 310, startPoint y: 43, endPoint x: 317, endPoint y: 55, distance: 14.1
drag, startPoint x: 321, startPoint y: 58, endPoint x: 322, endPoint y: 46, distance: 12.1
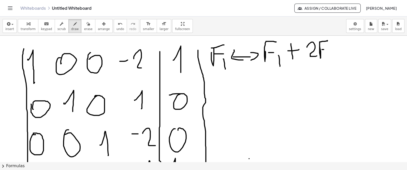
drag, startPoint x: 326, startPoint y: 59, endPoint x: 334, endPoint y: 65, distance: 10.3
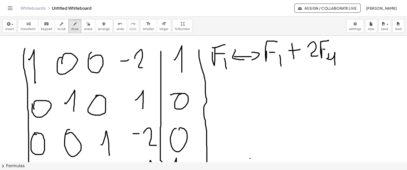
scroll to position [1068, 3]
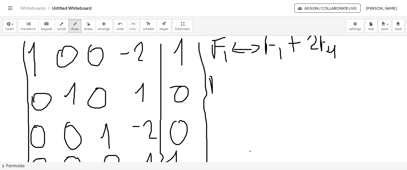
drag, startPoint x: 210, startPoint y: 78, endPoint x: 219, endPoint y: 76, distance: 9.6
drag, startPoint x: 213, startPoint y: 83, endPoint x: 218, endPoint y: 83, distance: 5.1
drag, startPoint x: 220, startPoint y: 85, endPoint x: 232, endPoint y: 90, distance: 13.2
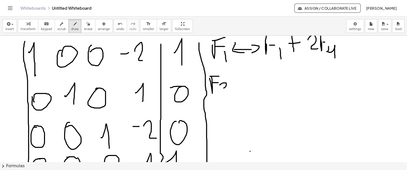
drag, startPoint x: 236, startPoint y: 84, endPoint x: 253, endPoint y: 83, distance: 16.8
drag, startPoint x: 252, startPoint y: 78, endPoint x: 254, endPoint y: 88, distance: 10.0
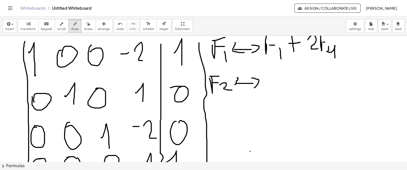
drag, startPoint x: 237, startPoint y: 78, endPoint x: 244, endPoint y: 86, distance: 11.2
drag, startPoint x: 268, startPoint y: 79, endPoint x: 276, endPoint y: 74, distance: 9.0
drag, startPoint x: 267, startPoint y: 80, endPoint x: 273, endPoint y: 80, distance: 5.6
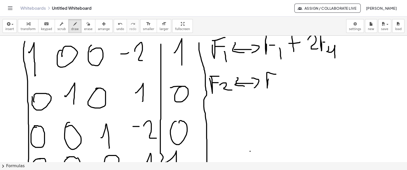
drag, startPoint x: 114, startPoint y: 26, endPoint x: 120, endPoint y: 27, distance: 5.9
click at [114, 26] on button "undo undo" at bounding box center [120, 26] width 13 height 14
drag, startPoint x: 273, startPoint y: 82, endPoint x: 280, endPoint y: 87, distance: 8.3
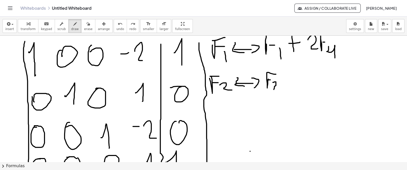
drag, startPoint x: 286, startPoint y: 80, endPoint x: 295, endPoint y: 80, distance: 8.7
drag, startPoint x: 300, startPoint y: 76, endPoint x: 305, endPoint y: 76, distance: 5.1
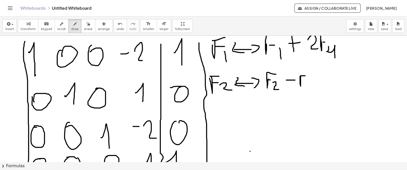
drag, startPoint x: 301, startPoint y: 81, endPoint x: 304, endPoint y: 81, distance: 3.1
drag, startPoint x: 309, startPoint y: 82, endPoint x: 312, endPoint y: 92, distance: 10.1
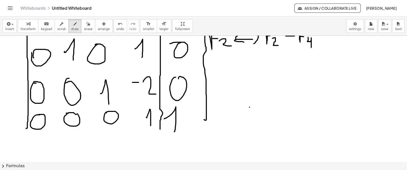
scroll to position [1113, 3]
drag, startPoint x: 215, startPoint y: 76, endPoint x: 223, endPoint y: 75, distance: 7.8
drag, startPoint x: 218, startPoint y: 80, endPoint x: 221, endPoint y: 80, distance: 3.8
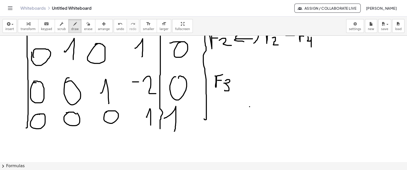
drag, startPoint x: 225, startPoint y: 81, endPoint x: 233, endPoint y: 87, distance: 9.9
drag, startPoint x: 241, startPoint y: 82, endPoint x: 254, endPoint y: 80, distance: 13.1
drag, startPoint x: 254, startPoint y: 76, endPoint x: 254, endPoint y: 83, distance: 7.1
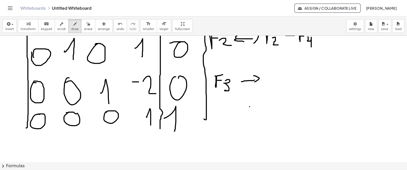
drag, startPoint x: 244, startPoint y: 76, endPoint x: 252, endPoint y: 82, distance: 10.2
drag, startPoint x: 274, startPoint y: 74, endPoint x: 281, endPoint y: 70, distance: 8.5
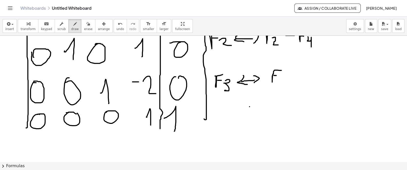
drag, startPoint x: 280, startPoint y: 78, endPoint x: 282, endPoint y: 87, distance: 9.1
drag, startPoint x: 297, startPoint y: 73, endPoint x: 299, endPoint y: 82, distance: 9.1
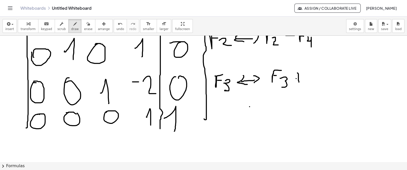
drag, startPoint x: 296, startPoint y: 79, endPoint x: 302, endPoint y: 77, distance: 6.0
drag, startPoint x: 304, startPoint y: 75, endPoint x: 309, endPoint y: 82, distance: 8.4
drag, startPoint x: 313, startPoint y: 72, endPoint x: 319, endPoint y: 72, distance: 6.4
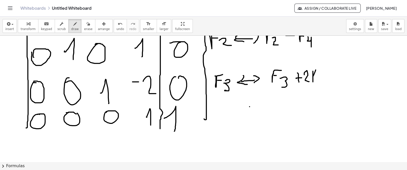
drag, startPoint x: 314, startPoint y: 76, endPoint x: 317, endPoint y: 76, distance: 3.1
drag, startPoint x: 319, startPoint y: 83, endPoint x: 327, endPoint y: 88, distance: 10.2
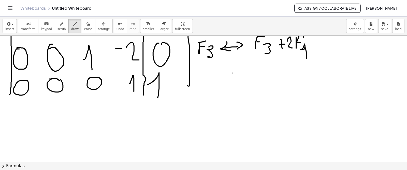
scroll to position [1146, 25]
drag, startPoint x: 293, startPoint y: 89, endPoint x: 297, endPoint y: 94, distance: 6.9
drag, startPoint x: 304, startPoint y: 88, endPoint x: 317, endPoint y: 92, distance: 14.2
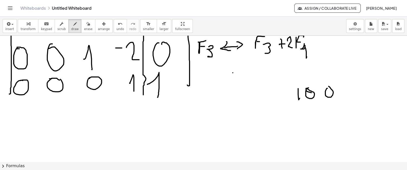
drag, startPoint x: 321, startPoint y: 93, endPoint x: 322, endPoint y: 90, distance: 3.1
drag, startPoint x: 340, startPoint y: 88, endPoint x: 347, endPoint y: 96, distance: 10.8
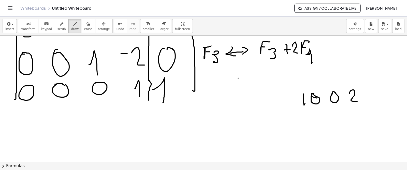
scroll to position [1133, 15]
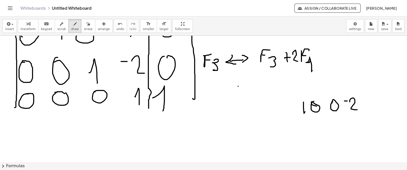
drag, startPoint x: 344, startPoint y: 101, endPoint x: 347, endPoint y: 101, distance: 2.8
drag, startPoint x: 364, startPoint y: 98, endPoint x: 365, endPoint y: 112, distance: 14.5
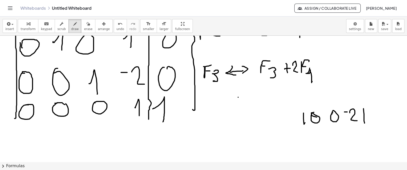
scroll to position [1122, 15]
drag, startPoint x: 312, startPoint y: 135, endPoint x: 320, endPoint y: 132, distance: 8.3
drag, startPoint x: 332, startPoint y: 130, endPoint x: 337, endPoint y: 132, distance: 5.6
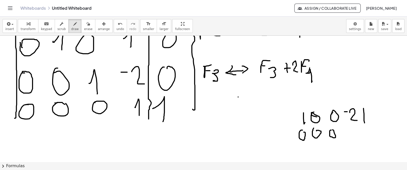
drag, startPoint x: 349, startPoint y: 130, endPoint x: 364, endPoint y: 135, distance: 16.0
drag, startPoint x: 364, startPoint y: 126, endPoint x: 367, endPoint y: 133, distance: 7.8
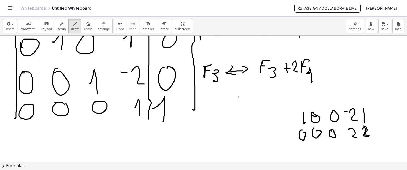
drag, startPoint x: 363, startPoint y: 129, endPoint x: 369, endPoint y: 135, distance: 9.2
drag, startPoint x: 299, startPoint y: 141, endPoint x: 378, endPoint y: 141, distance: 78.9
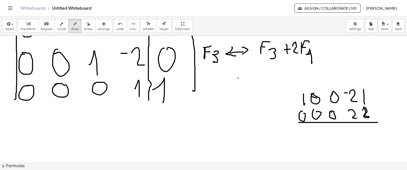
scroll to position [1154, 15]
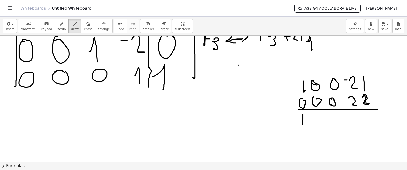
drag, startPoint x: 303, startPoint y: 114, endPoint x: 313, endPoint y: 96, distance: 20.4
drag, startPoint x: 333, startPoint y: 116, endPoint x: 335, endPoint y: 114, distance: 2.9
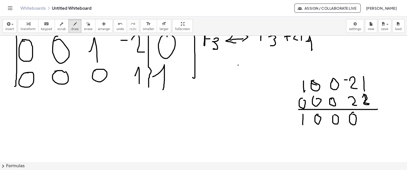
drag, startPoint x: 364, startPoint y: 113, endPoint x: 371, endPoint y: 109, distance: 8.8
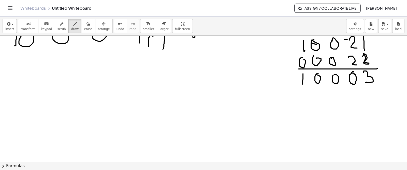
scroll to position [1195, 15]
drag, startPoint x: 303, startPoint y: 112, endPoint x: 309, endPoint y: 118, distance: 8.3
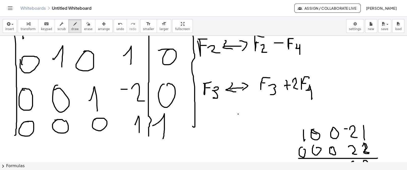
scroll to position [1171, 15]
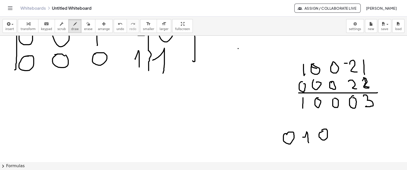
drag, startPoint x: 320, startPoint y: 133, endPoint x: 328, endPoint y: 134, distance: 8.5
drag, startPoint x: 333, startPoint y: 134, endPoint x: 336, endPoint y: 139, distance: 5.5
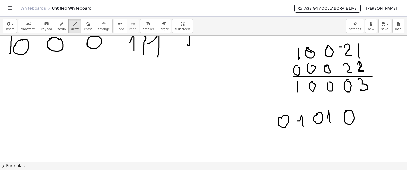
scroll to position [1205, 25]
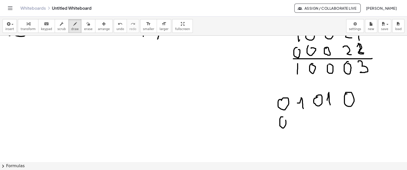
drag, startPoint x: 294, startPoint y: 116, endPoint x: 296, endPoint y: 116, distance: 2.8
drag, startPoint x: 312, startPoint y: 116, endPoint x: 317, endPoint y: 116, distance: 5.6
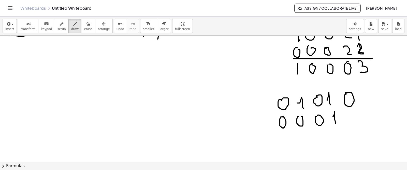
drag, startPoint x: 328, startPoint y: 116, endPoint x: 331, endPoint y: 124, distance: 7.8
drag, startPoint x: 345, startPoint y: 119, endPoint x: 347, endPoint y: 126, distance: 7.6
drag, startPoint x: 268, startPoint y: 132, endPoint x: 326, endPoint y: 128, distance: 57.6
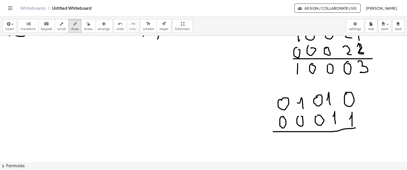
drag, startPoint x: 294, startPoint y: 140, endPoint x: 309, endPoint y: 141, distance: 15.6
drag, startPoint x: 315, startPoint y: 136, endPoint x: 311, endPoint y: 137, distance: 3.8
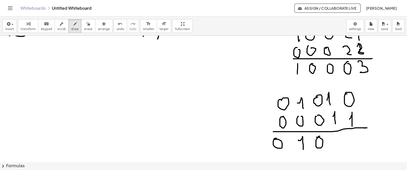
drag, startPoint x: 330, startPoint y: 138, endPoint x: 349, endPoint y: 110, distance: 34.2
drag, startPoint x: 349, startPoint y: 143, endPoint x: 351, endPoint y: 148, distance: 5.5
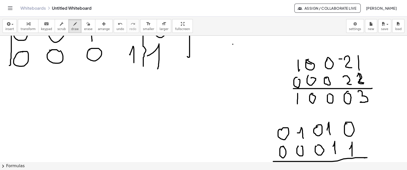
scroll to position [1192, 23]
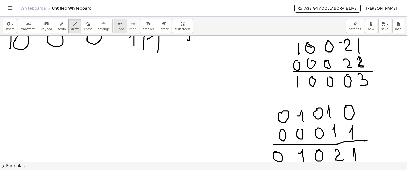
click at [117, 27] on span "undo" at bounding box center [121, 29] width 8 height 4
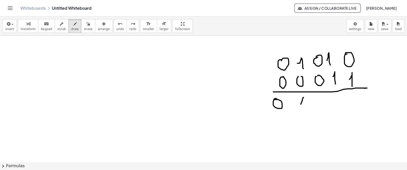
drag, startPoint x: 297, startPoint y: 104, endPoint x: 302, endPoint y: 112, distance: 9.3
drag, startPoint x: 361, startPoint y: 57, endPoint x: 367, endPoint y: 57, distance: 6.6
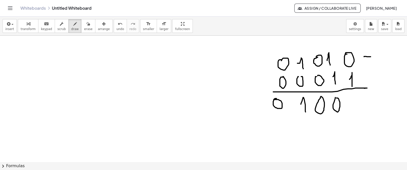
drag, startPoint x: 350, startPoint y: 103, endPoint x: 367, endPoint y: 92, distance: 20.6
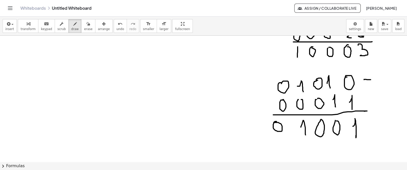
scroll to position [1228, 21]
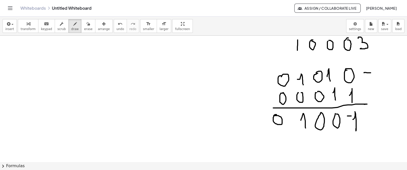
drag, startPoint x: 346, startPoint y: 116, endPoint x: 351, endPoint y: 116, distance: 5.1
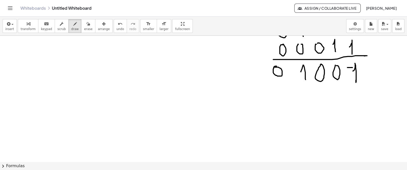
scroll to position [1279, 22]
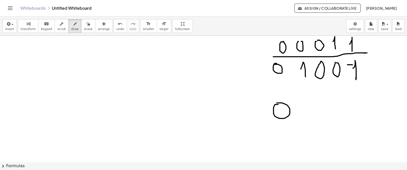
drag, startPoint x: 276, startPoint y: 105, endPoint x: 283, endPoint y: 105, distance: 7.4
drag, startPoint x: 324, startPoint y: 110, endPoint x: 327, endPoint y: 117, distance: 7.3
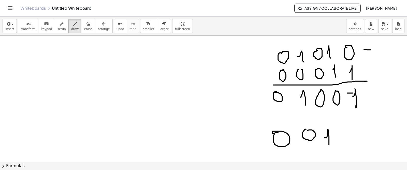
scroll to position [1252, 22]
drag, startPoint x: 340, startPoint y: 133, endPoint x: 344, endPoint y: 133, distance: 4.8
drag, startPoint x: 347, startPoint y: 131, endPoint x: 351, endPoint y: 139, distance: 8.8
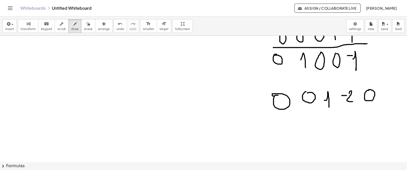
scroll to position [1289, 22]
drag, startPoint x: 281, startPoint y: 116, endPoint x: 282, endPoint y: 119, distance: 2.9
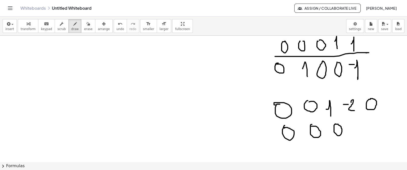
scroll to position [1280, 18]
drag, startPoint x: 350, startPoint y: 123, endPoint x: 357, endPoint y: 132, distance: 11.4
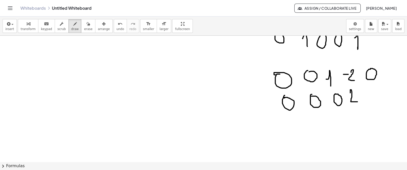
scroll to position [1331, 18]
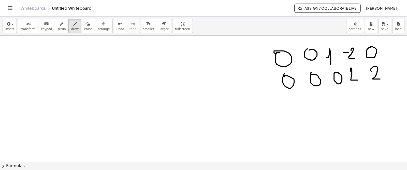
drag, startPoint x: 371, startPoint y: 71, endPoint x: 380, endPoint y: 79, distance: 11.7
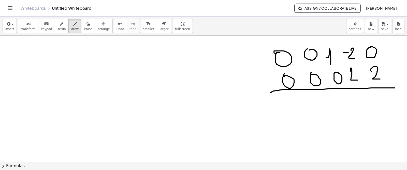
drag, startPoint x: 280, startPoint y: 90, endPoint x: 396, endPoint y: 88, distance: 116.0
drag, startPoint x: 294, startPoint y: 93, endPoint x: 291, endPoint y: 97, distance: 4.9
drag, startPoint x: 317, startPoint y: 96, endPoint x: 315, endPoint y: 98, distance: 3.1
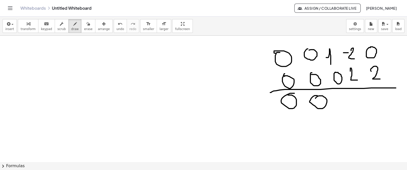
drag, startPoint x: 336, startPoint y: 102, endPoint x: 342, endPoint y: 101, distance: 5.9
drag, startPoint x: 361, startPoint y: 97, endPoint x: 359, endPoint y: 99, distance: 2.7
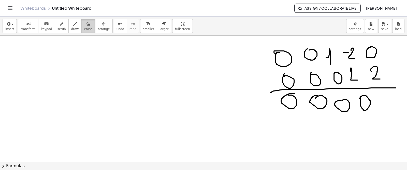
click at [84, 26] on div "button" at bounding box center [88, 24] width 8 height 6
click at [71, 27] on span "draw" at bounding box center [75, 29] width 8 height 4
drag, startPoint x: 340, startPoint y: 99, endPoint x: 342, endPoint y: 108, distance: 8.6
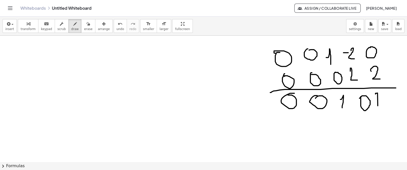
drag, startPoint x: 376, startPoint y: 94, endPoint x: 376, endPoint y: 104, distance: 9.9
drag, startPoint x: 376, startPoint y: 95, endPoint x: 385, endPoint y: 107, distance: 15.4
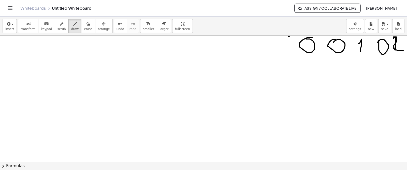
scroll to position [1429, 0]
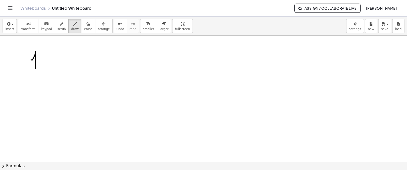
drag, startPoint x: 32, startPoint y: 60, endPoint x: 35, endPoint y: 71, distance: 11.6
drag, startPoint x: 53, startPoint y: 52, endPoint x: 50, endPoint y: 53, distance: 3.7
drag, startPoint x: 74, startPoint y: 53, endPoint x: 88, endPoint y: 56, distance: 13.7
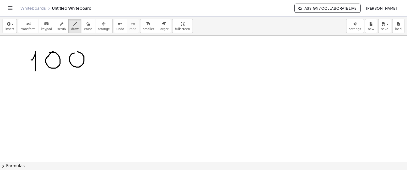
drag, startPoint x: 127, startPoint y: 52, endPoint x: 148, endPoint y: 66, distance: 26.0
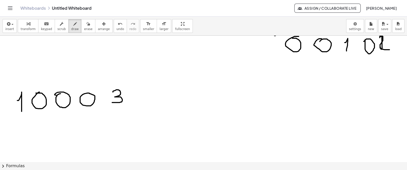
scroll to position [1388, 14]
drag, startPoint x: 22, startPoint y: 120, endPoint x: 22, endPoint y: 125, distance: 4.6
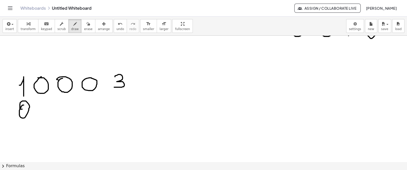
scroll to position [1414, 12]
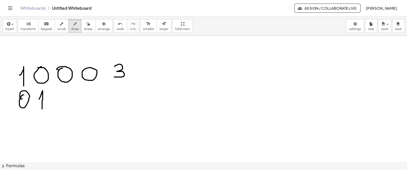
drag, startPoint x: 39, startPoint y: 99, endPoint x: 42, endPoint y: 109, distance: 10.1
drag, startPoint x: 64, startPoint y: 91, endPoint x: 66, endPoint y: 93, distance: 3.4
drag, startPoint x: 87, startPoint y: 91, endPoint x: 93, endPoint y: 93, distance: 6.4
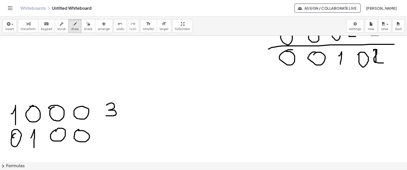
scroll to position [1375, 24]
drag, startPoint x: 100, startPoint y: 131, endPoint x: 107, endPoint y: 132, distance: 7.1
drag, startPoint x: 110, startPoint y: 132, endPoint x: 140, endPoint y: 121, distance: 31.7
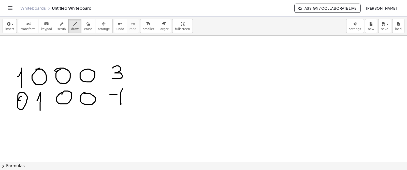
scroll to position [1414, 14]
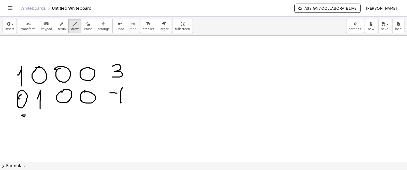
drag, startPoint x: 37, startPoint y: 114, endPoint x: 46, endPoint y: 114, distance: 9.2
drag, startPoint x: 61, startPoint y: 121, endPoint x: 64, endPoint y: 128, distance: 7.1
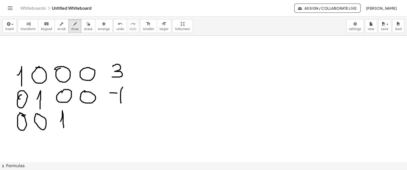
drag, startPoint x: 113, startPoint y: 116, endPoint x: 123, endPoint y: 126, distance: 14.8
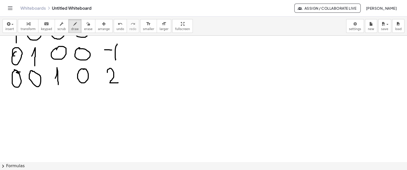
scroll to position [1457, 19]
drag, startPoint x: 19, startPoint y: 94, endPoint x: 34, endPoint y: 97, distance: 14.9
drag, startPoint x: 38, startPoint y: 94, endPoint x: 44, endPoint y: 95, distance: 6.4
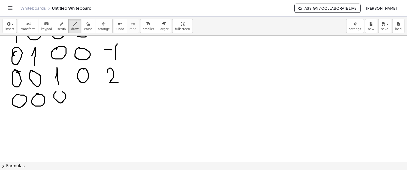
drag, startPoint x: 76, startPoint y: 93, endPoint x: 160, endPoint y: 95, distance: 83.7
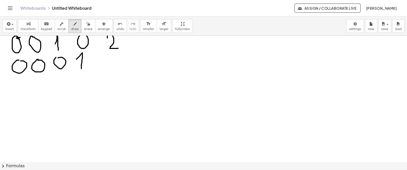
scroll to position [1492, 19]
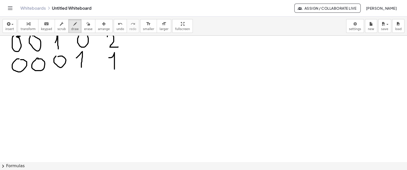
drag, startPoint x: 109, startPoint y: 58, endPoint x: 117, endPoint y: 69, distance: 14.2
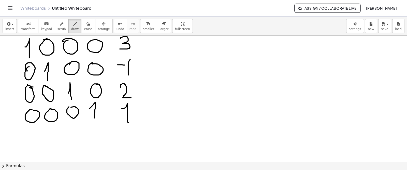
scroll to position [1442, 6]
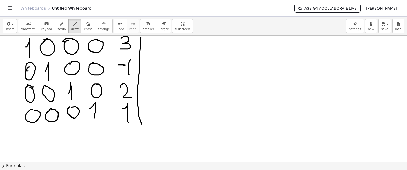
drag, startPoint x: 141, startPoint y: 37, endPoint x: 63, endPoint y: 114, distance: 109.4
drag, startPoint x: 16, startPoint y: 40, endPoint x: 81, endPoint y: 90, distance: 82.4
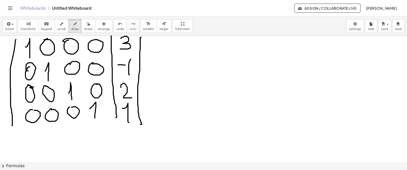
drag, startPoint x: 111, startPoint y: 36, endPoint x: 77, endPoint y: 92, distance: 65.0
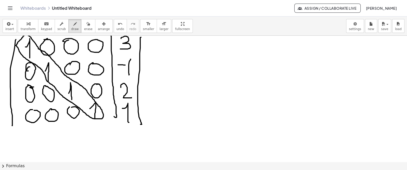
drag, startPoint x: 18, startPoint y: 49, endPoint x: 17, endPoint y: 45, distance: 4.4
drag, startPoint x: 183, startPoint y: 62, endPoint x: 192, endPoint y: 51, distance: 13.9
drag, startPoint x: 182, startPoint y: 52, endPoint x: 191, endPoint y: 61, distance: 12.4
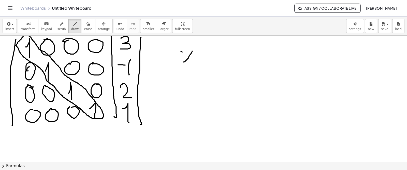
drag, startPoint x: 196, startPoint y: 56, endPoint x: 205, endPoint y: 57, distance: 9.0
drag, startPoint x: 205, startPoint y: 62, endPoint x: 212, endPoint y: 55, distance: 9.6
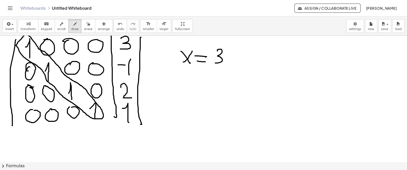
drag, startPoint x: 218, startPoint y: 51, endPoint x: 215, endPoint y: 66, distance: 14.7
drag, startPoint x: 197, startPoint y: 83, endPoint x: 209, endPoint y: 84, distance: 12.2
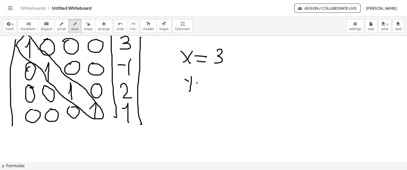
drag, startPoint x: 199, startPoint y: 87, endPoint x: 206, endPoint y: 88, distance: 7.3
drag, startPoint x: 224, startPoint y: 76, endPoint x: 222, endPoint y: 96, distance: 19.8
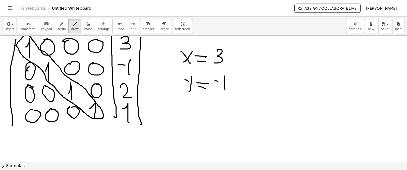
drag, startPoint x: 184, startPoint y: 104, endPoint x: 193, endPoint y: 112, distance: 11.7
drag, startPoint x: 197, startPoint y: 105, endPoint x: 206, endPoint y: 106, distance: 8.5
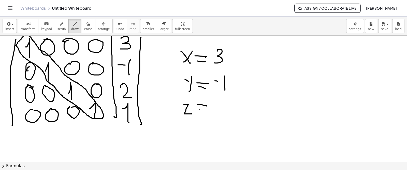
drag, startPoint x: 200, startPoint y: 110, endPoint x: 205, endPoint y: 111, distance: 5.5
drag, startPoint x: 219, startPoint y: 102, endPoint x: 227, endPoint y: 121, distance: 20.3
drag, startPoint x: 180, startPoint y: 132, endPoint x: 192, endPoint y: 133, distance: 12.0
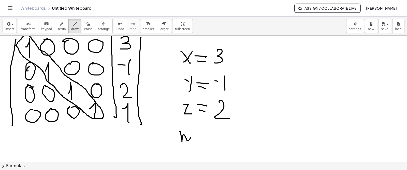
drag, startPoint x: 202, startPoint y: 135, endPoint x: 200, endPoint y: 141, distance: 5.8
drag, startPoint x: 219, startPoint y: 138, endPoint x: 224, endPoint y: 148, distance: 11.3
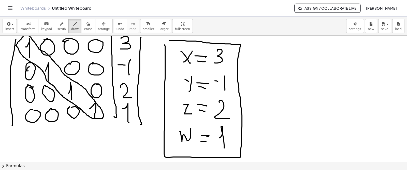
drag, startPoint x: 165, startPoint y: 45, endPoint x: 160, endPoint y: 42, distance: 5.7
drag, startPoint x: 214, startPoint y: 79, endPoint x: 219, endPoint y: 81, distance: 5.7
drag, startPoint x: 225, startPoint y: 75, endPoint x: 225, endPoint y: 92, distance: 17.1
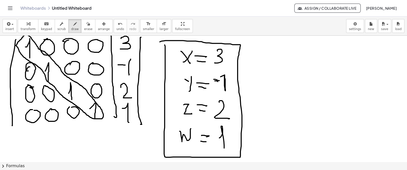
drag, startPoint x: 219, startPoint y: 91, endPoint x: 228, endPoint y: 92, distance: 8.9
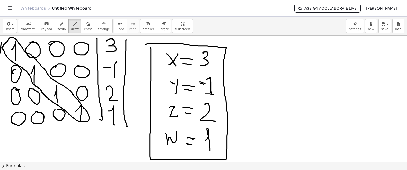
scroll to position [1438, 24]
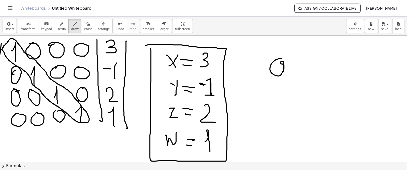
drag, startPoint x: 277, startPoint y: 59, endPoint x: 283, endPoint y: 76, distance: 18.9
drag, startPoint x: 285, startPoint y: 84, endPoint x: 289, endPoint y: 87, distance: 4.9
drag, startPoint x: 294, startPoint y: 78, endPoint x: 295, endPoint y: 86, distance: 7.8
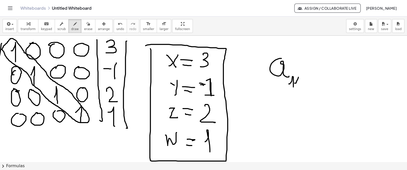
drag, startPoint x: 320, startPoint y: 60, endPoint x: 332, endPoint y: 75, distance: 19.3
drag, startPoint x: 334, startPoint y: 79, endPoint x: 338, endPoint y: 80, distance: 4.9
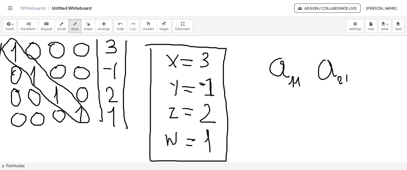
drag, startPoint x: 342, startPoint y: 76, endPoint x: 407, endPoint y: 99, distance: 68.9
click at [84, 28] on span "erase" at bounding box center [88, 29] width 8 height 4
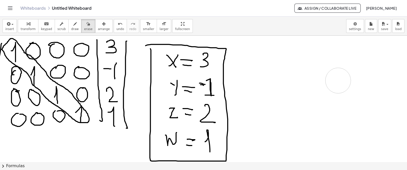
drag, startPoint x: 263, startPoint y: 72, endPoint x: 86, endPoint y: 33, distance: 181.1
click at [71, 28] on span "draw" at bounding box center [75, 29] width 8 height 4
drag, startPoint x: 231, startPoint y: 65, endPoint x: 290, endPoint y: 48, distance: 61.8
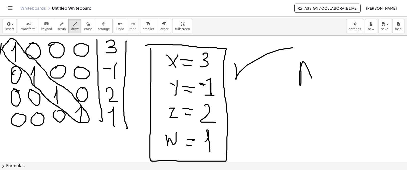
drag, startPoint x: 296, startPoint y: 69, endPoint x: 307, endPoint y: 78, distance: 13.9
drag, startPoint x: 296, startPoint y: 76, endPoint x: 304, endPoint y: 72, distance: 9.1
drag, startPoint x: 309, startPoint y: 70, endPoint x: 314, endPoint y: 65, distance: 7.4
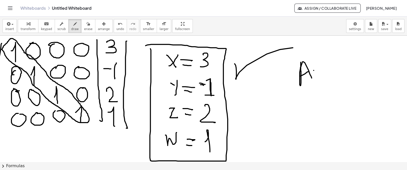
drag, startPoint x: 315, startPoint y: 63, endPoint x: 323, endPoint y: 67, distance: 9.6
drag, startPoint x: 307, startPoint y: 88, endPoint x: 320, endPoint y: 95, distance: 14.9
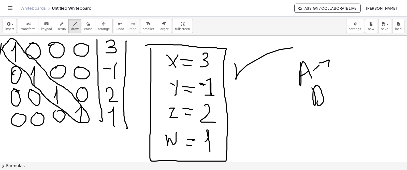
drag, startPoint x: 322, startPoint y: 93, endPoint x: 330, endPoint y: 87, distance: 10.3
drag, startPoint x: 329, startPoint y: 84, endPoint x: 315, endPoint y: 98, distance: 19.8
click at [81, 25] on button "erase" at bounding box center [88, 26] width 14 height 14
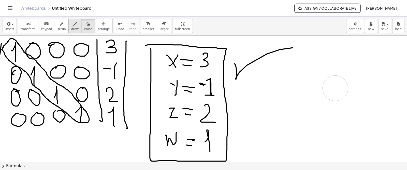
drag, startPoint x: 288, startPoint y: 91, endPoint x: 71, endPoint y: 23, distance: 227.2
click at [81, 23] on button "erase" at bounding box center [88, 26] width 14 height 14
click at [73, 23] on icon "button" at bounding box center [75, 24] width 4 height 6
drag, startPoint x: 275, startPoint y: 73, endPoint x: 286, endPoint y: 73, distance: 11.2
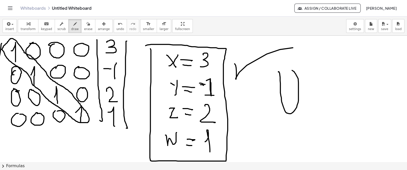
drag, startPoint x: 369, startPoint y: 68, endPoint x: 363, endPoint y: 71, distance: 7.2
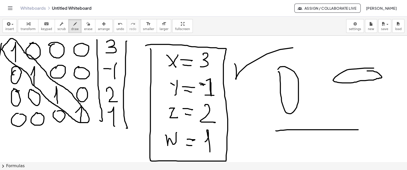
drag, startPoint x: 271, startPoint y: 131, endPoint x: 354, endPoint y: 130, distance: 82.4
click at [84, 27] on span "erase" at bounding box center [88, 29] width 8 height 4
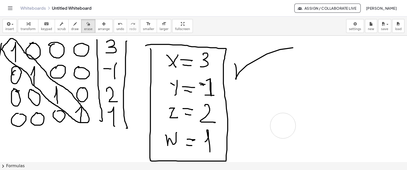
drag, startPoint x: 312, startPoint y: 92, endPoint x: 274, endPoint y: 126, distance: 50.7
click at [74, 25] on button "draw" at bounding box center [74, 26] width 13 height 14
drag, startPoint x: 281, startPoint y: 64, endPoint x: 293, endPoint y: 77, distance: 17.6
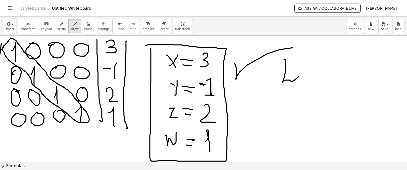
drag, startPoint x: 294, startPoint y: 73, endPoint x: 295, endPoint y: 78, distance: 5.1
drag, startPoint x: 293, startPoint y: 66, endPoint x: 300, endPoint y: 71, distance: 8.5
drag, startPoint x: 301, startPoint y: 76, endPoint x: 311, endPoint y: 82, distance: 11.4
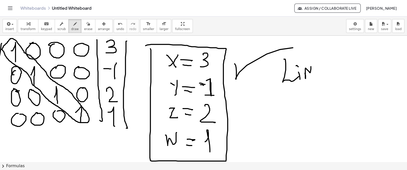
drag, startPoint x: 292, startPoint y: 91, endPoint x: 299, endPoint y: 100, distance: 11.7
drag, startPoint x: 301, startPoint y: 97, endPoint x: 309, endPoint y: 92, distance: 8.6
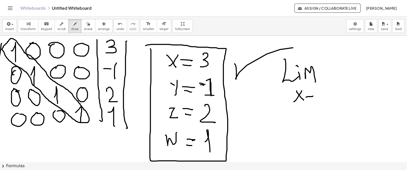
drag, startPoint x: 315, startPoint y: 94, endPoint x: 312, endPoint y: 102, distance: 8.1
drag, startPoint x: 321, startPoint y: 91, endPoint x: 325, endPoint y: 100, distance: 9.9
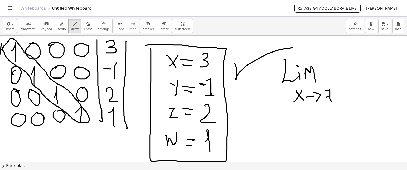
drag, startPoint x: 322, startPoint y: 97, endPoint x: 328, endPoint y: 95, distance: 6.4
drag, startPoint x: 324, startPoint y: 74, endPoint x: 335, endPoint y: 74, distance: 10.7
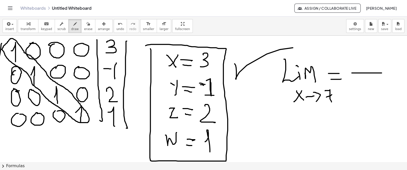
drag, startPoint x: 347, startPoint y: 73, endPoint x: 379, endPoint y: 73, distance: 31.8
drag, startPoint x: 352, startPoint y: 63, endPoint x: 356, endPoint y: 67, distance: 5.4
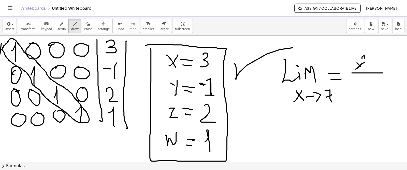
drag, startPoint x: 357, startPoint y: 59, endPoint x: 365, endPoint y: 62, distance: 8.3
drag, startPoint x: 369, startPoint y: 62, endPoint x: 365, endPoint y: 67, distance: 6.2
drag, startPoint x: 365, startPoint y: 66, endPoint x: 368, endPoint y: 65, distance: 3.7
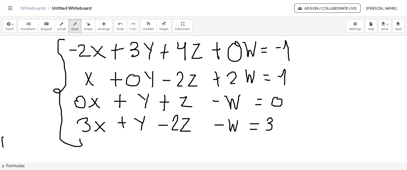
scroll to position [1438, 24]
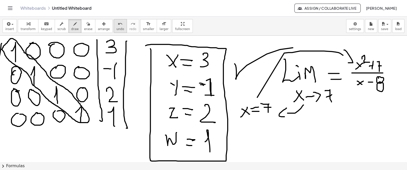
click at [117, 28] on span "undo" at bounding box center [121, 29] width 8 height 4
click at [116, 30] on button "undo undo" at bounding box center [120, 26] width 13 height 14
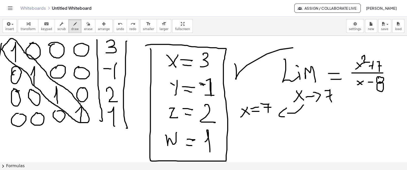
scroll to position [1470, 24]
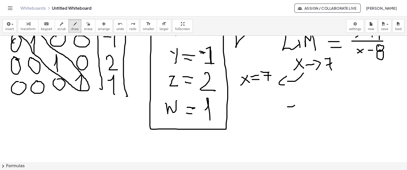
drag, startPoint x: 290, startPoint y: 105, endPoint x: 290, endPoint y: 118, distance: 12.5
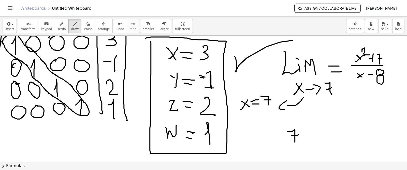
scroll to position [1451, 25]
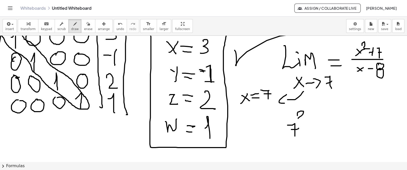
drag, startPoint x: 293, startPoint y: 115, endPoint x: 299, endPoint y: 120, distance: 7.9
drag, startPoint x: 305, startPoint y: 121, endPoint x: 304, endPoint y: 127, distance: 5.6
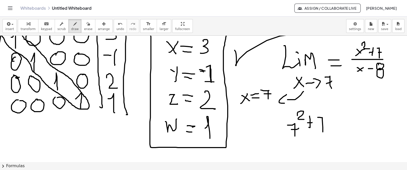
drag, startPoint x: 314, startPoint y: 118, endPoint x: 314, endPoint y: 126, distance: 8.4
drag, startPoint x: 315, startPoint y: 125, endPoint x: 319, endPoint y: 126, distance: 3.6
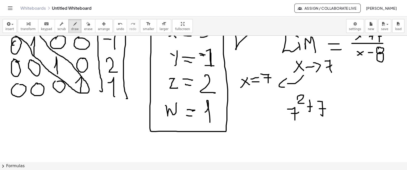
scroll to position [1468, 25]
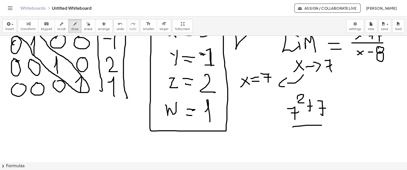
drag, startPoint x: 288, startPoint y: 127, endPoint x: 300, endPoint y: 132, distance: 12.5
drag, startPoint x: 296, startPoint y: 134, endPoint x: 291, endPoint y: 140, distance: 7.5
drag, startPoint x: 297, startPoint y: 140, endPoint x: 301, endPoint y: 140, distance: 4.6
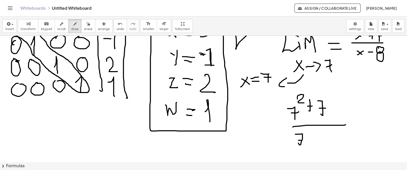
drag, startPoint x: 319, startPoint y: 139, endPoint x: 323, endPoint y: 135, distance: 5.6
drag, startPoint x: 324, startPoint y: 137, endPoint x: 323, endPoint y: 139, distance: 2.6
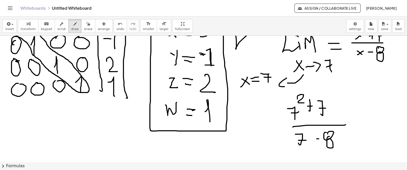
drag, startPoint x: 341, startPoint y: 120, endPoint x: 349, endPoint y: 119, distance: 7.9
drag, startPoint x: 346, startPoint y: 126, endPoint x: 350, endPoint y: 125, distance: 4.6
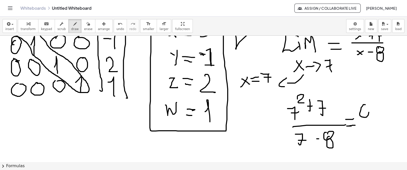
drag, startPoint x: 361, startPoint y: 105, endPoint x: 358, endPoint y: 109, distance: 4.6
drag, startPoint x: 357, startPoint y: 120, endPoint x: 365, endPoint y: 125, distance: 9.5
drag, startPoint x: 363, startPoint y: 124, endPoint x: 363, endPoint y: 126, distance: 2.6
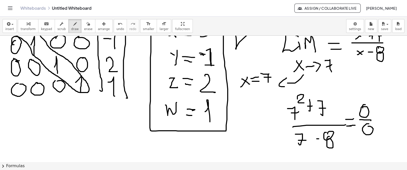
drag, startPoint x: 354, startPoint y: 101, endPoint x: 359, endPoint y: 94, distance: 8.5
drag, startPoint x: 358, startPoint y: 91, endPoint x: 362, endPoint y: 97, distance: 7.6
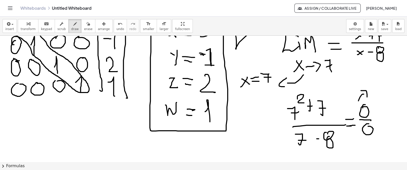
drag, startPoint x: 368, startPoint y: 95, endPoint x: 364, endPoint y: 91, distance: 5.4
drag, startPoint x: 370, startPoint y: 95, endPoint x: 375, endPoint y: 93, distance: 5.0
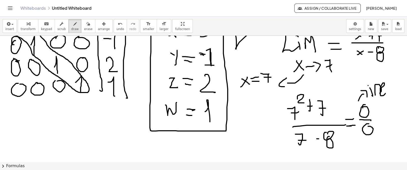
drag, startPoint x: 377, startPoint y: 88, endPoint x: 384, endPoint y: 88, distance: 6.6
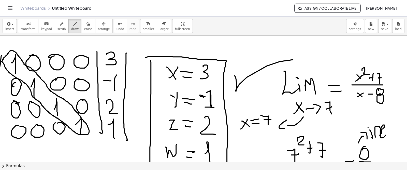
scroll to position [1423, 25]
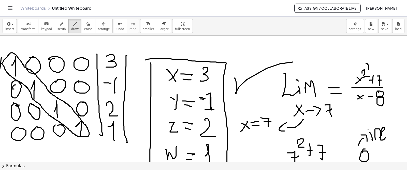
drag, startPoint x: 364, startPoint y: 70, endPoint x: 360, endPoint y: 64, distance: 7.4
drag, startPoint x: 359, startPoint y: 60, endPoint x: 362, endPoint y: 66, distance: 7.5
drag, startPoint x: 329, startPoint y: 51, endPoint x: 338, endPoint y: 43, distance: 11.7
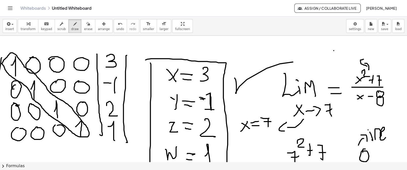
drag, startPoint x: 333, startPoint y: 42, endPoint x: 341, endPoint y: 50, distance: 11.3
drag, startPoint x: 339, startPoint y: 41, endPoint x: 345, endPoint y: 45, distance: 7.1
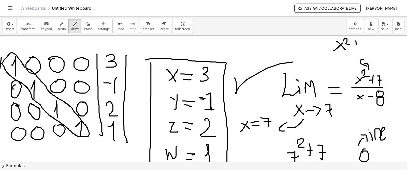
drag, startPoint x: 349, startPoint y: 44, endPoint x: 352, endPoint y: 41, distance: 4.5
drag, startPoint x: 360, startPoint y: 39, endPoint x: 361, endPoint y: 48, distance: 9.0
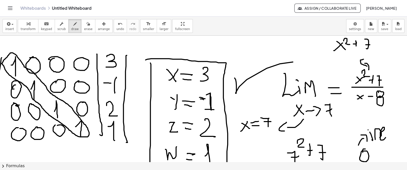
drag, startPoint x: 337, startPoint y: 60, endPoint x: 342, endPoint y: 56, distance: 5.6
drag, startPoint x: 338, startPoint y: 56, endPoint x: 343, endPoint y: 61, distance: 6.1
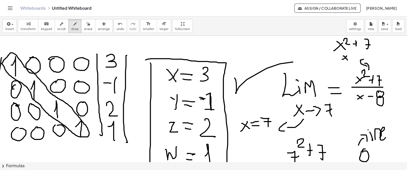
drag, startPoint x: 341, startPoint y: 61, endPoint x: 345, endPoint y: 65, distance: 5.6
drag
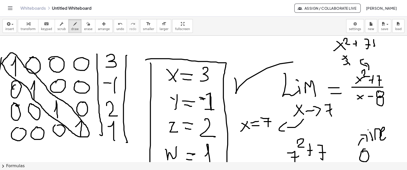
click at [114, 28] on button "undo undo" at bounding box center [120, 26] width 13 height 14
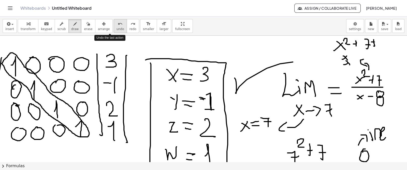
click at [117, 27] on span "undo" at bounding box center [121, 29] width 8 height 4
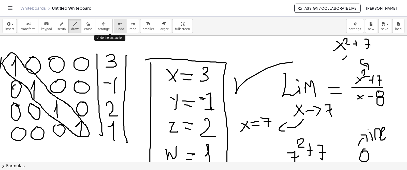
click at [117, 27] on span "undo" at bounding box center [121, 29] width 8 height 4
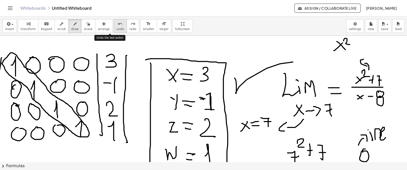
click at [117, 27] on span "undo" at bounding box center [121, 29] width 8 height 4
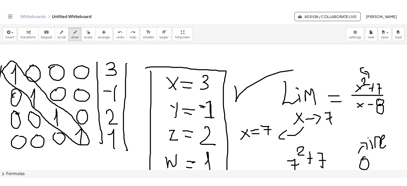
scroll to position [1448, 25]
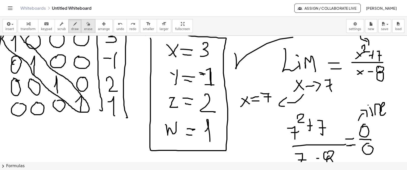
click at [84, 30] on span "erase" at bounding box center [88, 29] width 8 height 4
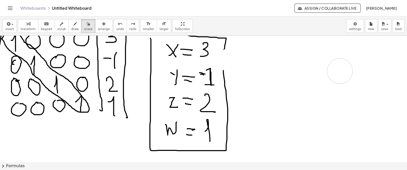
drag, startPoint x: 273, startPoint y: 63, endPoint x: 342, endPoint y: 91, distance: 74.2
